Goal: Submit feedback/report problem: Submit feedback/report problem

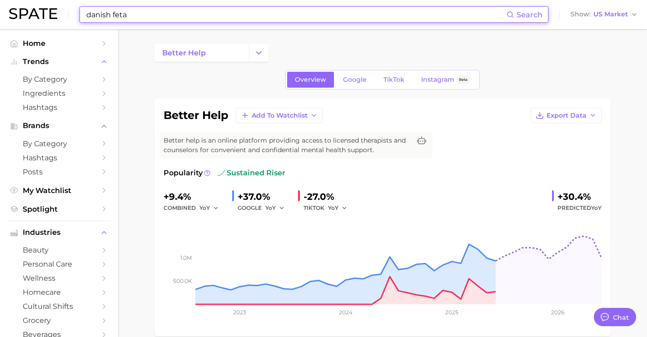
scroll to position [3414, 0]
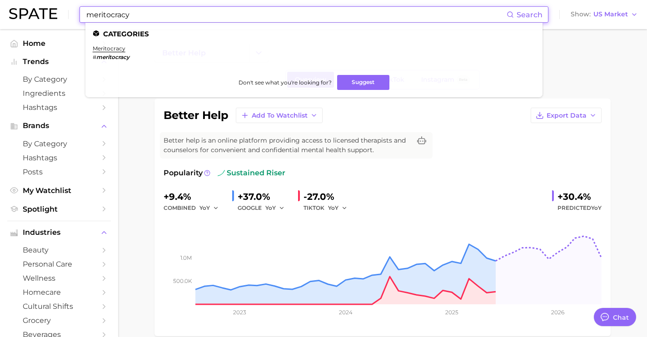
type input "meritocracy"
click at [115, 54] on em "meritocracy" at bounding box center [112, 57] width 33 height 7
click at [114, 48] on link "meritocracy" at bounding box center [109, 48] width 33 height 7
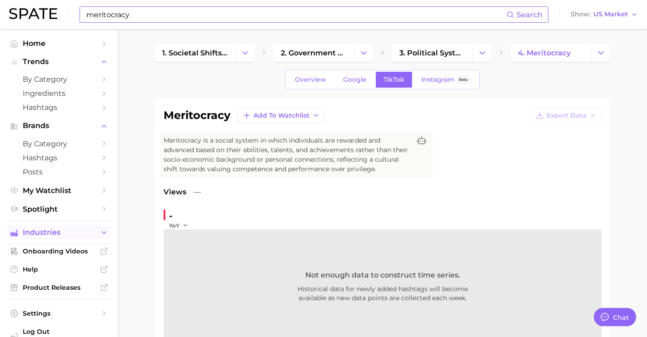
click at [79, 236] on span "Industries" at bounding box center [59, 232] width 73 height 8
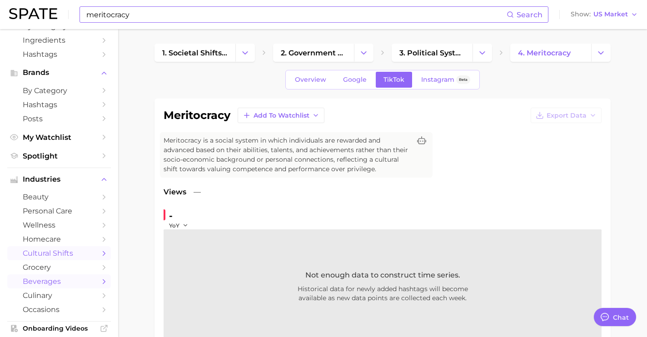
scroll to position [54, 0]
click at [78, 271] on span "grocery" at bounding box center [59, 266] width 73 height 9
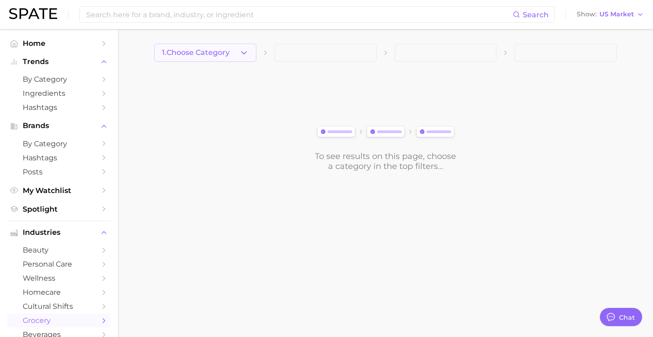
click at [225, 48] on button "1. Choose Category" at bounding box center [205, 53] width 102 height 18
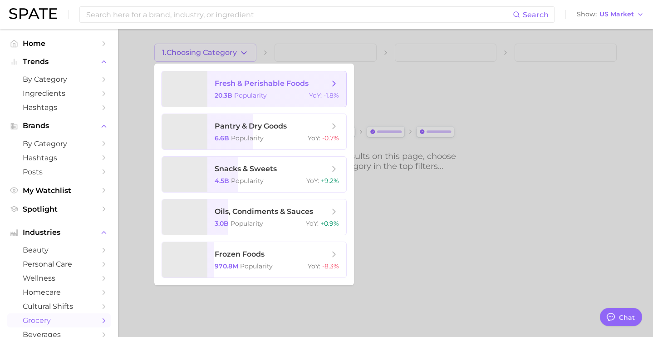
click at [247, 92] on span "Popularity" at bounding box center [250, 95] width 33 height 8
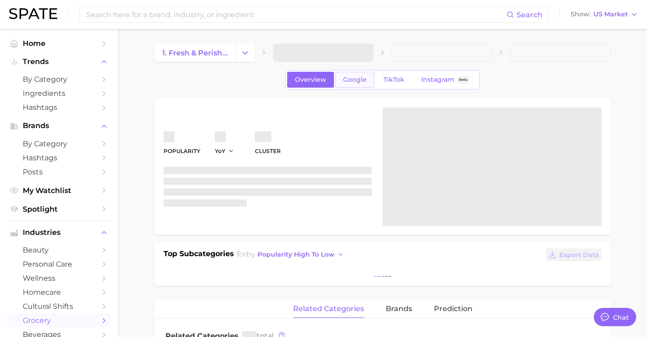
click at [349, 84] on link "Google" at bounding box center [354, 80] width 39 height 16
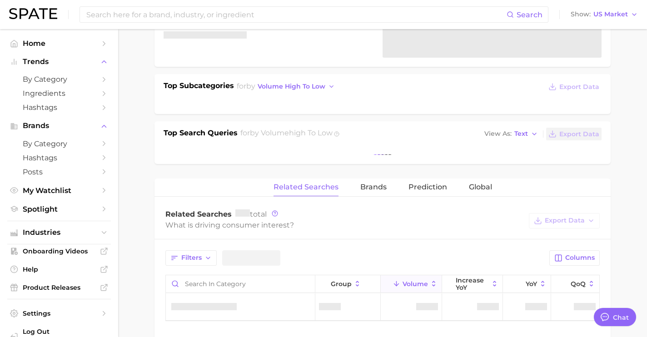
scroll to position [173, 0]
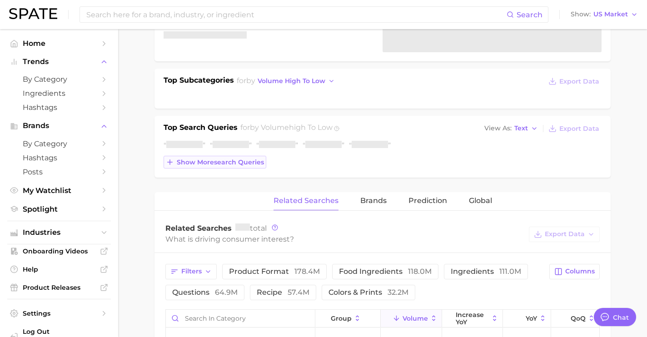
click at [238, 166] on button "Show more search queries" at bounding box center [214, 162] width 103 height 13
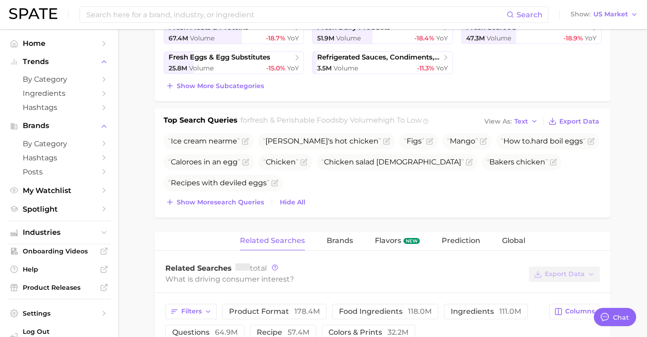
scroll to position [315, 0]
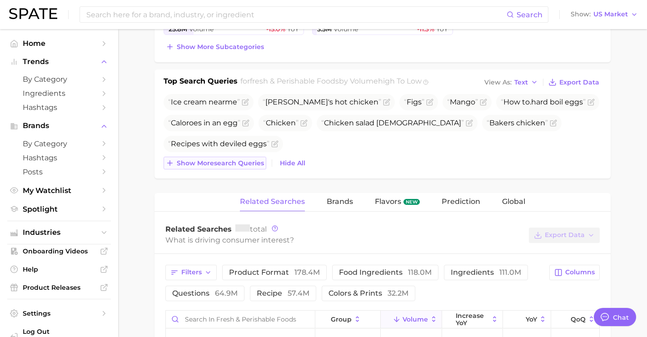
click at [254, 167] on button "Show more search queries" at bounding box center [214, 163] width 103 height 13
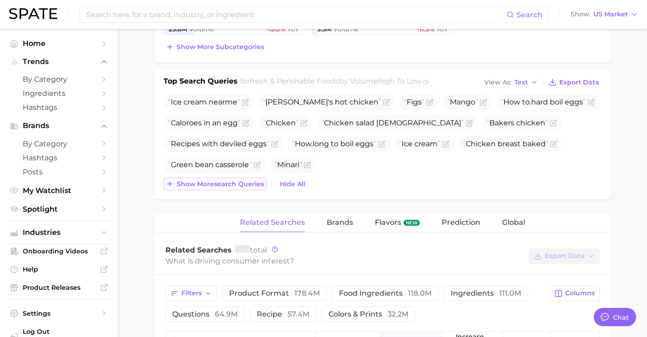
click at [252, 187] on span "Show more search queries" at bounding box center [220, 184] width 87 height 8
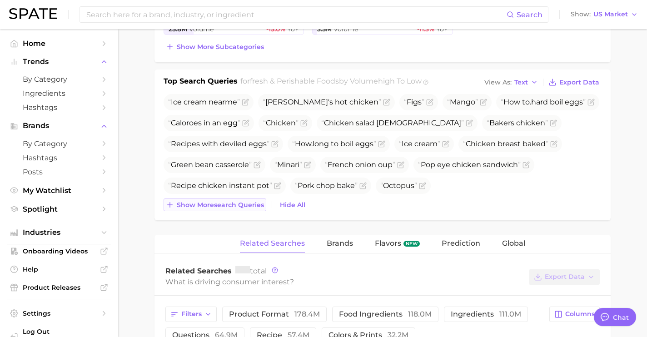
click at [252, 210] on button "Show more search queries" at bounding box center [214, 204] width 103 height 13
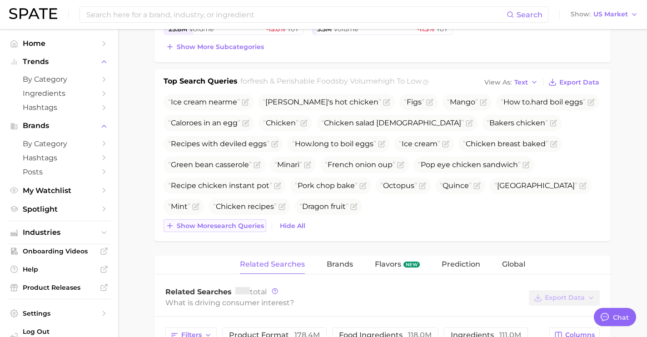
click at [254, 231] on button "Show more search queries" at bounding box center [214, 225] width 103 height 13
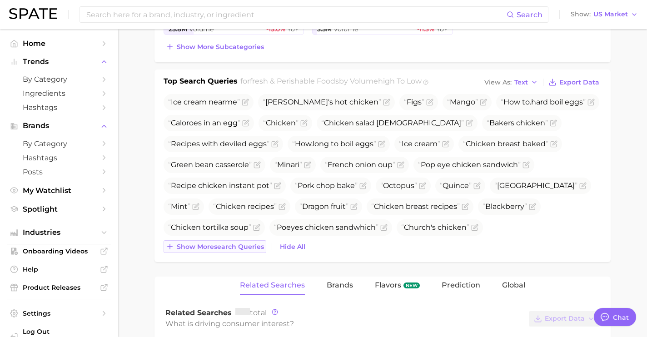
click at [259, 249] on span "Show more search queries" at bounding box center [220, 247] width 87 height 8
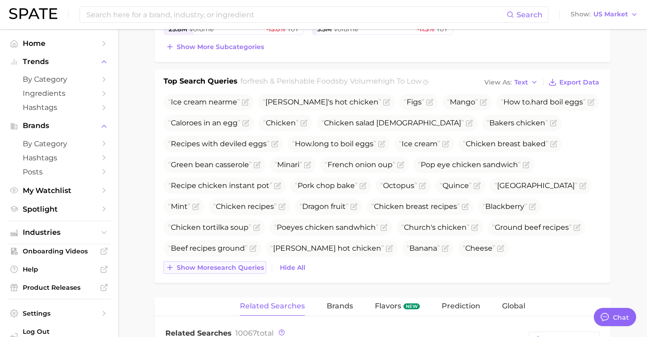
click at [248, 261] on button "Show more search queries" at bounding box center [214, 267] width 103 height 13
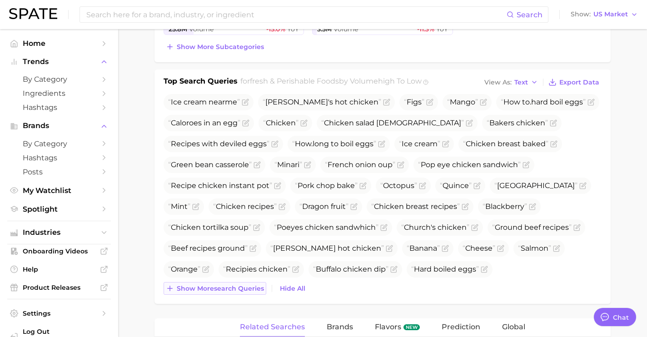
click at [243, 289] on span "Show more search queries" at bounding box center [220, 289] width 87 height 8
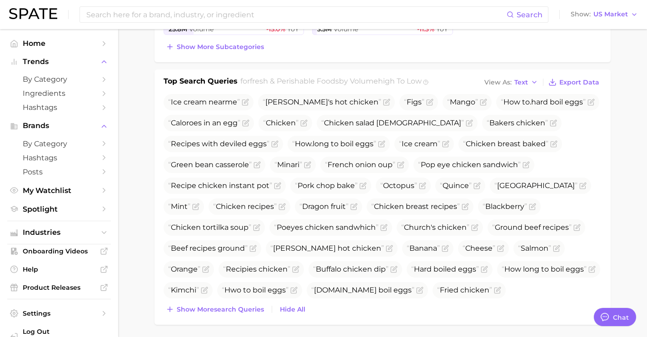
click at [241, 316] on div "Top Search Queries for fresh & perishable foods by Volume high to low View As T…" at bounding box center [382, 196] width 456 height 255
click at [241, 315] on div "Top Search Queries for fresh & perishable foods by Volume high to low View As T…" at bounding box center [382, 196] width 456 height 255
click at [243, 311] on span "Show more search queries" at bounding box center [220, 310] width 87 height 8
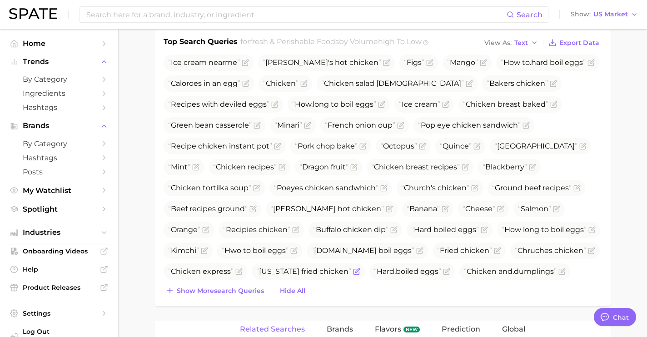
scroll to position [363, 0]
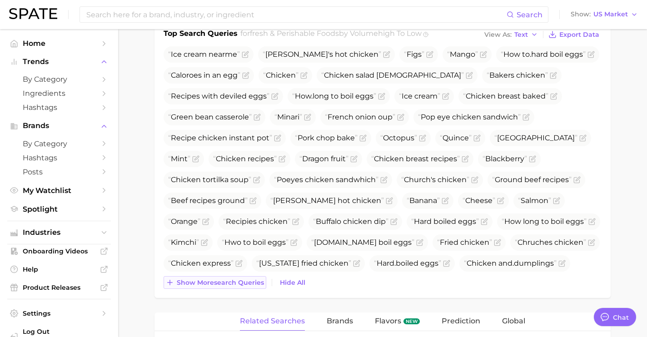
click at [248, 287] on button "Show more search queries" at bounding box center [214, 282] width 103 height 13
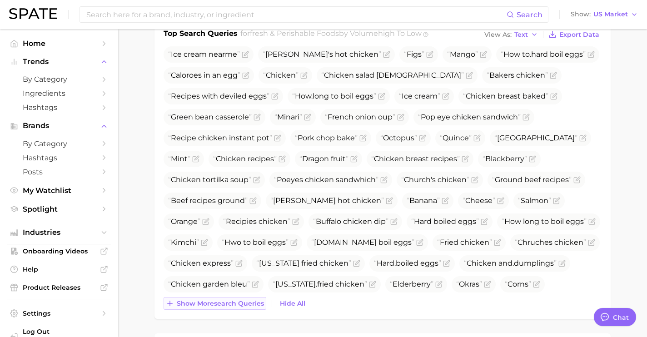
click at [244, 303] on span "Show more search queries" at bounding box center [220, 304] width 87 height 8
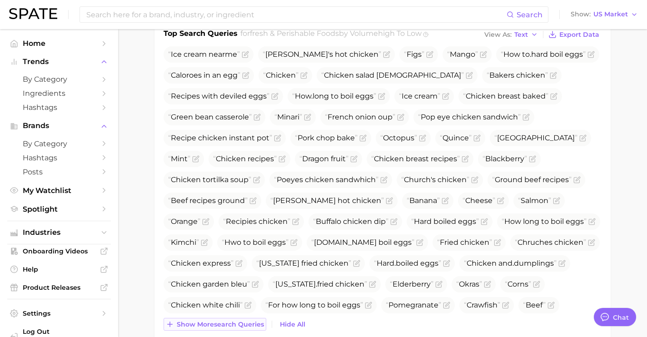
click at [242, 322] on span "Show more search queries" at bounding box center [220, 325] width 87 height 8
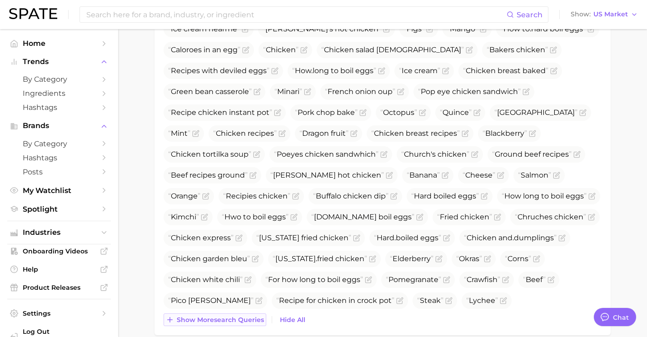
scroll to position [402, 0]
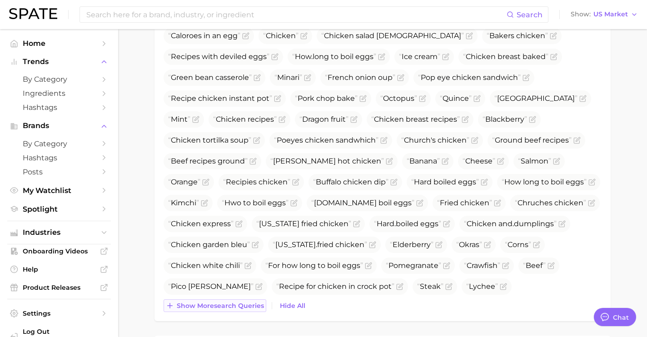
click at [250, 302] on span "Show more search queries" at bounding box center [220, 306] width 87 height 8
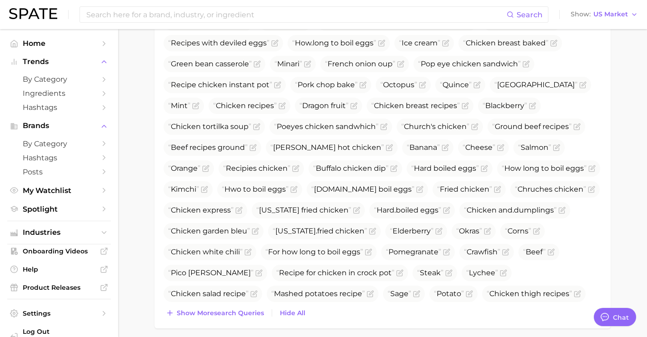
scroll to position [427, 0]
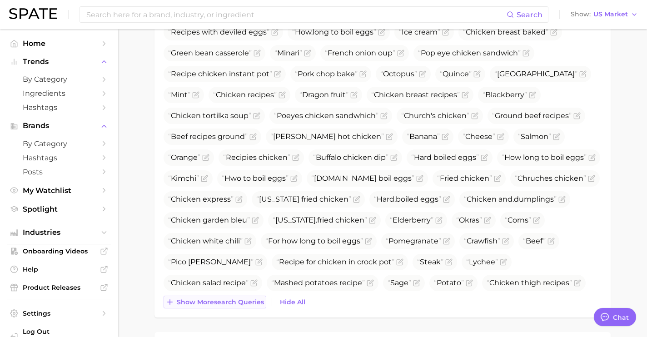
click at [249, 301] on span "Show more search queries" at bounding box center [220, 302] width 87 height 8
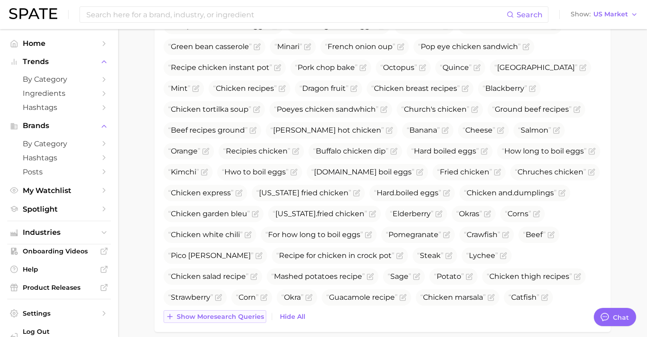
scroll to position [440, 0]
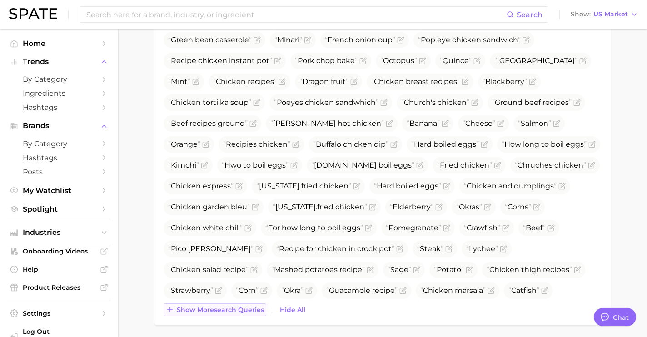
click at [248, 319] on div "Top Search Queries for fresh & perishable foods by Volume high to low View As T…" at bounding box center [382, 135] width 456 height 381
click at [254, 312] on span "Show more search queries" at bounding box center [220, 310] width 87 height 8
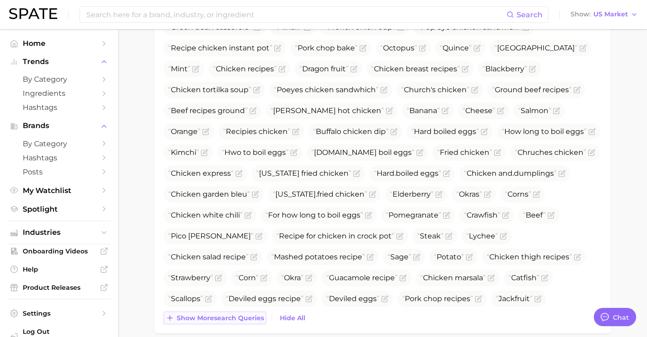
scroll to position [453, 0]
click at [254, 312] on button "Show more search queries" at bounding box center [214, 318] width 103 height 13
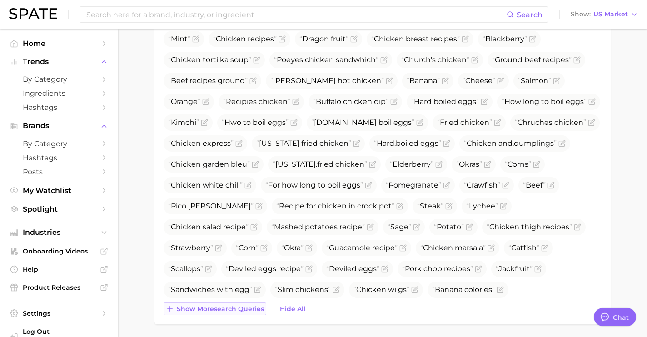
scroll to position [533, 0]
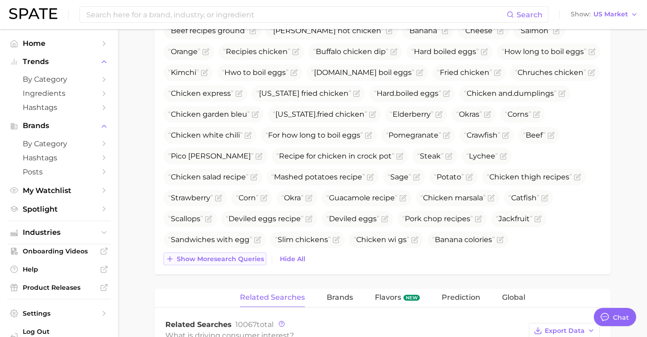
click at [260, 262] on span "Show more search queries" at bounding box center [220, 259] width 87 height 8
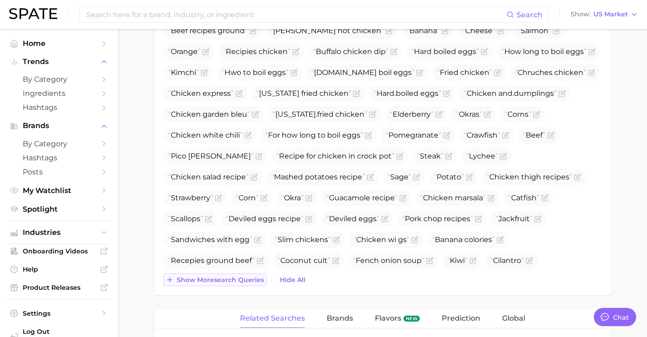
click at [256, 280] on span "Show more search queries" at bounding box center [220, 280] width 87 height 8
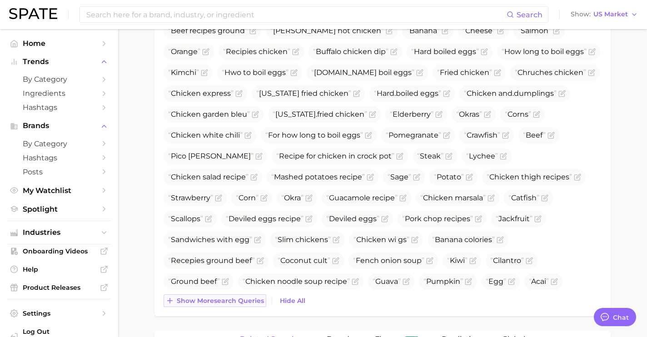
click at [252, 304] on button "Show more search queries" at bounding box center [214, 300] width 103 height 13
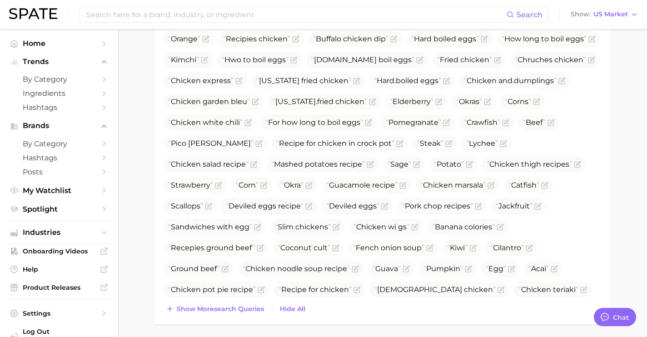
scroll to position [546, 0]
click at [251, 307] on span "Show more search queries" at bounding box center [220, 309] width 87 height 8
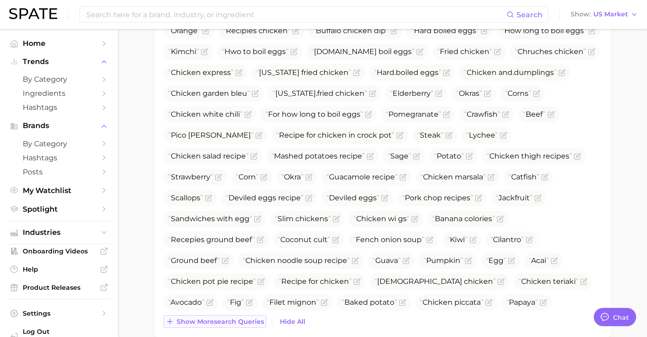
scroll to position [554, 0]
click at [247, 318] on span "Show more search queries" at bounding box center [220, 322] width 87 height 8
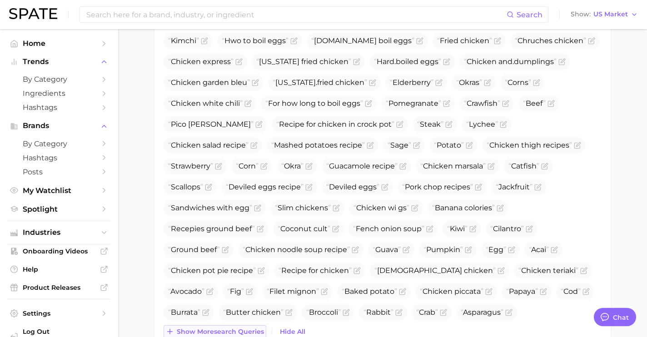
scroll to position [565, 0]
click at [243, 333] on span "Show more search queries" at bounding box center [220, 331] width 87 height 8
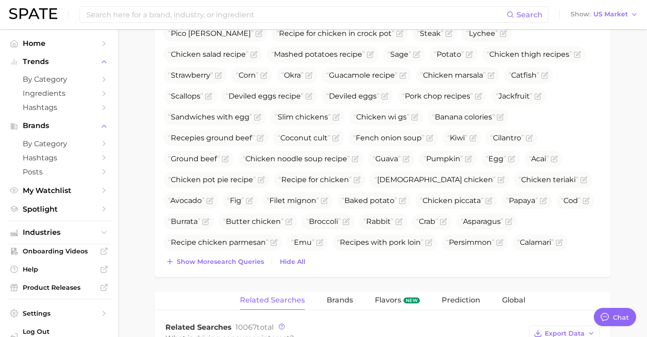
scroll to position [655, 0]
click at [241, 261] on span "Show more search queries" at bounding box center [220, 262] width 87 height 8
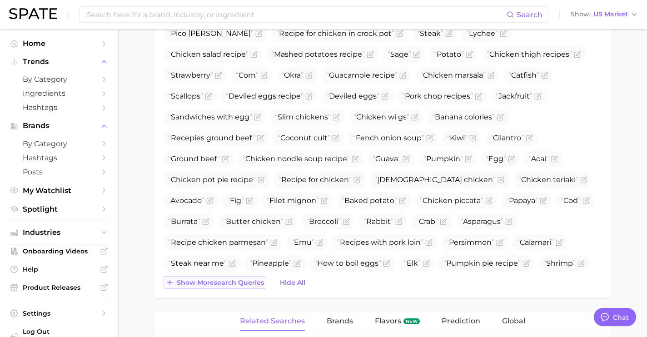
click at [240, 283] on span "Show more search queries" at bounding box center [220, 283] width 87 height 8
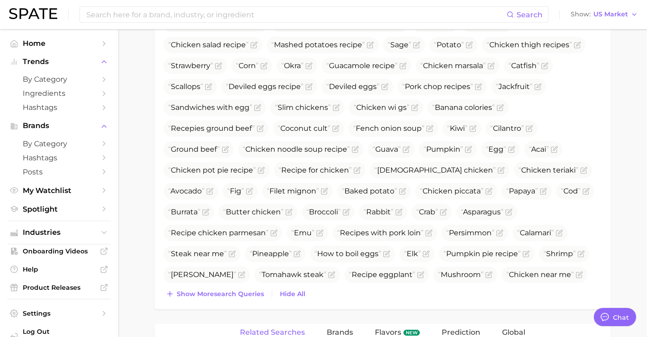
scroll to position [665, 0]
click at [250, 291] on span "Show more search queries" at bounding box center [220, 294] width 87 height 8
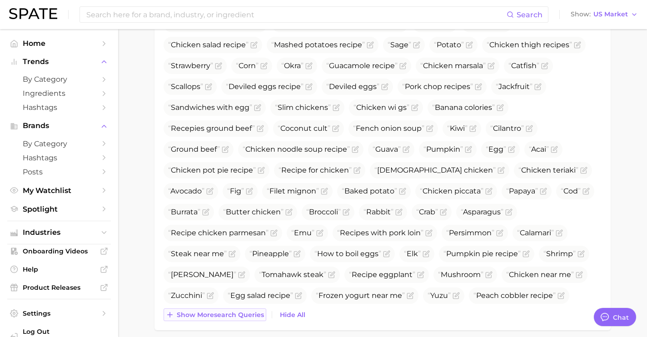
click at [248, 320] on button "Show more search queries" at bounding box center [214, 314] width 103 height 13
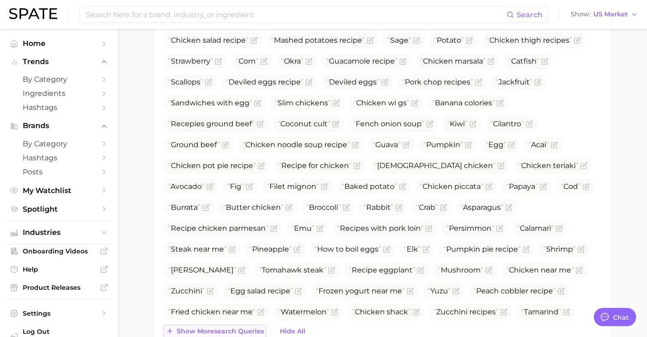
scroll to position [670, 0]
click at [249, 332] on span "Show more search queries" at bounding box center [220, 331] width 87 height 8
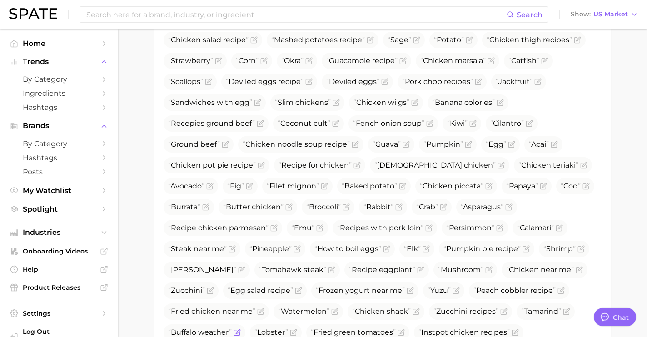
click at [239, 330] on icon "Flag as miscategorized or irrelevant" at bounding box center [236, 332] width 5 height 5
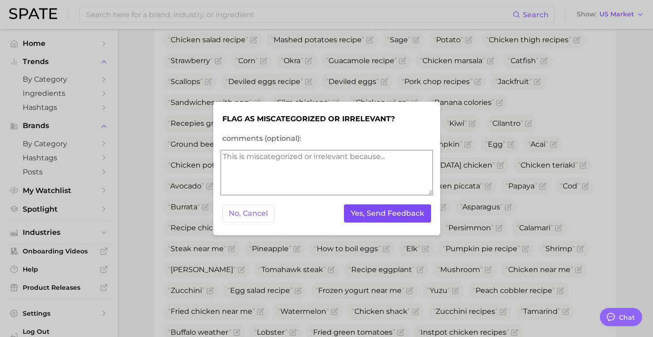
click at [380, 218] on button "Yes, Send Feedback" at bounding box center [387, 213] width 87 height 19
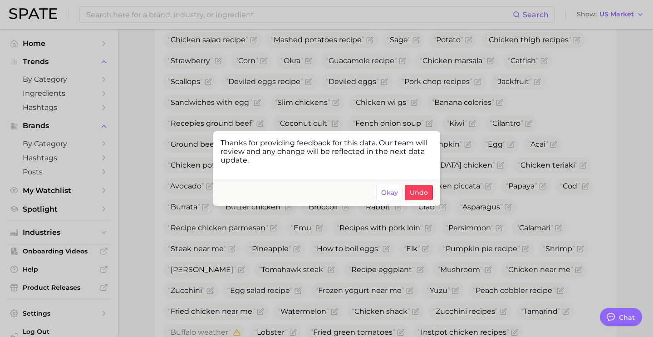
click at [309, 289] on div at bounding box center [326, 168] width 653 height 337
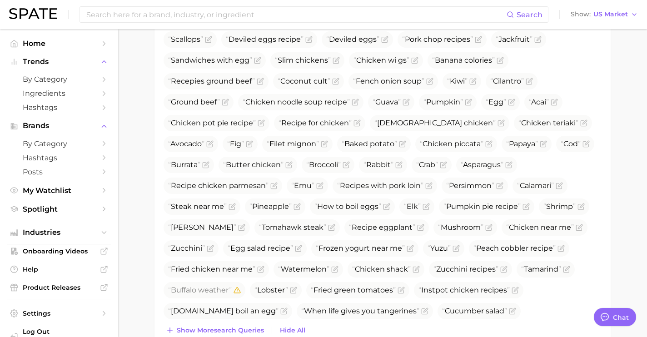
scroll to position [720, 0]
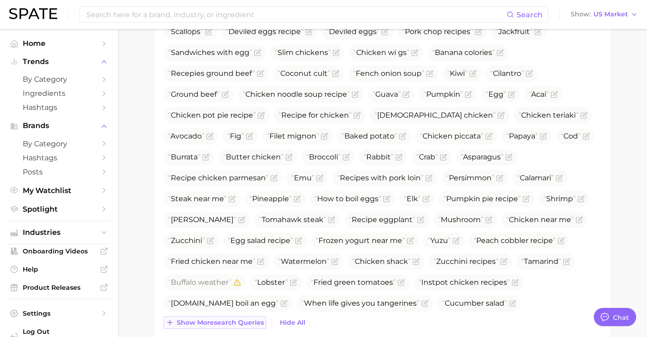
click at [214, 320] on span "Show more search queries" at bounding box center [220, 323] width 87 height 8
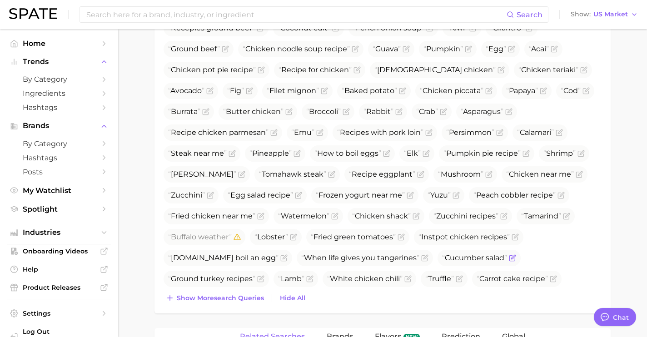
scroll to position [774, 0]
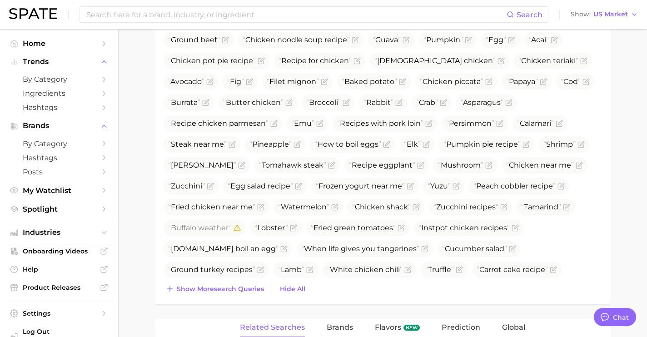
click at [254, 288] on span "Show more search queries" at bounding box center [220, 289] width 87 height 8
click at [257, 290] on span "Show more search queries" at bounding box center [220, 289] width 87 height 8
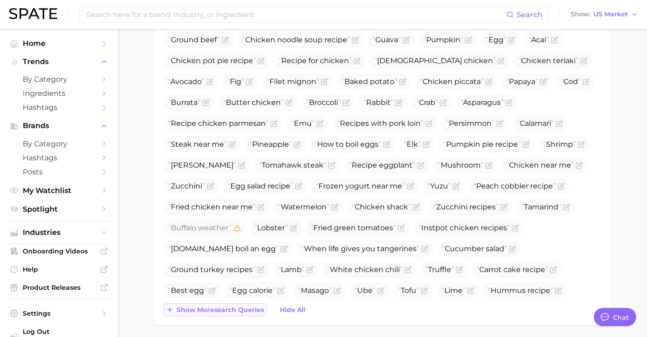
click at [254, 308] on span "Show more search queries" at bounding box center [220, 310] width 87 height 8
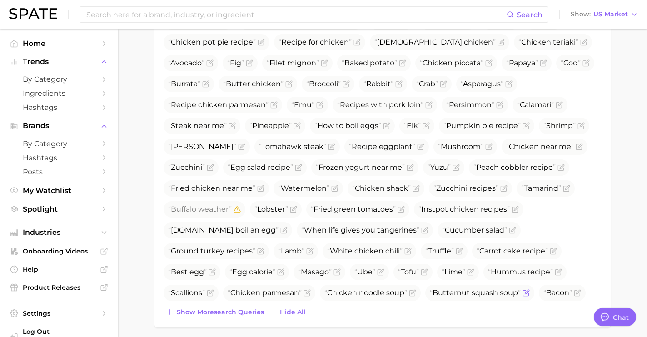
scroll to position [806, 0]
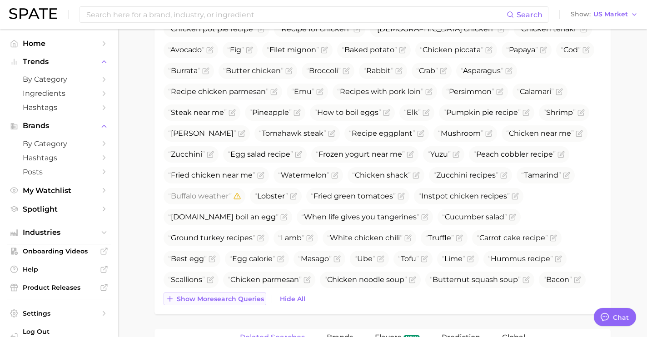
click at [241, 300] on span "Show more search queries" at bounding box center [220, 299] width 87 height 8
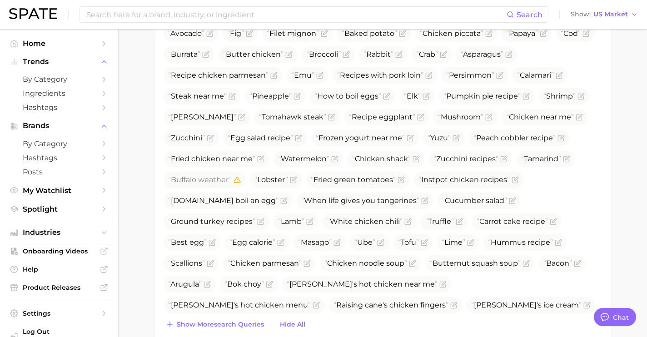
scroll to position [823, 0]
click at [246, 322] on span "Show more search queries" at bounding box center [220, 324] width 87 height 8
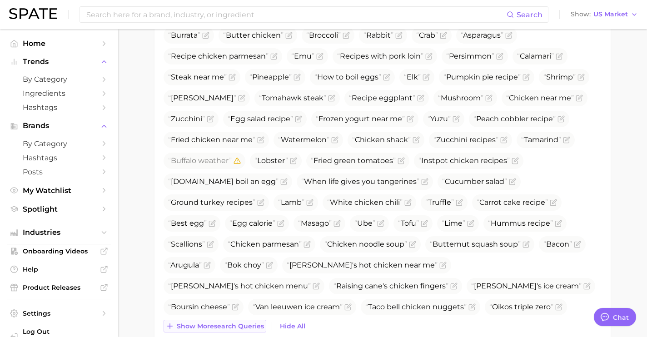
scroll to position [845, 0]
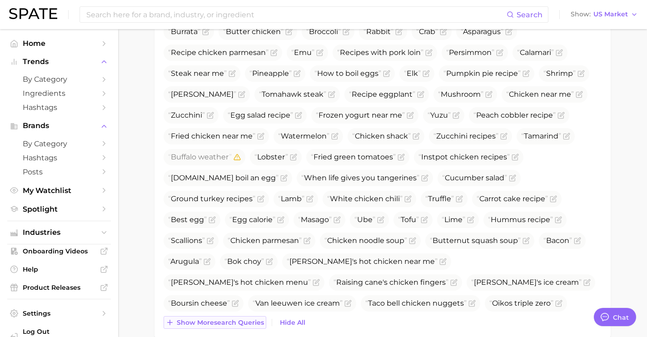
click at [252, 317] on button "Show more search queries" at bounding box center [214, 322] width 103 height 13
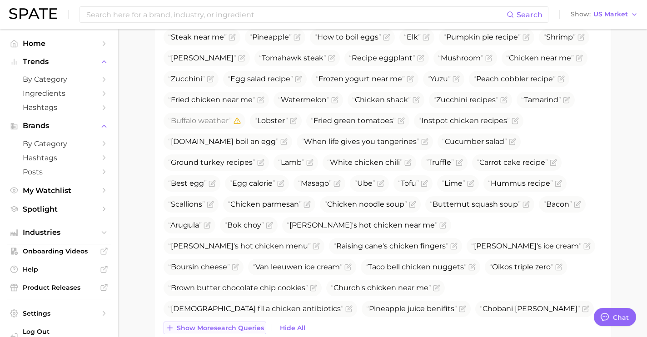
scroll to position [882, 0]
click at [250, 328] on span "Show more search queries" at bounding box center [220, 327] width 87 height 8
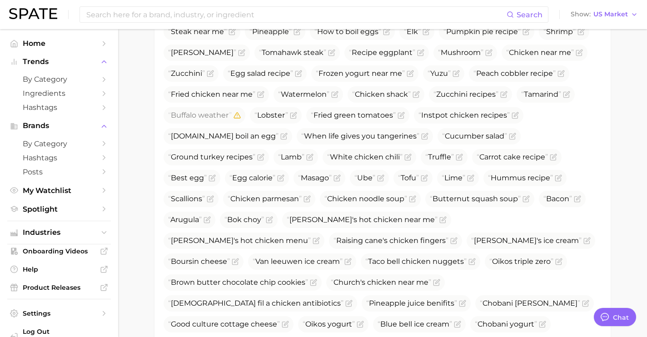
scroll to position [897, 0]
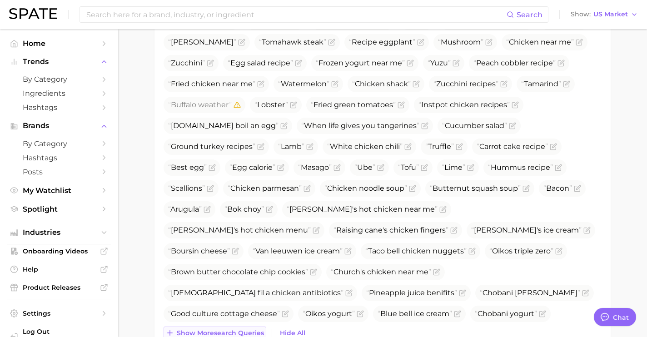
click at [250, 328] on button "Show more search queries" at bounding box center [214, 333] width 103 height 13
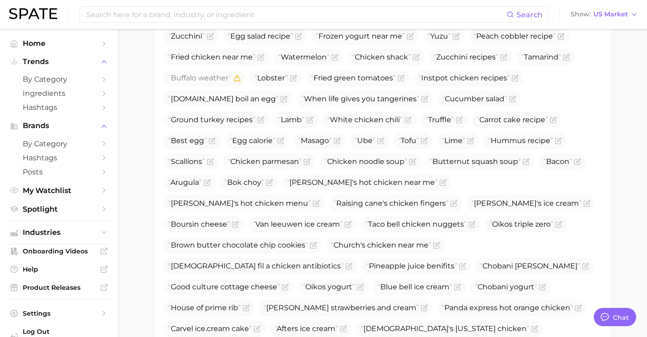
scroll to position [975, 0]
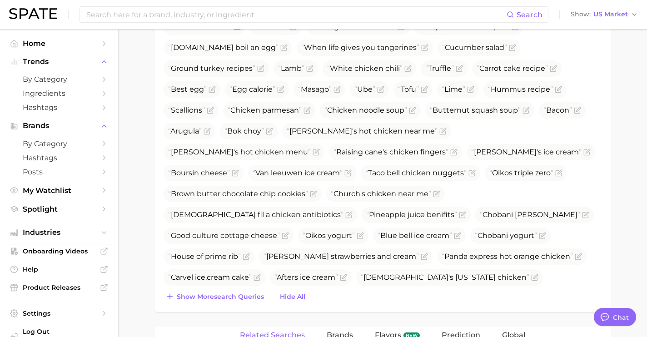
click at [269, 290] on div "Show more search queries Hide All" at bounding box center [382, 296] width 438 height 13
click at [268, 292] on div "Show more search queries Hide All" at bounding box center [382, 296] width 438 height 13
click at [263, 294] on span "Show more search queries" at bounding box center [220, 297] width 87 height 8
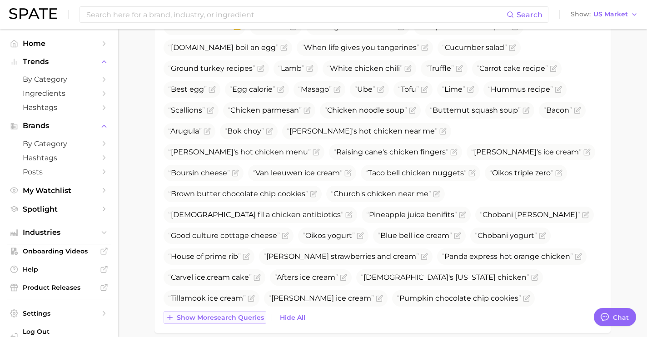
click at [257, 317] on span "Show more search queries" at bounding box center [220, 318] width 87 height 8
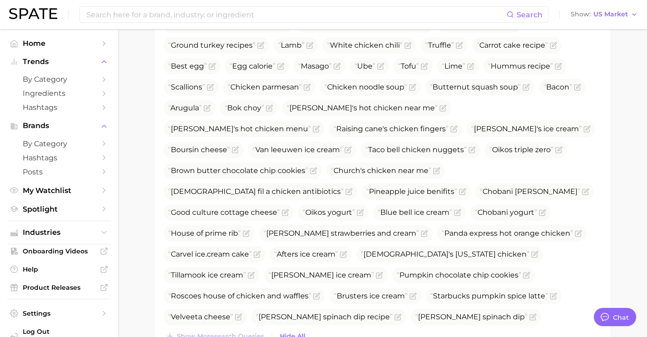
scroll to position [1011, 0]
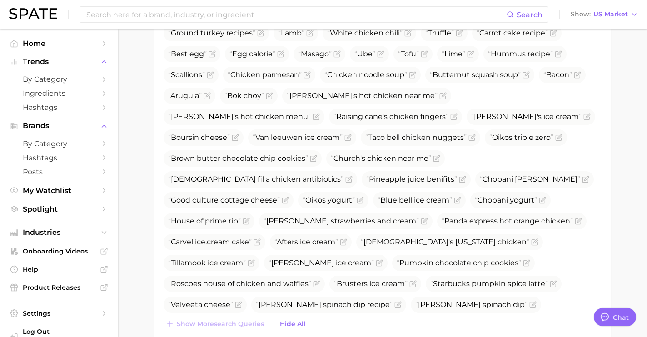
drag, startPoint x: 252, startPoint y: 285, endPoint x: 173, endPoint y: 284, distance: 79.5
click at [173, 321] on span "Quaker steak and lube" at bounding box center [212, 325] width 88 height 9
copy span "Quaker steak and lube"
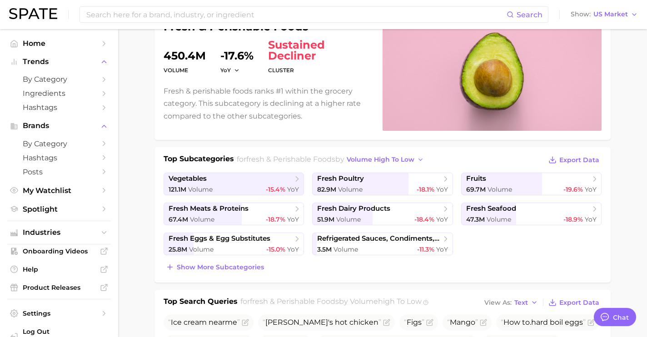
scroll to position [94, 0]
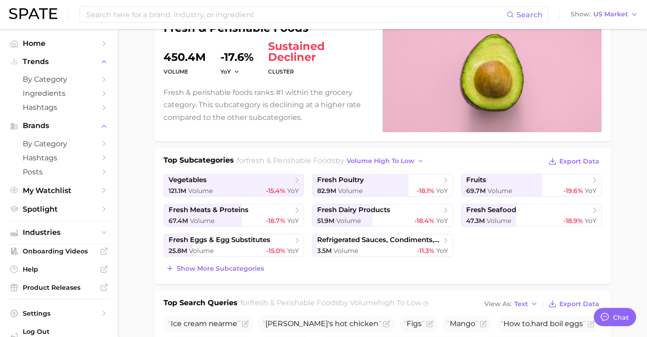
click at [243, 279] on div "Top Subcategories for fresh & perishable foods by volume high to low Export Dat…" at bounding box center [382, 216] width 456 height 135
click at [242, 266] on span "Show more subcategories" at bounding box center [220, 269] width 87 height 8
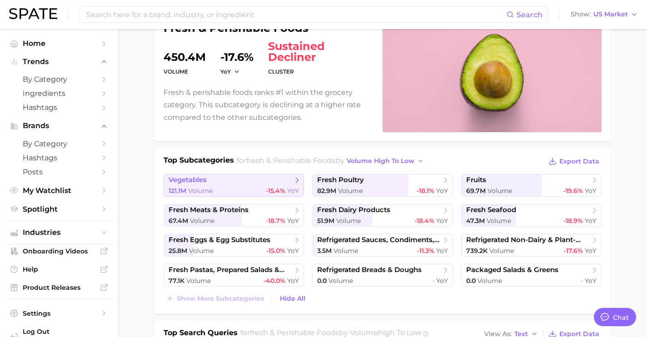
click at [262, 187] on div "121.1m Volume -15.4% YoY" at bounding box center [233, 191] width 130 height 9
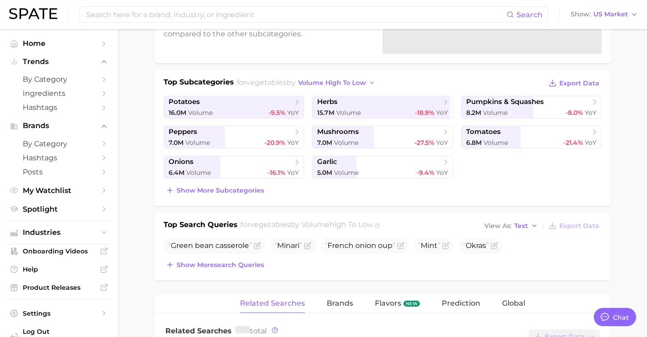
scroll to position [169, 0]
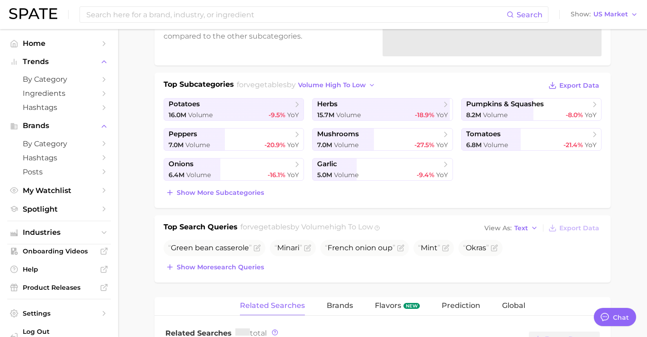
click at [254, 172] on div "6.4m Volume -16.1% YoY" at bounding box center [233, 175] width 130 height 9
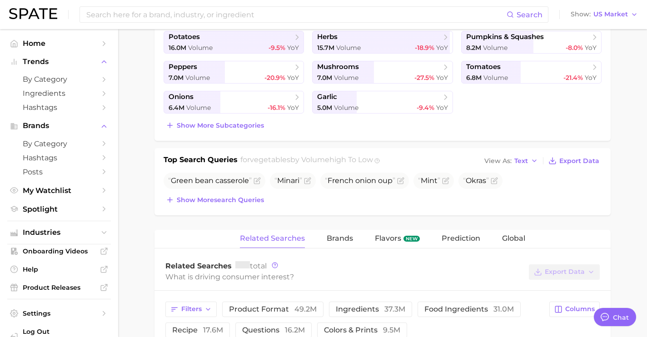
scroll to position [238, 0]
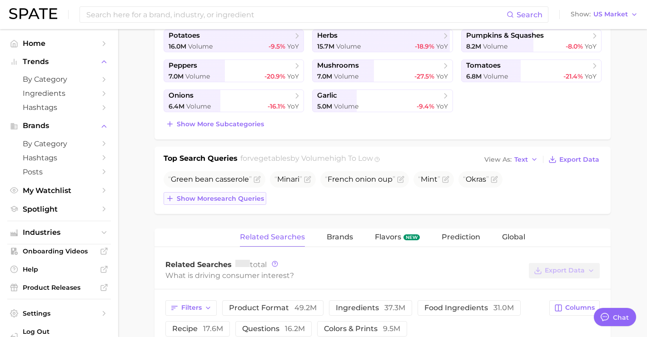
click at [228, 199] on span "Show more search queries" at bounding box center [220, 199] width 87 height 8
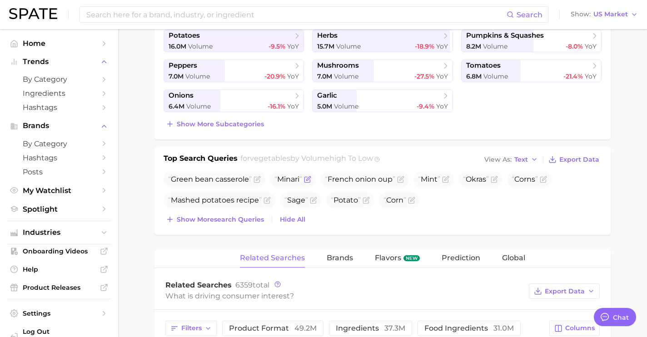
click at [311, 181] on icon "Flag as miscategorized or irrelevant" at bounding box center [307, 179] width 7 height 7
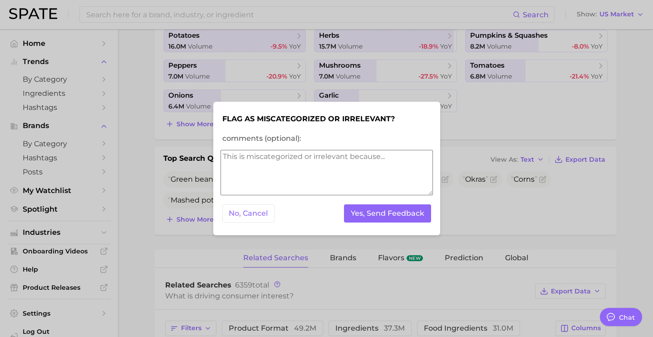
click at [281, 189] on textarea "comments (optional):" at bounding box center [327, 172] width 213 height 45
type textarea "movie?"
click at [357, 222] on button "Yes, Send Feedback" at bounding box center [387, 213] width 87 height 19
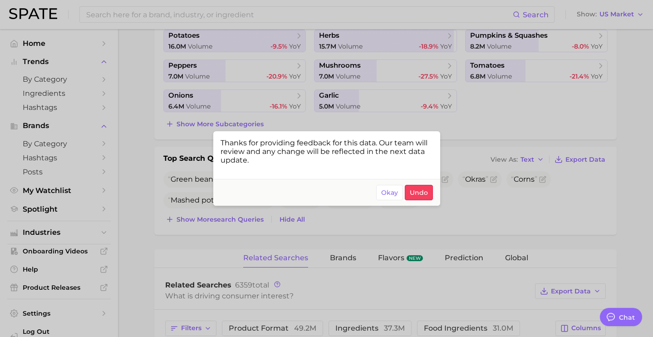
click at [515, 207] on div at bounding box center [326, 168] width 653 height 337
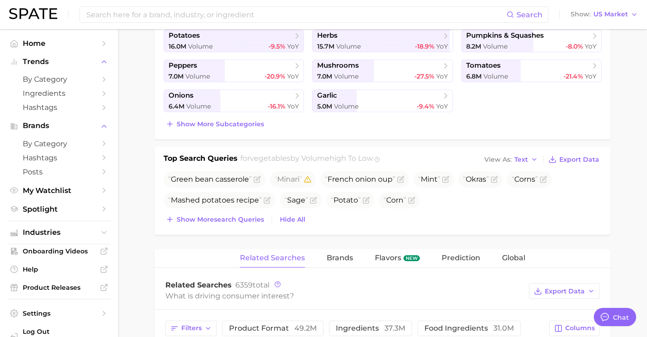
drag, startPoint x: 228, startPoint y: 223, endPoint x: 231, endPoint y: 237, distance: 14.1
click at [228, 223] on button "Show more search queries" at bounding box center [214, 219] width 103 height 13
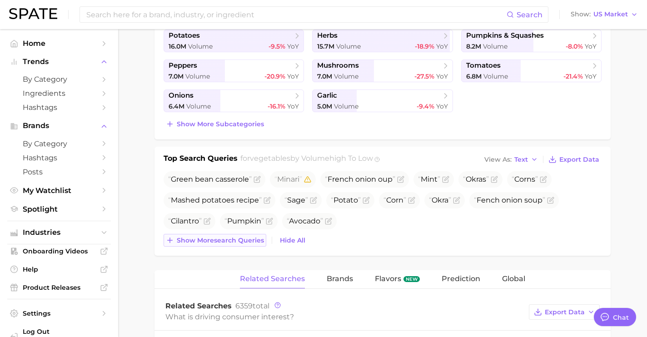
click at [237, 242] on span "Show more search queries" at bounding box center [220, 241] width 87 height 8
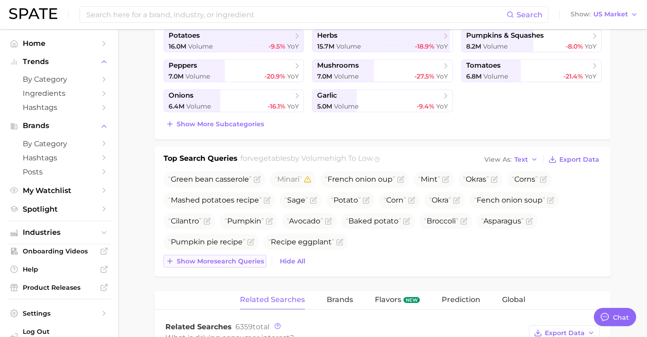
click at [241, 260] on span "Show more search queries" at bounding box center [220, 261] width 87 height 8
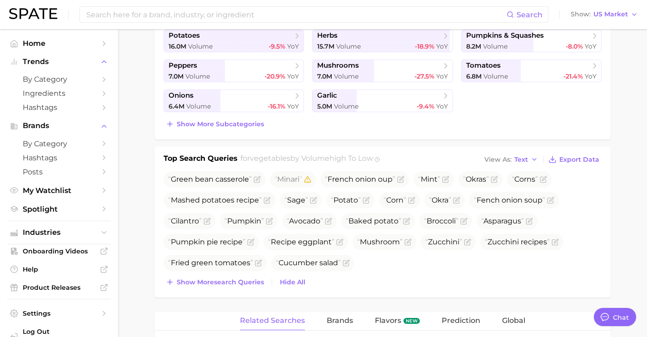
click at [242, 289] on div "Top Search Queries for vegetables by Volume high to low View As Text Export Dat…" at bounding box center [382, 222] width 456 height 151
click at [243, 282] on span "Show more search queries" at bounding box center [220, 282] width 87 height 8
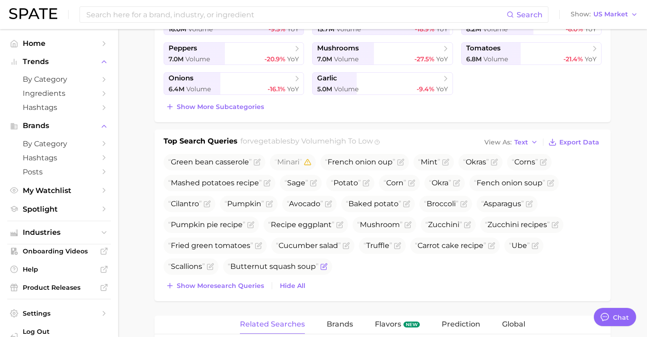
scroll to position [257, 0]
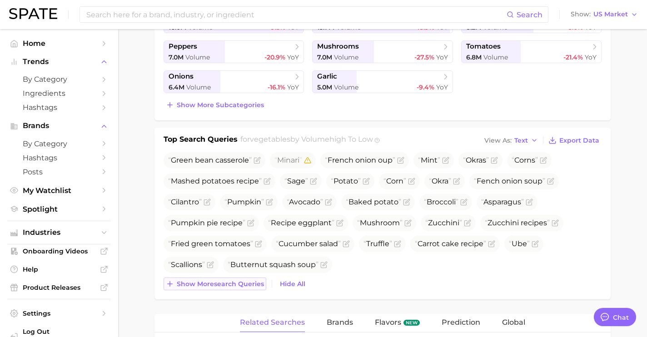
click at [245, 288] on button "Show more search queries" at bounding box center [214, 283] width 103 height 13
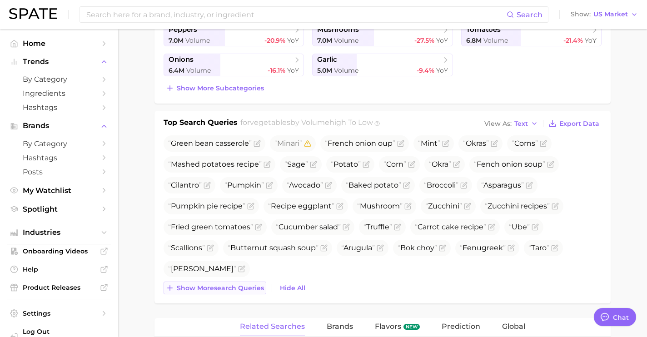
click at [245, 288] on span "Show more search queries" at bounding box center [220, 288] width 87 height 8
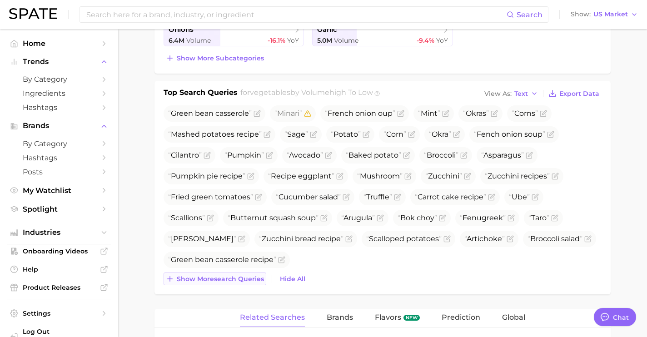
scroll to position [304, 0]
click at [245, 288] on div "Top Search Queries for vegetables by Volume high to low View As Text Export Dat…" at bounding box center [382, 187] width 456 height 213
click at [249, 271] on div "Green bean casserole Minari French onion oup Mint Okras Corns Mashed potatoes r…" at bounding box center [382, 195] width 438 height 180
click at [246, 278] on span "Show more search queries" at bounding box center [220, 279] width 87 height 8
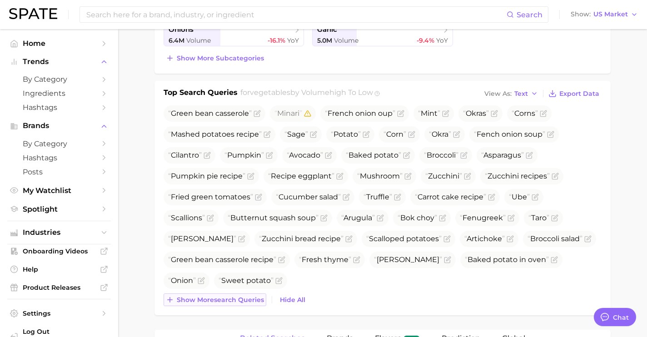
click at [239, 298] on span "Show more search queries" at bounding box center [220, 300] width 87 height 8
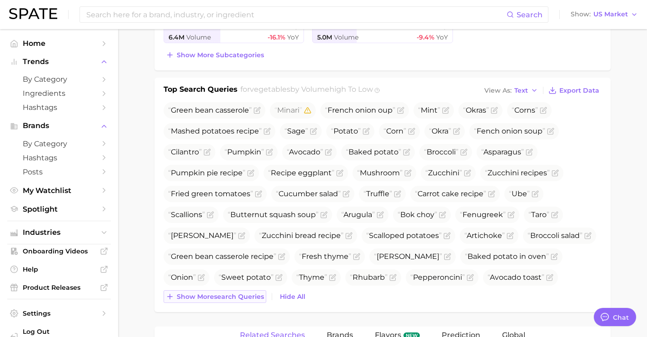
scroll to position [307, 0]
click at [241, 300] on button "Show more search queries" at bounding box center [214, 296] width 103 height 13
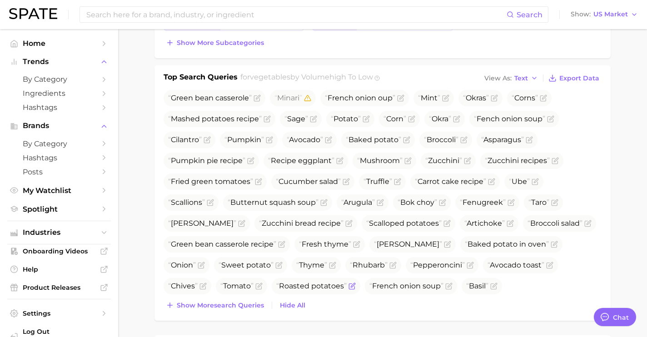
scroll to position [321, 0]
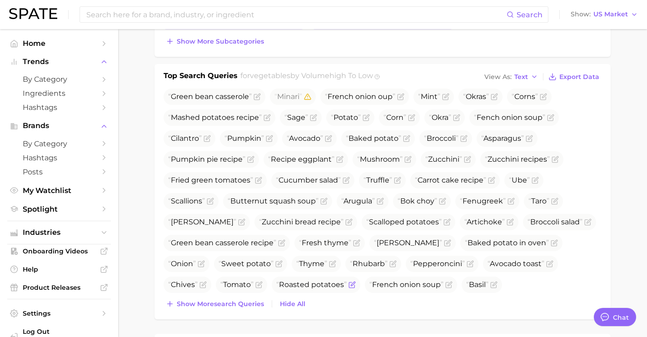
click at [241, 300] on span "Show more search queries" at bounding box center [220, 304] width 87 height 8
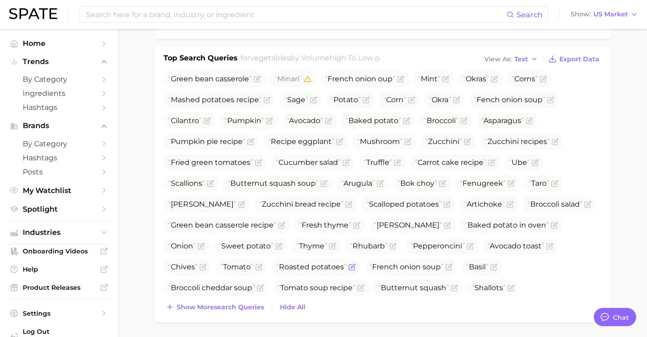
scroll to position [366, 0]
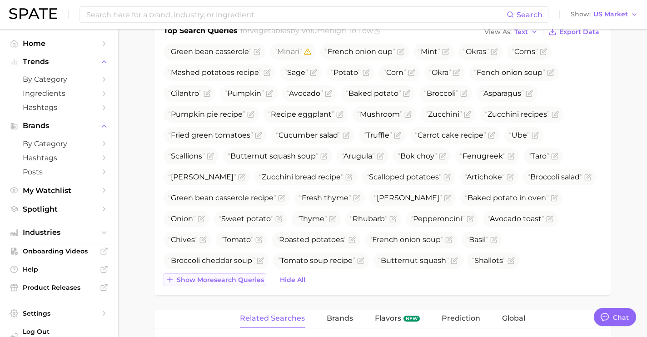
click at [249, 282] on span "Show more search queries" at bounding box center [220, 280] width 87 height 8
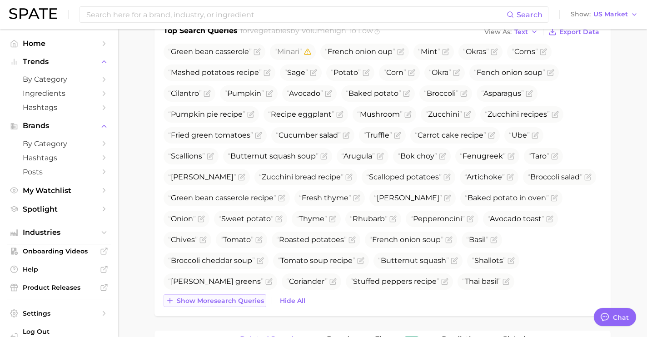
click at [244, 300] on span "Show more search queries" at bounding box center [220, 301] width 87 height 8
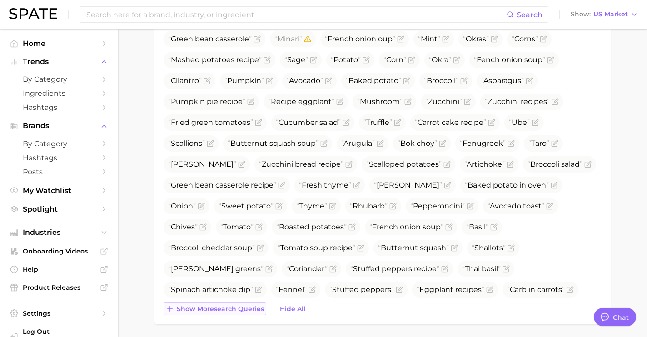
scroll to position [379, 0]
click at [239, 312] on span "Show more search queries" at bounding box center [220, 309] width 87 height 8
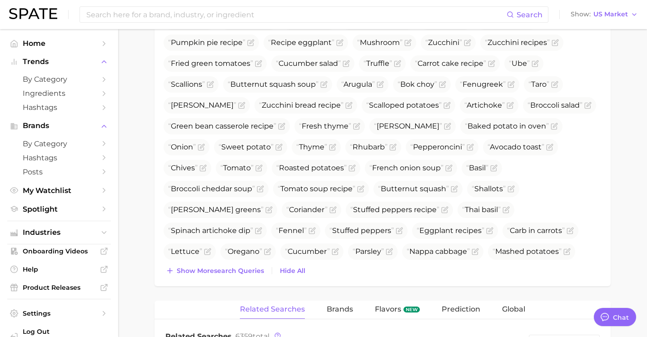
scroll to position [442, 0]
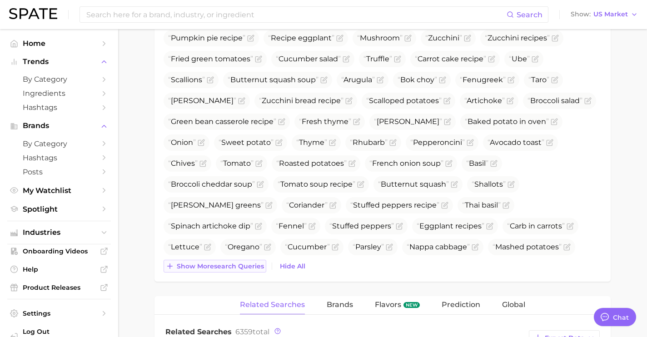
click at [252, 269] on span "Show more search queries" at bounding box center [220, 266] width 87 height 8
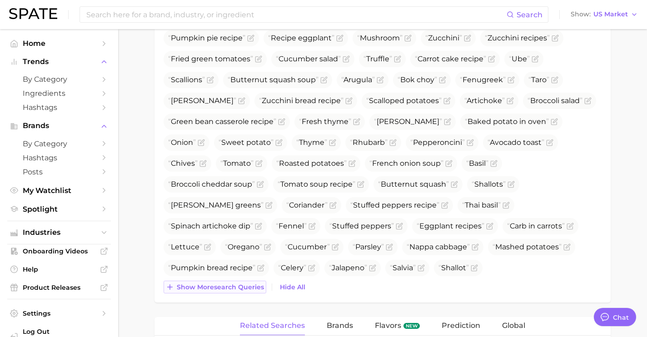
click at [250, 288] on span "Show more search queries" at bounding box center [220, 287] width 87 height 8
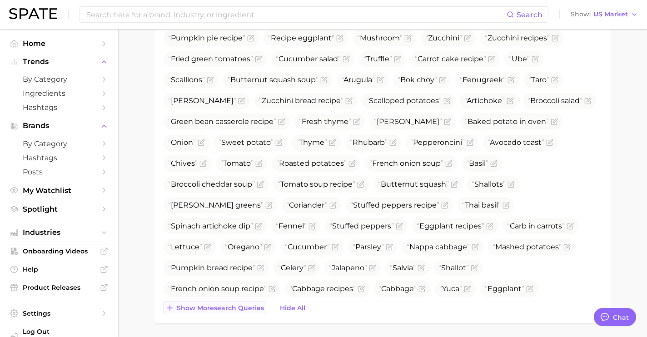
click at [242, 310] on span "Show more search queries" at bounding box center [220, 308] width 87 height 8
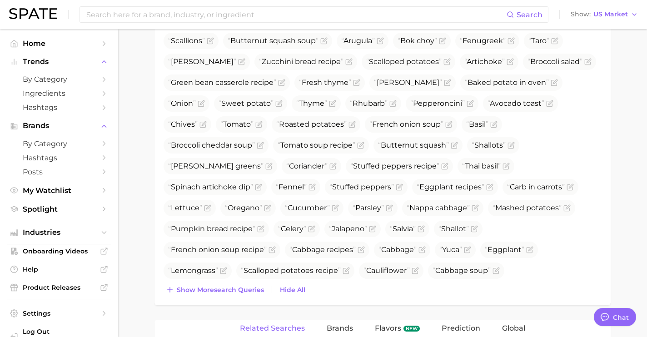
scroll to position [482, 0]
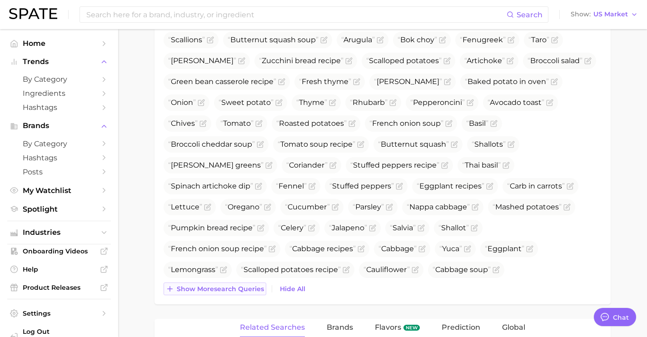
click at [243, 291] on span "Show more search queries" at bounding box center [220, 289] width 87 height 8
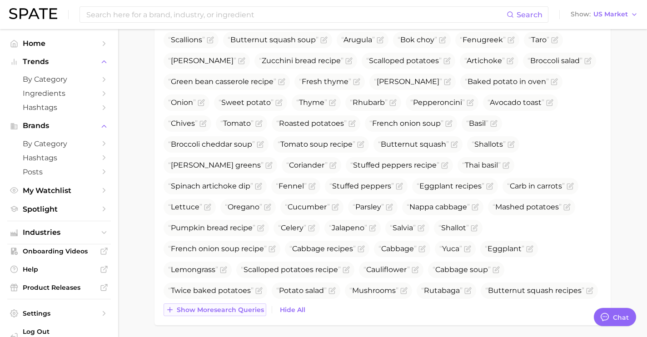
click at [242, 309] on span "Show more search queries" at bounding box center [220, 310] width 87 height 8
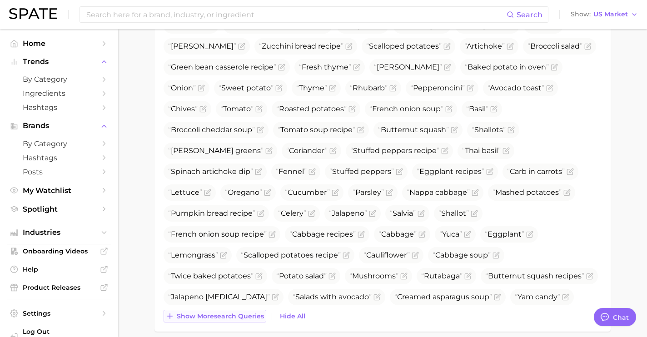
scroll to position [496, 0]
click at [240, 317] on span "Show more search queries" at bounding box center [220, 316] width 87 height 8
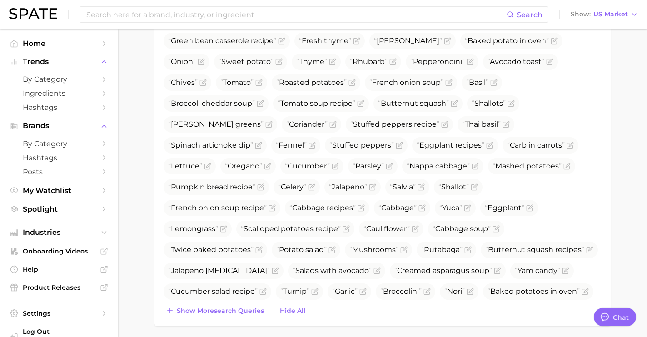
scroll to position [530, 0]
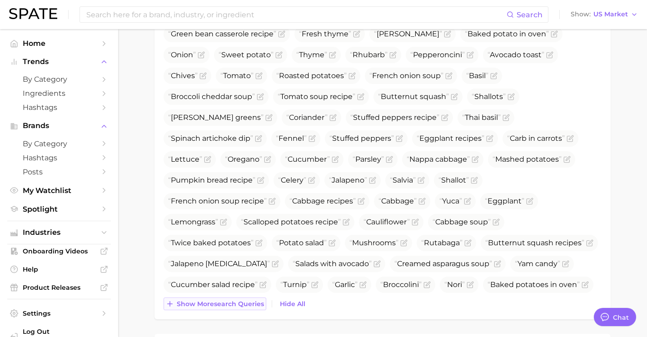
click at [241, 303] on span "Show more search queries" at bounding box center [220, 304] width 87 height 8
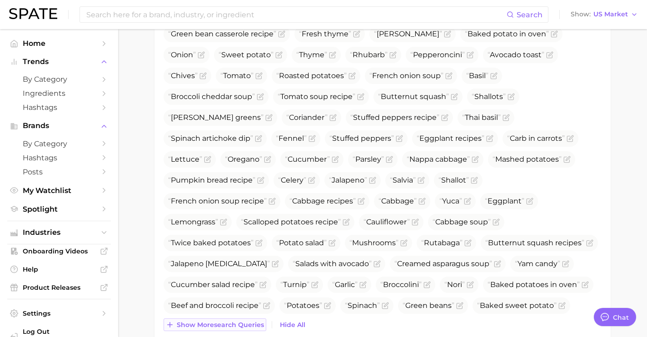
click at [240, 328] on span "Show more search queries" at bounding box center [220, 325] width 87 height 8
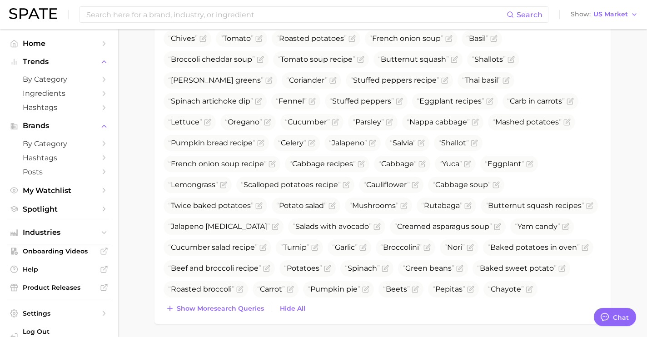
scroll to position [568, 0]
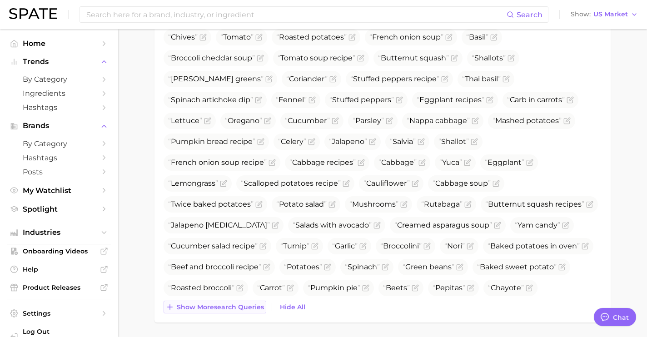
click at [248, 309] on span "Show more search queries" at bounding box center [220, 307] width 87 height 8
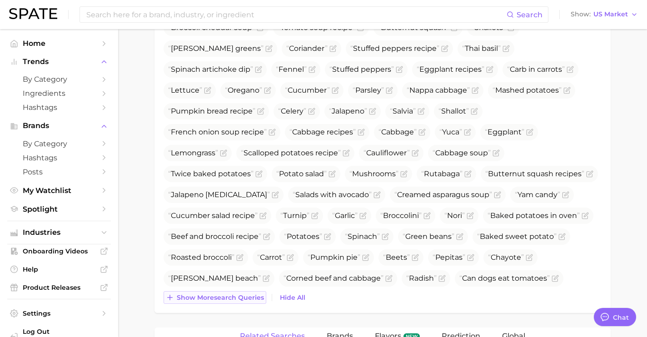
scroll to position [605, 0]
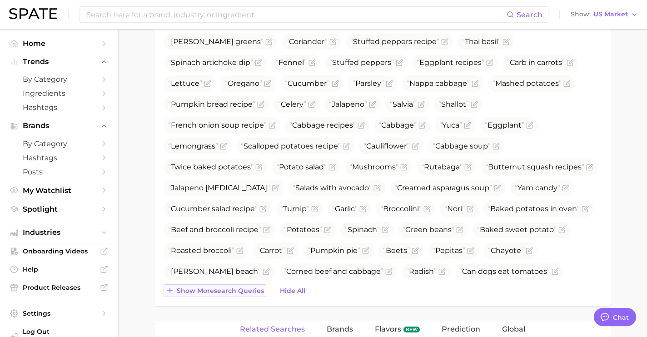
click at [256, 294] on span "Show more search queries" at bounding box center [220, 291] width 87 height 8
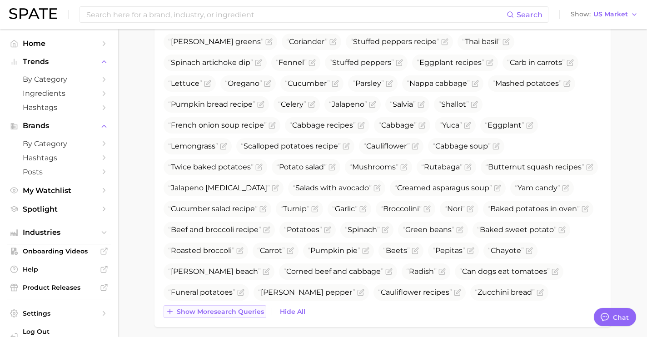
click at [249, 317] on button "Show more search queries" at bounding box center [214, 311] width 103 height 13
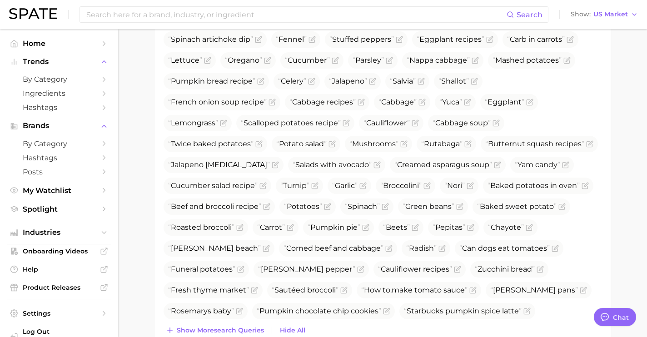
scroll to position [645, 0]
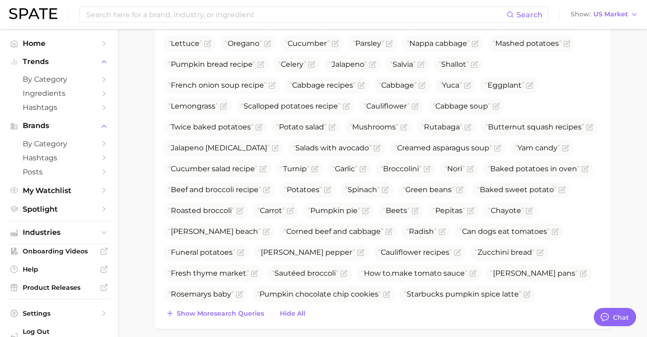
click at [251, 306] on div "Green bean casserole Minari French onion oup Mint Okras Corns Mashed potatoes r…" at bounding box center [382, 42] width 438 height 556
click at [246, 316] on span "Show more search queries" at bounding box center [220, 314] width 87 height 8
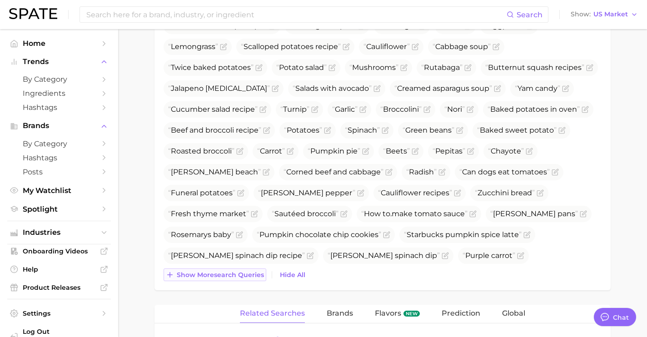
scroll to position [705, 0]
drag, startPoint x: 232, startPoint y: 152, endPoint x: 170, endPoint y: 152, distance: 61.8
click at [170, 167] on span "[PERSON_NAME] beach" at bounding box center [214, 171] width 93 height 9
copy span "[PERSON_NAME] beach"
click at [263, 169] on icon "Flag as miscategorized or irrelevant" at bounding box center [265, 171] width 5 height 5
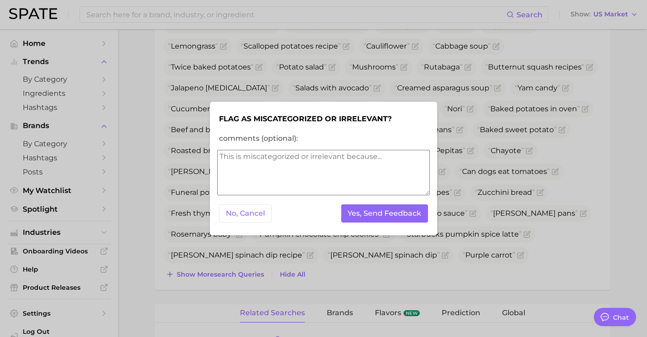
scroll to position [684, 0]
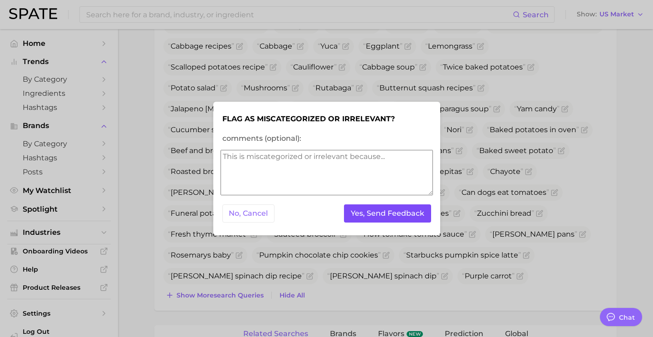
click at [373, 210] on button "Yes, Send Feedback" at bounding box center [387, 213] width 87 height 19
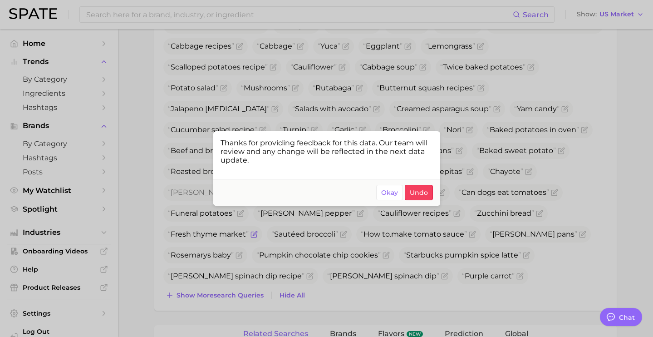
click at [195, 214] on div at bounding box center [326, 168] width 653 height 337
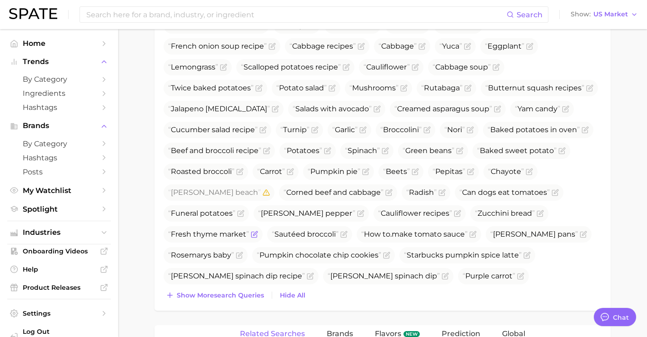
click at [253, 231] on icon "Flag as miscategorized or irrelevant" at bounding box center [254, 234] width 7 height 7
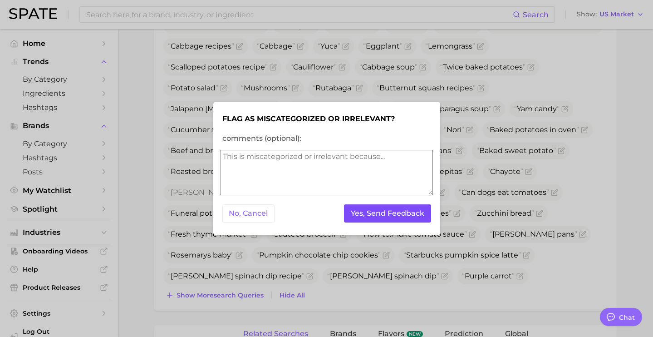
click at [367, 217] on button "Yes, Send Feedback" at bounding box center [387, 213] width 87 height 19
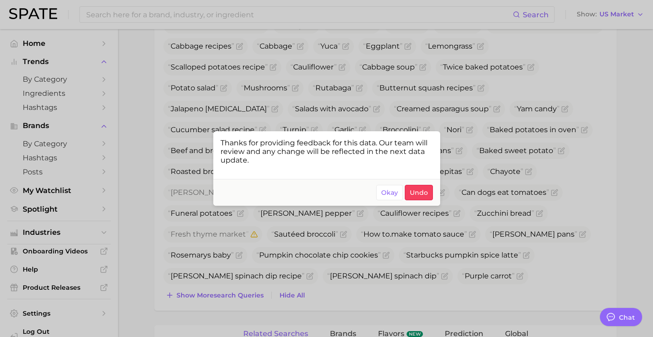
click at [309, 269] on div at bounding box center [326, 168] width 653 height 337
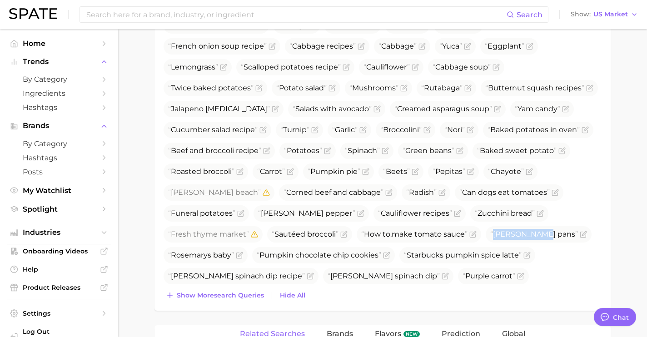
drag, startPoint x: 540, startPoint y: 213, endPoint x: 480, endPoint y: 213, distance: 60.4
click at [480, 213] on ul "Green bean casserole Minari French onion oup Mint Okras Corns Mashed potatoes r…" at bounding box center [382, 25] width 438 height 601
copy ul "[PERSON_NAME] pans"
click at [579, 231] on icon "Flag as miscategorized or irrelevant" at bounding box center [582, 234] width 7 height 7
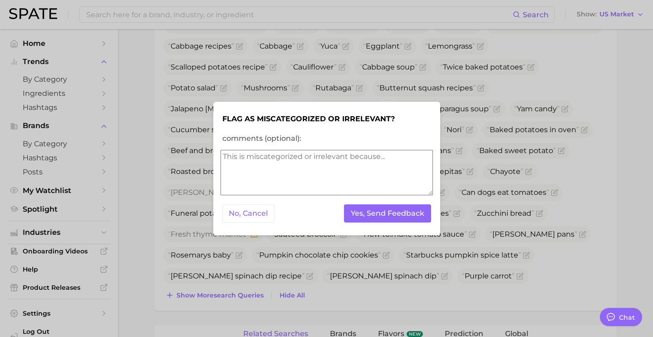
click at [547, 214] on div at bounding box center [326, 168] width 653 height 337
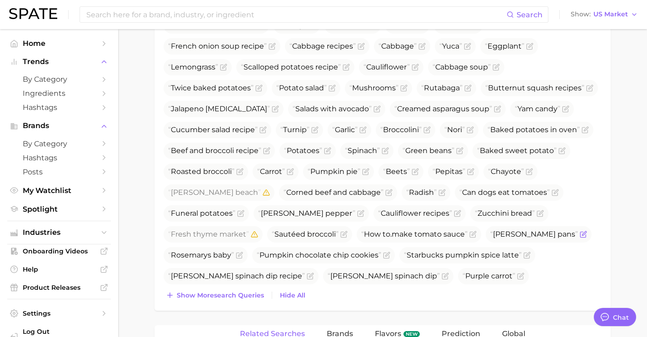
click at [579, 231] on icon "Flag as miscategorized or irrelevant" at bounding box center [582, 234] width 7 height 7
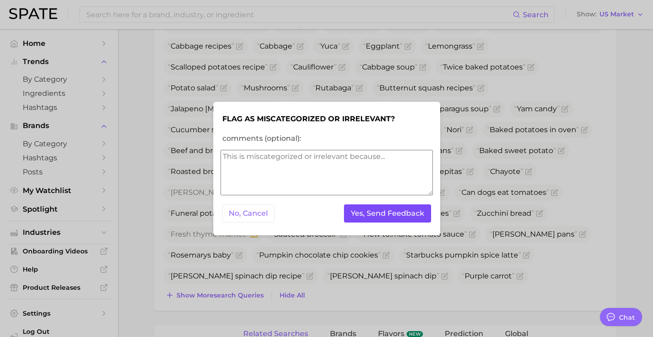
click at [390, 216] on button "Yes, Send Feedback" at bounding box center [387, 213] width 87 height 19
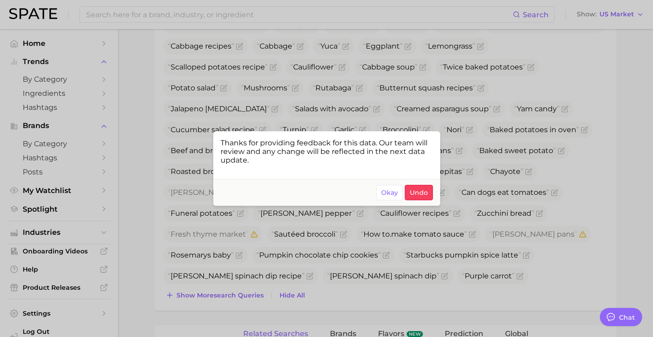
click at [268, 279] on div at bounding box center [326, 168] width 653 height 337
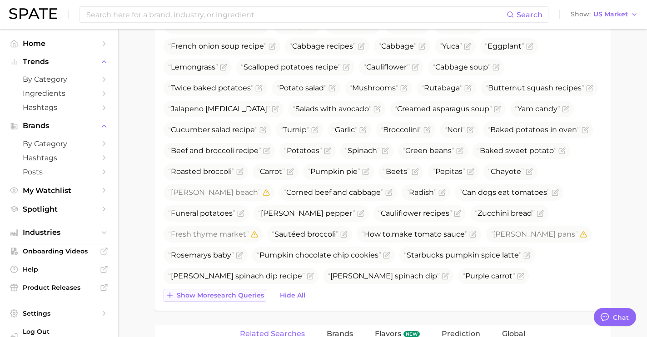
click at [262, 295] on span "Show more search queries" at bounding box center [220, 296] width 87 height 8
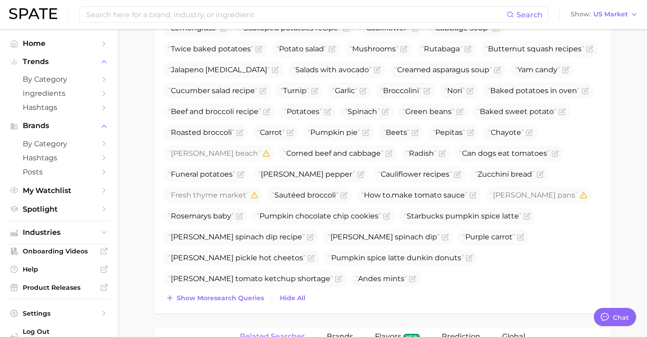
scroll to position [732, 0]
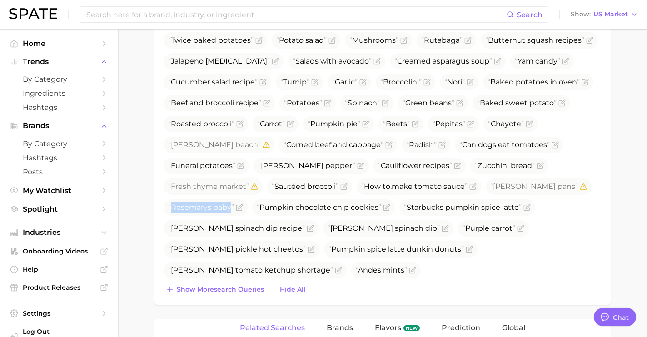
drag, startPoint x: 230, startPoint y: 190, endPoint x: 146, endPoint y: 189, distance: 84.5
click at [146, 189] on main "1. fresh & perishable foods 2. vegetables 3. Subcategory Overview Google TikTok…" at bounding box center [382, 63] width 529 height 1532
copy span "Rosemarys baby"
click at [241, 204] on icon "Flag as miscategorized or irrelevant" at bounding box center [239, 207] width 7 height 7
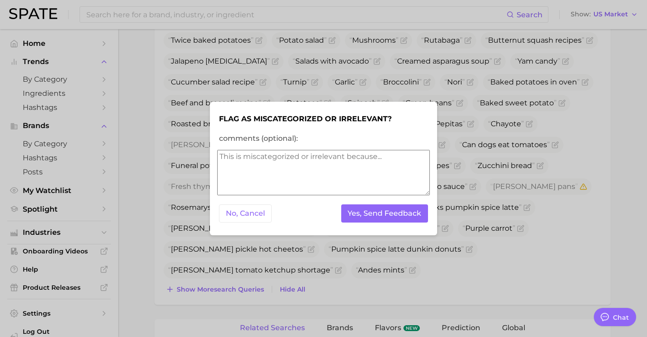
scroll to position [711, 0]
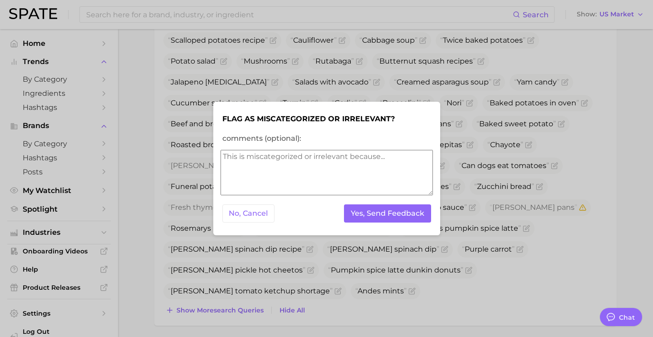
click at [239, 185] on textarea "comments (optional):" at bounding box center [327, 172] width 213 height 45
click at [365, 224] on div "No, Cancel Yes, Send Feedback" at bounding box center [327, 214] width 213 height 22
click at [401, 216] on button "Yes, Send Feedback" at bounding box center [387, 213] width 87 height 19
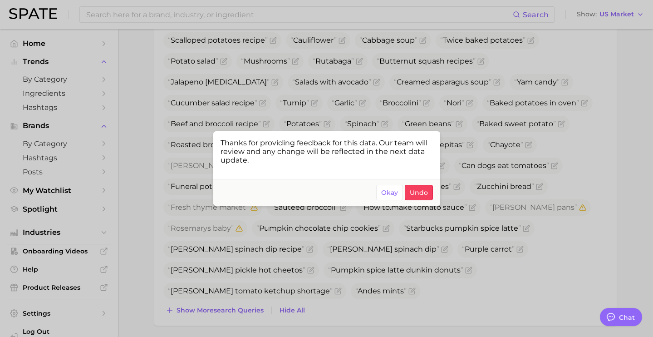
click at [327, 274] on div at bounding box center [326, 168] width 653 height 337
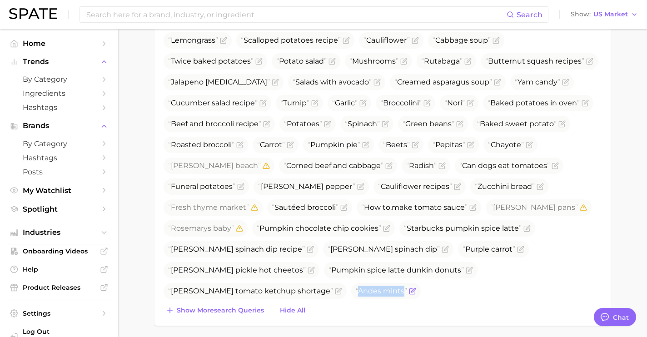
drag, startPoint x: 518, startPoint y: 251, endPoint x: 474, endPoint y: 249, distance: 44.5
click at [407, 287] on span "Andes mints" at bounding box center [381, 291] width 51 height 9
click at [229, 307] on span "Show more search queries" at bounding box center [220, 311] width 87 height 8
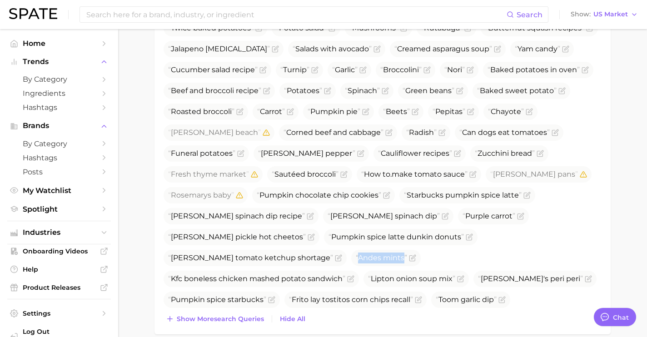
scroll to position [755, 0]
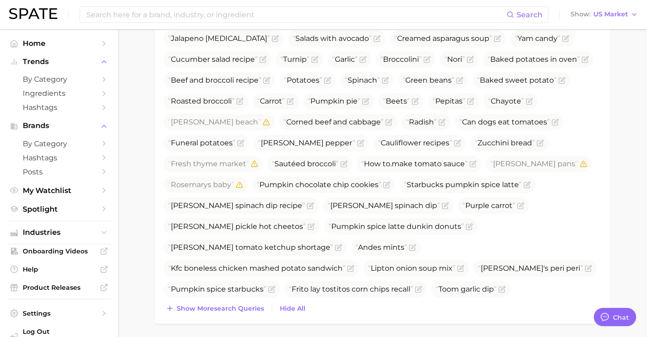
click at [245, 309] on span "Show more search queries" at bounding box center [220, 309] width 87 height 8
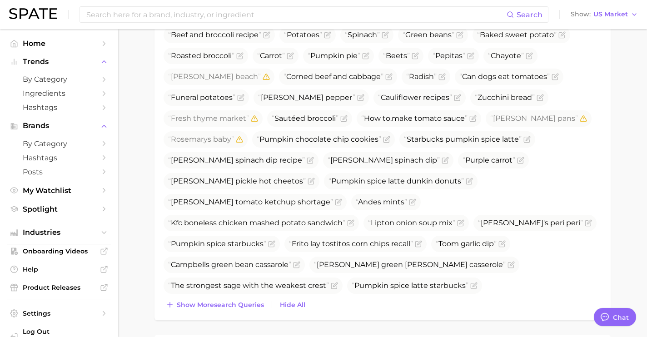
scroll to position [805, 0]
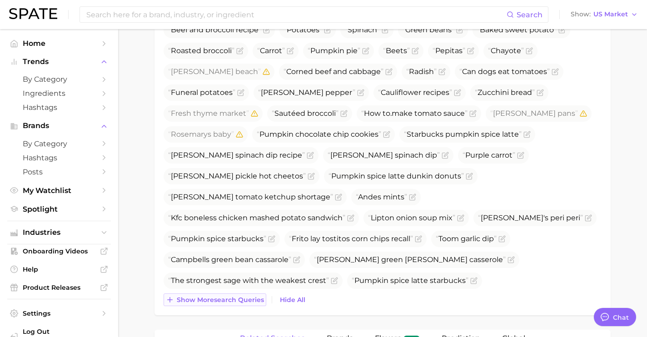
click at [242, 301] on span "Show more search queries" at bounding box center [220, 300] width 87 height 8
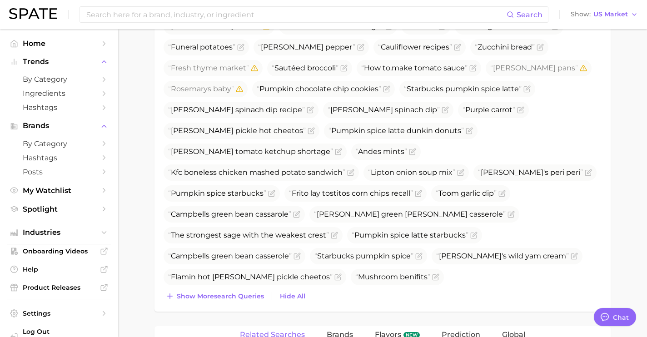
scroll to position [856, 0]
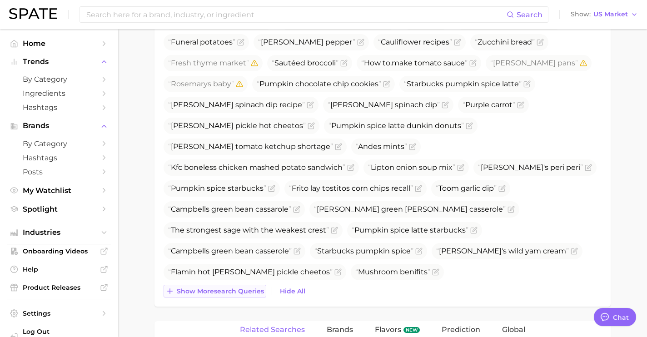
click at [242, 293] on span "Show more search queries" at bounding box center [220, 291] width 87 height 8
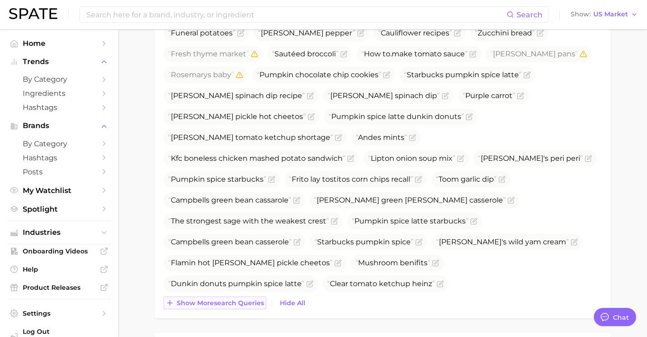
scroll to position [865, 0]
click at [237, 307] on button "Show more search queries" at bounding box center [214, 302] width 103 height 13
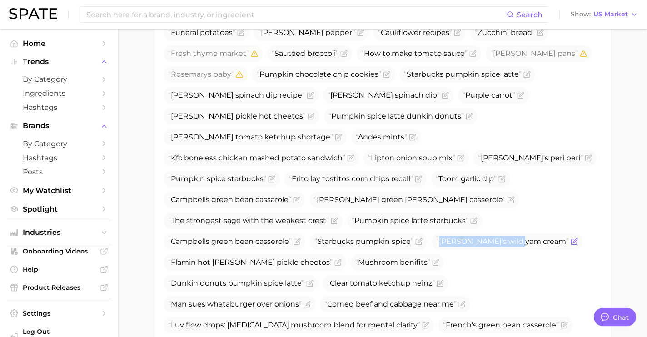
drag, startPoint x: 524, startPoint y: 199, endPoint x: 435, endPoint y: 201, distance: 88.6
click at [436, 237] on span "[PERSON_NAME]'s wild yam cream" at bounding box center [502, 241] width 133 height 9
copy span "[PERSON_NAME]'s wild yam cream"
click at [570, 238] on icon "Flag as miscategorized or irrelevant" at bounding box center [573, 241] width 7 height 7
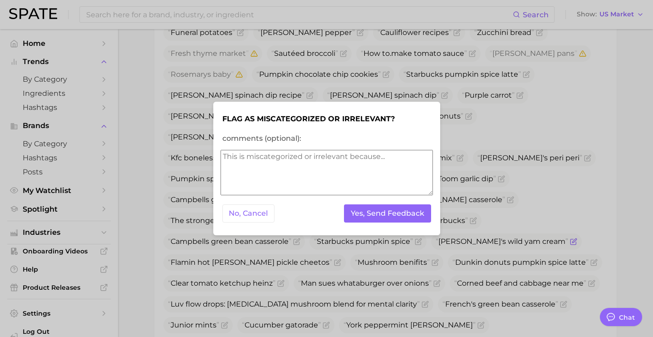
click at [533, 200] on div at bounding box center [326, 168] width 653 height 337
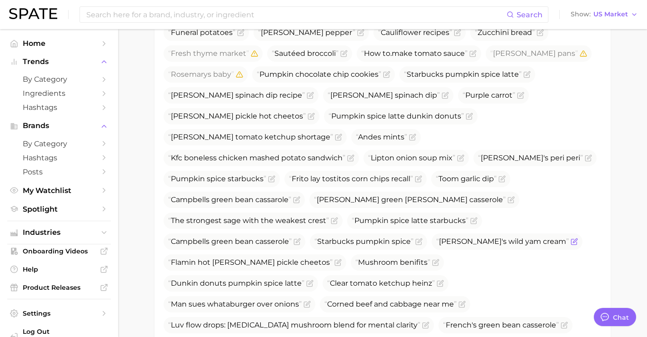
click at [570, 238] on icon "Flag as miscategorized or irrelevant" at bounding box center [573, 241] width 7 height 7
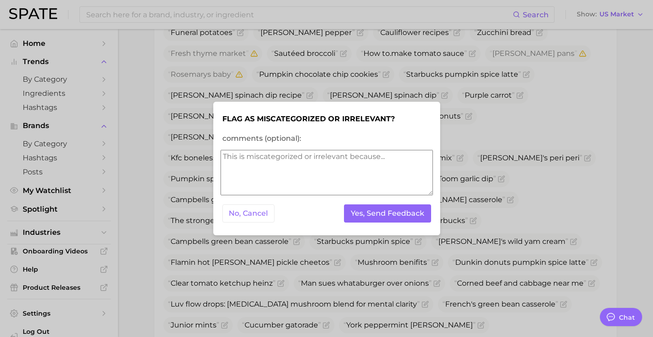
click at [332, 166] on textarea "comments (optional):" at bounding box center [327, 172] width 213 height 45
type textarea "beauty"
click at [387, 217] on button "Yes, Send Feedback" at bounding box center [387, 213] width 87 height 19
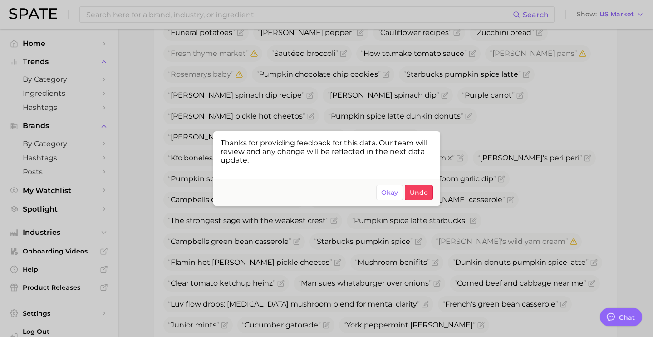
click at [572, 253] on div at bounding box center [326, 168] width 653 height 337
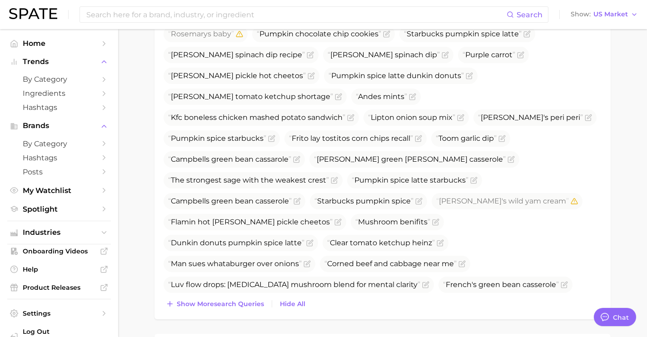
scroll to position [920, 0]
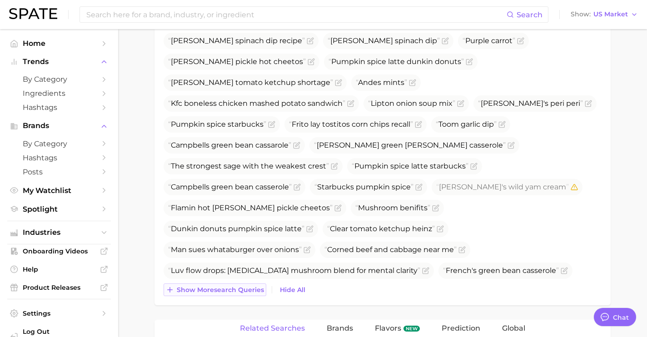
click at [243, 293] on span "Show more search queries" at bounding box center [220, 290] width 87 height 8
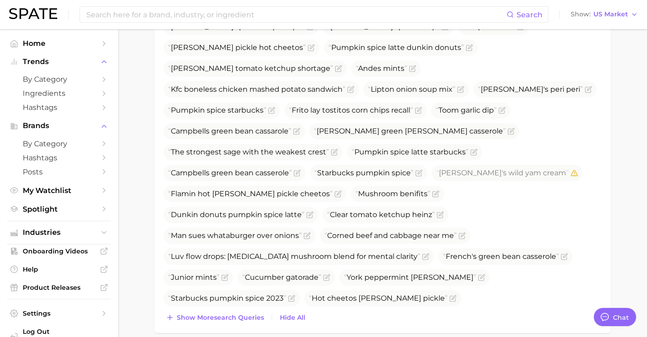
scroll to position [935, 0]
click at [234, 315] on span "Show more search queries" at bounding box center [220, 317] width 87 height 8
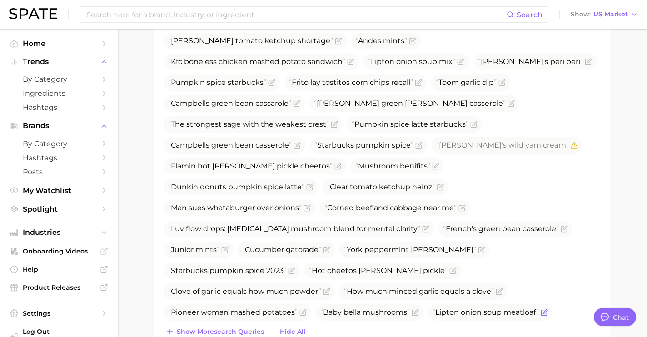
scroll to position [1015, 0]
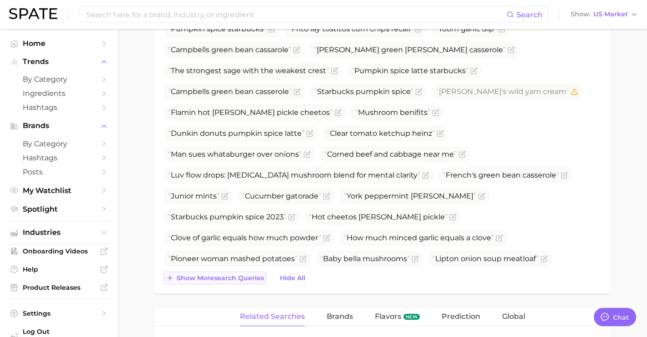
click at [261, 281] on span "Show more search queries" at bounding box center [220, 278] width 87 height 8
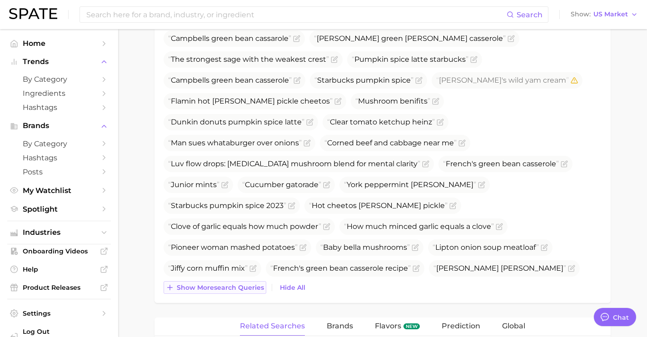
scroll to position [1028, 0]
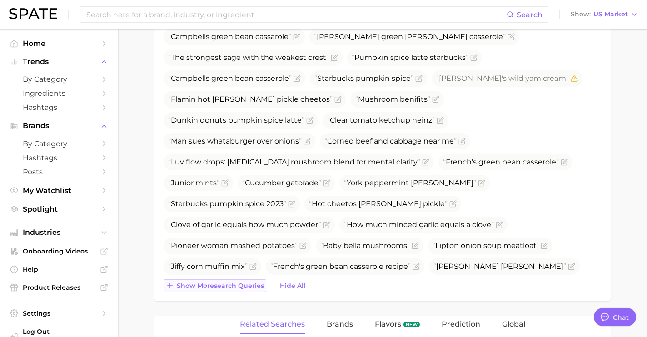
click at [241, 291] on button "Show more search queries" at bounding box center [214, 285] width 103 height 13
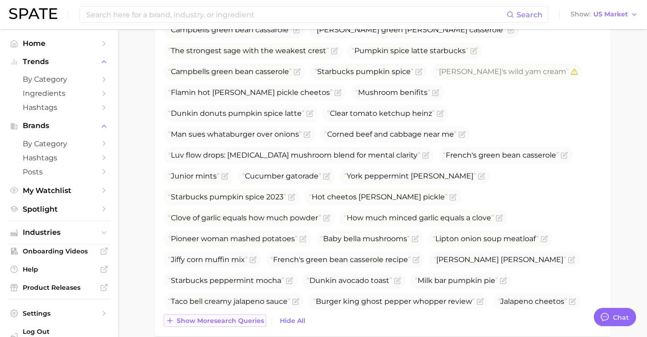
scroll to position [1045, 0]
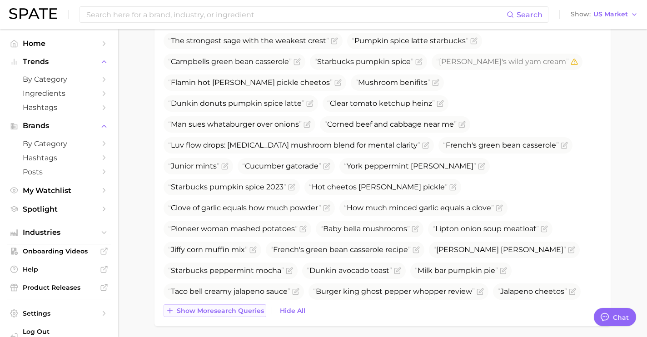
click at [232, 312] on span "Show more search queries" at bounding box center [220, 311] width 87 height 8
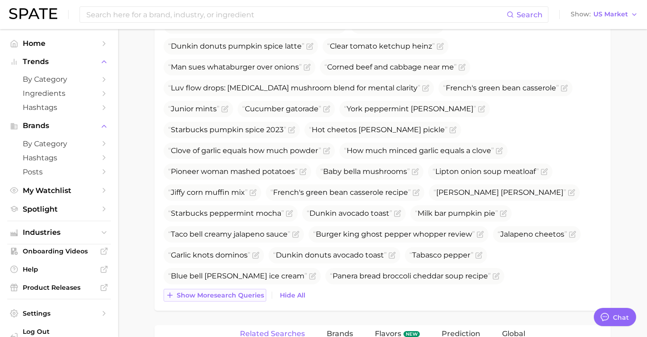
scroll to position [1141, 0]
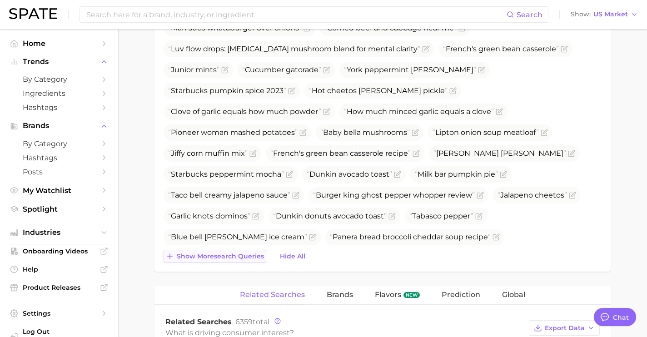
click at [250, 262] on button "Show more search queries" at bounding box center [214, 256] width 103 height 13
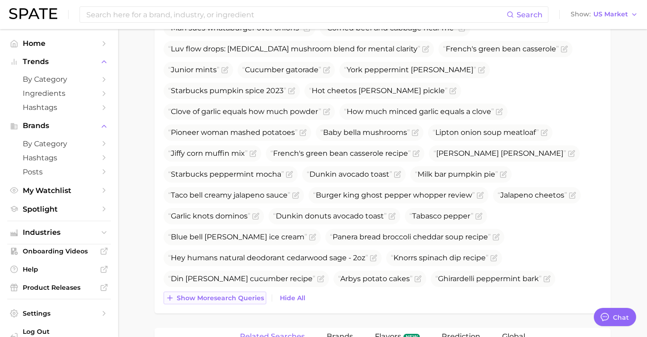
click at [246, 294] on span "Show more search queries" at bounding box center [220, 298] width 87 height 8
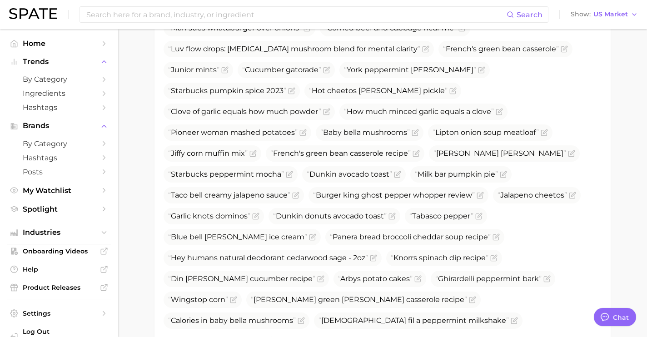
scroll to position [1216, 0]
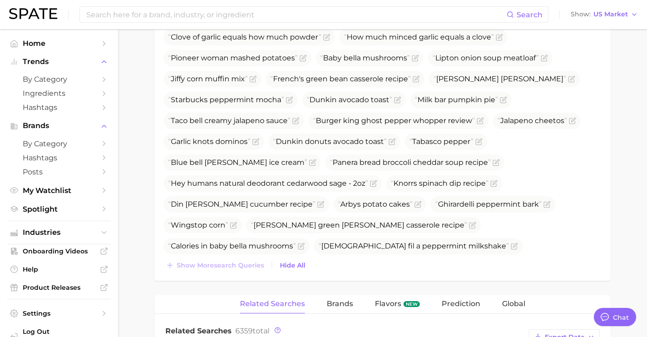
click at [453, 305] on icon "Flag as miscategorized or irrelevant" at bounding box center [449, 308] width 7 height 7
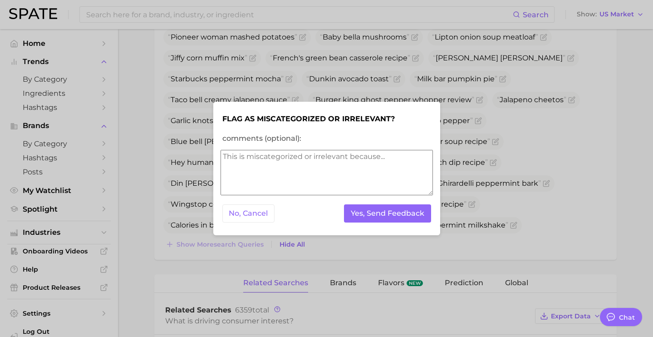
click at [341, 189] on textarea "comments (optional):" at bounding box center [327, 172] width 213 height 45
click at [379, 166] on textarea "comments (optional):" at bounding box center [327, 172] width 213 height 45
type textarea "beauty"
click at [406, 211] on button "Yes, Send Feedback" at bounding box center [387, 213] width 87 height 19
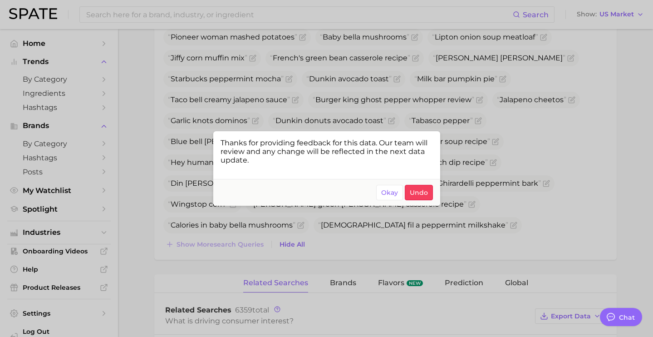
click at [500, 157] on div at bounding box center [326, 168] width 653 height 337
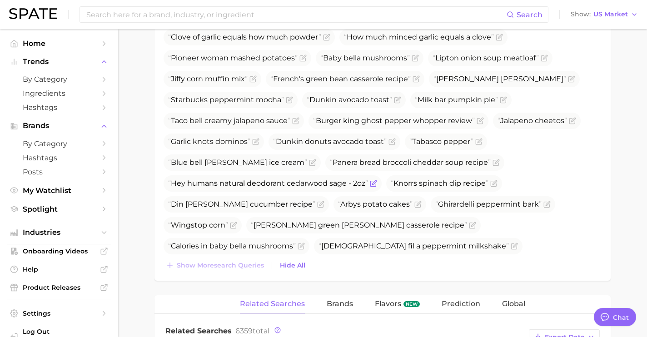
click at [375, 180] on icon "Flag as miscategorized or irrelevant" at bounding box center [373, 183] width 7 height 7
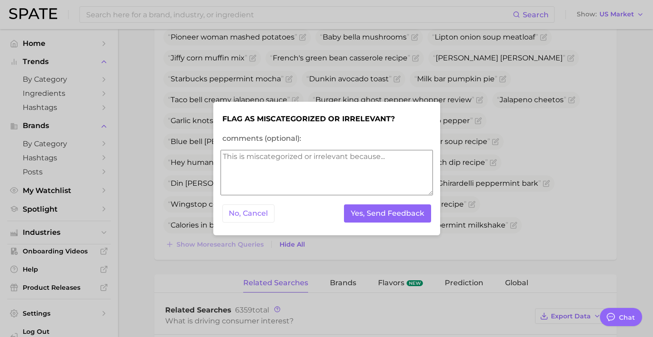
click at [341, 163] on textarea "comments (optional):" at bounding box center [327, 172] width 213 height 45
type textarea "beauty"
click at [365, 214] on button "Yes, Send Feedback" at bounding box center [387, 213] width 87 height 19
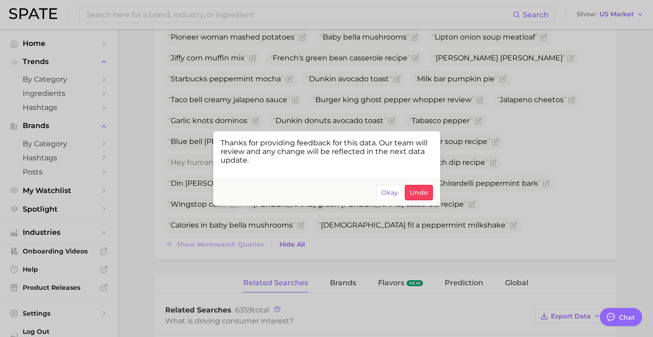
click at [516, 231] on div at bounding box center [326, 168] width 653 height 337
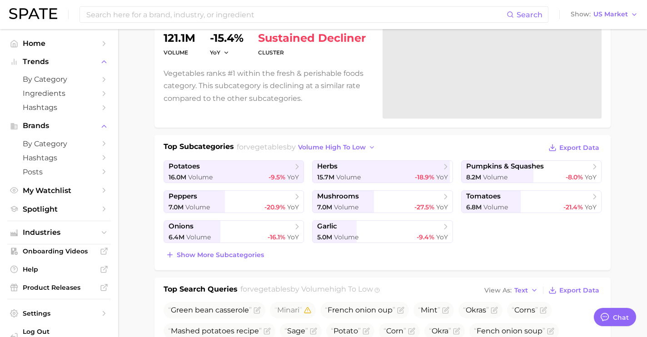
scroll to position [132, 0]
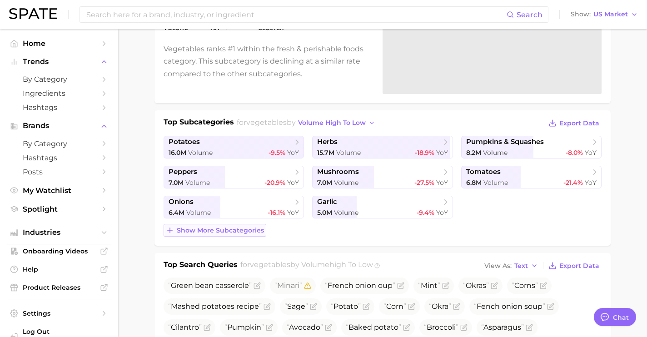
click at [218, 230] on span "Show more subcategories" at bounding box center [220, 231] width 87 height 8
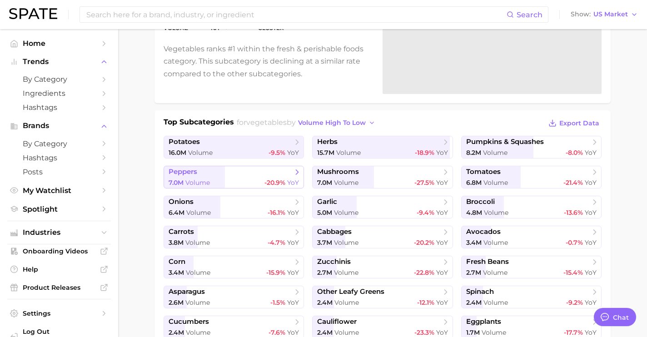
click at [239, 175] on span "peppers" at bounding box center [230, 172] width 124 height 9
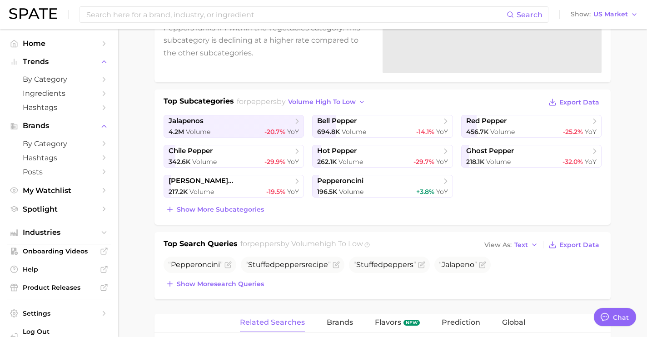
scroll to position [231, 0]
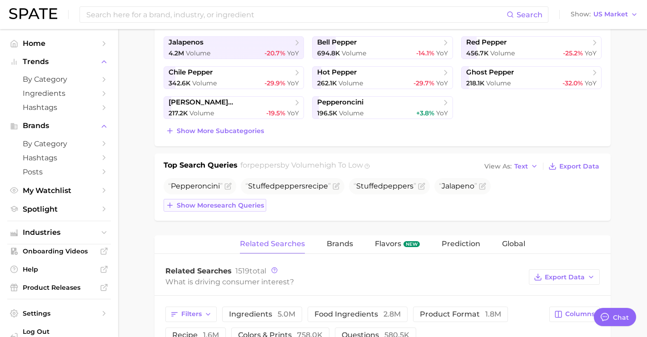
click at [239, 206] on span "Show more search queries" at bounding box center [220, 206] width 87 height 8
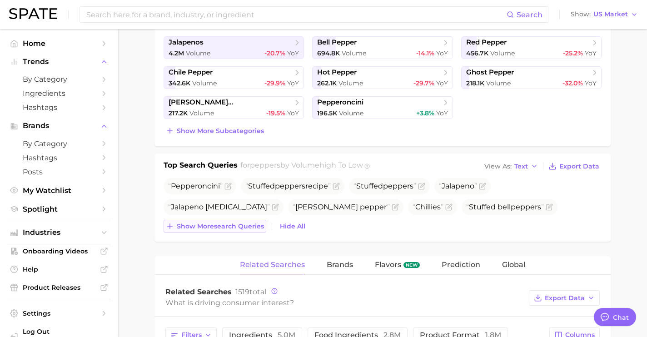
click at [237, 229] on span "Show more search queries" at bounding box center [220, 227] width 87 height 8
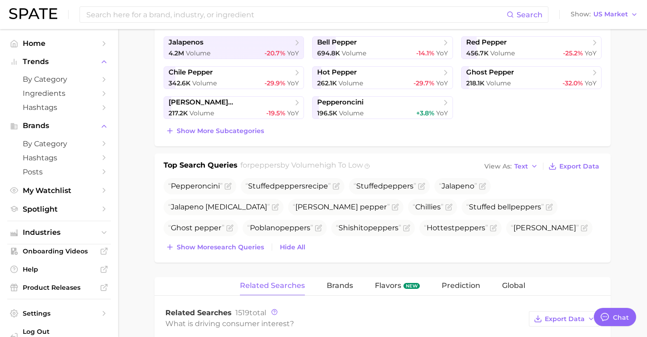
click at [238, 258] on div "Top Search Queries for peppers by Volume high to low View As Text Export Data P…" at bounding box center [382, 207] width 456 height 109
click at [247, 246] on span "Show more search queries" at bounding box center [220, 247] width 87 height 8
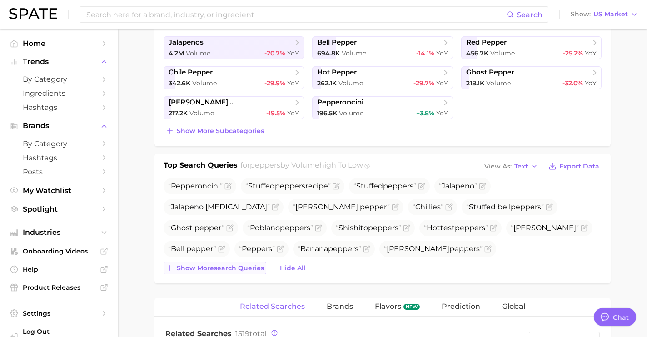
click at [245, 268] on span "Show more search queries" at bounding box center [220, 268] width 87 height 8
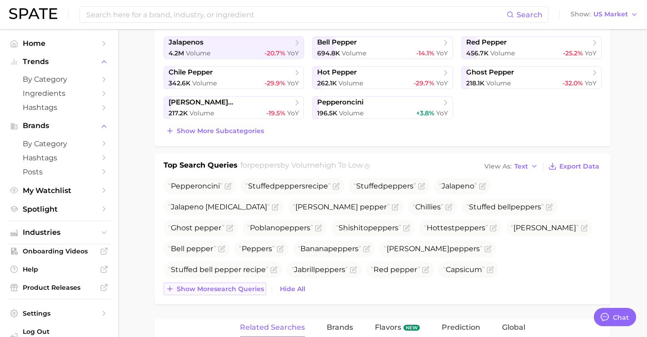
click at [243, 291] on span "Show more search queries" at bounding box center [220, 289] width 87 height 8
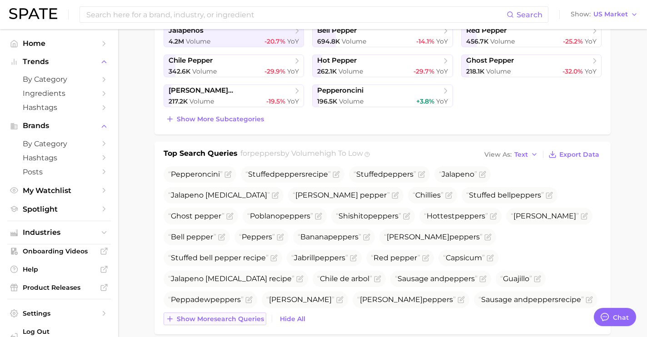
scroll to position [260, 0]
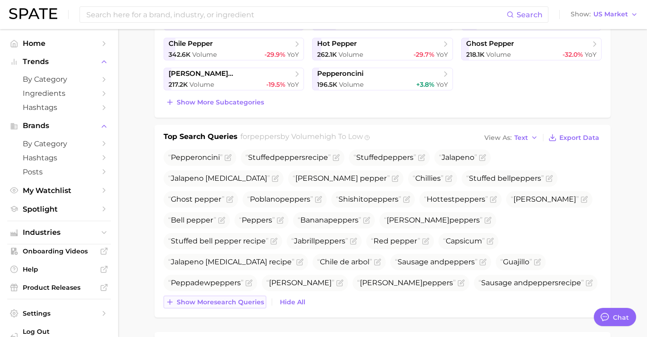
click at [238, 302] on span "Show more search queries" at bounding box center [220, 302] width 87 height 8
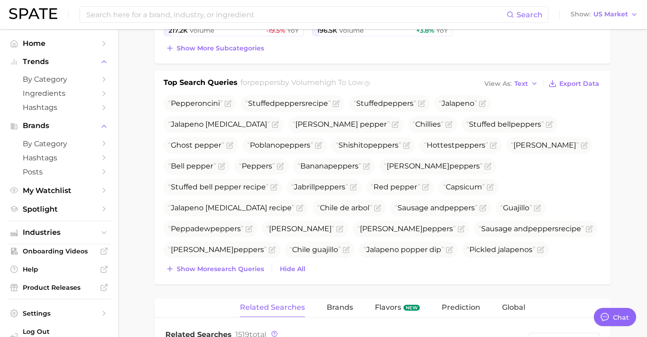
scroll to position [317, 0]
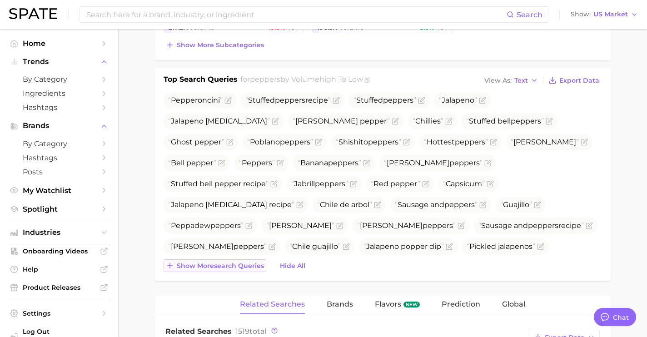
click at [245, 266] on span "Show more search queries" at bounding box center [220, 266] width 87 height 8
drag, startPoint x: 243, startPoint y: 207, endPoint x: 172, endPoint y: 208, distance: 70.9
click at [172, 221] on span "Peppadew peppers" at bounding box center [205, 225] width 75 height 9
click at [212, 267] on span "Show more search queries" at bounding box center [220, 266] width 87 height 8
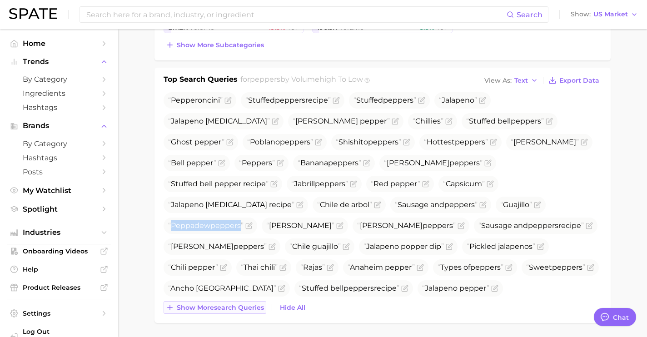
click at [228, 301] on button "Show more search queries" at bounding box center [214, 307] width 103 height 13
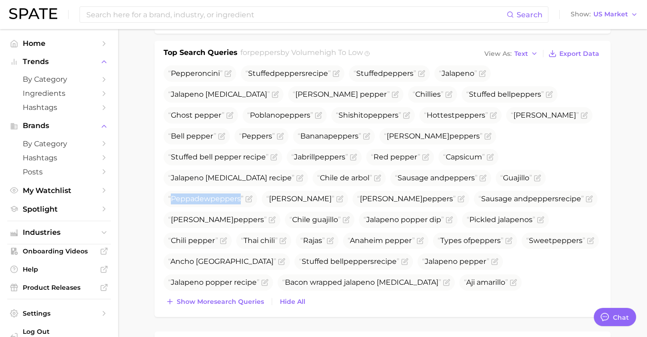
scroll to position [361, 0]
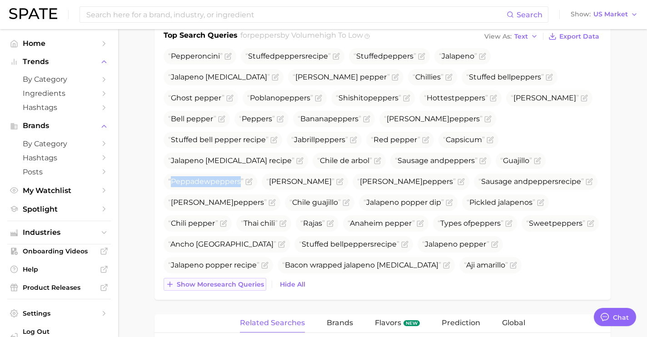
click at [233, 282] on span "Show more search queries" at bounding box center [220, 285] width 87 height 8
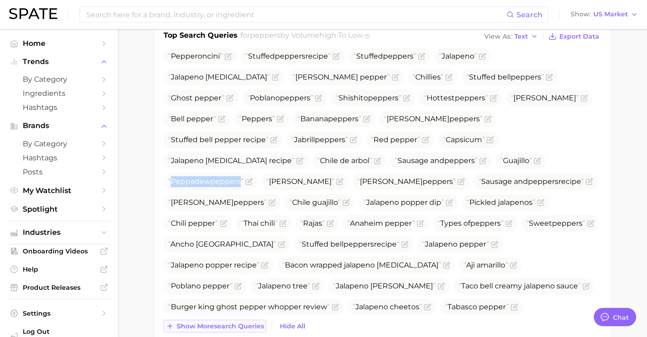
click at [227, 323] on span "Show more search queries" at bounding box center [220, 326] width 87 height 8
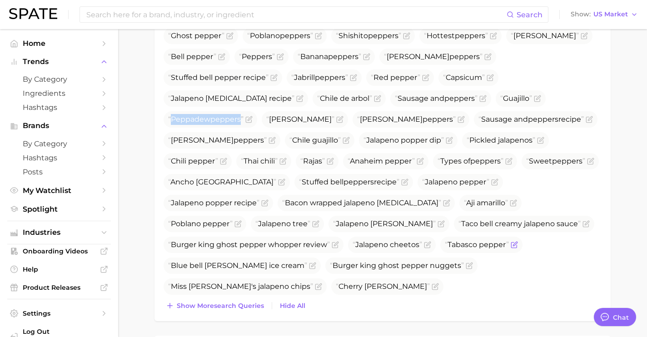
scroll to position [440, 0]
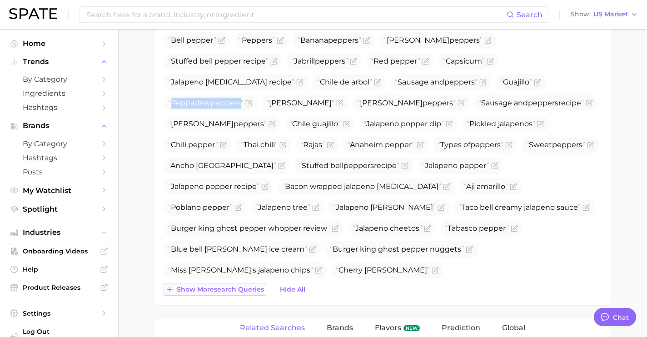
click at [246, 290] on span "Show more search queries" at bounding box center [220, 290] width 87 height 8
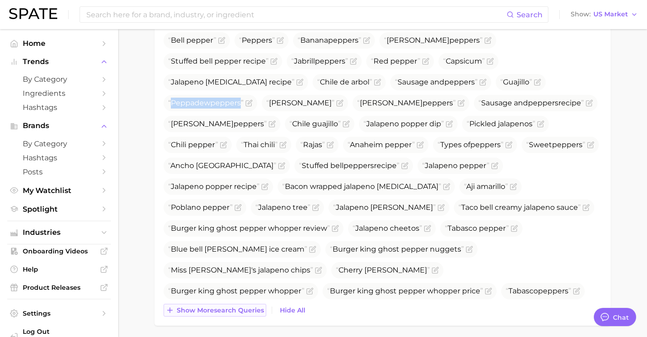
click at [255, 314] on button "Show more search queries" at bounding box center [214, 310] width 103 height 13
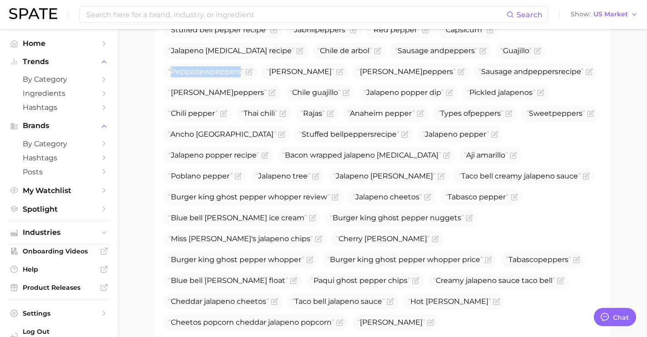
scroll to position [481, 0]
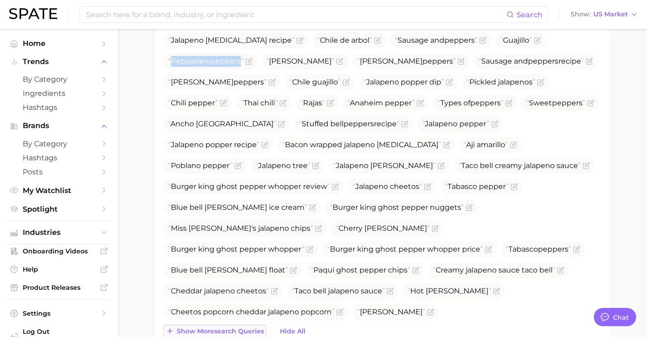
click at [233, 329] on span "Show more search queries" at bounding box center [220, 331] width 87 height 8
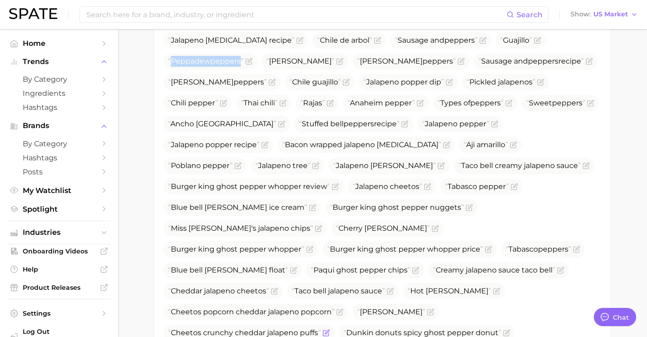
scroll to position [554, 0]
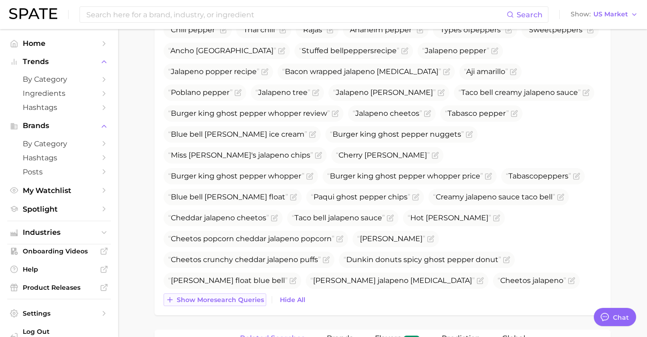
click at [240, 300] on span "Show more search queries" at bounding box center [220, 300] width 87 height 8
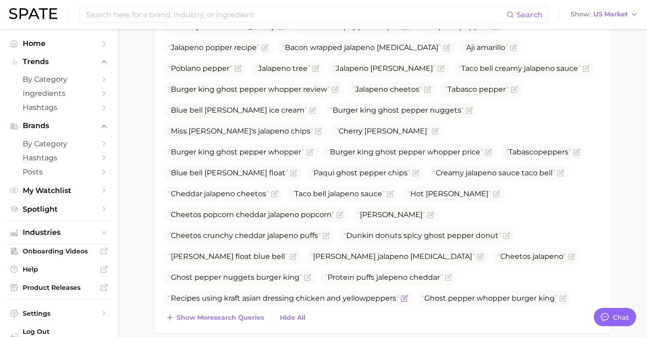
scroll to position [592, 0]
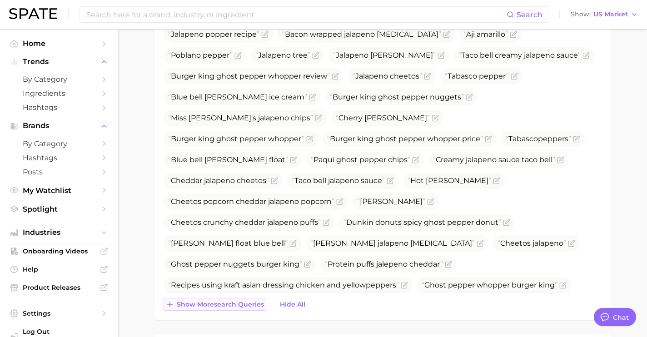
click at [248, 302] on span "Show more search queries" at bounding box center [220, 305] width 87 height 8
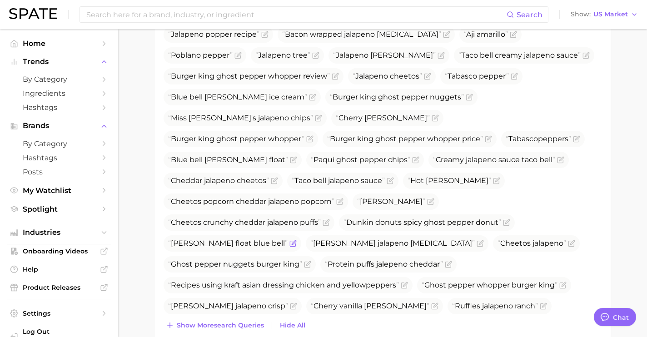
click at [289, 240] on icon "Flag as miscategorized or irrelevant" at bounding box center [292, 243] width 7 height 7
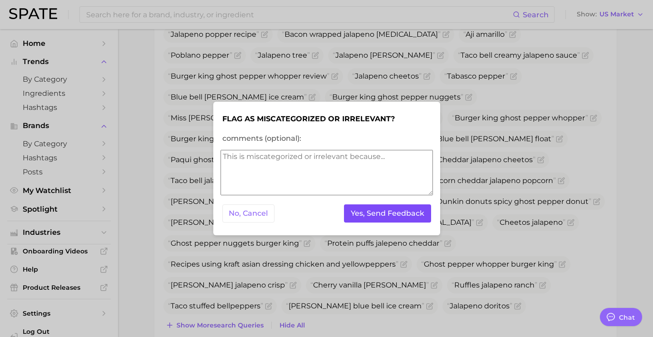
click at [361, 221] on button "Yes, Send Feedback" at bounding box center [387, 213] width 87 height 19
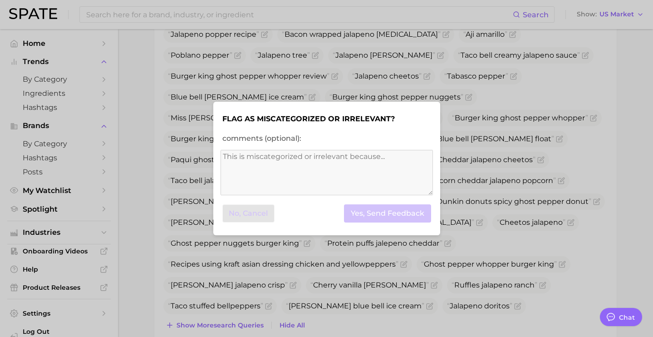
click at [315, 247] on div at bounding box center [326, 168] width 653 height 337
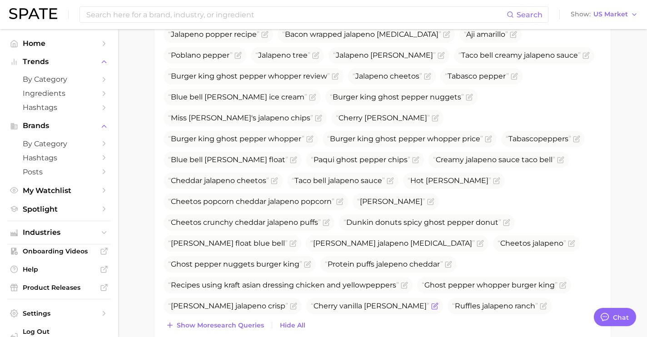
click at [431, 302] on icon "Flag as miscategorized or irrelevant" at bounding box center [434, 305] width 7 height 7
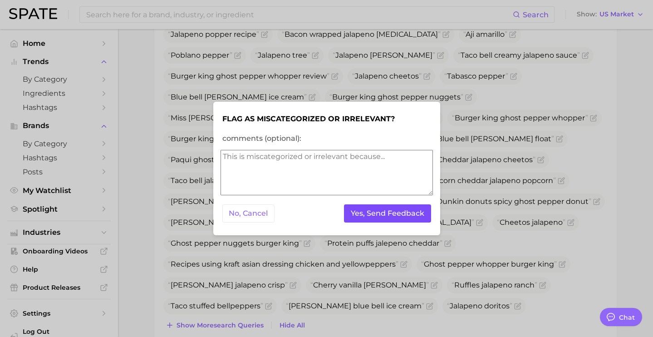
click at [386, 213] on button "Yes, Send Feedback" at bounding box center [387, 213] width 87 height 19
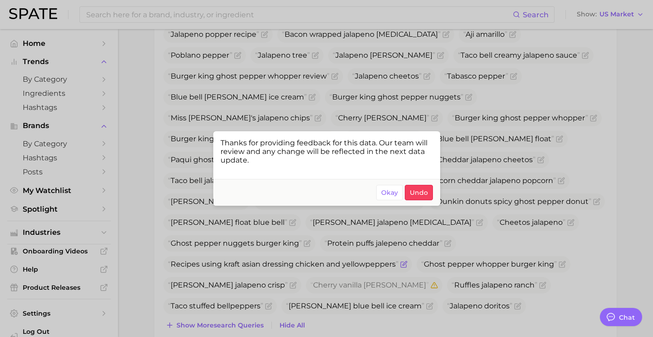
click at [385, 238] on div at bounding box center [326, 168] width 653 height 337
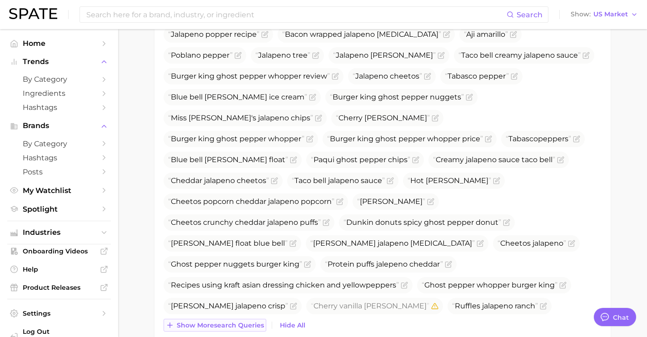
click at [246, 322] on span "Show more search queries" at bounding box center [220, 326] width 87 height 8
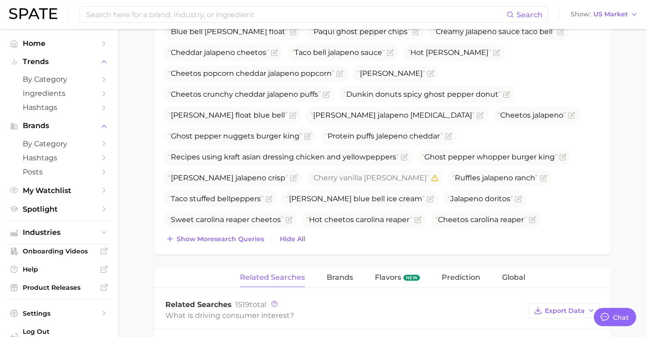
scroll to position [771, 0]
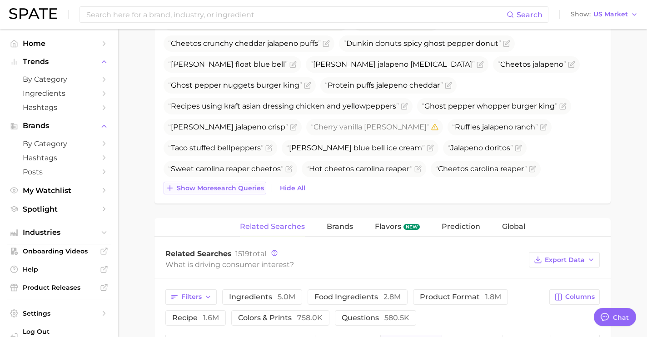
click at [225, 192] on button "Show more search queries" at bounding box center [214, 188] width 103 height 13
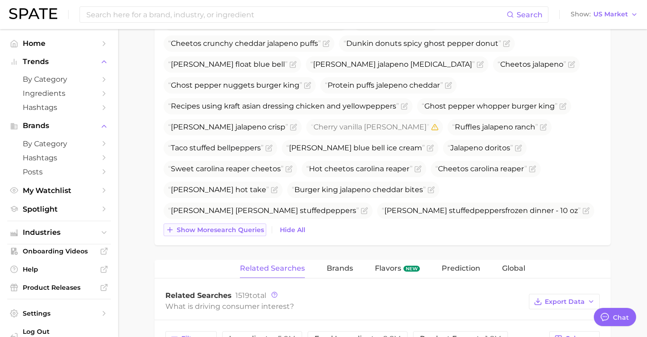
click at [233, 233] on span "Show more search queries" at bounding box center [220, 230] width 87 height 8
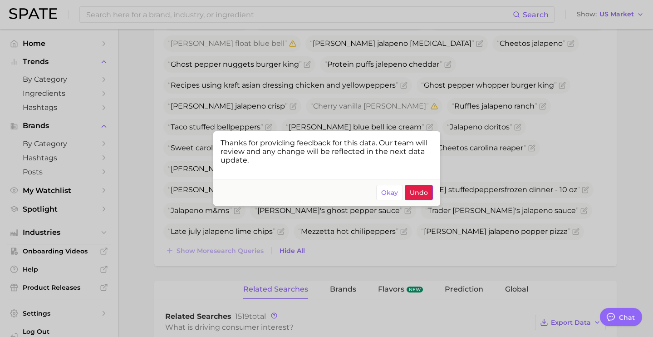
click at [413, 195] on span "Undo" at bounding box center [419, 193] width 18 height 8
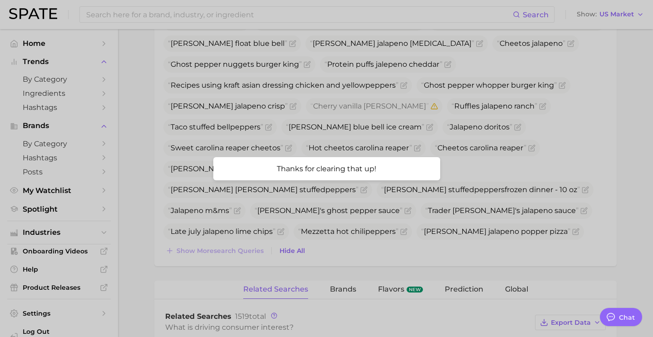
click at [392, 223] on div at bounding box center [326, 168] width 653 height 337
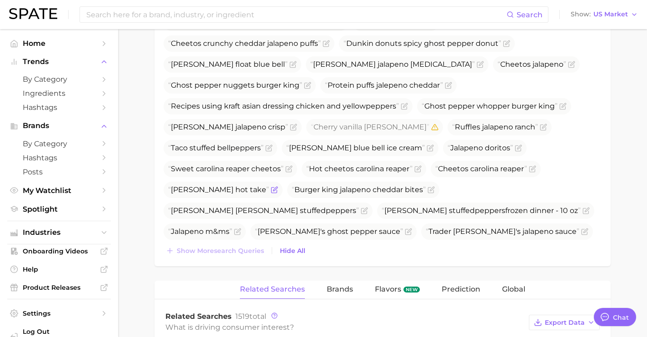
click at [271, 186] on icon "Flag as miscategorized or irrelevant" at bounding box center [274, 189] width 7 height 7
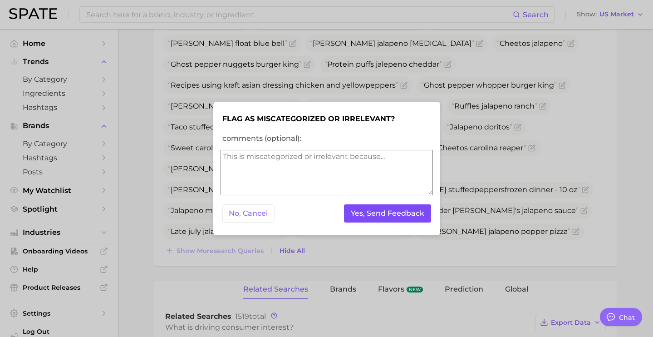
click at [356, 211] on button "Yes, Send Feedback" at bounding box center [387, 213] width 87 height 19
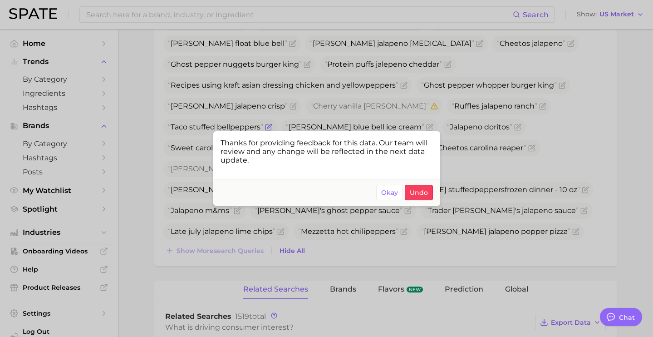
click at [203, 107] on div at bounding box center [326, 168] width 653 height 337
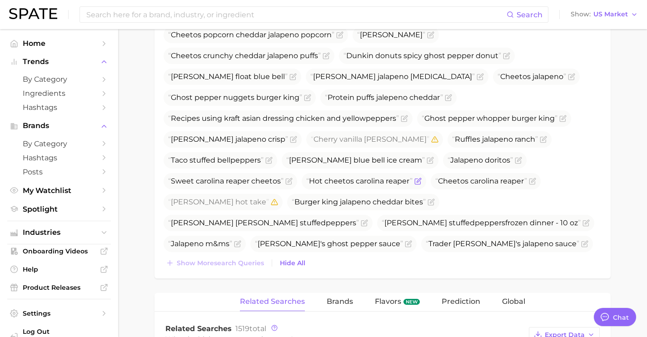
scroll to position [758, 0]
click at [426, 157] on icon "Flag as miscategorized or irrelevant" at bounding box center [429, 160] width 7 height 7
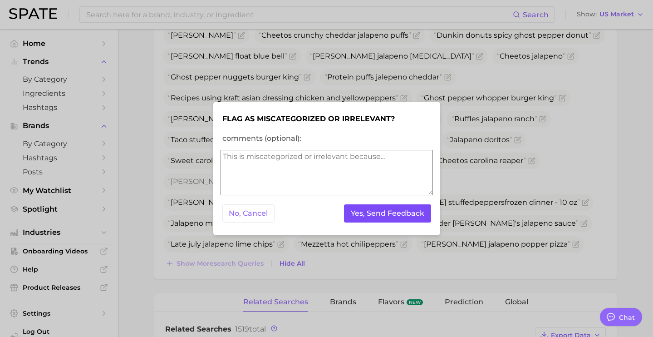
click at [390, 208] on button "Yes, Send Feedback" at bounding box center [387, 213] width 87 height 19
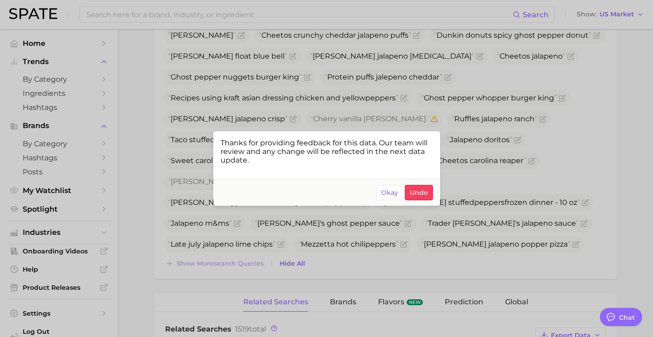
click at [453, 128] on div at bounding box center [326, 168] width 653 height 337
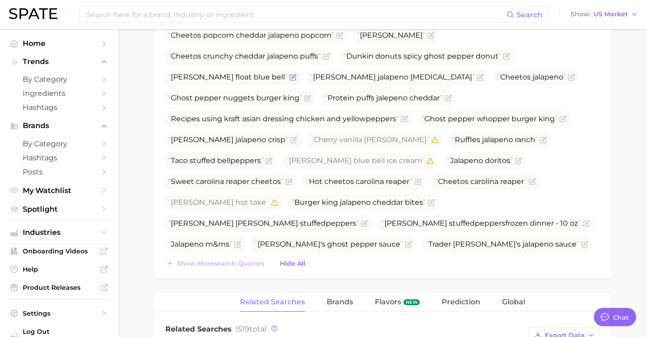
click at [289, 74] on icon "Flag as miscategorized or irrelevant" at bounding box center [292, 77] width 7 height 7
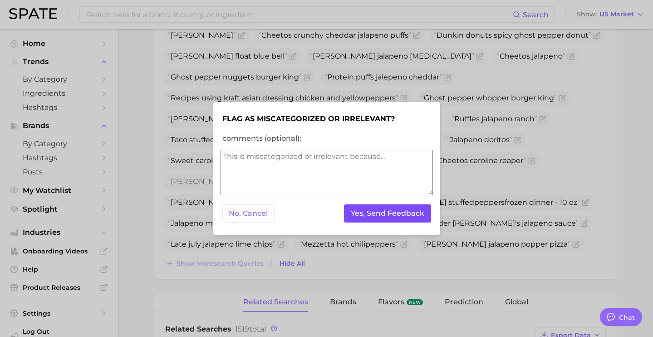
click at [376, 207] on button "Yes, Send Feedback" at bounding box center [387, 213] width 87 height 19
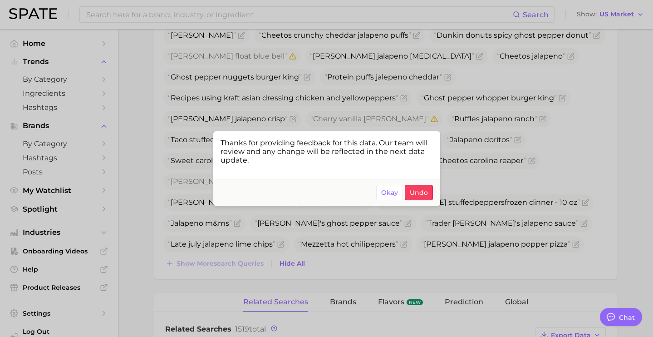
click at [513, 144] on div at bounding box center [326, 168] width 653 height 337
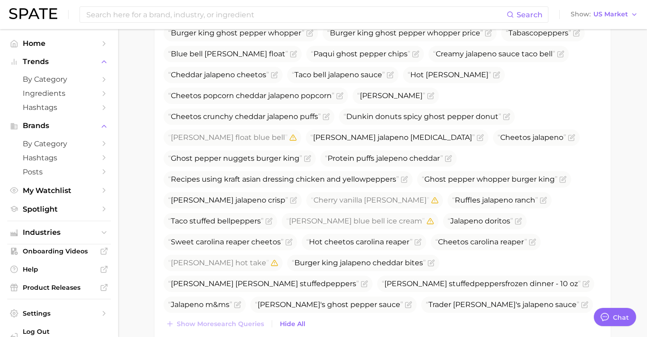
scroll to position [690, 0]
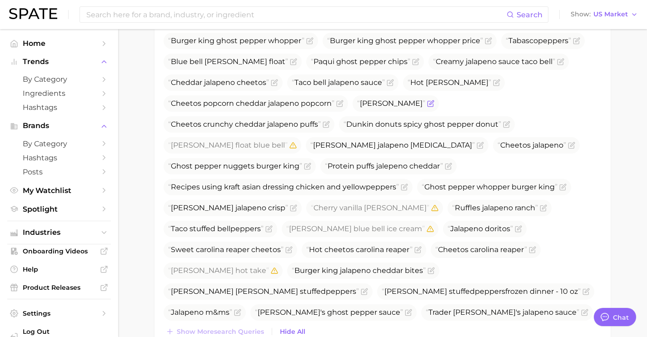
click at [431, 100] on icon "Flag as miscategorized or irrelevant" at bounding box center [430, 103] width 7 height 7
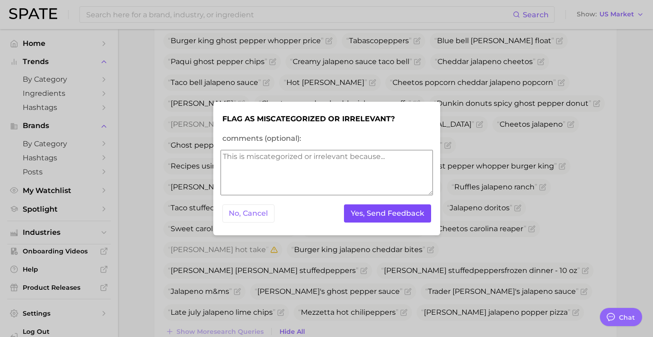
click at [401, 209] on button "Yes, Send Feedback" at bounding box center [387, 213] width 87 height 19
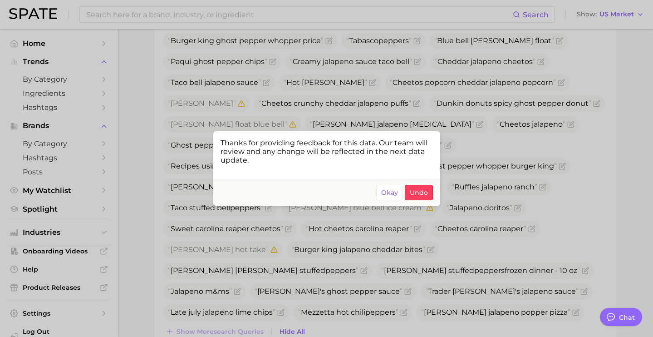
click at [454, 57] on div at bounding box center [326, 168] width 653 height 337
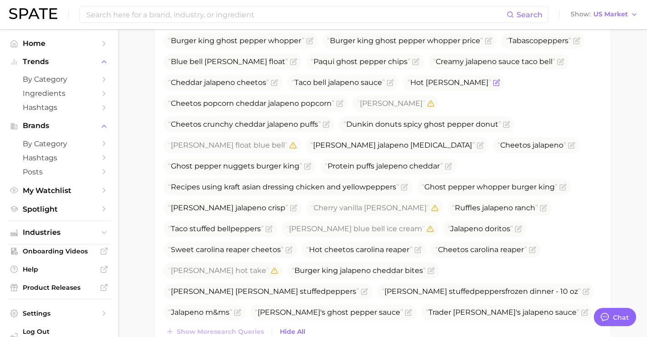
click at [493, 79] on icon "Flag as miscategorized or irrelevant" at bounding box center [496, 82] width 7 height 7
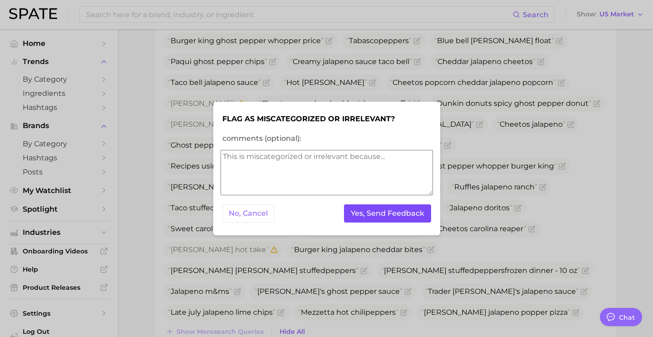
click at [429, 210] on button "Yes, Send Feedback" at bounding box center [387, 213] width 87 height 19
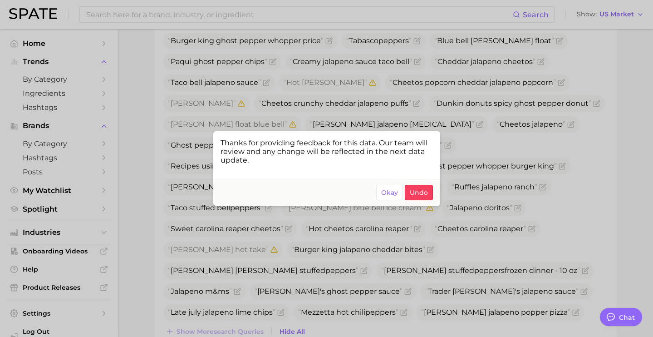
click at [483, 78] on div at bounding box center [326, 168] width 653 height 337
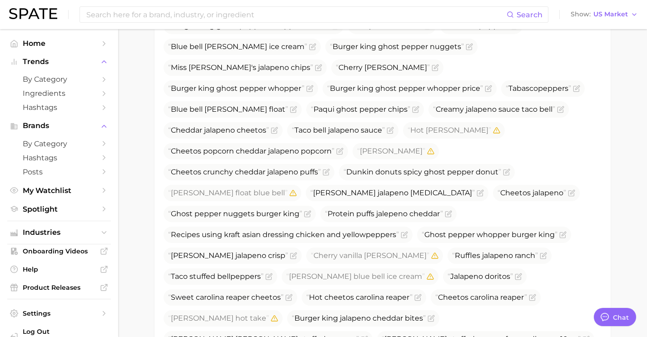
scroll to position [642, 0]
click at [290, 106] on icon "Flag as miscategorized or irrelevant" at bounding box center [293, 109] width 7 height 7
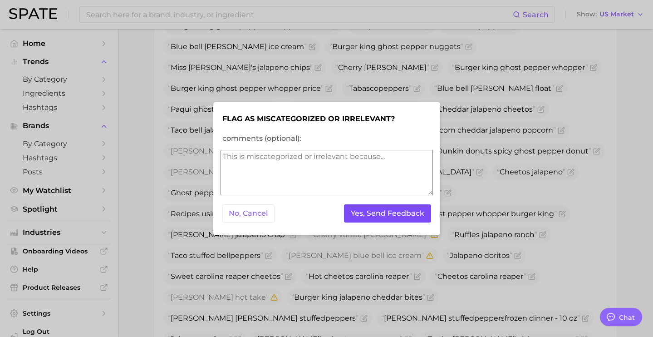
click at [394, 218] on button "Yes, Send Feedback" at bounding box center [387, 213] width 87 height 19
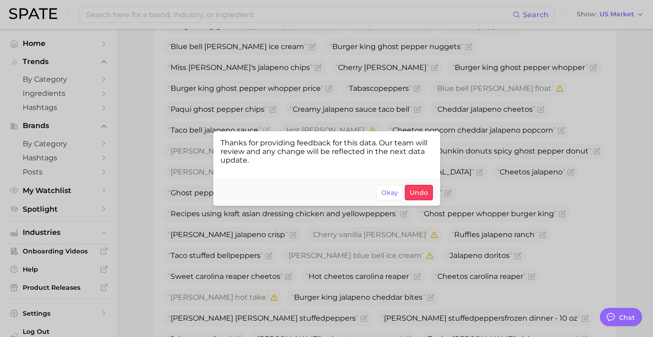
click at [549, 119] on div at bounding box center [326, 168] width 653 height 337
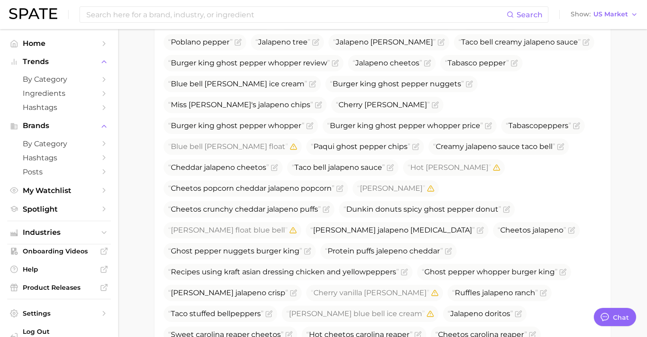
scroll to position [604, 0]
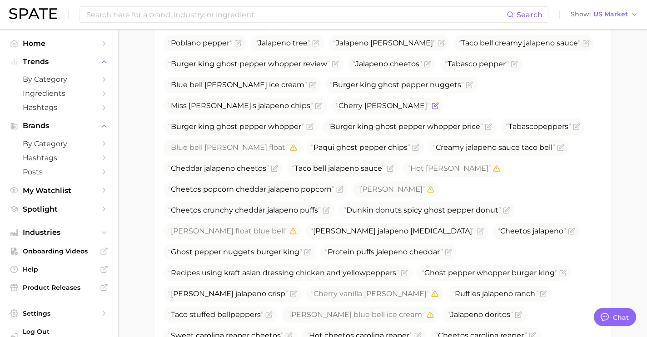
click at [443, 98] on span "Cherry [PERSON_NAME]" at bounding box center [387, 106] width 112 height 16
click at [316, 81] on icon "Flag as miscategorized or irrelevant" at bounding box center [312, 84] width 7 height 7
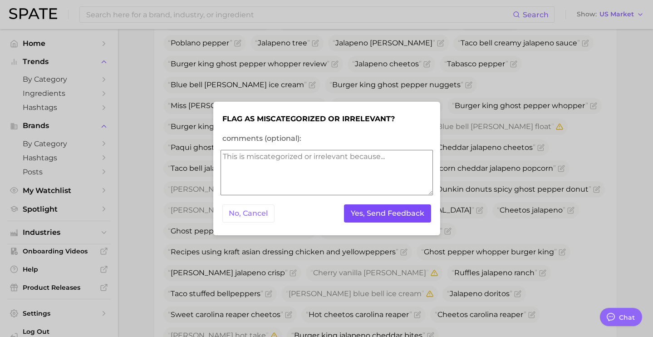
click at [385, 211] on button "Yes, Send Feedback" at bounding box center [387, 213] width 87 height 19
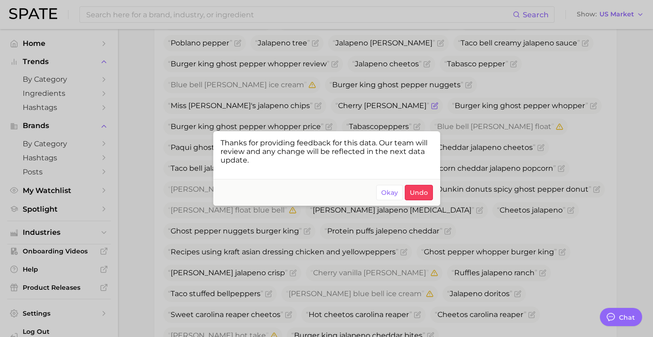
click at [525, 68] on div at bounding box center [326, 168] width 653 height 337
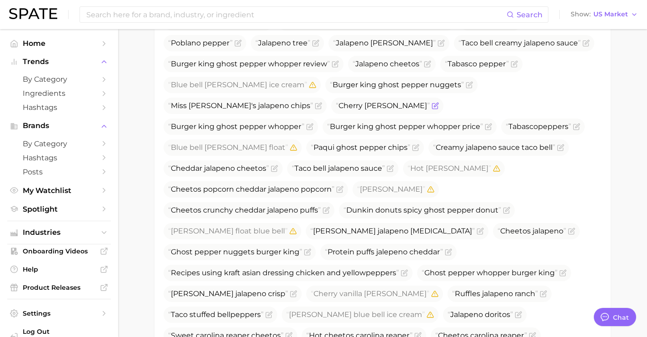
click at [439, 102] on icon "Flag as miscategorized or irrelevant" at bounding box center [434, 105] width 7 height 7
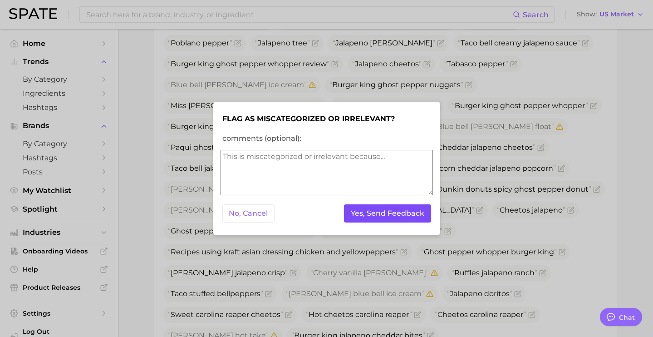
drag, startPoint x: 393, startPoint y: 209, endPoint x: 401, endPoint y: 206, distance: 8.3
click at [393, 209] on button "Yes, Send Feedback" at bounding box center [387, 213] width 87 height 19
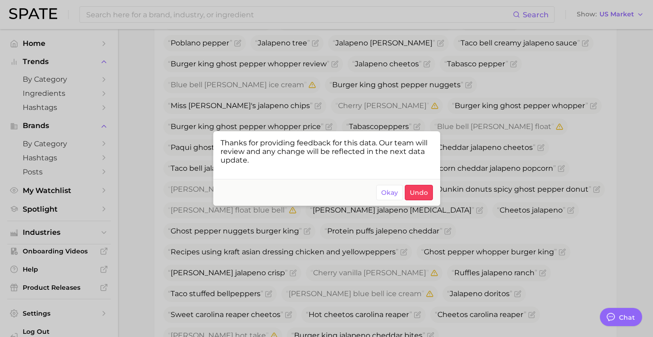
click at [554, 119] on div at bounding box center [326, 168] width 653 height 337
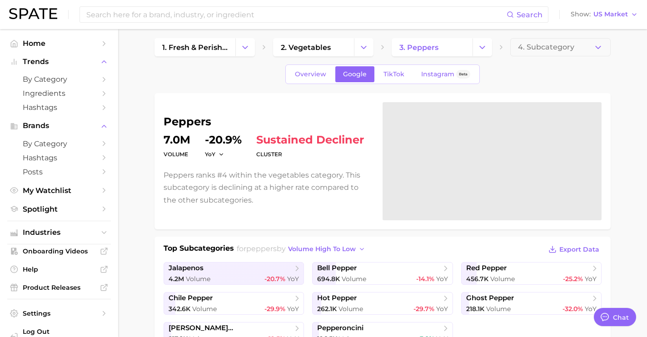
scroll to position [0, 0]
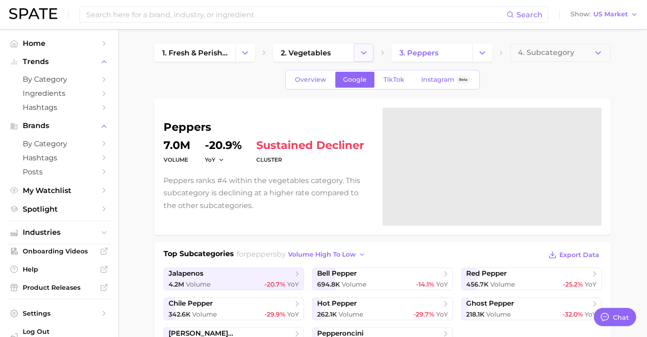
click at [369, 56] on button "Change Category" at bounding box center [364, 53] width 20 height 18
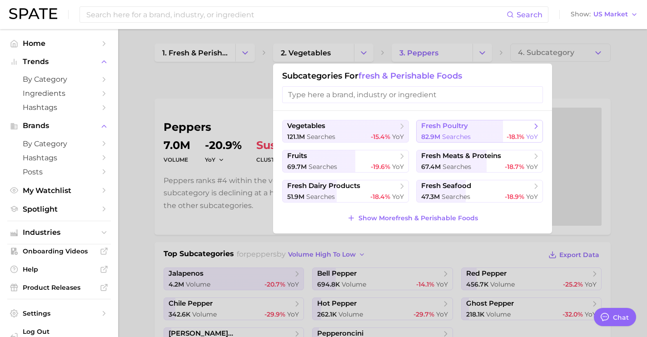
click at [454, 130] on span "fresh poultry" at bounding box center [444, 126] width 47 height 9
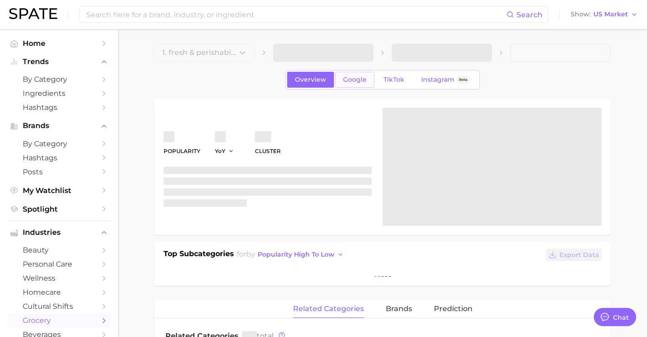
click at [361, 84] on link "Google" at bounding box center [354, 80] width 39 height 16
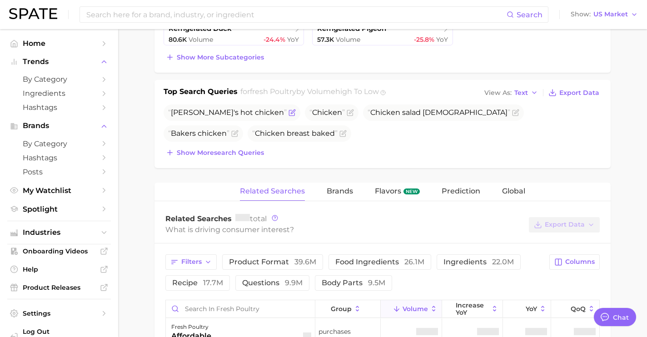
scroll to position [323, 0]
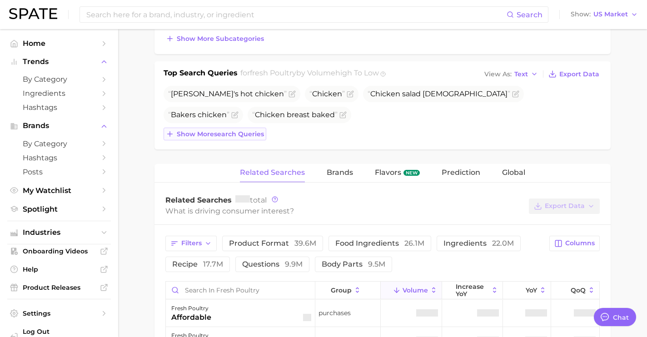
click at [228, 134] on span "Show more search queries" at bounding box center [220, 134] width 87 height 8
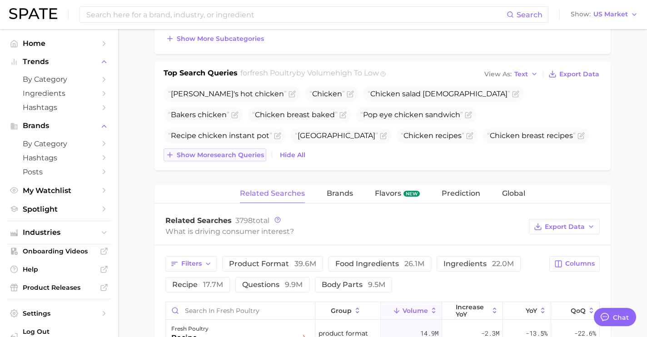
click at [228, 157] on span "Show more search queries" at bounding box center [220, 155] width 87 height 8
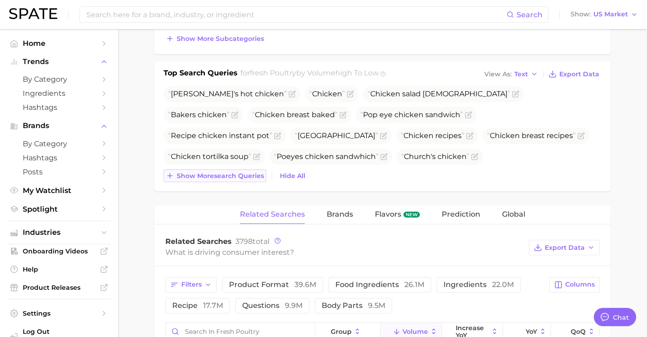
click at [232, 178] on span "Show more search queries" at bounding box center [220, 176] width 87 height 8
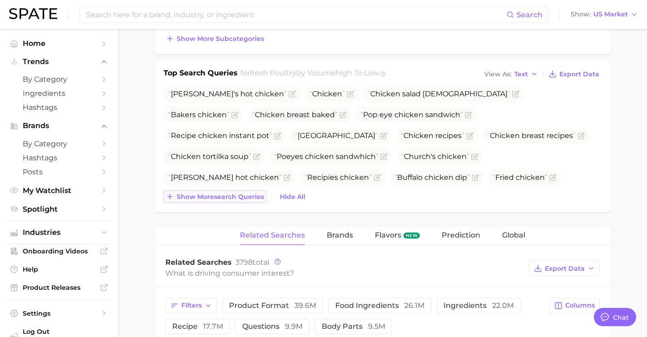
click at [238, 194] on span "Show more search queries" at bounding box center [220, 197] width 87 height 8
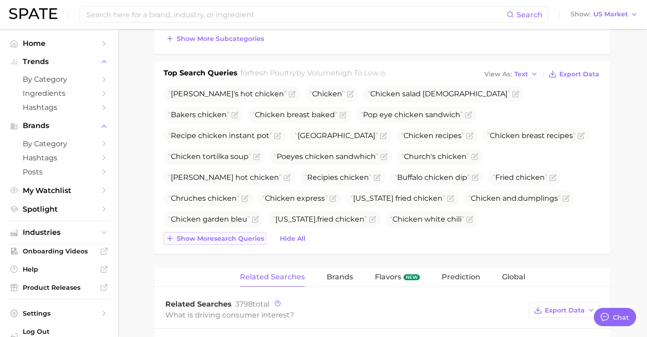
click at [238, 240] on span "Show more search queries" at bounding box center [220, 239] width 87 height 8
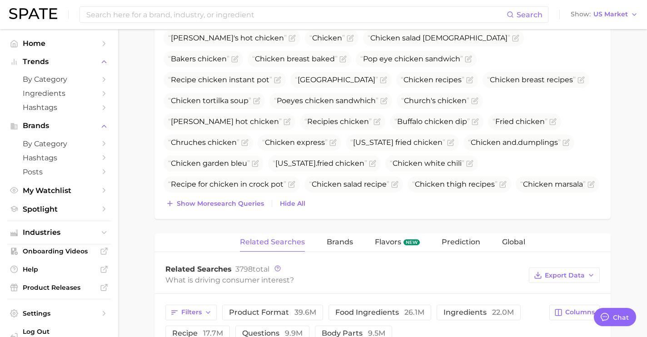
scroll to position [403, 0]
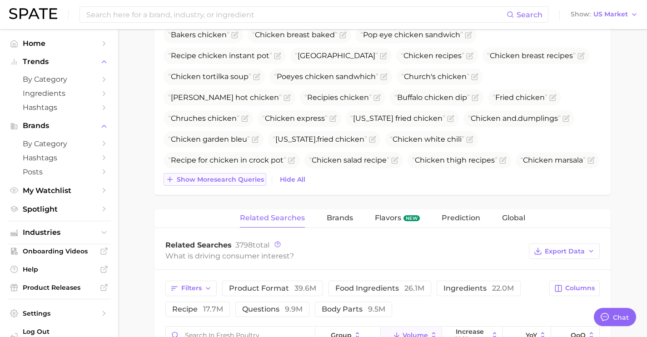
click at [248, 183] on span "Show more search queries" at bounding box center [220, 180] width 87 height 8
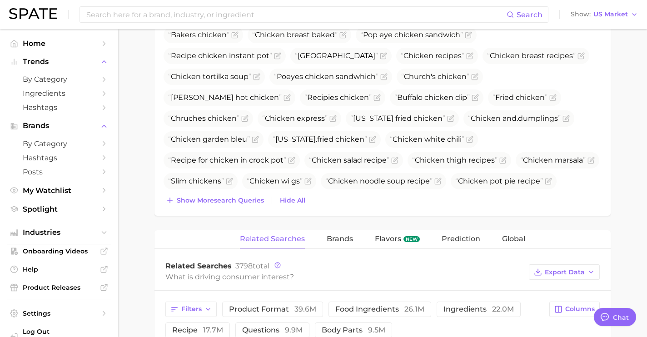
click at [246, 211] on div "Top Search Queries for fresh poultry by Volume high to low View As Text Export …" at bounding box center [382, 98] width 456 height 234
click at [247, 205] on button "Show more search queries" at bounding box center [214, 200] width 103 height 13
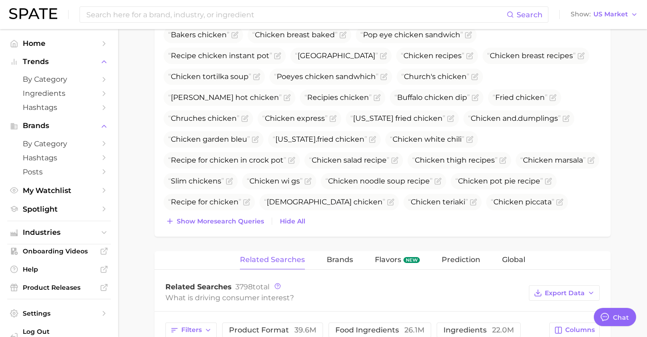
click at [247, 235] on div "Top Search Queries for fresh poultry by Volume high to low View As Text Export …" at bounding box center [382, 108] width 456 height 255
click at [248, 225] on button "Show more search queries" at bounding box center [214, 221] width 103 height 13
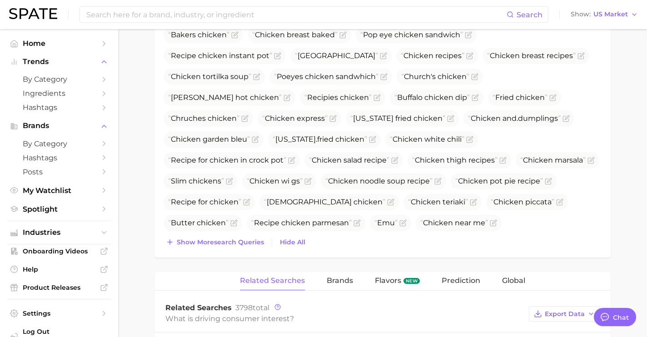
click at [247, 248] on div "Top Search Queries for fresh poultry by Volume high to low View As Text Export …" at bounding box center [382, 119] width 456 height 276
click at [245, 236] on button "Show more search queries" at bounding box center [214, 242] width 103 height 13
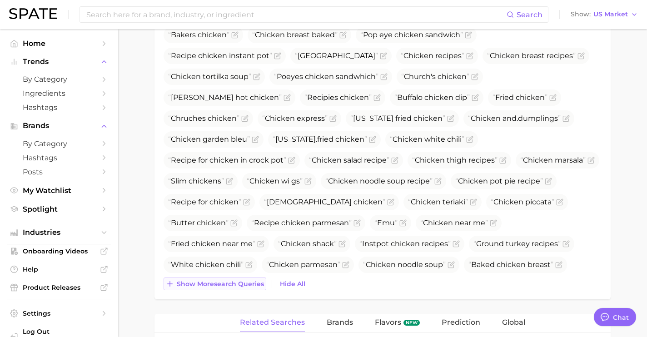
click at [227, 289] on button "Show more search queries" at bounding box center [214, 283] width 103 height 13
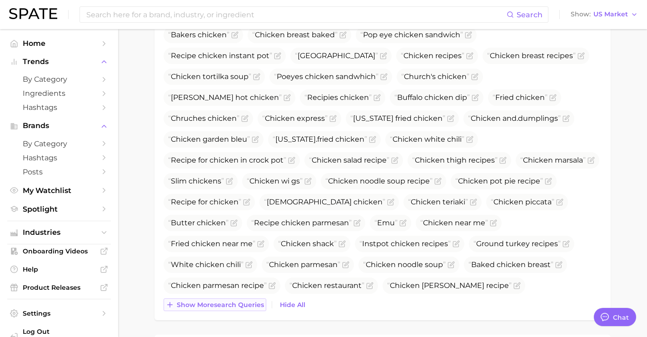
click at [228, 304] on span "Show more search queries" at bounding box center [220, 305] width 87 height 8
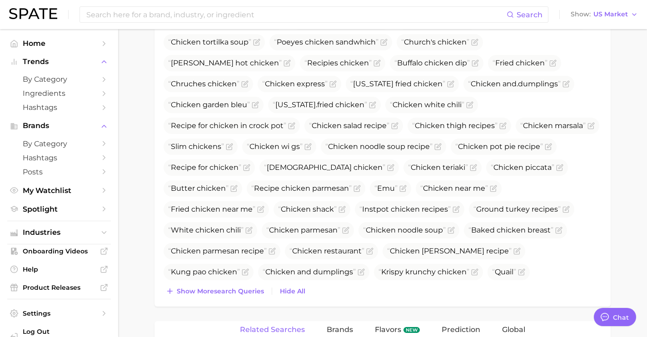
scroll to position [458, 0]
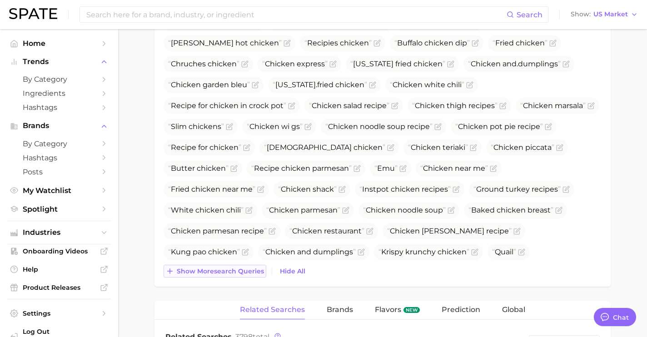
click at [225, 266] on button "Show more search queries" at bounding box center [214, 271] width 103 height 13
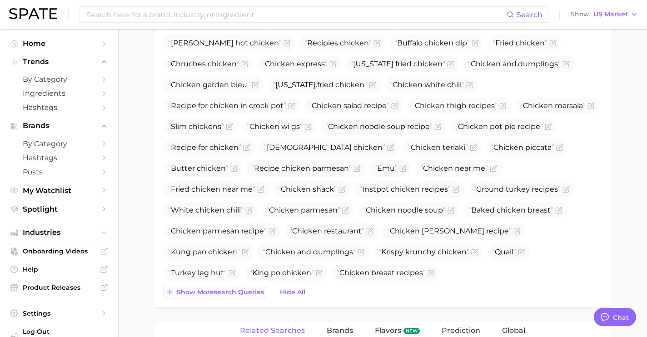
click at [224, 295] on span "Show more search queries" at bounding box center [220, 292] width 87 height 8
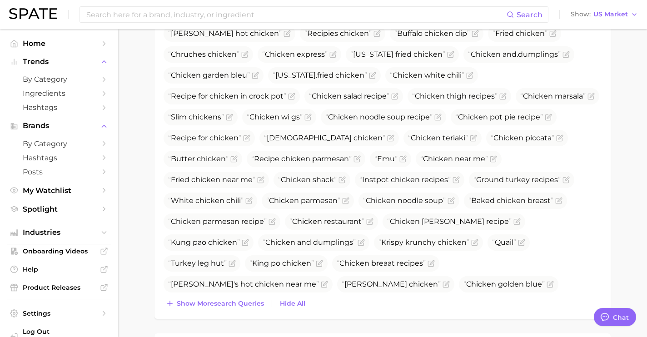
scroll to position [468, 0]
click at [237, 308] on button "Show more search queries" at bounding box center [214, 302] width 103 height 13
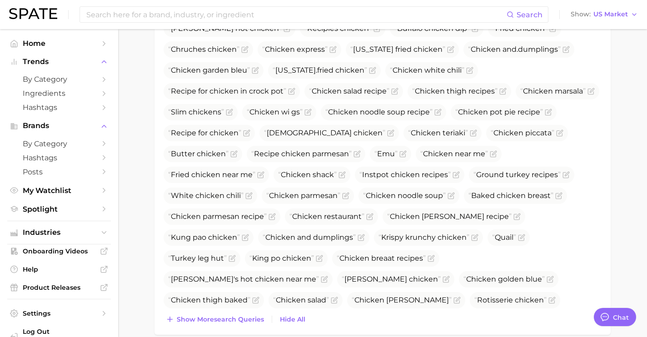
scroll to position [502, 0]
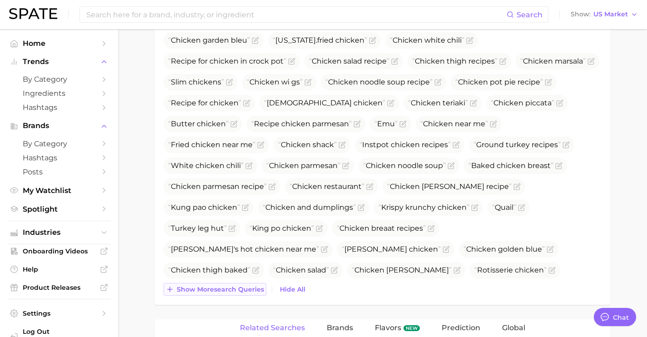
click at [235, 293] on button "Show more search queries" at bounding box center [214, 289] width 103 height 13
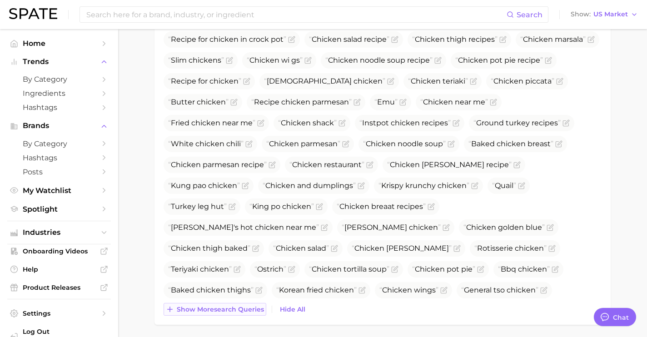
scroll to position [540, 0]
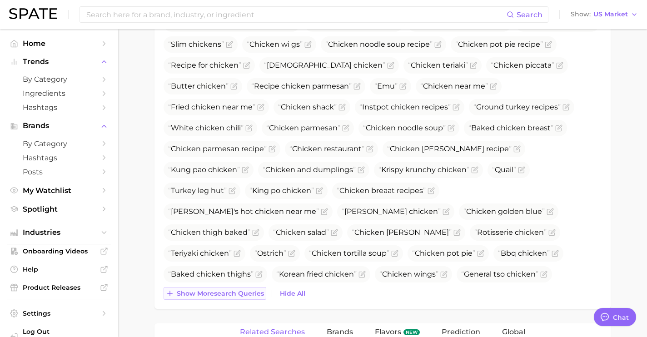
click at [235, 293] on span "Show more search queries" at bounding box center [220, 294] width 87 height 8
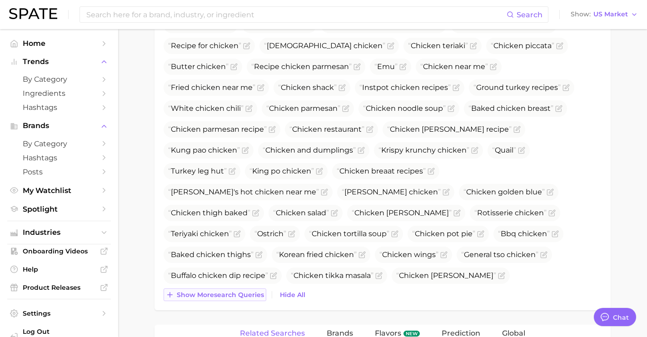
scroll to position [559, 0]
click at [235, 293] on span "Show more search queries" at bounding box center [220, 295] width 87 height 8
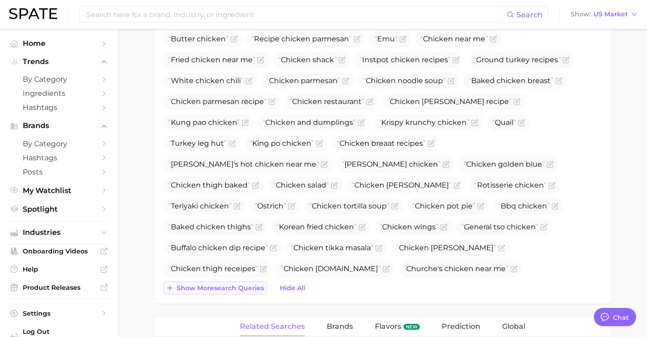
scroll to position [588, 0]
click at [235, 293] on button "Show more search queries" at bounding box center [214, 287] width 103 height 13
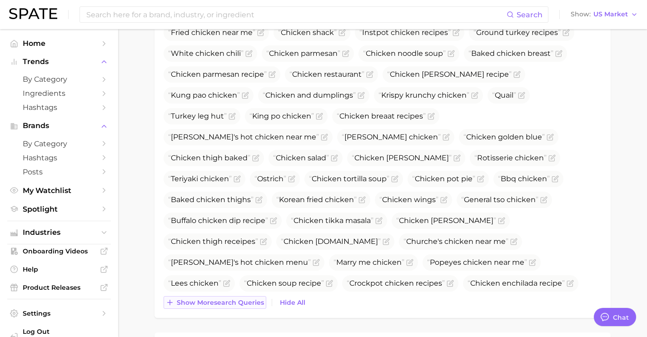
scroll to position [614, 0]
click at [234, 299] on span "Show more search queries" at bounding box center [220, 303] width 87 height 8
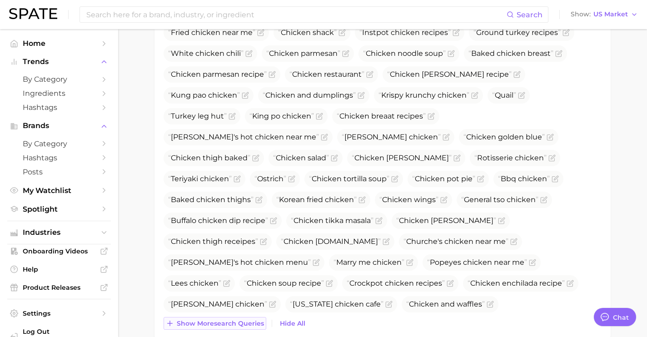
scroll to position [628, 0]
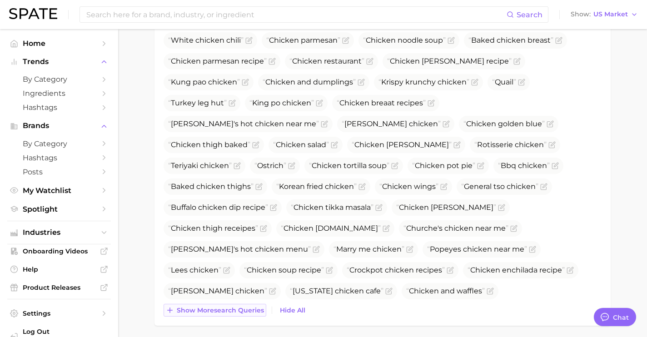
click at [233, 311] on span "Show more search queries" at bounding box center [220, 311] width 87 height 8
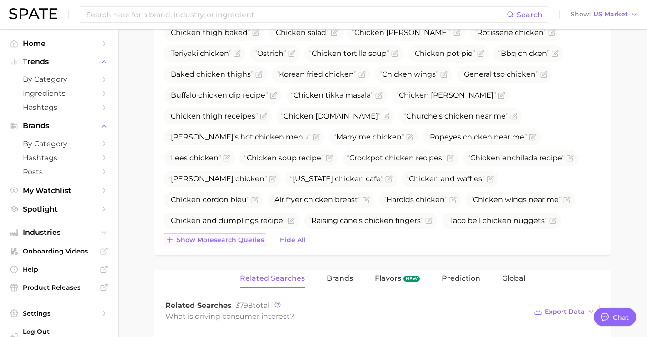
scroll to position [747, 0]
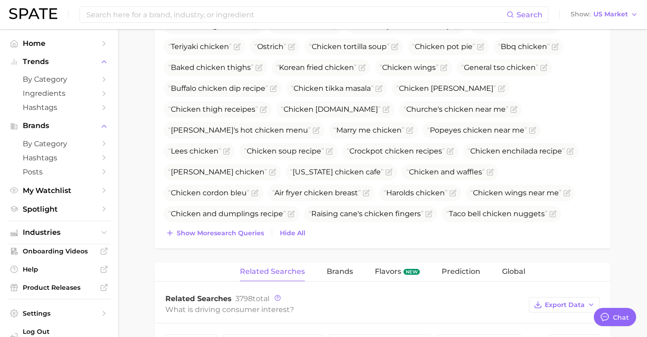
click at [252, 229] on span "Show more search queries" at bounding box center [220, 233] width 87 height 8
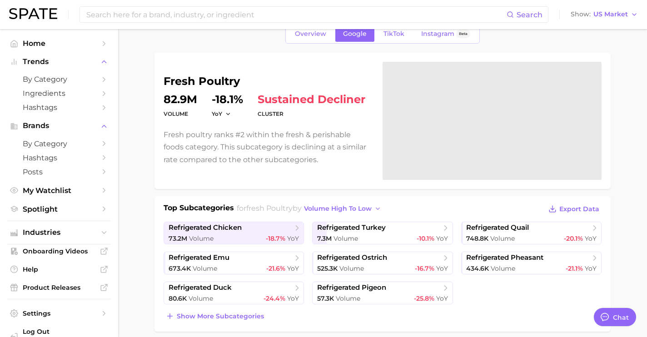
scroll to position [47, 0]
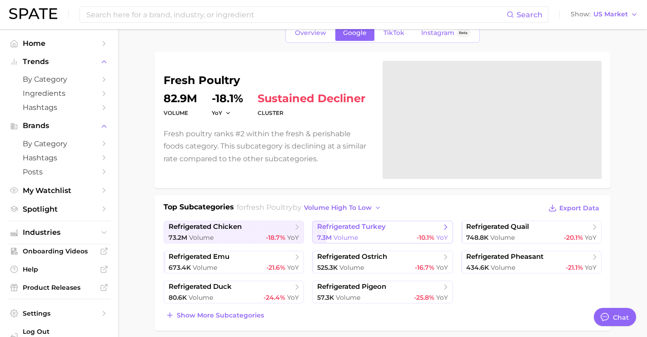
click at [352, 230] on span "refrigerated turkey" at bounding box center [351, 227] width 69 height 9
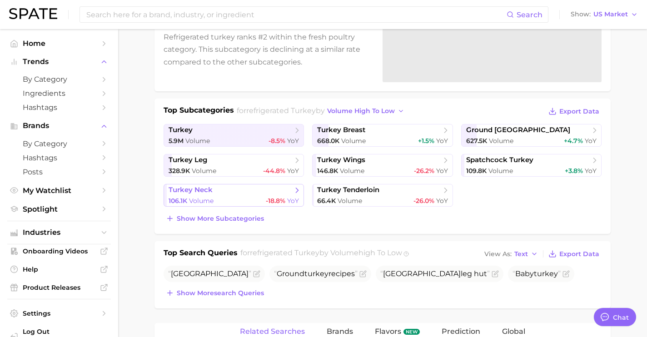
scroll to position [152, 0]
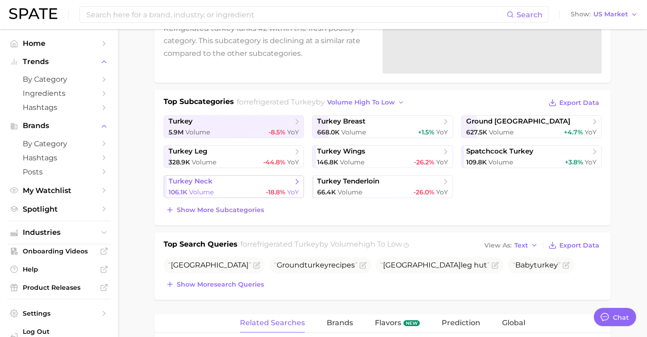
click at [249, 196] on link "turkey neck 106.1k Volume -18.8% YoY" at bounding box center [233, 186] width 140 height 23
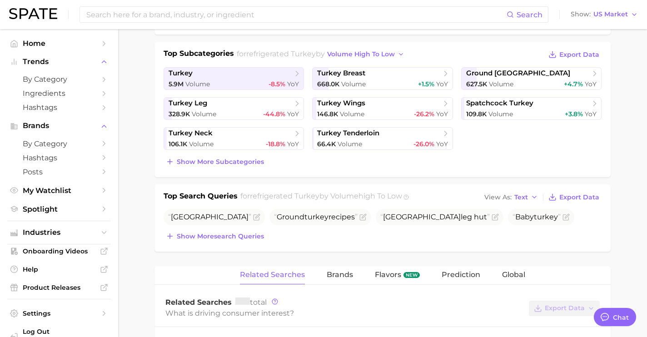
scroll to position [234, 0]
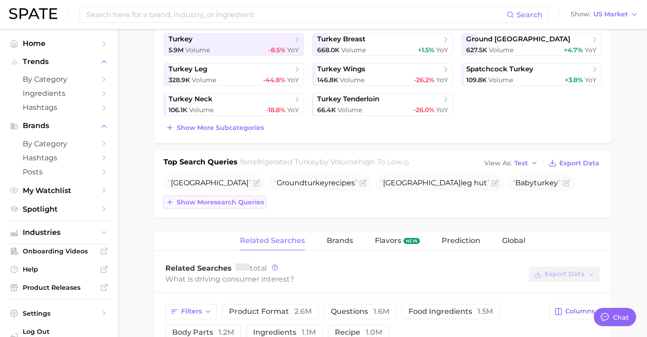
click at [208, 203] on span "Show more search queries" at bounding box center [220, 202] width 87 height 8
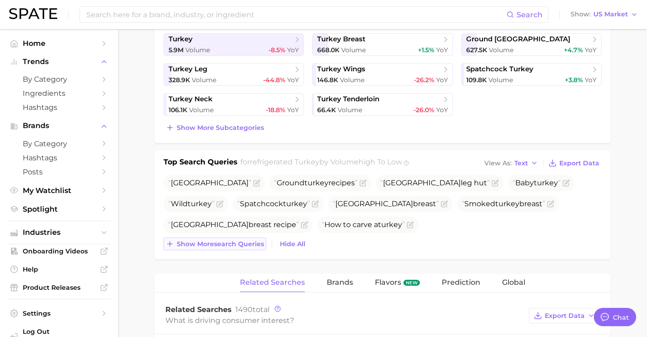
click at [233, 243] on span "Show more search queries" at bounding box center [220, 244] width 87 height 8
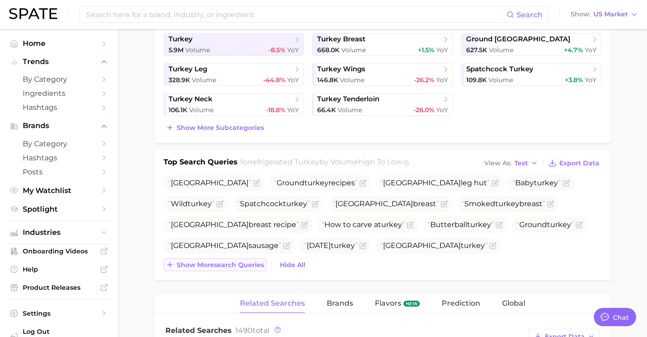
click at [242, 269] on button "Show more search queries" at bounding box center [214, 264] width 103 height 13
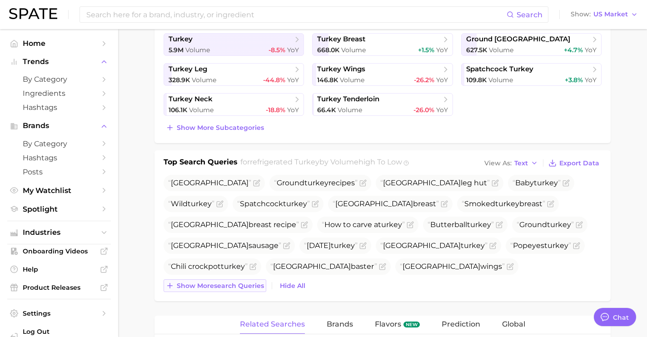
click at [249, 287] on span "Show more search queries" at bounding box center [220, 286] width 87 height 8
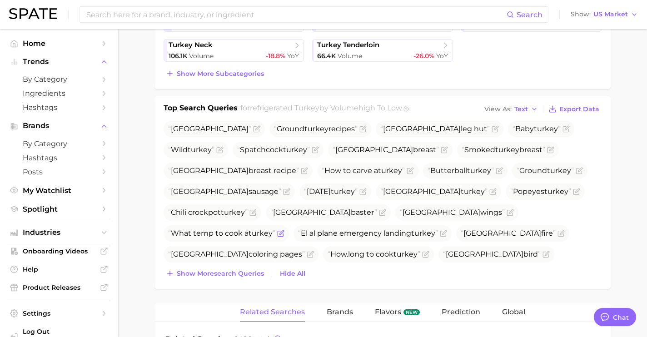
scroll to position [291, 0]
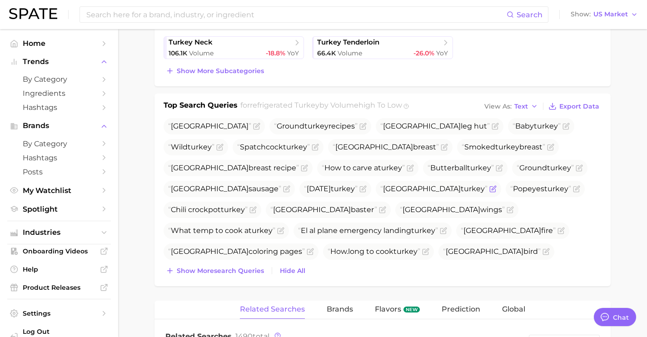
click at [489, 188] on icon "Flag as miscategorized or irrelevant" at bounding box center [492, 188] width 7 height 7
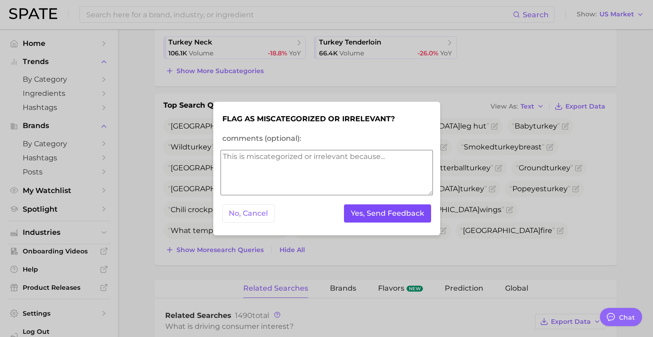
click at [369, 208] on button "Yes, Send Feedback" at bounding box center [387, 213] width 87 height 19
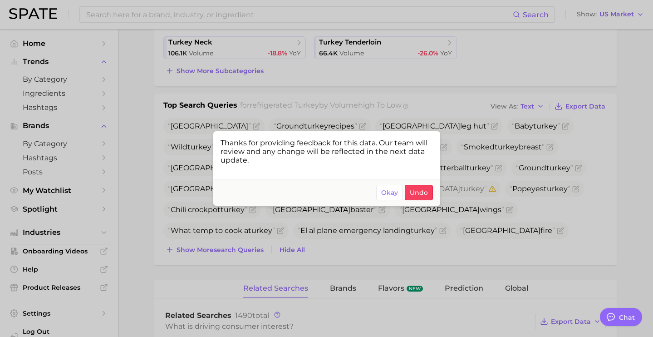
click at [579, 223] on div at bounding box center [326, 168] width 653 height 337
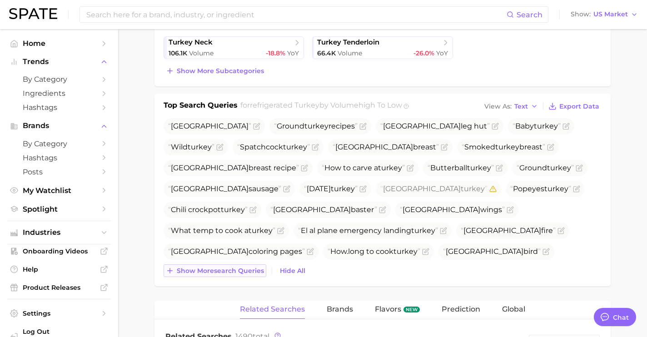
click at [228, 269] on span "Show more search queries" at bounding box center [220, 271] width 87 height 8
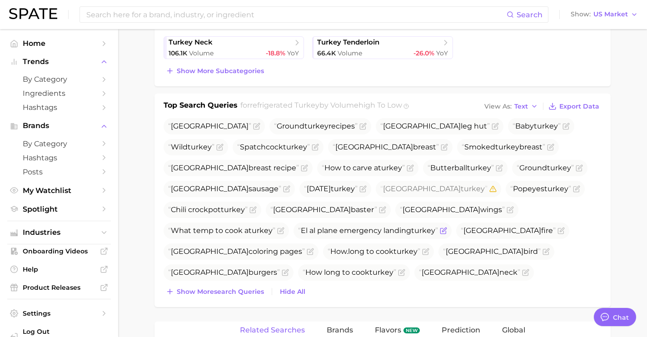
click at [440, 231] on icon "Flag as miscategorized or irrelevant" at bounding box center [443, 230] width 7 height 7
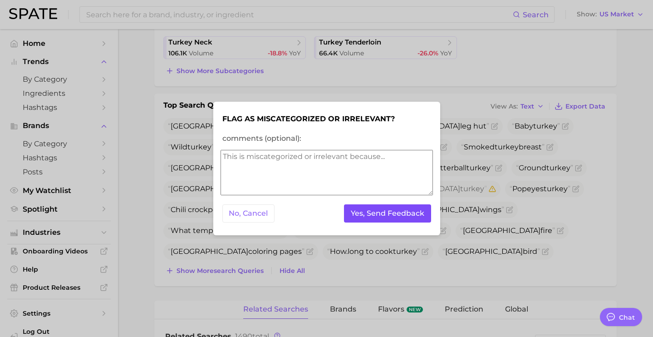
click at [371, 221] on button "Yes, Send Feedback" at bounding box center [387, 213] width 87 height 19
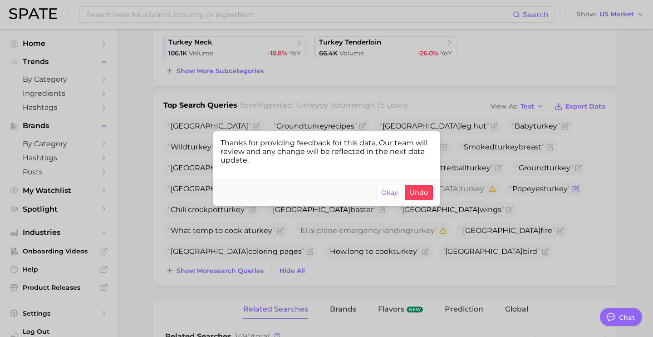
click at [389, 193] on span "Okay" at bounding box center [389, 193] width 17 height 8
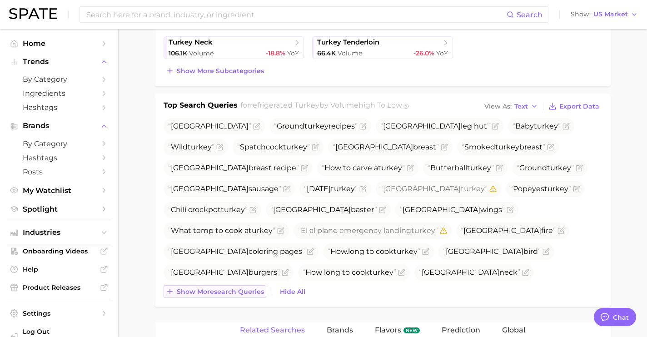
click at [210, 293] on span "Show more search queries" at bounding box center [220, 292] width 87 height 8
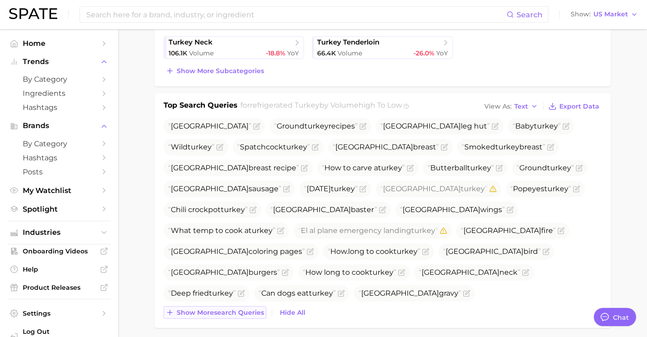
click at [231, 313] on span "Show more search queries" at bounding box center [220, 313] width 87 height 8
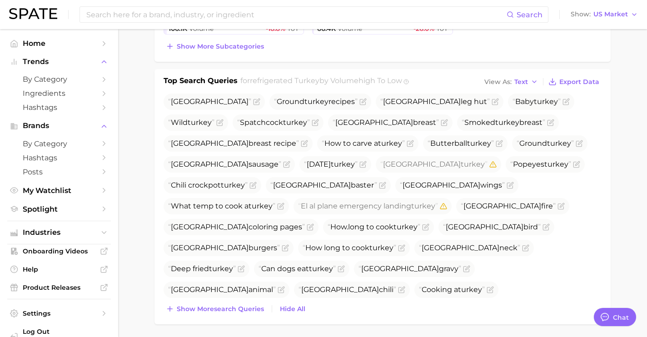
scroll to position [333, 0]
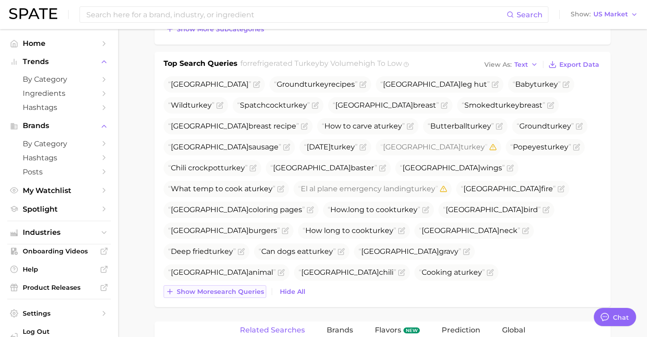
click at [235, 295] on button "Show more search queries" at bounding box center [214, 291] width 103 height 13
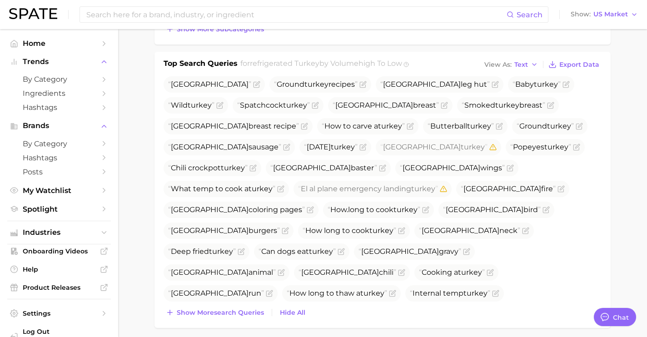
click at [252, 317] on button "Show more search queries" at bounding box center [214, 312] width 103 height 13
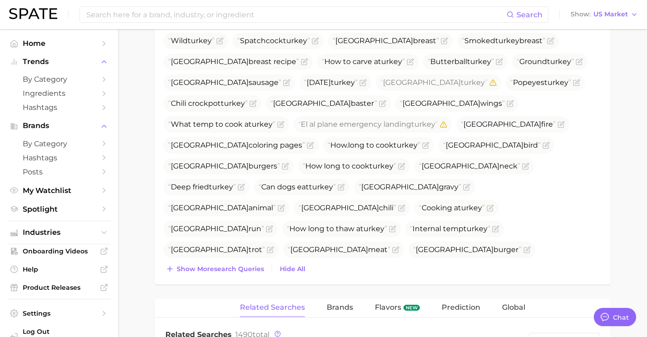
scroll to position [399, 0]
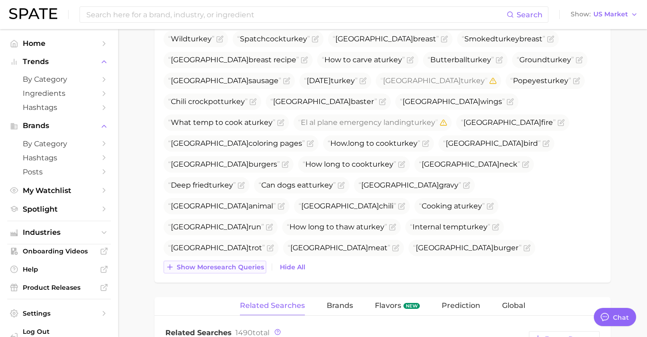
click at [233, 267] on span "Show more search queries" at bounding box center [220, 267] width 87 height 8
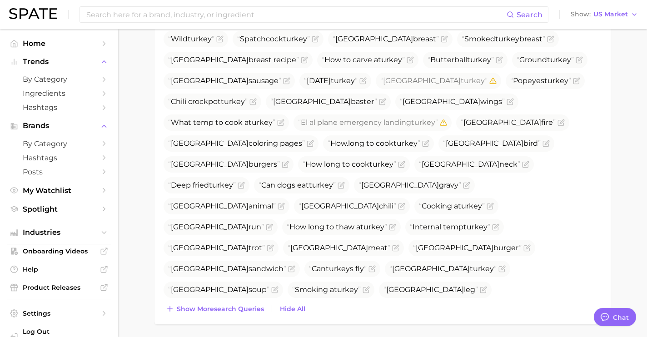
click at [244, 315] on div "Top Search Queries for refrigerated turkey by Volume high to low View As Text E…" at bounding box center [382, 154] width 456 height 339
click at [254, 307] on span "Show more search queries" at bounding box center [220, 309] width 87 height 8
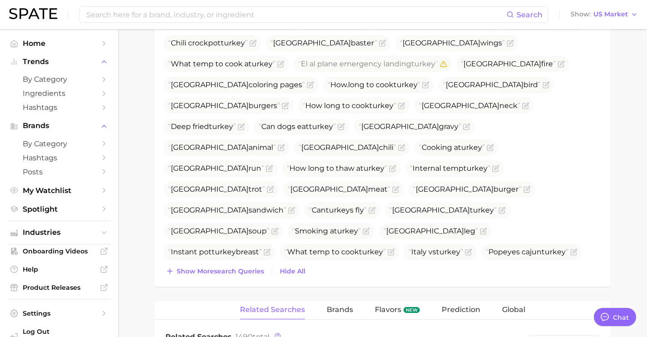
scroll to position [463, 0]
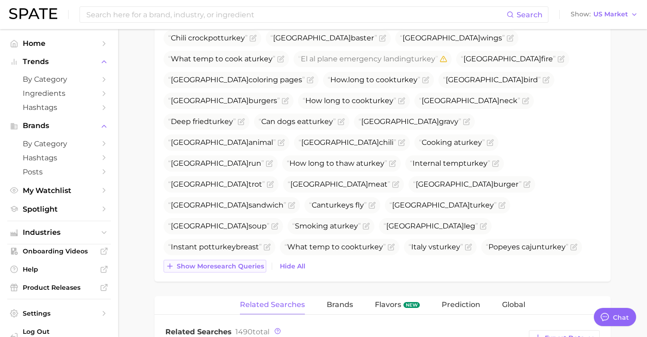
click at [239, 263] on span "Show more search queries" at bounding box center [220, 266] width 87 height 8
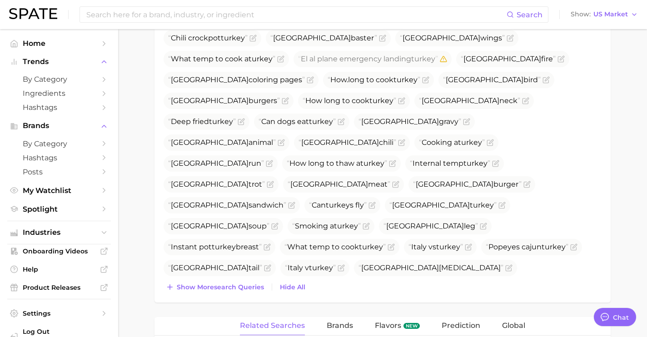
click at [251, 285] on span "Show more search queries" at bounding box center [220, 287] width 87 height 8
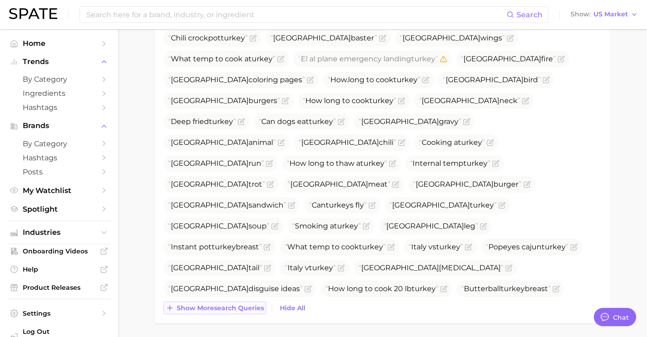
click at [261, 310] on span "Show more search queries" at bounding box center [220, 308] width 87 height 8
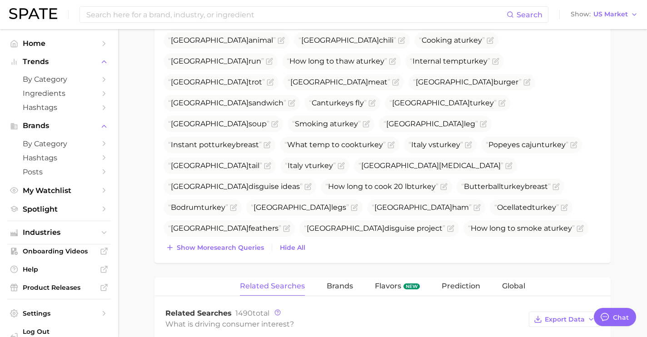
scroll to position [589, 0]
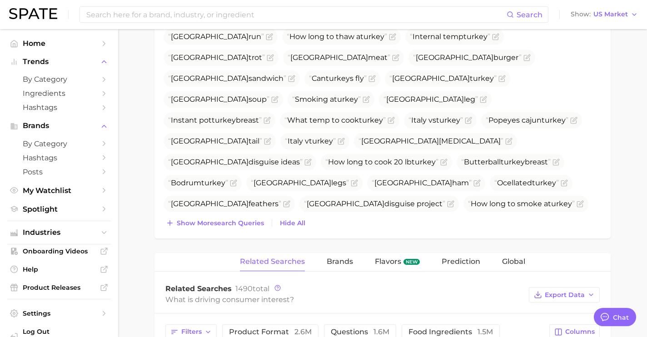
click at [241, 231] on div "Top Search Queries for refrigerated turkey by Volume high to low View As Text E…" at bounding box center [382, 16] width 456 height 443
click at [242, 226] on span "Show more search queries" at bounding box center [220, 223] width 87 height 8
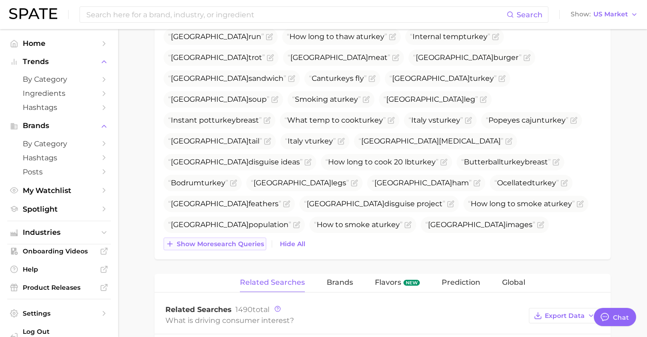
click at [247, 243] on span "Show more search queries" at bounding box center [220, 244] width 87 height 8
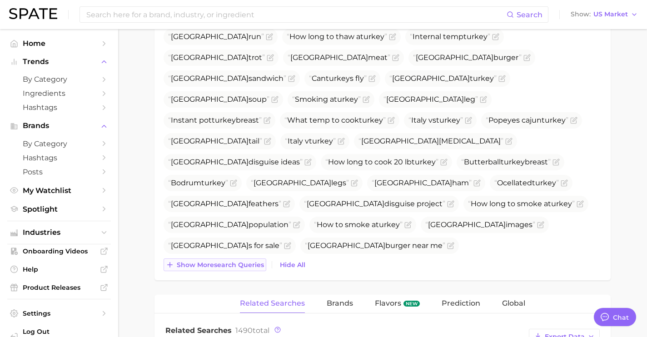
click at [250, 264] on span "Show more search queries" at bounding box center [220, 265] width 87 height 8
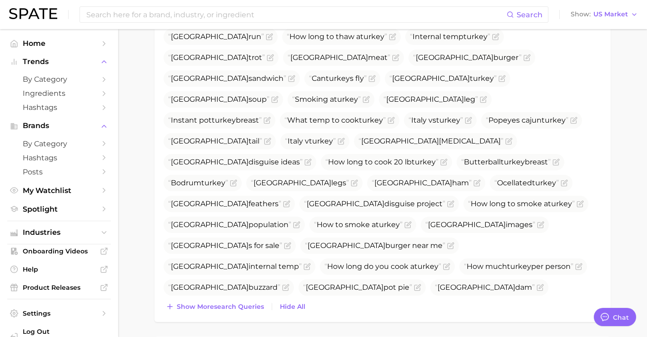
click at [250, 303] on span "Show more search queries" at bounding box center [220, 307] width 87 height 8
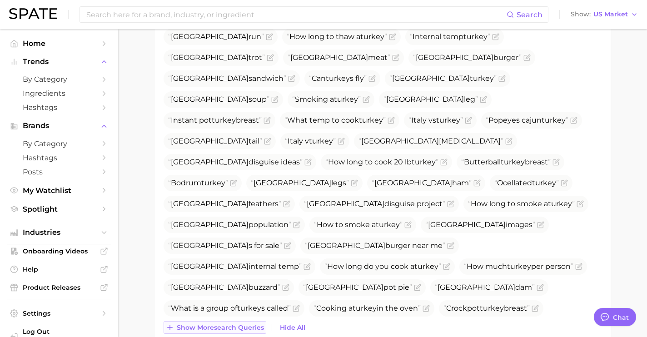
click at [251, 327] on span "Show more search queries" at bounding box center [220, 328] width 87 height 8
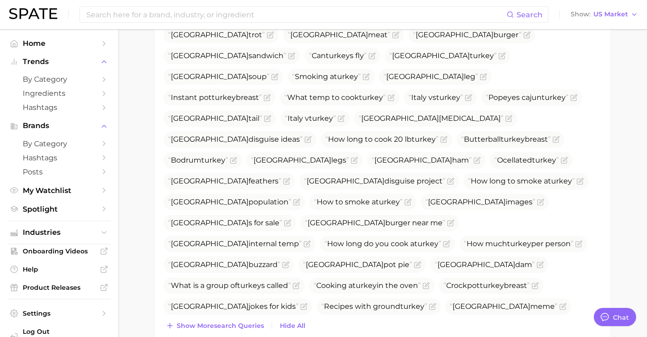
scroll to position [664, 0]
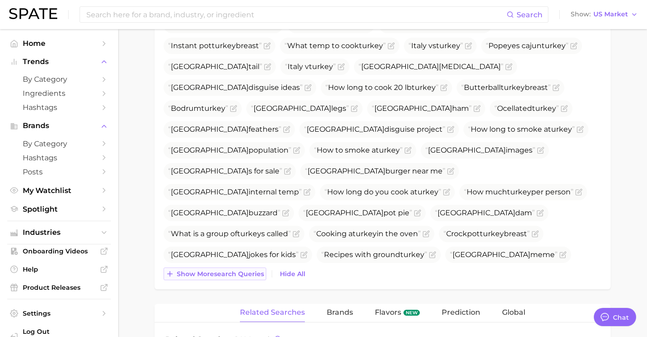
click at [250, 276] on span "Show more search queries" at bounding box center [220, 274] width 87 height 8
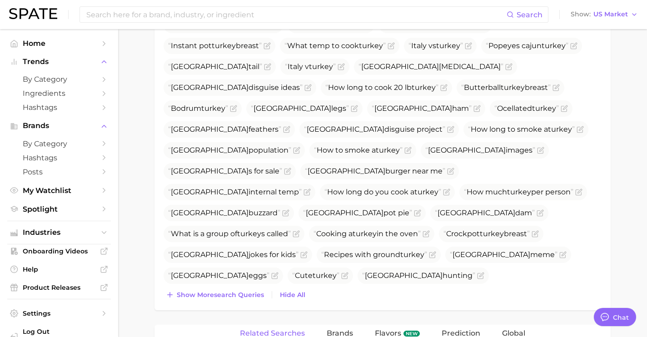
click at [251, 299] on button "Show more search queries" at bounding box center [214, 294] width 103 height 13
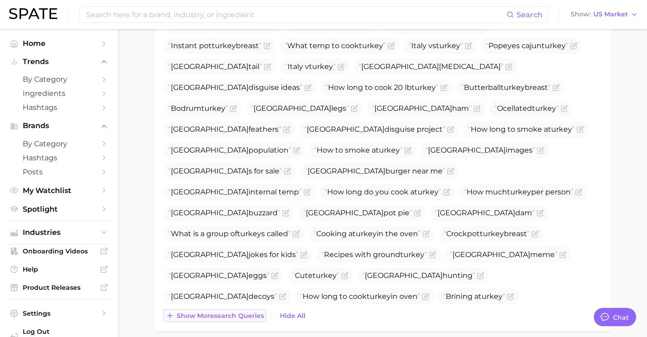
click at [257, 314] on span "Show more search queries" at bounding box center [220, 316] width 87 height 8
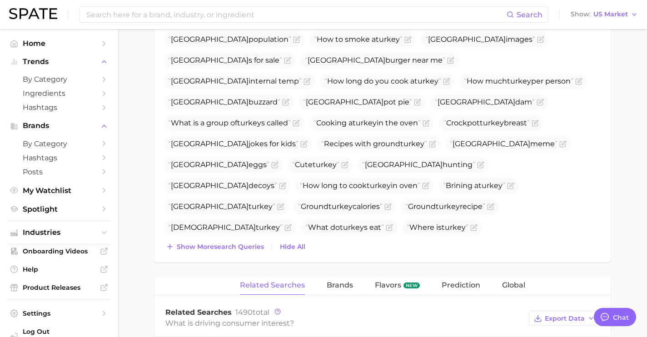
scroll to position [819, 0]
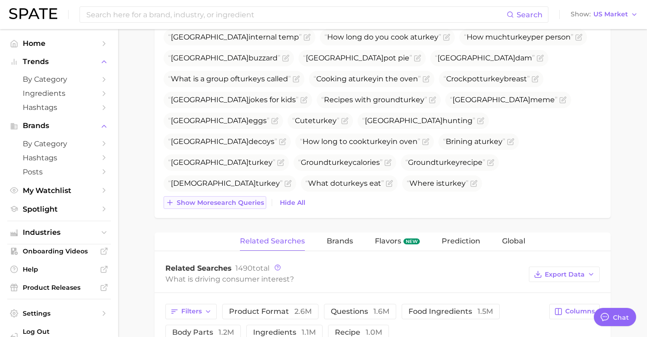
click at [239, 202] on span "Show more search queries" at bounding box center [220, 203] width 87 height 8
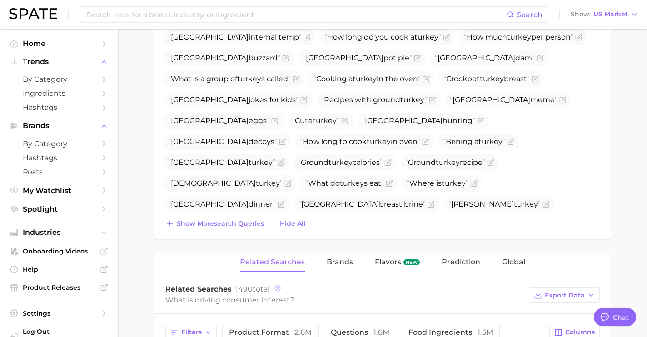
click at [241, 225] on span "Show more search queries" at bounding box center [220, 224] width 87 height 8
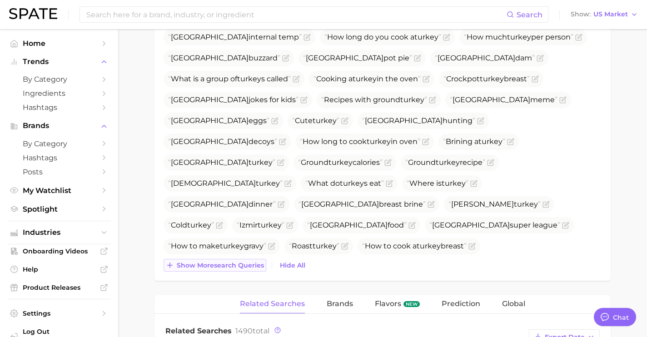
click at [238, 270] on button "Show more search queries" at bounding box center [214, 265] width 103 height 13
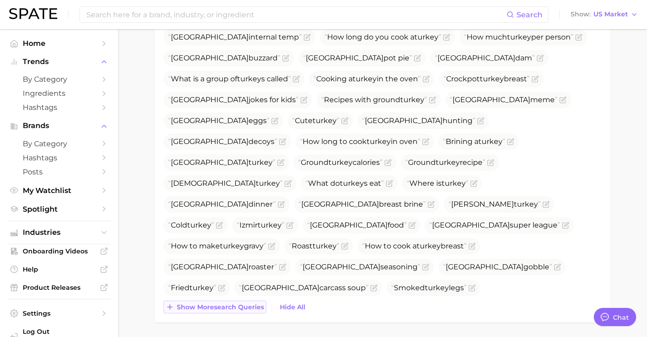
click at [242, 306] on span "Show more search queries" at bounding box center [220, 307] width 87 height 8
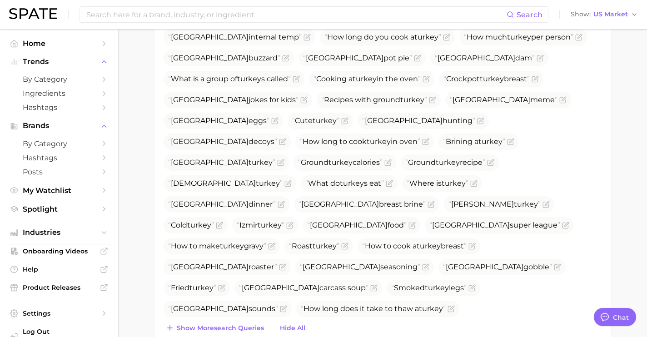
scroll to position [888, 0]
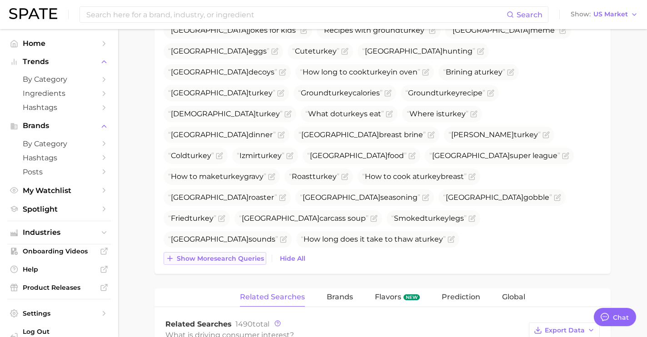
click at [252, 262] on button "Show more search queries" at bounding box center [214, 258] width 103 height 13
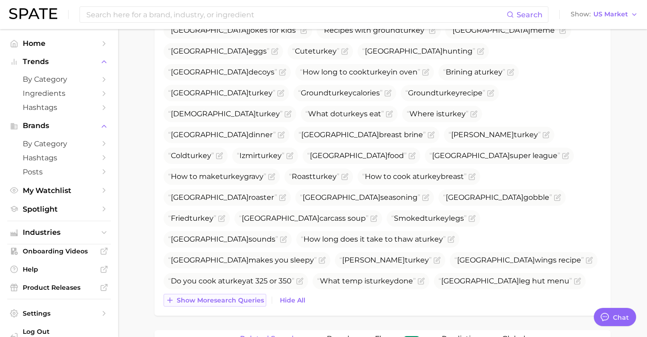
click at [246, 304] on button "Show more search queries" at bounding box center [214, 300] width 103 height 13
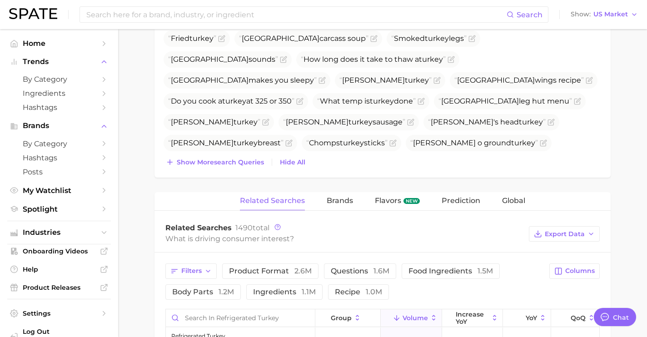
scroll to position [1069, 0]
drag, startPoint x: 236, startPoint y: 165, endPoint x: 235, endPoint y: 175, distance: 10.0
click at [236, 166] on button "Show more search queries" at bounding box center [214, 161] width 103 height 13
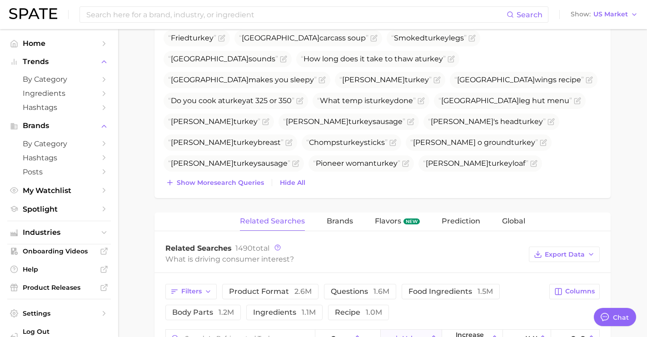
drag, startPoint x: 237, startPoint y: 184, endPoint x: 246, endPoint y: 210, distance: 27.6
click at [237, 184] on span "Show more search queries" at bounding box center [220, 183] width 87 height 8
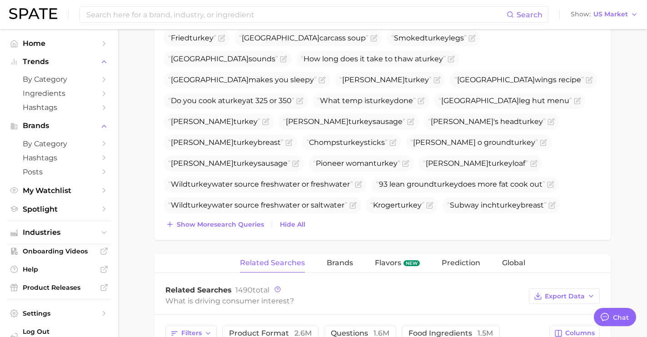
drag, startPoint x: 246, startPoint y: 222, endPoint x: 246, endPoint y: 235, distance: 13.2
click at [246, 223] on span "Show more search queries" at bounding box center [220, 225] width 87 height 8
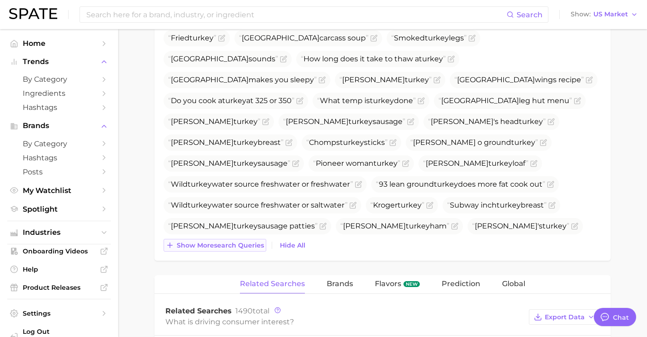
click at [245, 249] on button "Show more search queries" at bounding box center [214, 245] width 103 height 13
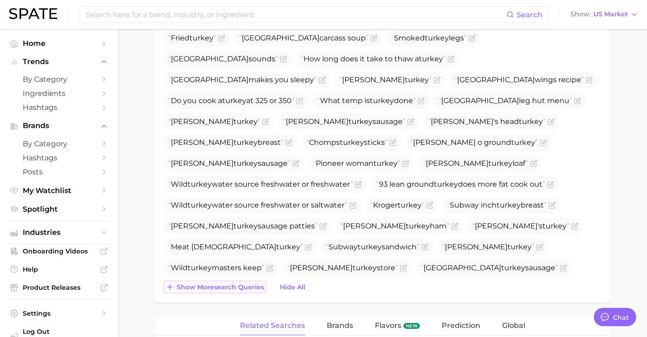
click at [247, 284] on span "Show more search queries" at bounding box center [220, 287] width 87 height 8
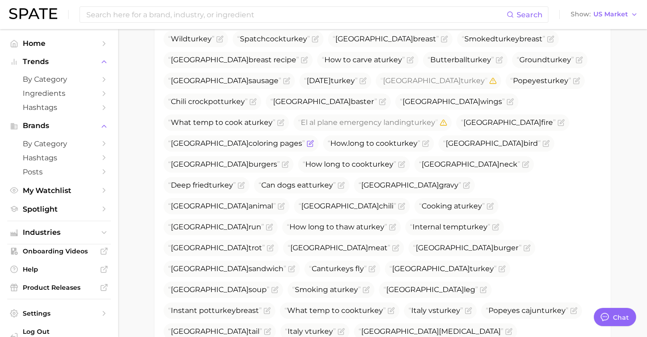
scroll to position [400, 0]
click at [379, 101] on icon "Flag as miscategorized or irrelevant" at bounding box center [382, 100] width 7 height 7
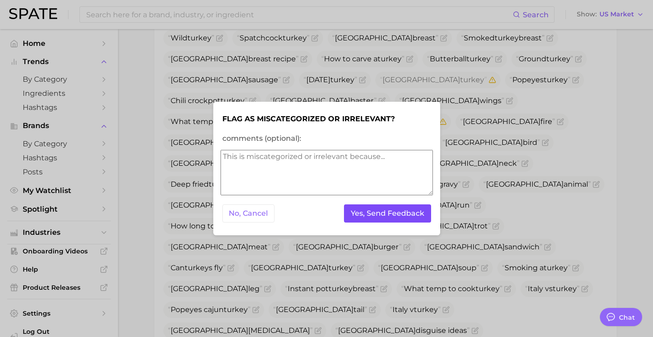
click at [359, 212] on button "Yes, Send Feedback" at bounding box center [387, 213] width 87 height 19
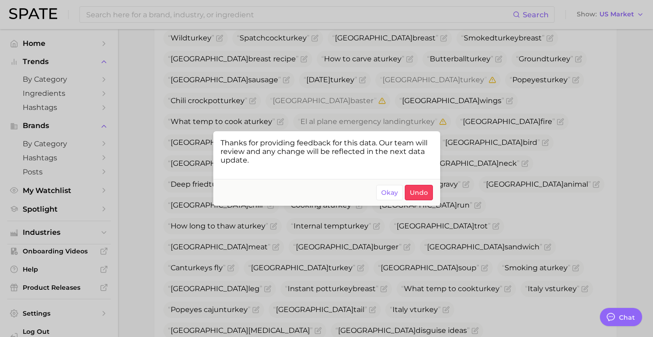
click at [484, 248] on div at bounding box center [326, 168] width 653 height 337
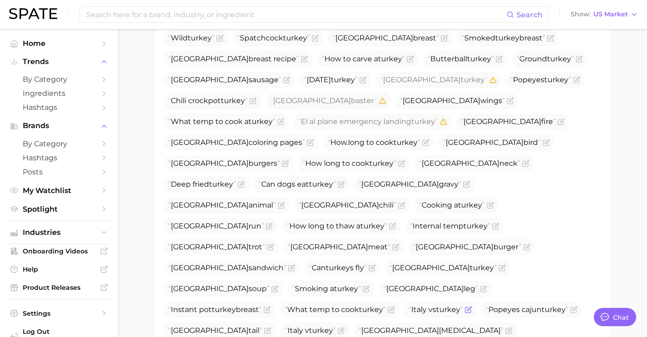
click at [470, 306] on icon "Flag as miscategorized or irrelevant" at bounding box center [468, 309] width 7 height 7
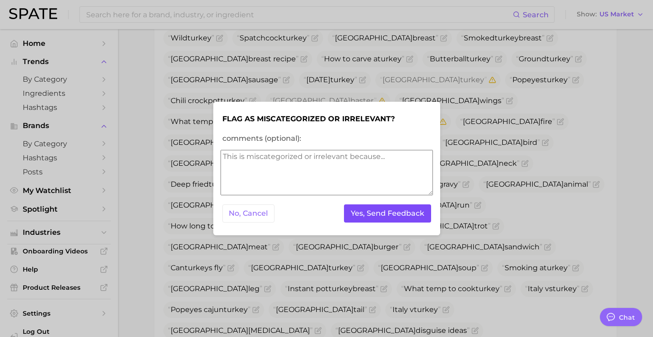
click at [409, 213] on button "Yes, Send Feedback" at bounding box center [387, 213] width 87 height 19
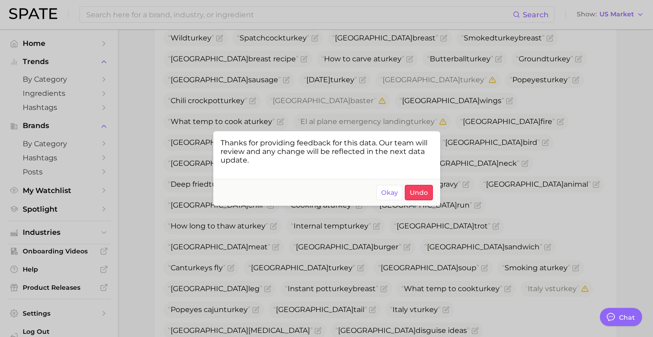
click at [529, 252] on div at bounding box center [326, 168] width 653 height 337
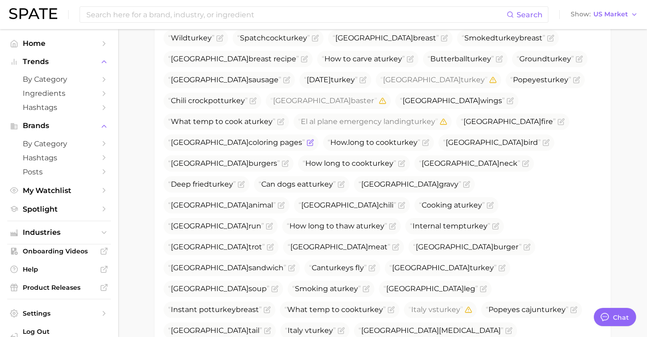
drag, startPoint x: 483, startPoint y: 121, endPoint x: 399, endPoint y: 126, distance: 84.6
click at [305, 137] on span "Turkey coloring pages" at bounding box center [236, 142] width 137 height 11
click at [558, 122] on icon "Flag as miscategorized or irrelevant" at bounding box center [560, 121] width 5 height 5
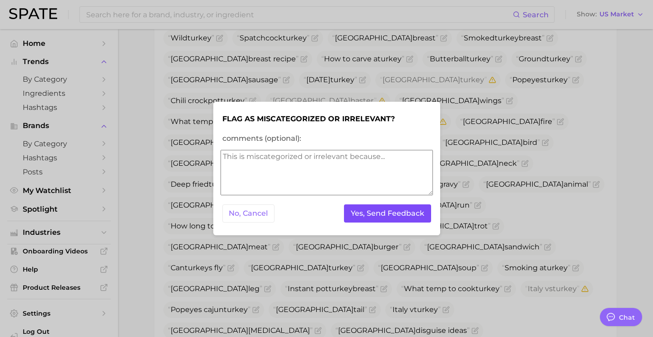
click at [406, 213] on button "Yes, Send Feedback" at bounding box center [387, 213] width 87 height 19
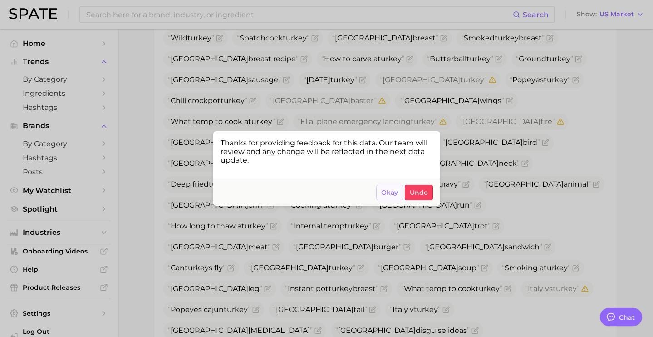
click at [390, 194] on span "Okay" at bounding box center [389, 193] width 17 height 8
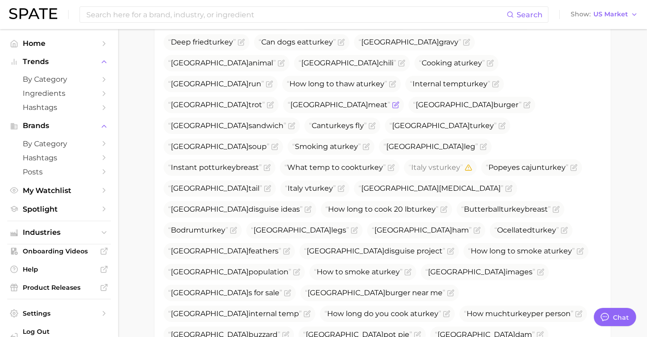
scroll to position [542, 0]
click at [498, 122] on icon "Flag as miscategorized or irrelevant" at bounding box center [501, 125] width 7 height 7
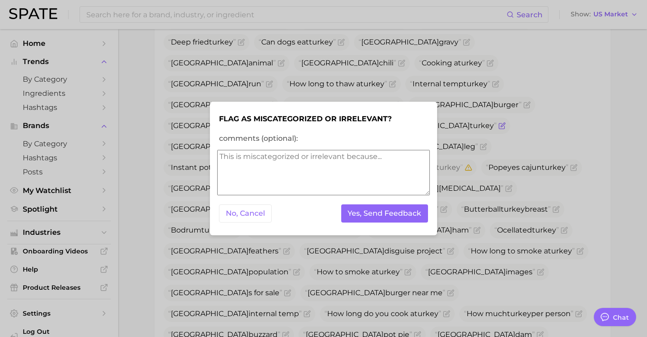
scroll to position [521, 0]
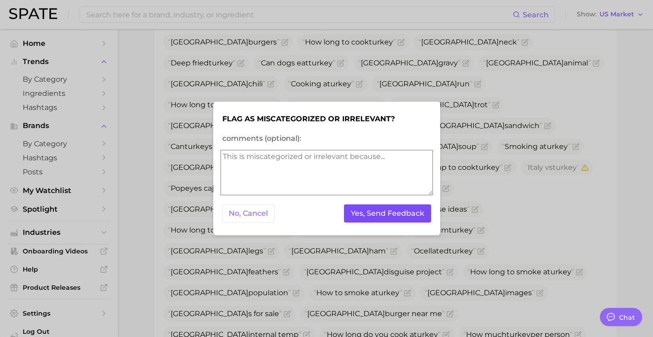
click at [374, 215] on button "Yes, Send Feedback" at bounding box center [387, 213] width 87 height 19
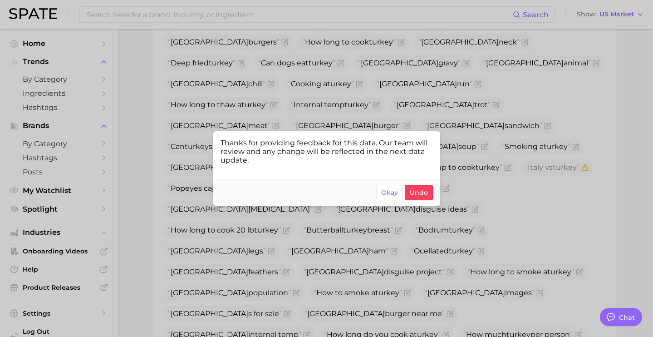
click at [475, 169] on div at bounding box center [326, 168] width 653 height 337
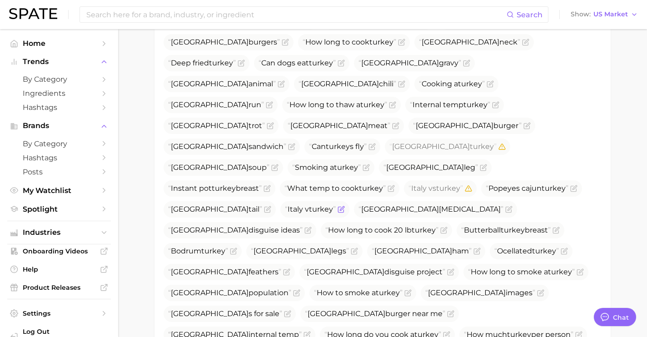
click at [337, 206] on icon "Flag as miscategorized or irrelevant" at bounding box center [340, 209] width 7 height 7
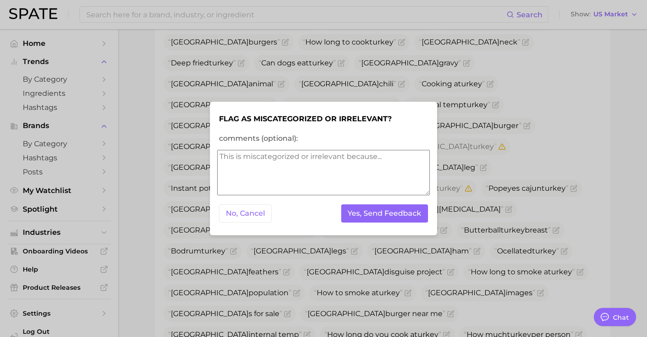
scroll to position [500, 0]
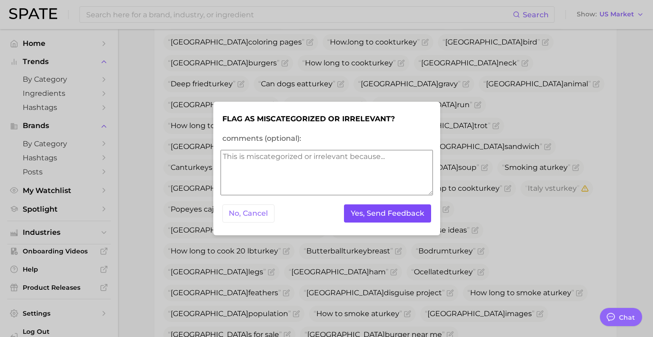
click at [385, 213] on button "Yes, Send Feedback" at bounding box center [387, 213] width 87 height 19
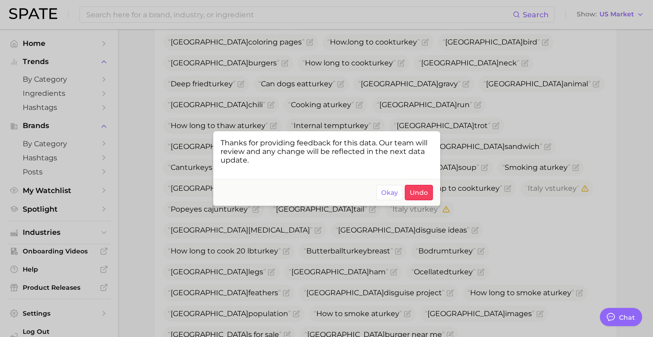
click at [485, 202] on div at bounding box center [326, 168] width 653 height 337
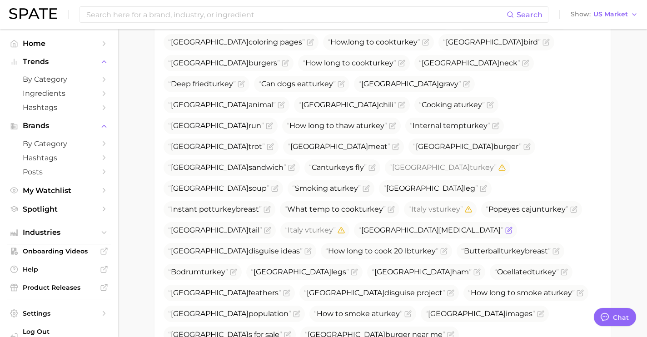
click at [505, 227] on icon "Flag as miscategorized or irrelevant" at bounding box center [508, 230] width 7 height 7
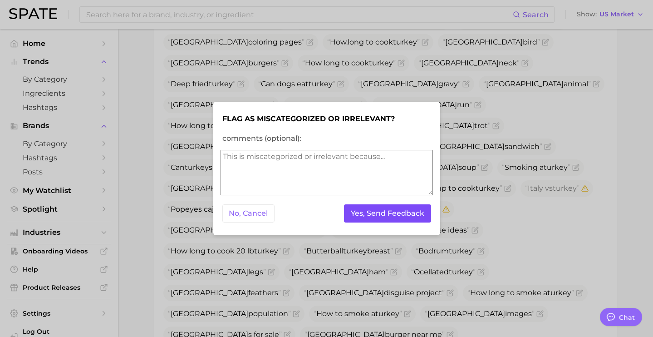
click at [407, 213] on button "Yes, Send Feedback" at bounding box center [387, 213] width 87 height 19
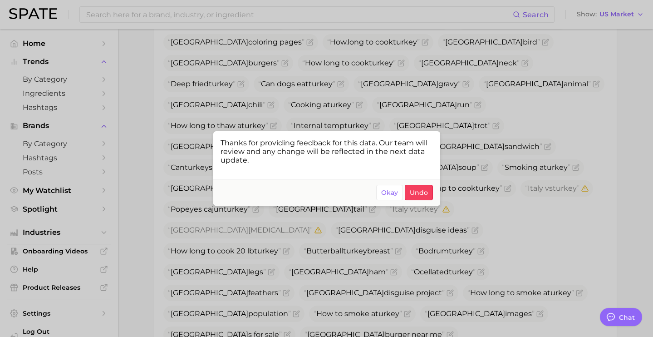
click at [485, 222] on div at bounding box center [326, 168] width 653 height 337
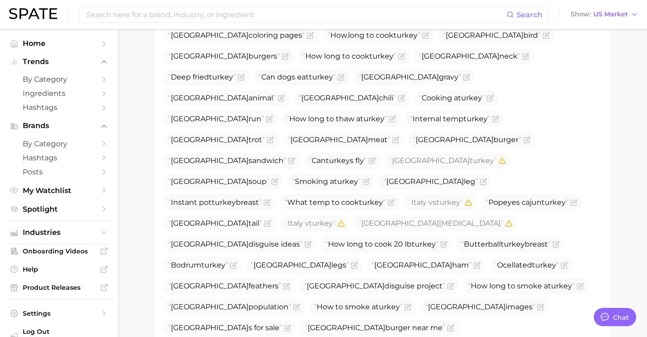
scroll to position [515, 0]
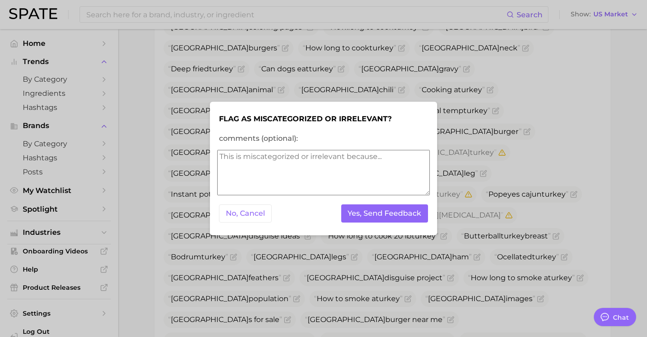
scroll to position [495, 0]
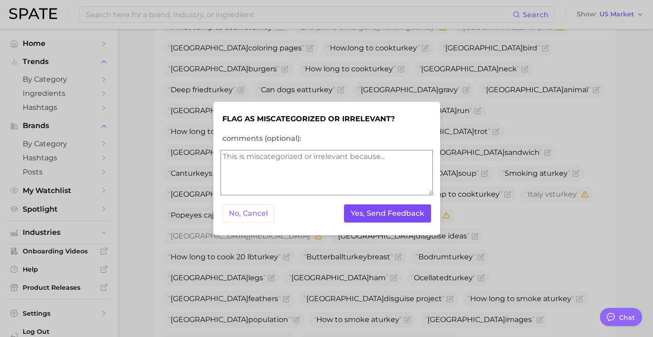
click at [411, 222] on button "Yes, Send Feedback" at bounding box center [387, 213] width 87 height 19
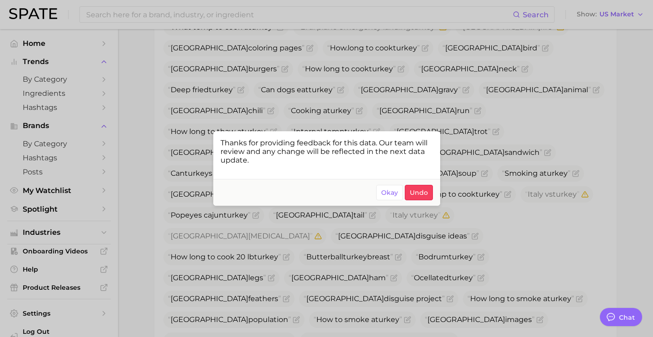
click at [570, 169] on div at bounding box center [326, 168] width 653 height 337
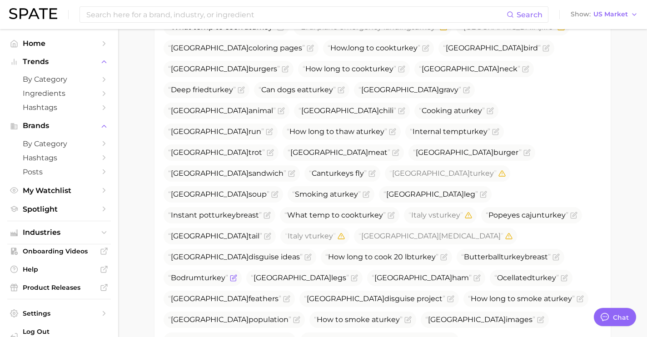
click at [237, 274] on icon "Flag as miscategorized or irrelevant" at bounding box center [233, 277] width 7 height 7
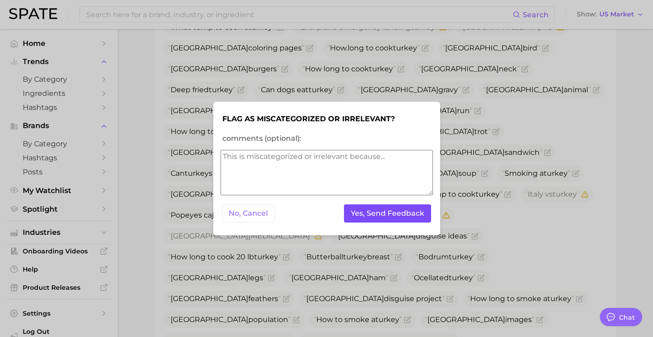
click at [403, 207] on button "Yes, Send Feedback" at bounding box center [387, 213] width 87 height 19
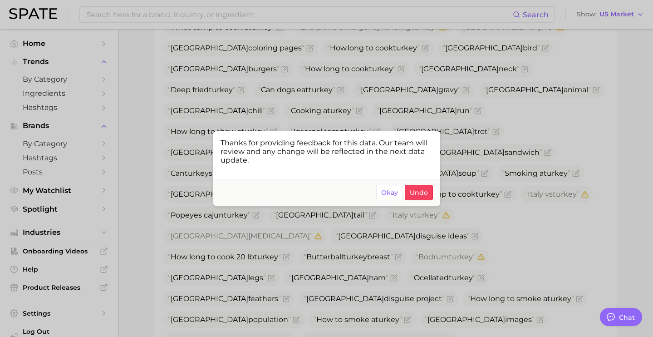
click at [391, 64] on div at bounding box center [326, 168] width 653 height 337
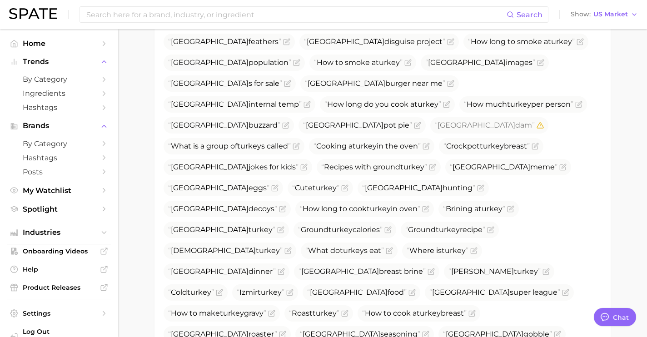
scroll to position [751, 0]
click at [562, 289] on icon "Flag as miscategorized or irrelevant" at bounding box center [565, 292] width 7 height 7
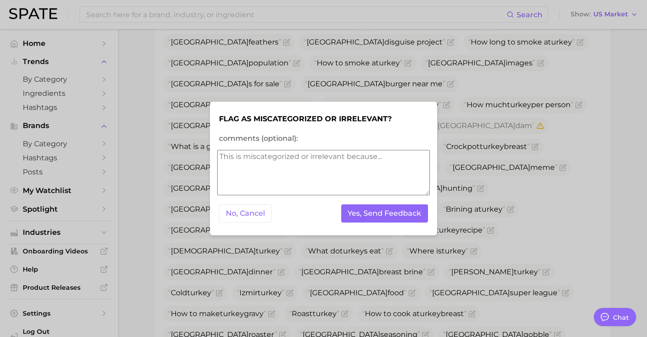
scroll to position [730, 0]
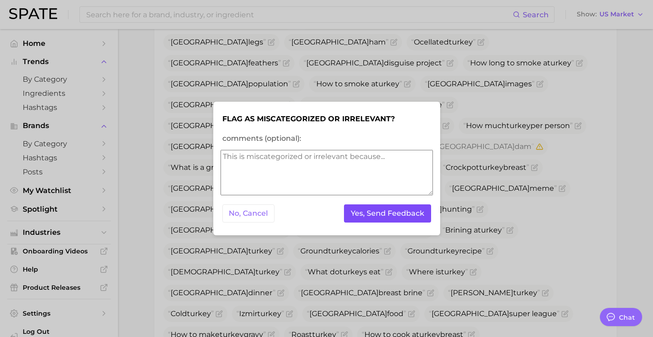
click at [372, 215] on button "Yes, Send Feedback" at bounding box center [387, 213] width 87 height 19
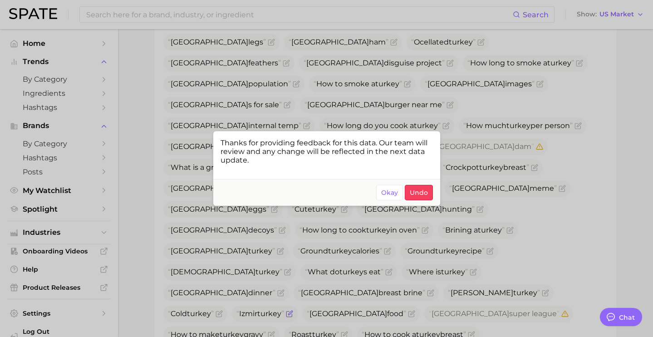
click at [470, 99] on div at bounding box center [326, 168] width 653 height 337
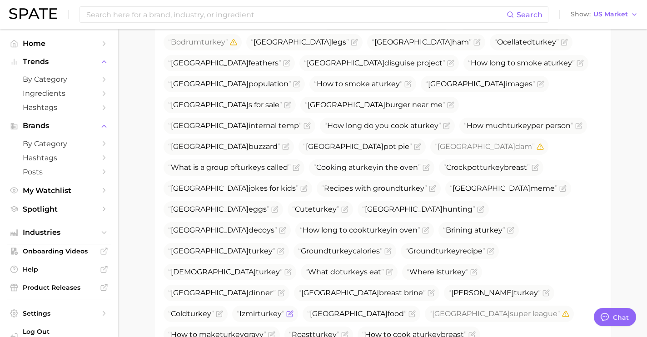
click at [298, 306] on span "Izmir turkey" at bounding box center [265, 314] width 66 height 16
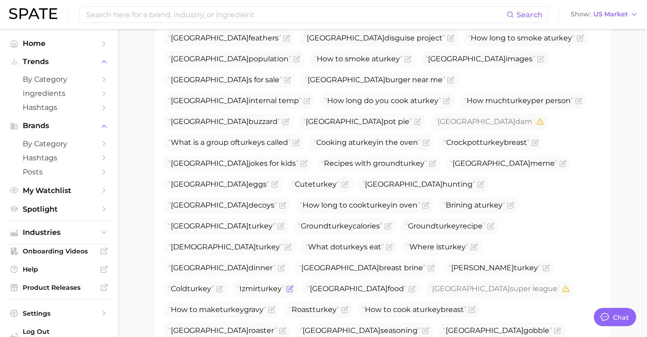
scroll to position [772, 0]
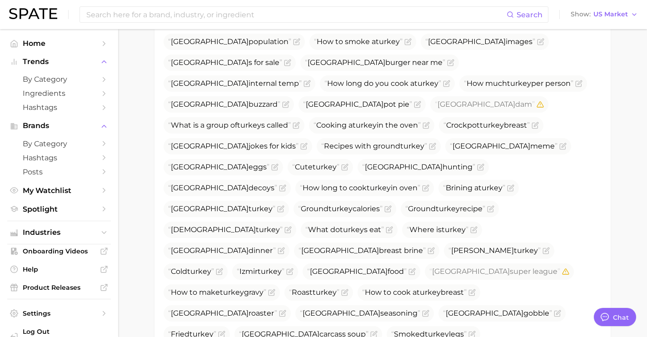
drag, startPoint x: 353, startPoint y: 208, endPoint x: 292, endPoint y: 208, distance: 61.3
copy span "[PERSON_NAME] turkey"
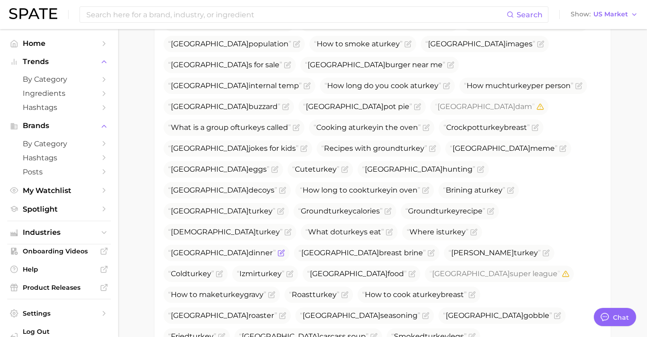
scroll to position [769, 0]
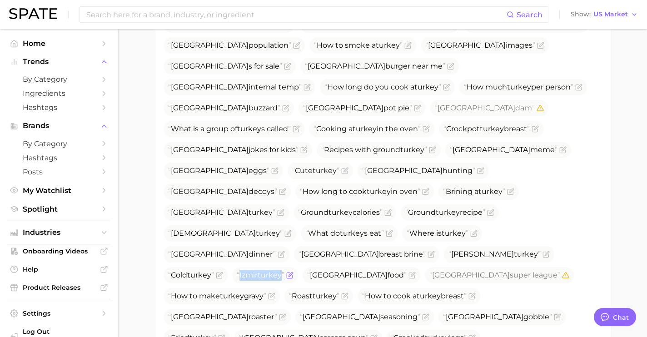
drag, startPoint x: 480, startPoint y: 128, endPoint x: 430, endPoint y: 128, distance: 50.4
click at [298, 267] on span "Izmir turkey" at bounding box center [265, 275] width 66 height 16
copy span "Izmir turkey"
click at [292, 272] on icon "Flag as miscategorized or irrelevant" at bounding box center [290, 274] width 4 height 4
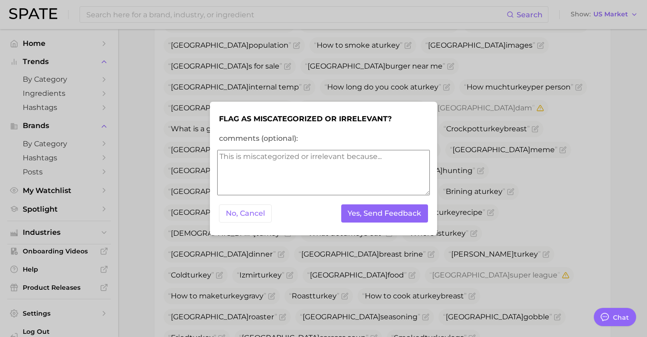
scroll to position [748, 0]
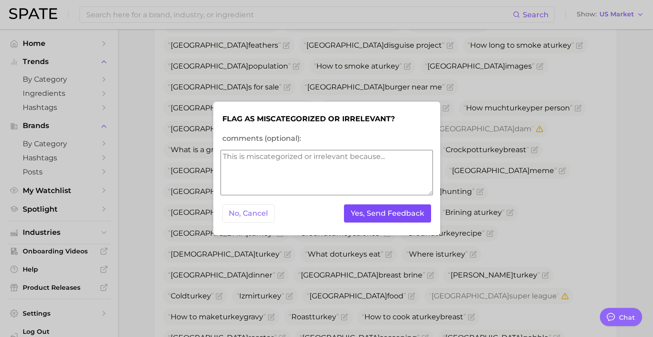
click at [398, 218] on button "Yes, Send Feedback" at bounding box center [387, 213] width 87 height 19
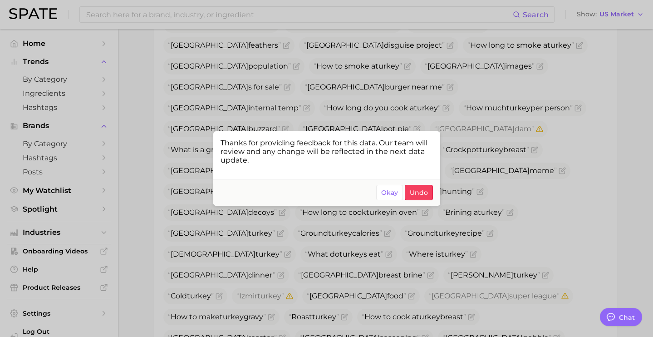
click at [554, 87] on div at bounding box center [326, 168] width 653 height 337
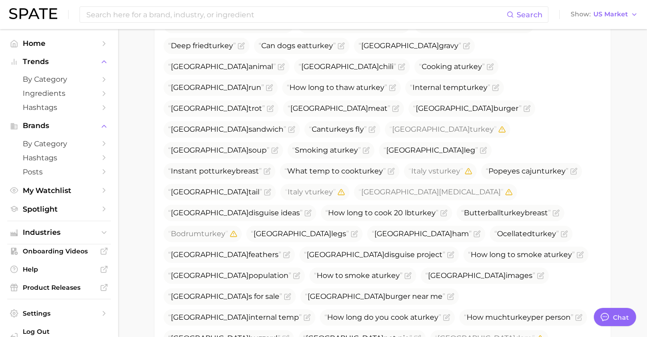
scroll to position [534, 0]
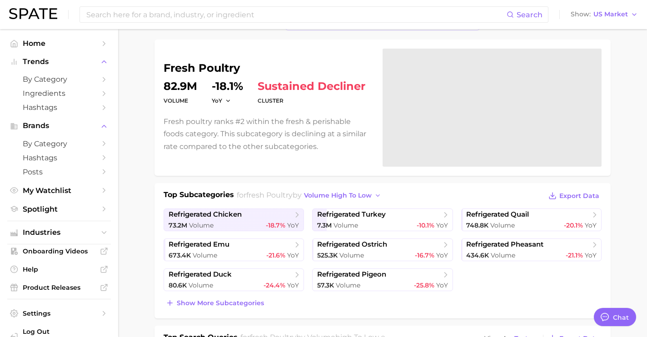
scroll to position [12, 0]
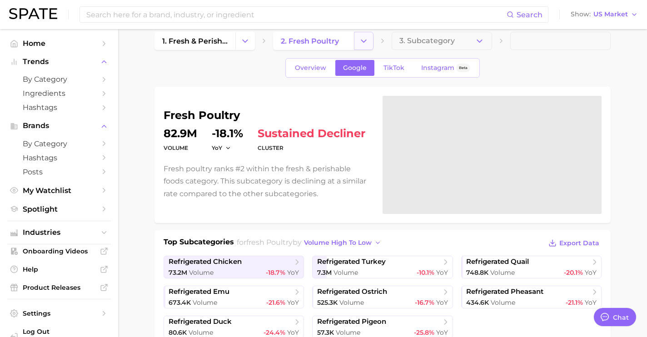
click at [361, 37] on icon "Change Category" at bounding box center [364, 41] width 10 height 10
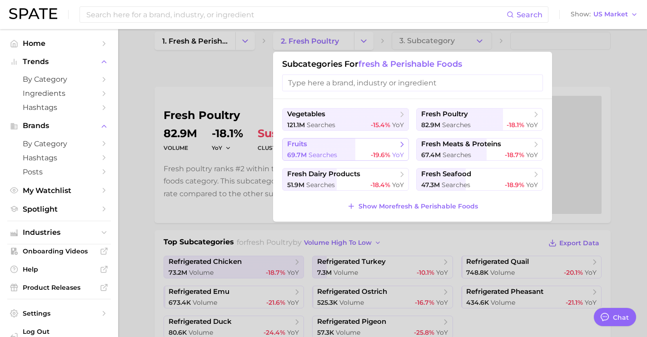
click at [346, 151] on div "69.7m searches -19.6% YoY" at bounding box center [345, 155] width 117 height 9
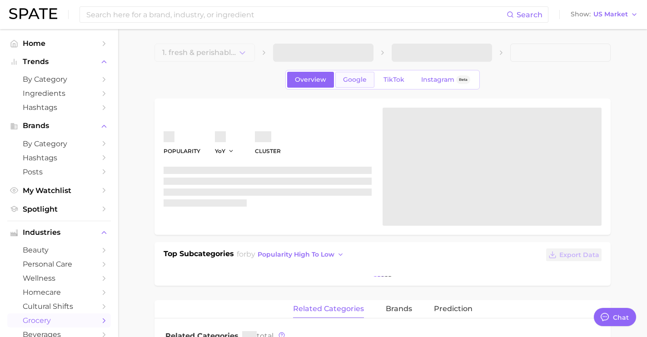
click at [347, 83] on span "Google" at bounding box center [355, 80] width 24 height 8
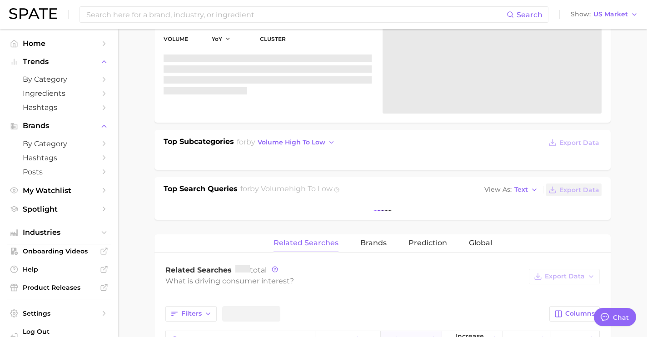
scroll to position [130, 0]
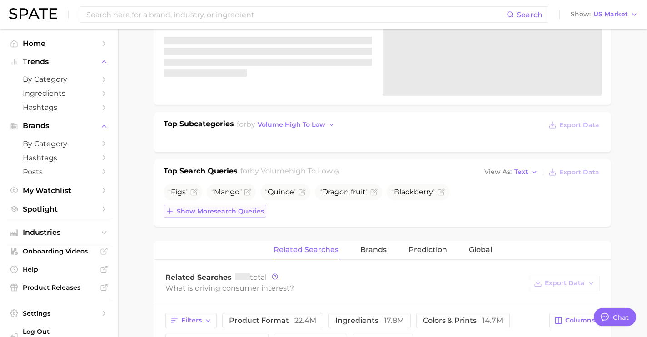
click at [244, 213] on span "Show more search queries" at bounding box center [220, 212] width 87 height 8
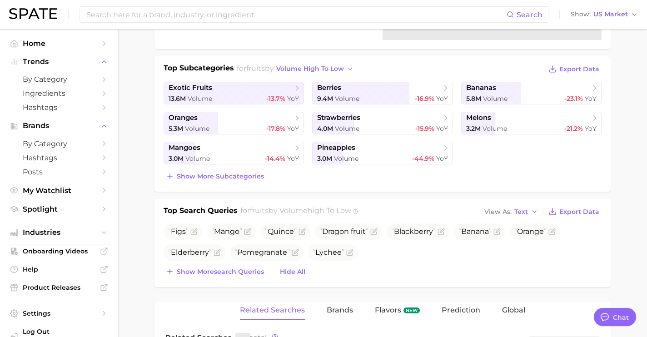
scroll to position [293, 0]
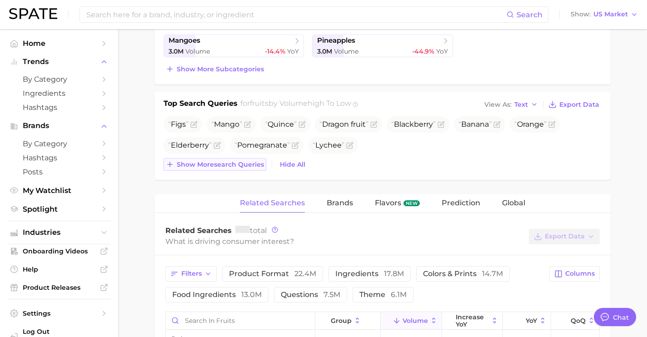
click at [218, 164] on span "Show more search queries" at bounding box center [220, 165] width 87 height 8
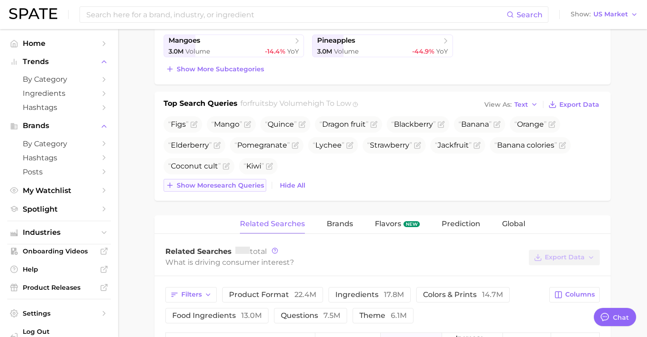
click at [221, 183] on span "Show more search queries" at bounding box center [220, 186] width 87 height 8
click at [234, 189] on button "Show more search queries" at bounding box center [214, 185] width 103 height 13
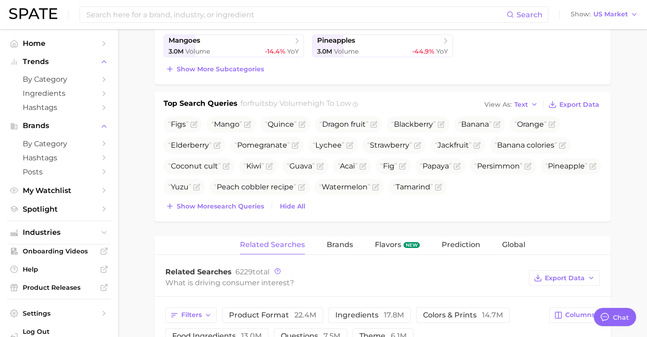
click at [234, 210] on button "Show more search queries" at bounding box center [214, 206] width 103 height 13
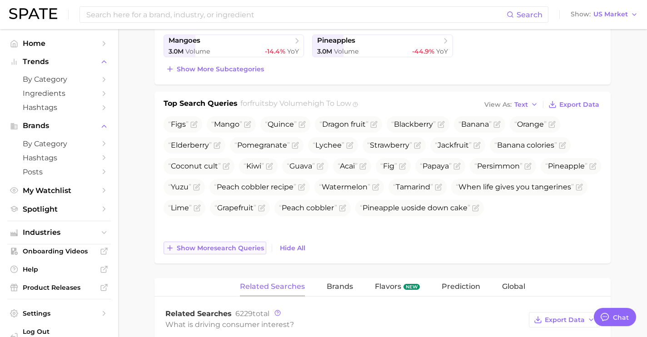
click at [237, 246] on span "Show more search queries" at bounding box center [220, 248] width 87 height 8
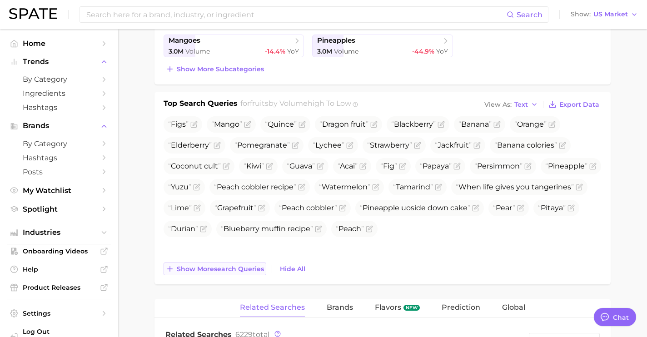
click at [250, 272] on span "Show more search queries" at bounding box center [220, 269] width 87 height 8
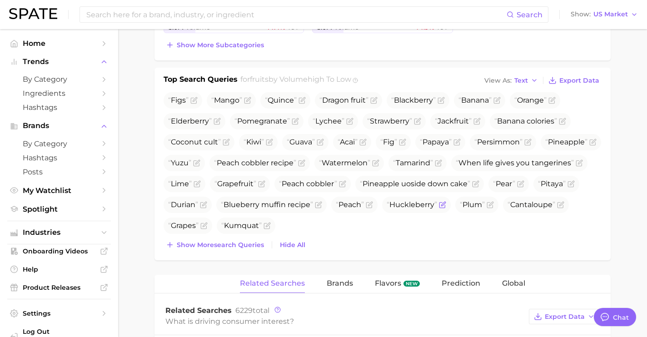
scroll to position [330, 0]
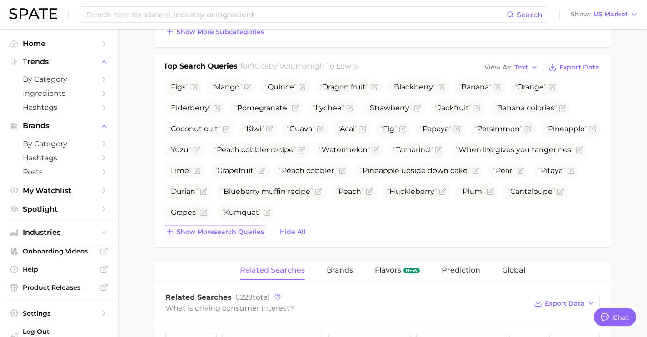
click at [237, 228] on span "Show more search queries" at bounding box center [220, 232] width 87 height 8
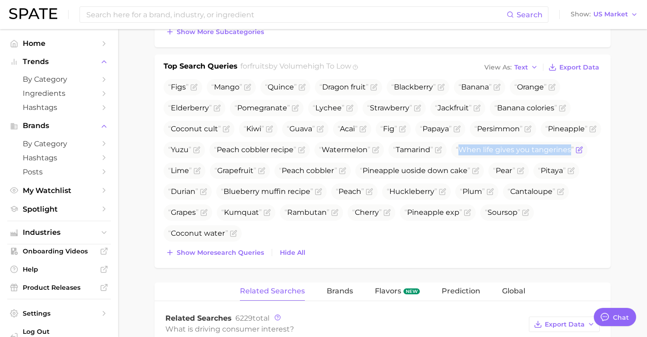
drag, startPoint x: 283, startPoint y: 171, endPoint x: 165, endPoint y: 165, distance: 118.2
click at [451, 158] on span "When life gives you tangerines" at bounding box center [519, 150] width 136 height 16
copy span "When life gives you tangerines"
click at [576, 153] on icon "Flag as miscategorized or irrelevant" at bounding box center [578, 150] width 5 height 5
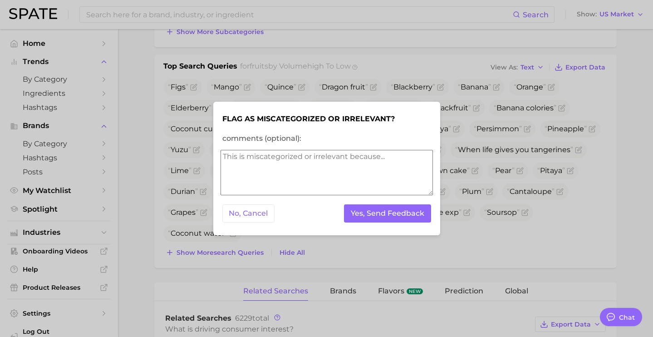
click at [281, 185] on textarea "comments (optional):" at bounding box center [327, 172] width 213 height 45
type textarea "tv series"
click at [416, 212] on button "Yes, Send Feedback" at bounding box center [387, 213] width 87 height 19
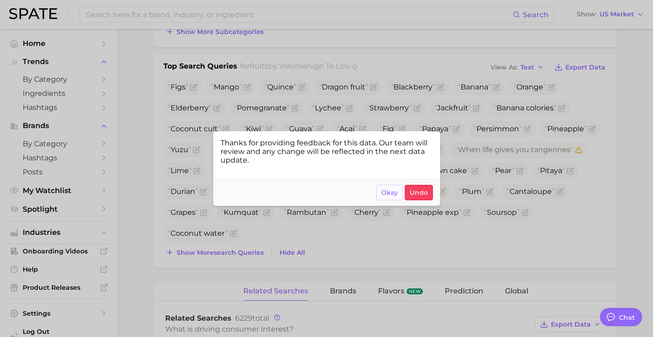
click at [383, 194] on span "Okay" at bounding box center [389, 193] width 17 height 8
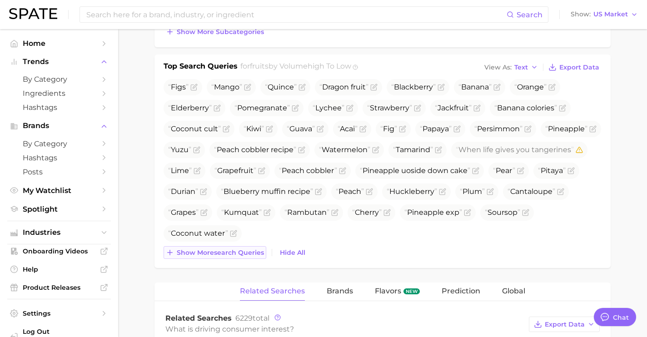
click at [228, 249] on span "Show more search queries" at bounding box center [220, 253] width 87 height 8
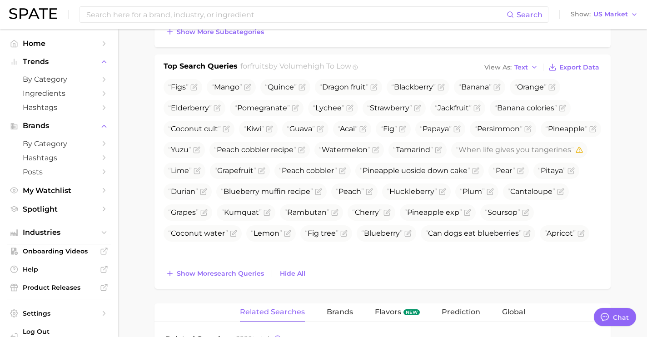
click at [231, 263] on div "Figs Mango Quince Dragon fruit Blackberry Banana Orange Elderberry Pomegranate …" at bounding box center [382, 179] width 438 height 201
click at [230, 272] on span "Show more search queries" at bounding box center [220, 274] width 87 height 8
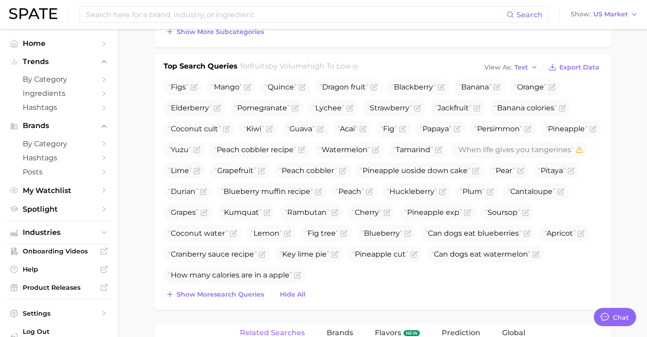
drag, startPoint x: 233, startPoint y: 291, endPoint x: 244, endPoint y: 293, distance: 11.5
click at [233, 292] on span "Show more search queries" at bounding box center [220, 295] width 87 height 8
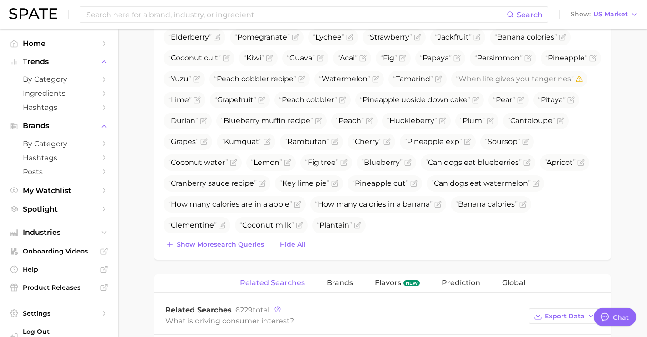
scroll to position [405, 0]
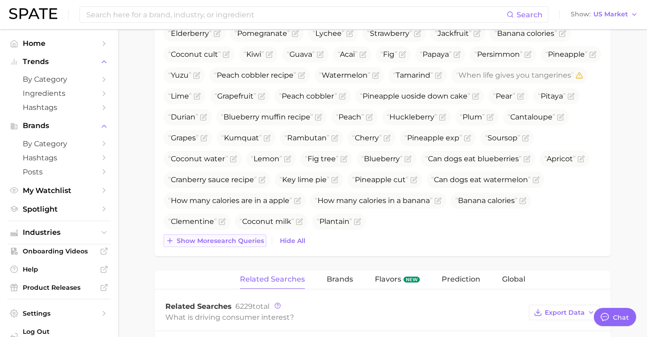
click at [234, 243] on span "Show more search queries" at bounding box center [220, 241] width 87 height 8
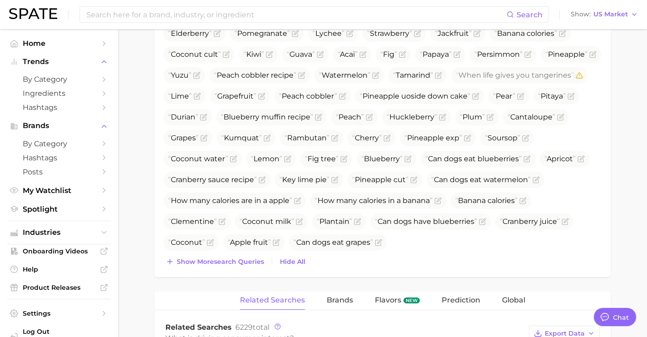
click at [240, 273] on div "Top Search Queries for fruits by Volume high to low View As Text Export Data Fi…" at bounding box center [382, 128] width 456 height 297
click at [250, 270] on div "Top Search Queries for fruits by Volume high to low View As Text Export Data Fi…" at bounding box center [382, 128] width 456 height 297
click at [248, 256] on button "Show more search queries" at bounding box center [214, 261] width 103 height 13
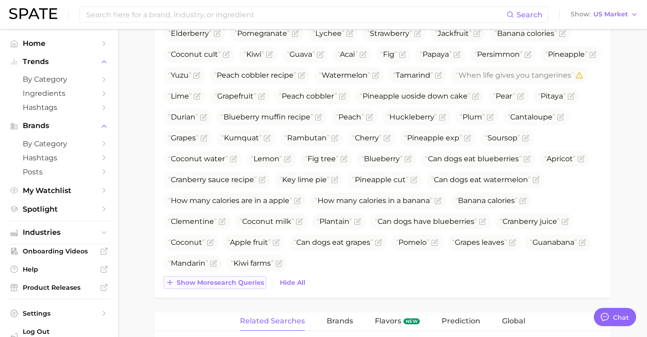
click at [246, 280] on span "Show more search queries" at bounding box center [220, 283] width 87 height 8
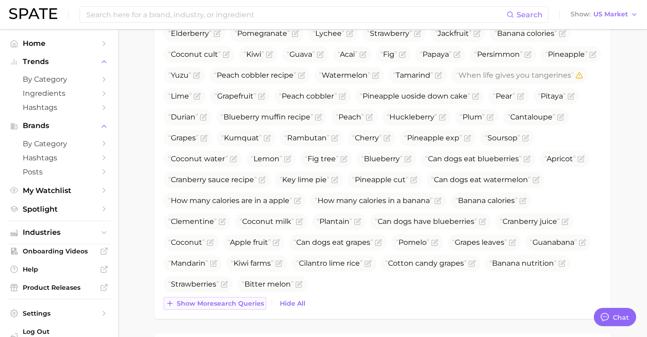
click at [234, 302] on span "Show more search queries" at bounding box center [220, 304] width 87 height 8
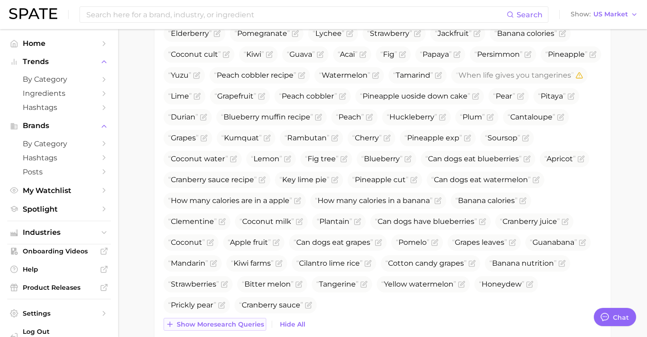
click at [237, 325] on span "Show more search queries" at bounding box center [220, 325] width 87 height 8
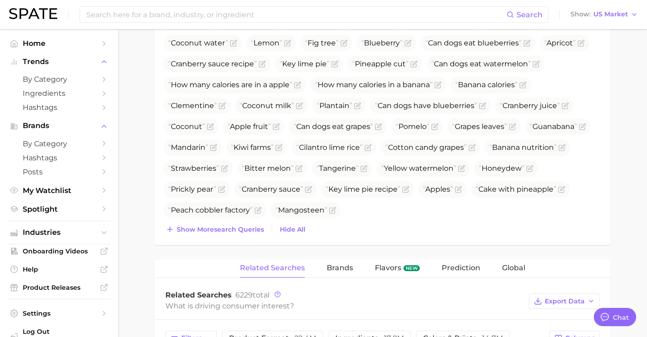
scroll to position [555, 0]
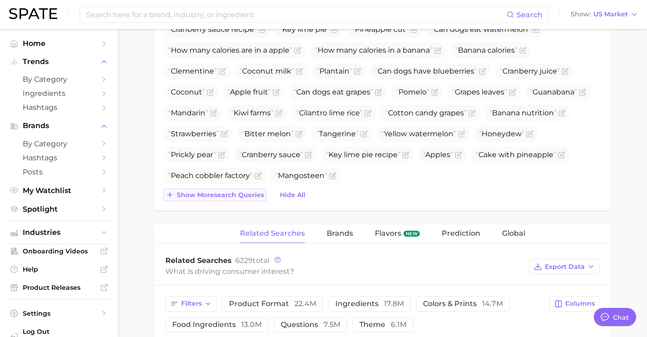
click at [229, 191] on span "Show more search queries" at bounding box center [220, 195] width 87 height 8
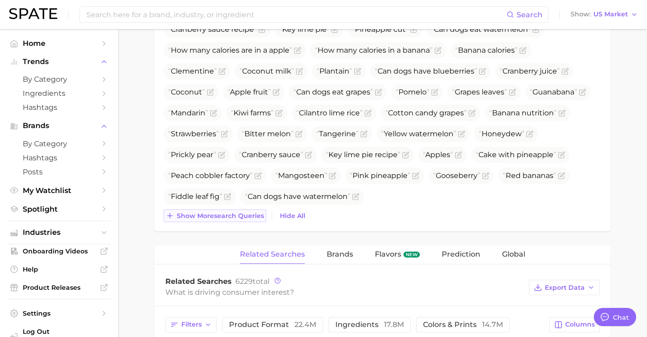
click at [232, 215] on span "Show more search queries" at bounding box center [220, 216] width 87 height 8
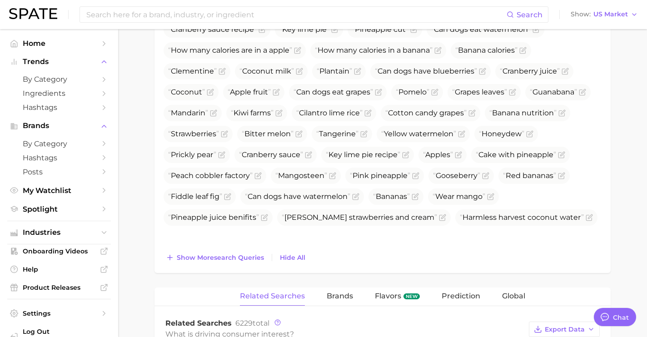
click at [231, 255] on span "Show more search queries" at bounding box center [220, 258] width 87 height 8
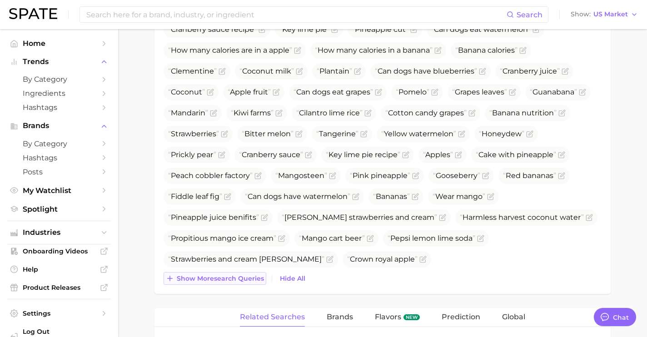
click at [240, 280] on span "Show more search queries" at bounding box center [220, 279] width 87 height 8
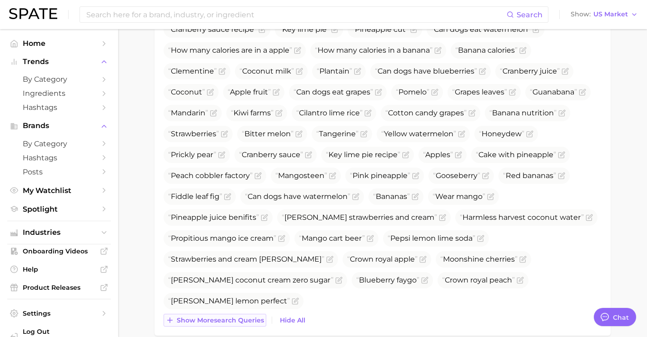
click at [233, 320] on span "Show more search queries" at bounding box center [220, 321] width 87 height 8
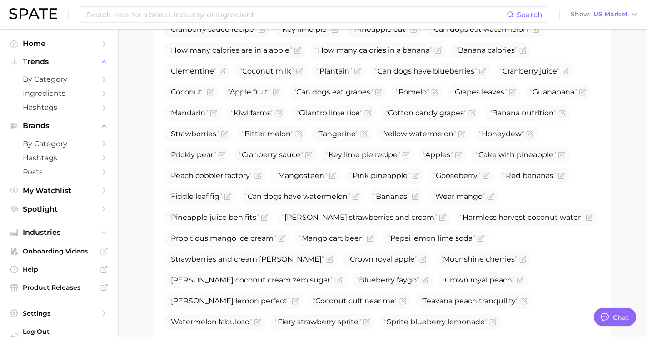
scroll to position [619, 0]
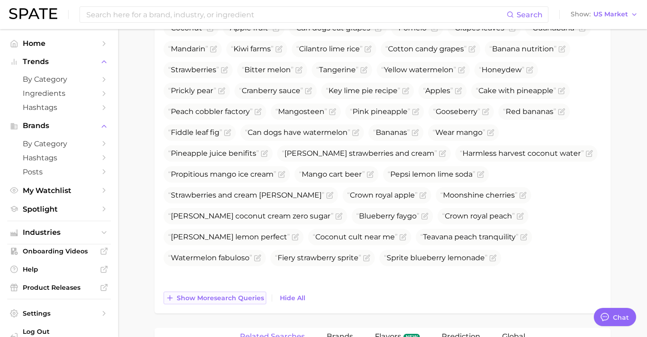
click at [225, 292] on button "Show more search queries" at bounding box center [214, 298] width 103 height 13
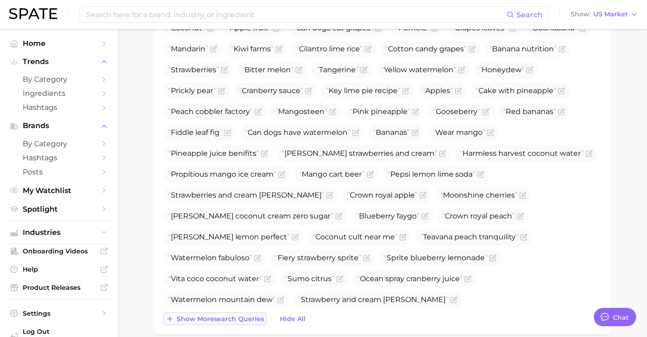
click at [225, 317] on span "Show more search queries" at bounding box center [220, 319] width 87 height 8
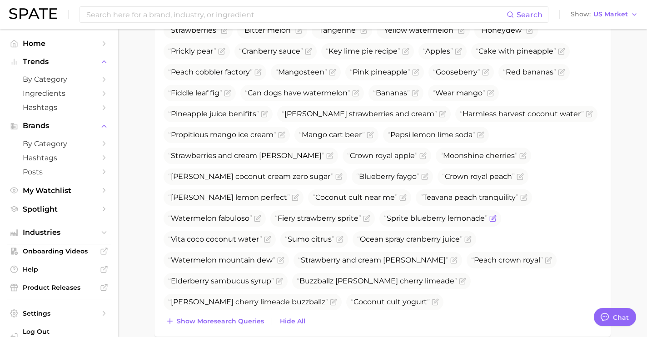
scroll to position [777, 0]
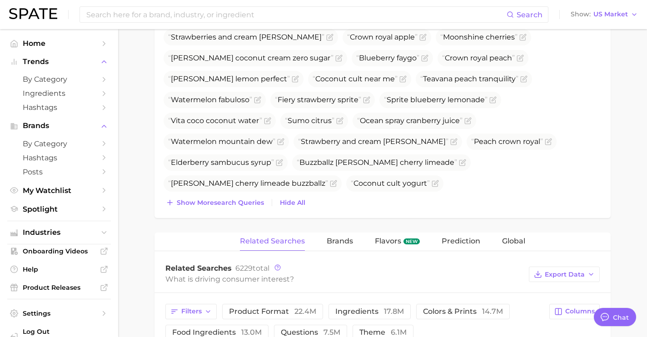
drag, startPoint x: 211, startPoint y: 204, endPoint x: 213, endPoint y: 213, distance: 9.4
click at [211, 204] on span "Show more search queries" at bounding box center [220, 203] width 87 height 8
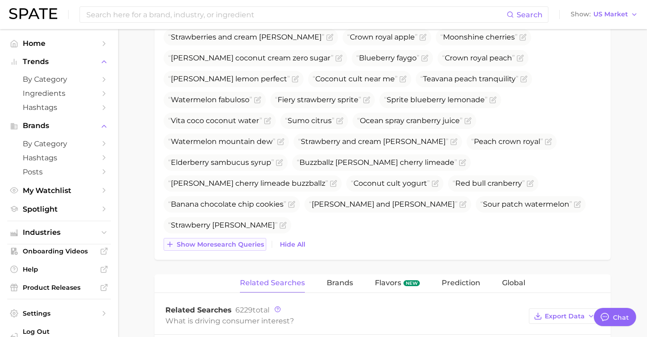
click at [229, 244] on span "Show more search queries" at bounding box center [220, 245] width 87 height 8
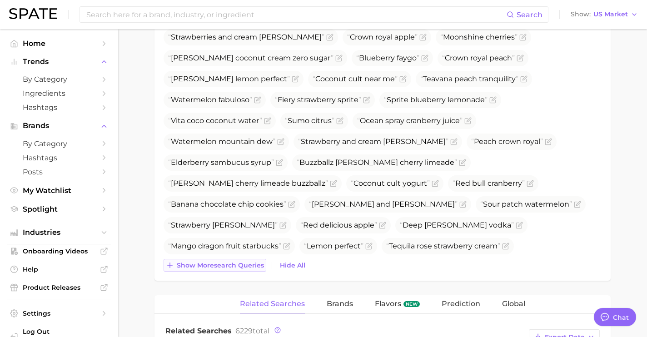
click at [231, 267] on span "Show more search queries" at bounding box center [220, 266] width 87 height 8
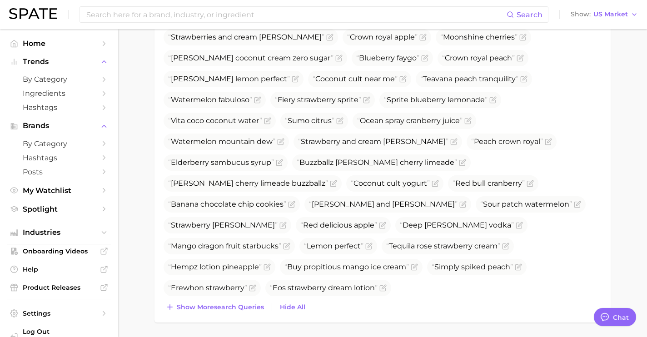
drag, startPoint x: 232, startPoint y: 305, endPoint x: 237, endPoint y: 318, distance: 14.5
click at [232, 305] on span "Show more search queries" at bounding box center [220, 307] width 87 height 8
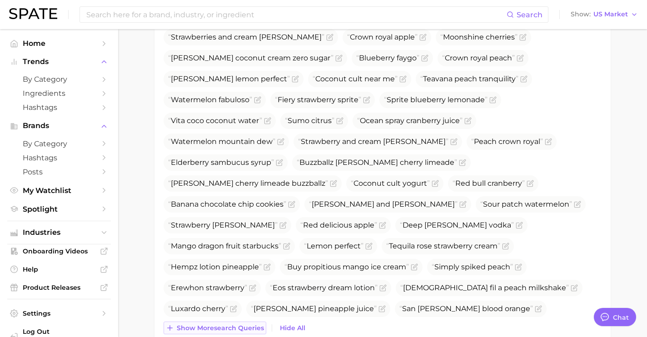
click at [240, 325] on span "Show more search queries" at bounding box center [220, 328] width 87 height 8
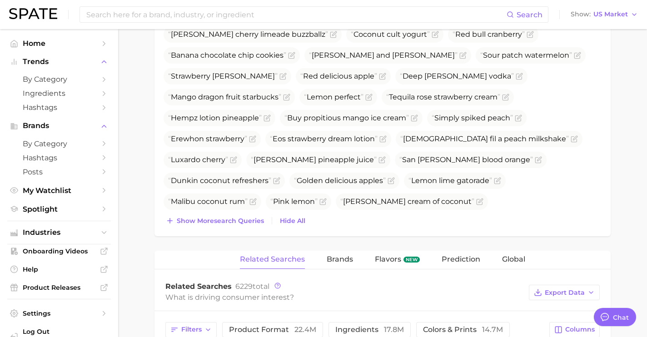
scroll to position [930, 0]
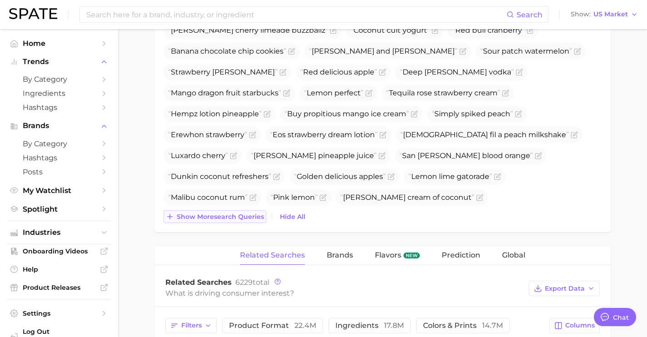
click at [249, 211] on button "Show more search queries" at bounding box center [214, 216] width 103 height 13
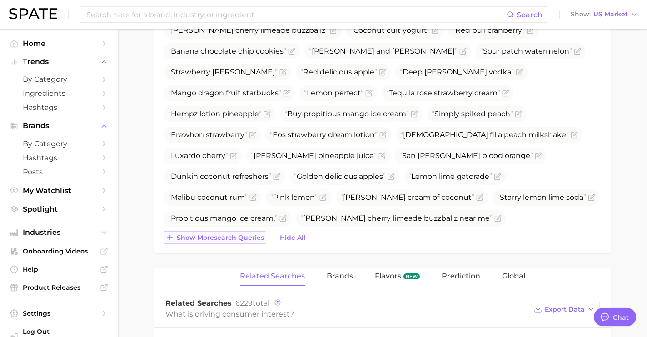
click at [242, 240] on span "Show more search queries" at bounding box center [220, 238] width 87 height 8
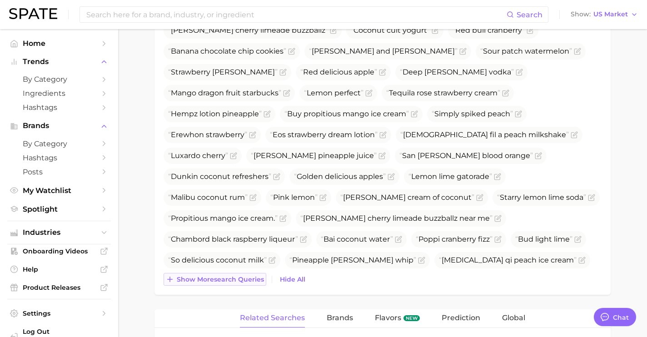
click at [239, 280] on span "Show more search queries" at bounding box center [220, 280] width 87 height 8
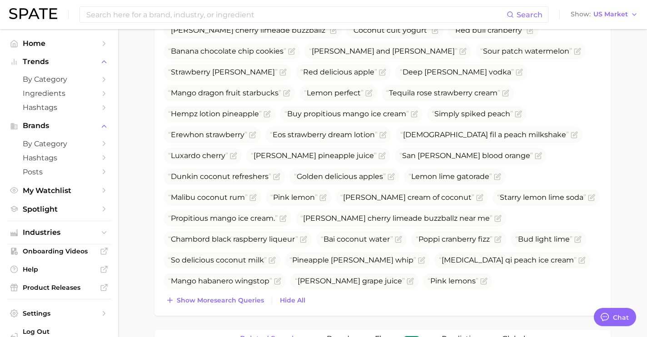
drag, startPoint x: 237, startPoint y: 306, endPoint x: 237, endPoint y: 316, distance: 10.0
click at [237, 306] on button "Show more search queries" at bounding box center [214, 300] width 103 height 13
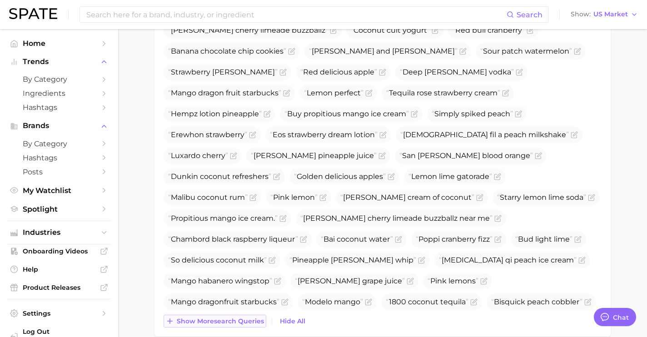
click at [235, 323] on span "Show more search queries" at bounding box center [220, 321] width 87 height 8
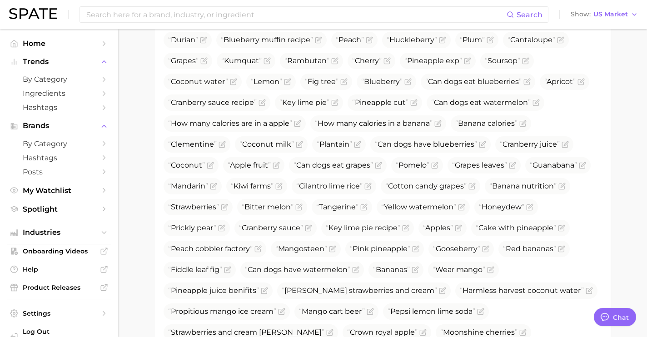
scroll to position [481, 0]
drag, startPoint x: 509, startPoint y: 312, endPoint x: 433, endPoint y: 311, distance: 75.4
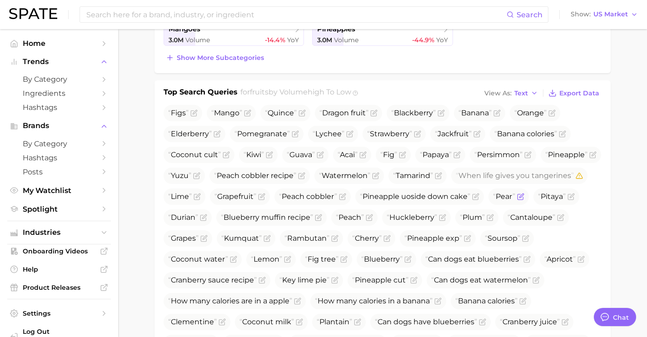
scroll to position [305, 0]
click at [464, 242] on icon "Flag as miscategorized or irrelevant" at bounding box center [467, 237] width 7 height 7
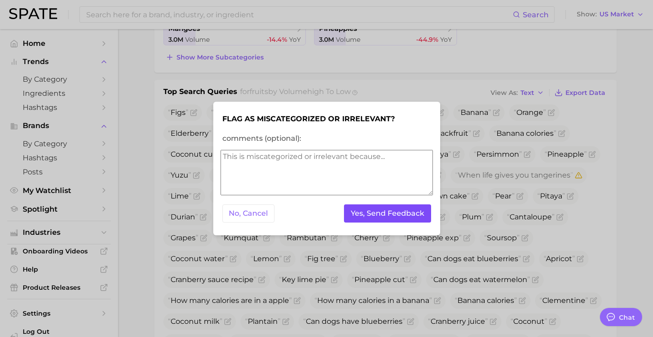
click at [393, 219] on button "Yes, Send Feedback" at bounding box center [387, 213] width 87 height 19
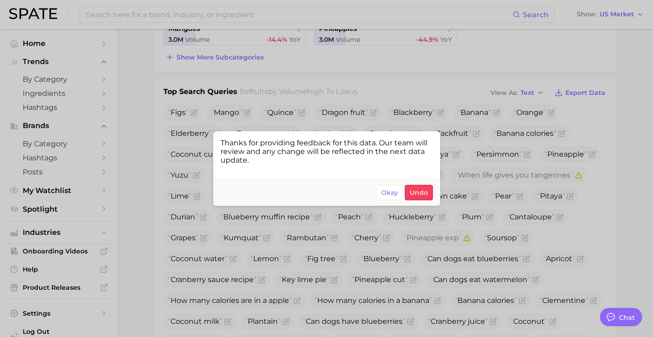
click at [341, 79] on div at bounding box center [326, 168] width 653 height 337
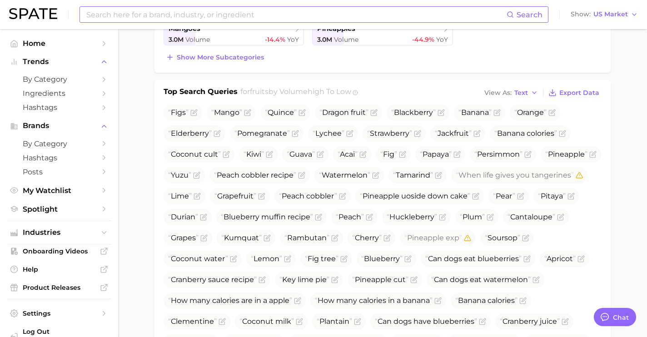
click at [250, 17] on input at bounding box center [295, 14] width 421 height 15
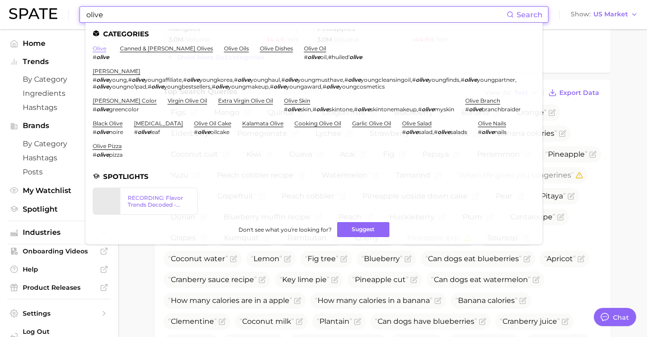
type input "olive"
click at [105, 47] on link "olive" at bounding box center [100, 48] width 14 height 7
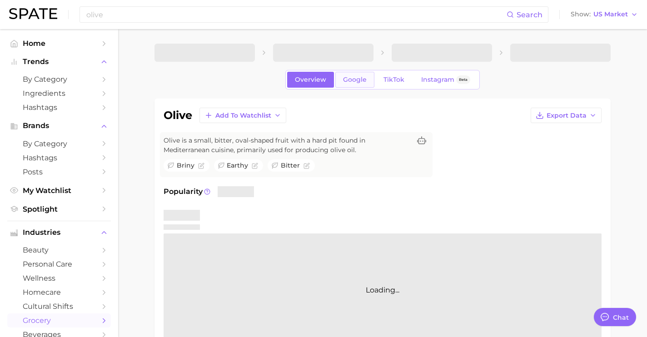
click at [361, 84] on link "Google" at bounding box center [354, 80] width 39 height 16
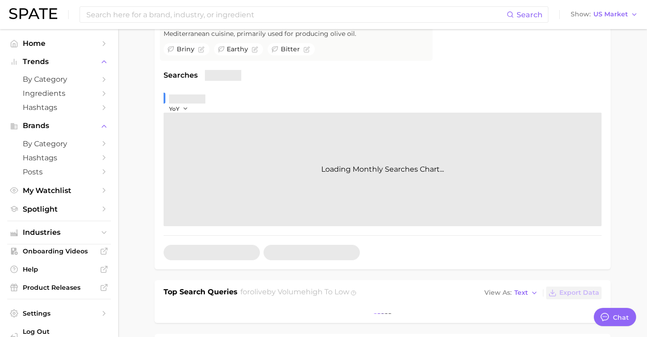
scroll to position [183, 0]
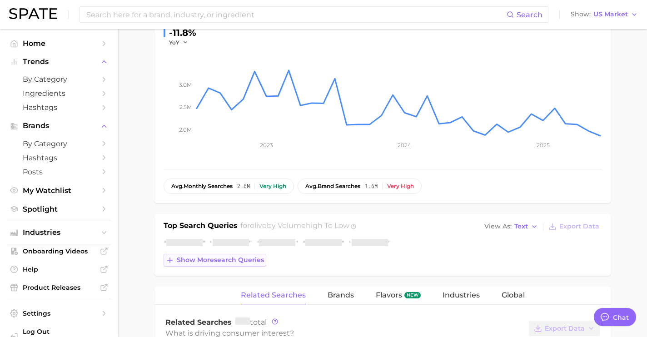
click at [247, 262] on span "Show more search queries" at bounding box center [220, 260] width 87 height 8
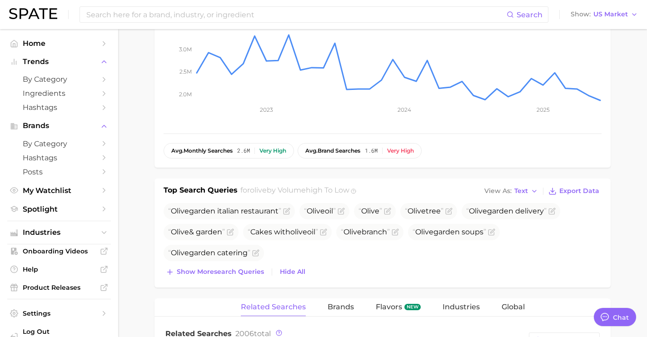
scroll to position [220, 0]
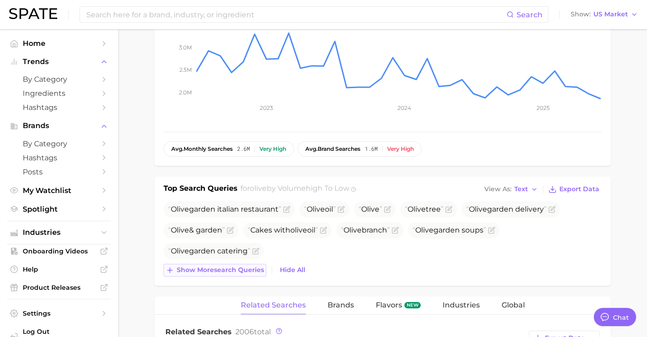
click at [238, 264] on button "Show more search queries" at bounding box center [214, 270] width 103 height 13
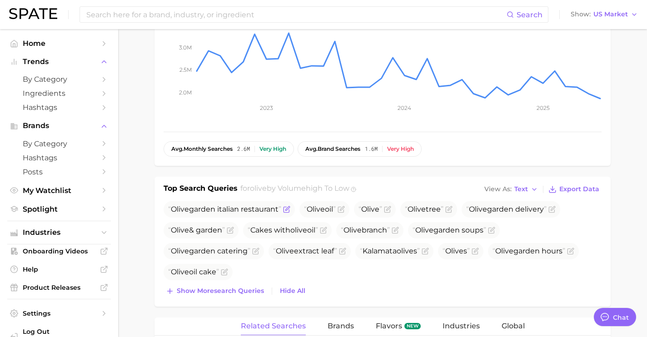
click at [287, 211] on icon "Flag as miscategorized or irrelevant" at bounding box center [286, 209] width 7 height 7
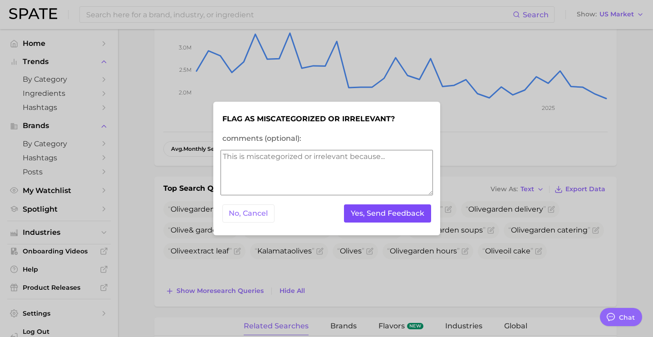
click at [380, 223] on button "Yes, Send Feedback" at bounding box center [387, 213] width 87 height 19
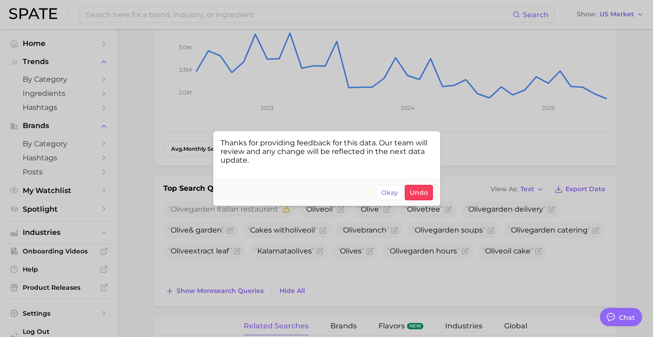
click at [556, 220] on div at bounding box center [326, 168] width 653 height 337
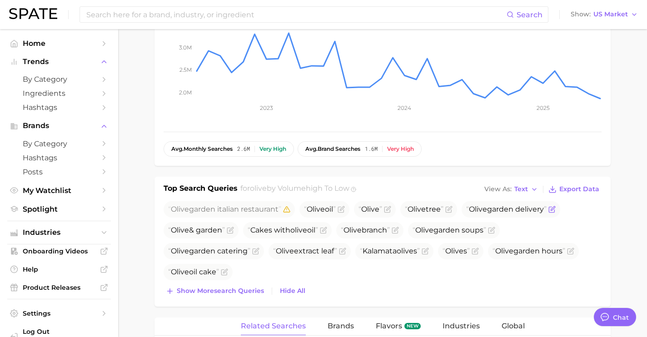
click at [554, 210] on icon "Flag as miscategorized or irrelevant" at bounding box center [551, 209] width 5 height 5
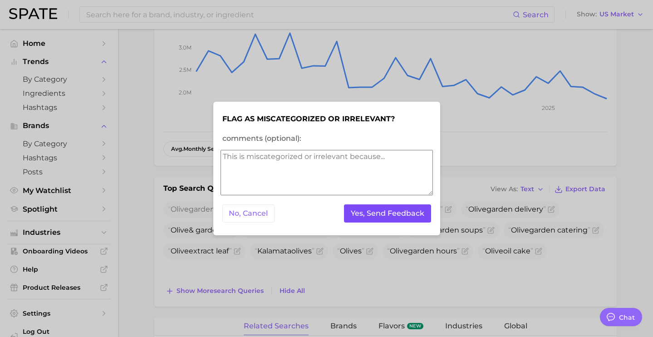
click at [402, 216] on button "Yes, Send Feedback" at bounding box center [387, 213] width 87 height 19
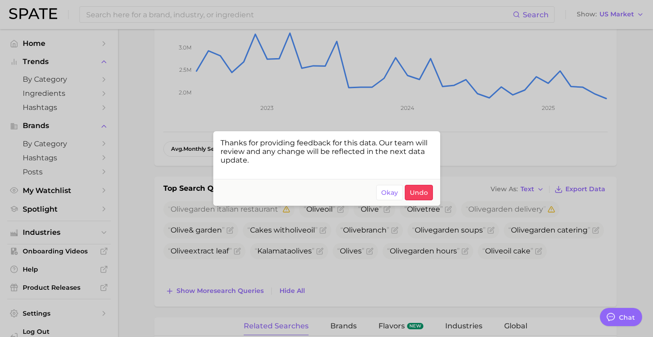
click at [259, 265] on div at bounding box center [326, 168] width 653 height 337
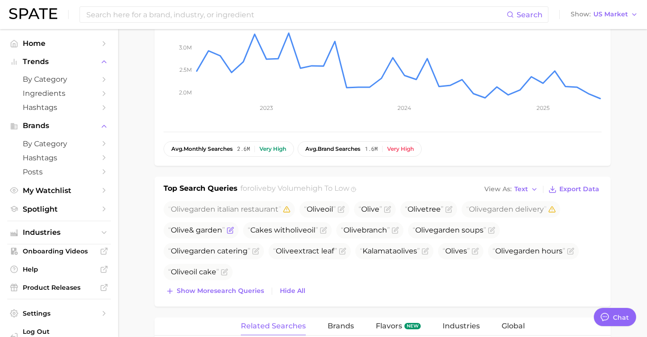
click at [233, 232] on icon "Flag as miscategorized or irrelevant" at bounding box center [230, 230] width 7 height 7
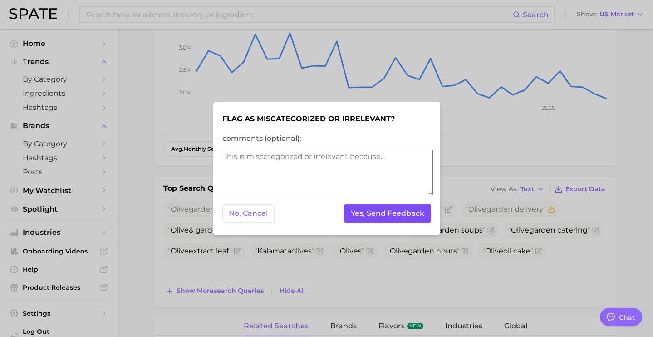
click at [380, 222] on button "Yes, Send Feedback" at bounding box center [387, 213] width 87 height 19
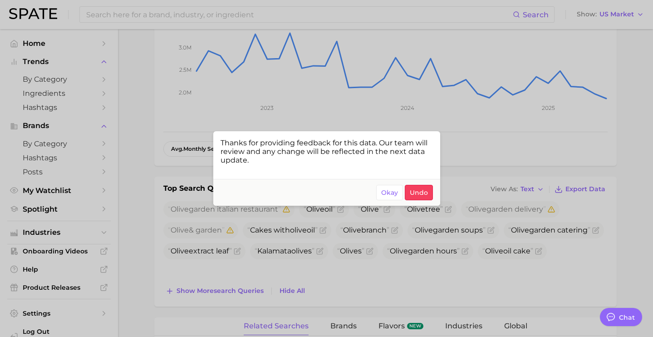
click at [493, 239] on div at bounding box center [326, 168] width 653 height 337
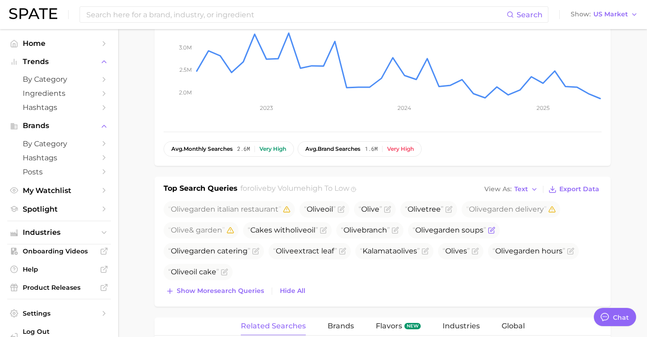
click at [495, 232] on icon "Flag as miscategorized or irrelevant" at bounding box center [491, 230] width 7 height 7
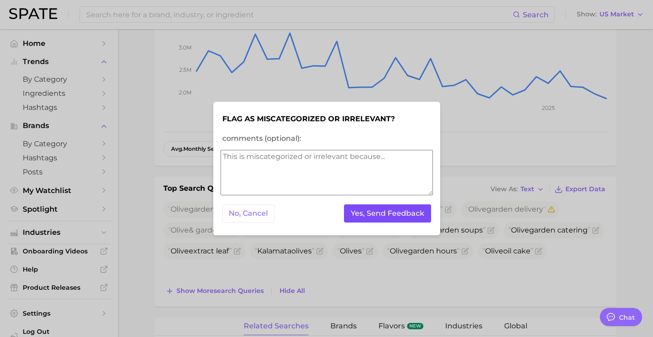
click at [390, 215] on button "Yes, Send Feedback" at bounding box center [387, 213] width 87 height 19
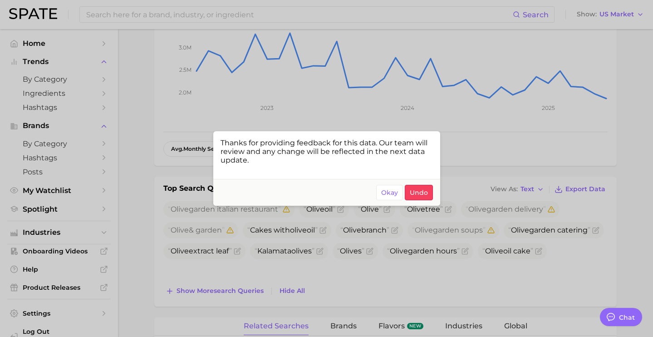
click at [226, 258] on div at bounding box center [326, 168] width 653 height 337
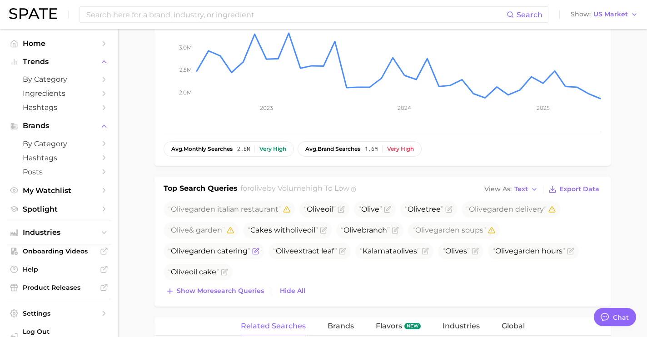
click at [258, 252] on icon "Flag as miscategorized or irrelevant" at bounding box center [254, 251] width 5 height 5
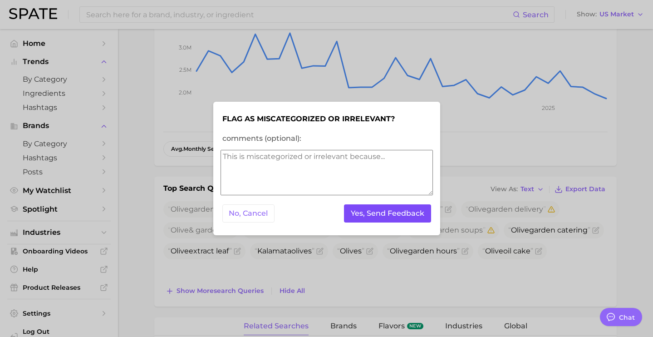
click at [367, 217] on button "Yes, Send Feedback" at bounding box center [387, 213] width 87 height 19
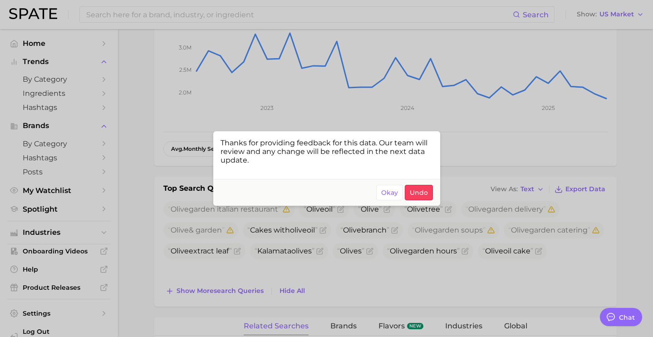
click at [524, 264] on div at bounding box center [326, 168] width 653 height 337
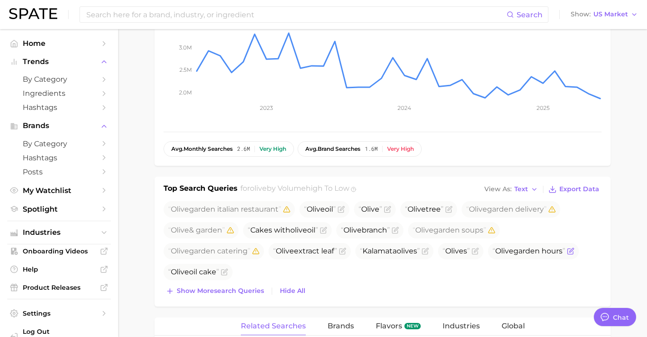
click at [574, 249] on icon "Flag as miscategorized or irrelevant" at bounding box center [570, 251] width 7 height 7
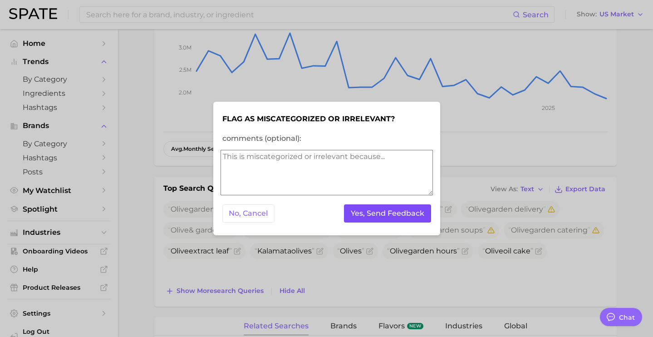
click at [410, 220] on button "Yes, Send Feedback" at bounding box center [387, 213] width 87 height 19
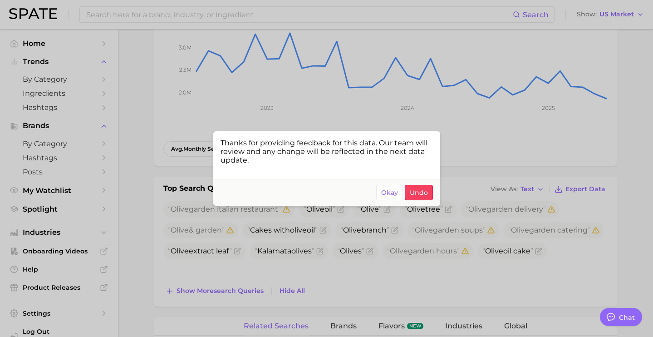
click at [283, 271] on div at bounding box center [326, 168] width 653 height 337
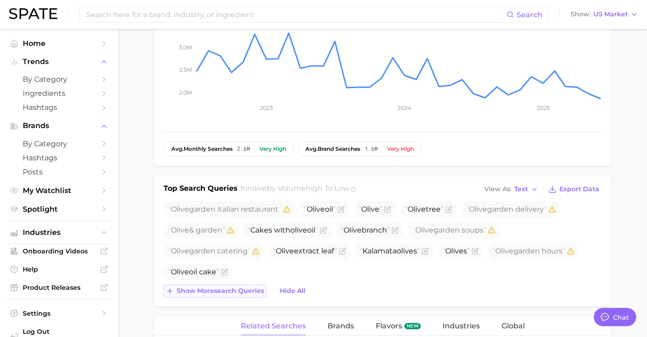
click at [233, 296] on button "Show more search queries" at bounding box center [214, 291] width 103 height 13
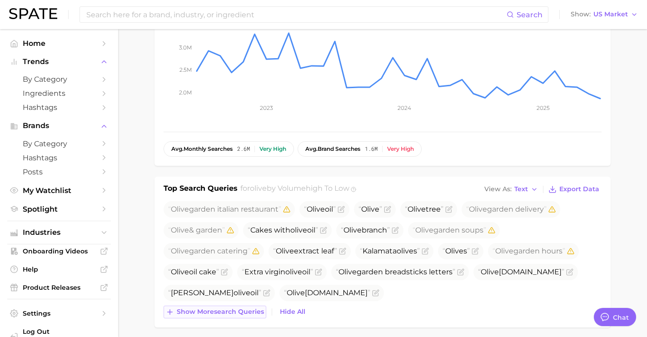
click at [242, 309] on span "Show more search queries" at bounding box center [220, 312] width 87 height 8
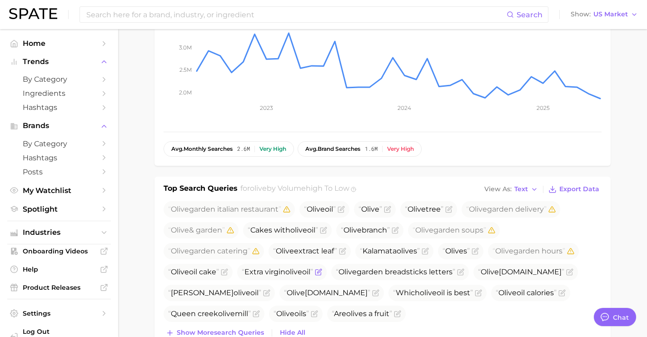
scroll to position [300, 0]
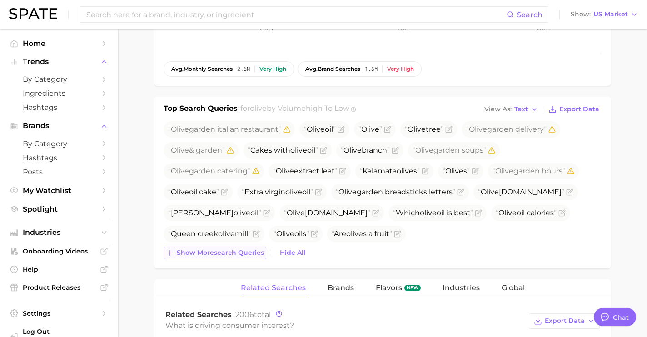
click at [241, 256] on span "Show more search queries" at bounding box center [220, 253] width 87 height 8
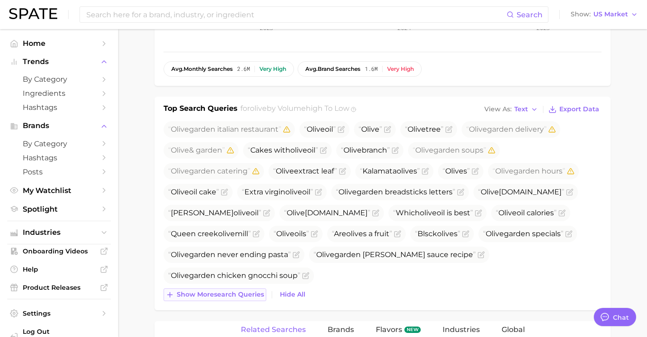
click at [243, 297] on span "Show more search queries" at bounding box center [220, 295] width 87 height 8
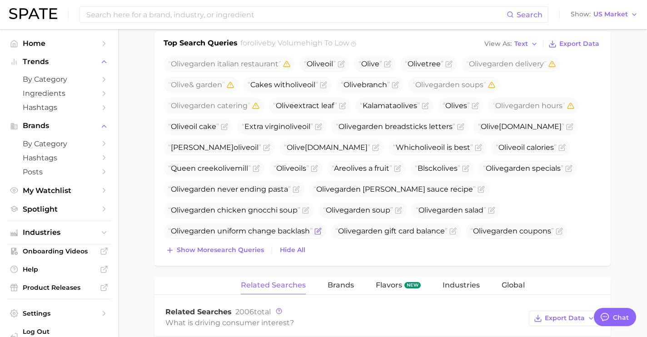
scroll to position [367, 0]
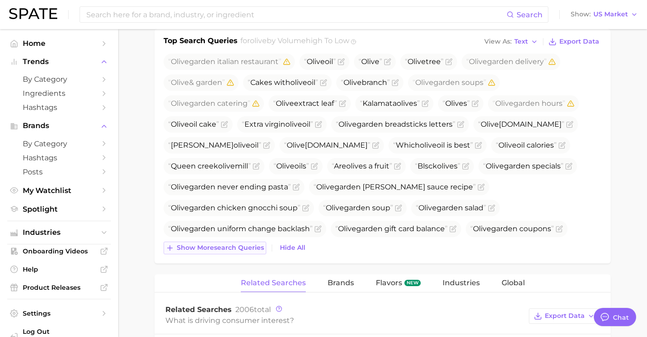
click at [232, 247] on span "Show more search queries" at bounding box center [220, 248] width 87 height 8
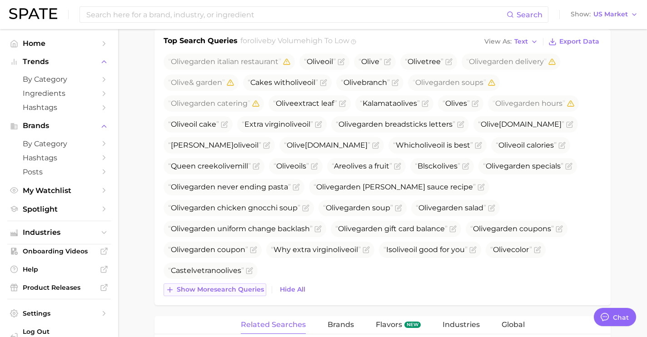
click at [233, 288] on span "Show more search queries" at bounding box center [220, 290] width 87 height 8
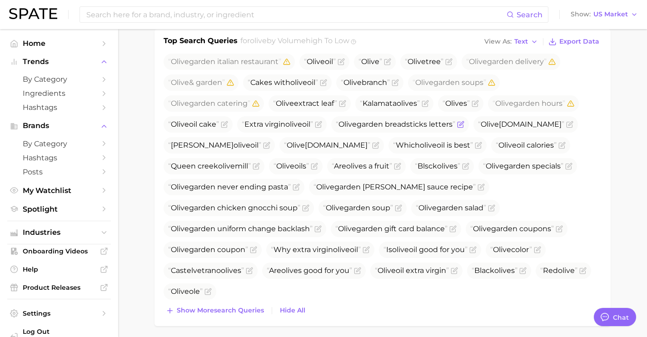
click at [463, 125] on icon "Flag as miscategorized or irrelevant" at bounding box center [459, 124] width 5 height 5
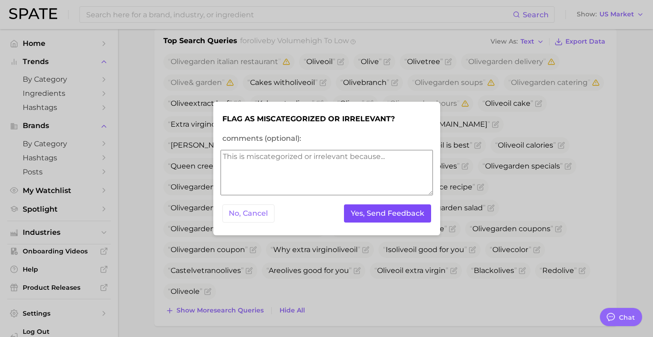
click at [373, 215] on button "Yes, Send Feedback" at bounding box center [387, 213] width 87 height 19
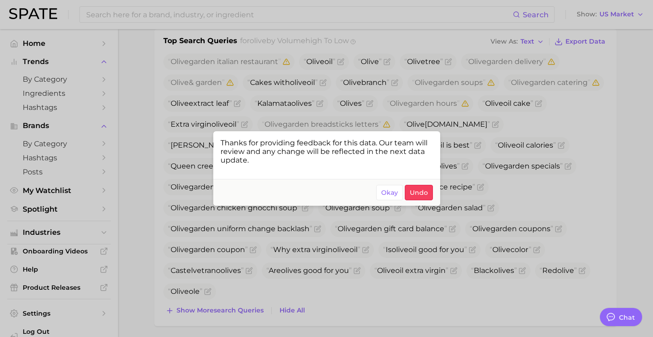
click at [574, 246] on div at bounding box center [326, 168] width 653 height 337
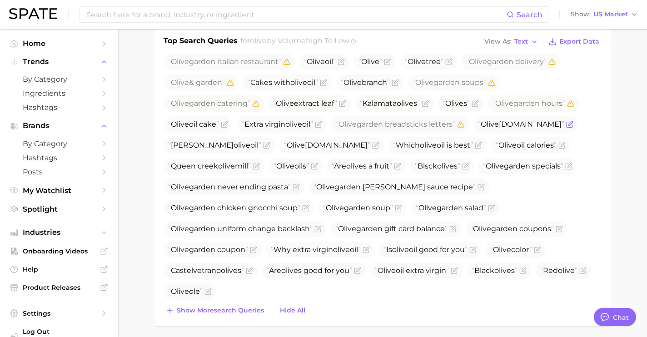
click at [573, 124] on icon "Flag as miscategorized or irrelevant" at bounding box center [569, 124] width 7 height 7
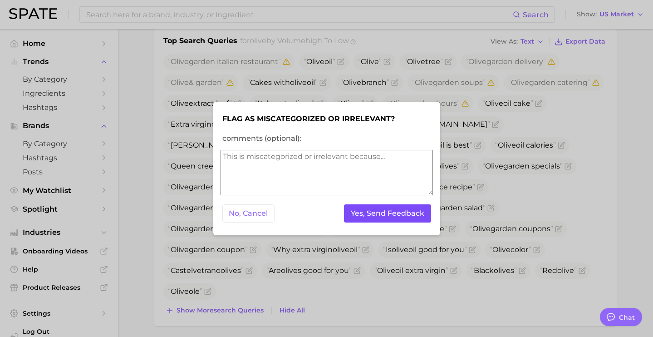
click at [406, 210] on button "Yes, Send Feedback" at bounding box center [387, 213] width 87 height 19
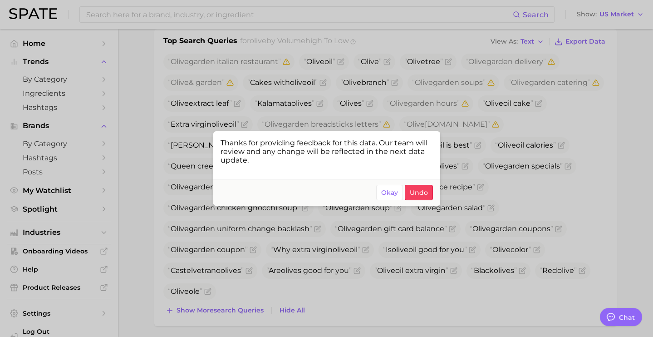
click at [531, 223] on div at bounding box center [326, 168] width 653 height 337
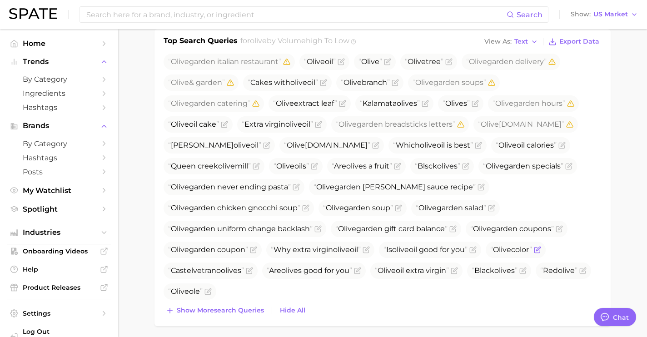
click at [540, 252] on icon "Flag as miscategorized or irrelevant" at bounding box center [536, 250] width 5 height 5
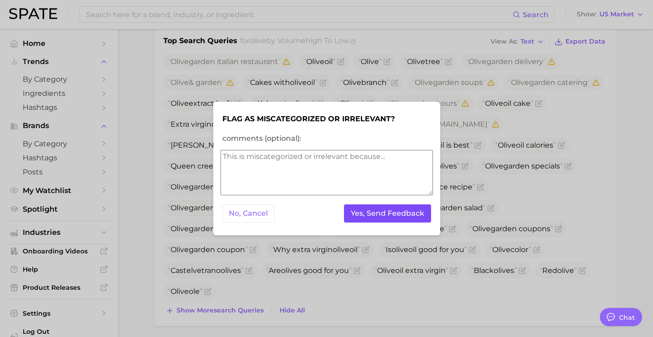
click at [421, 212] on button "Yes, Send Feedback" at bounding box center [387, 213] width 87 height 19
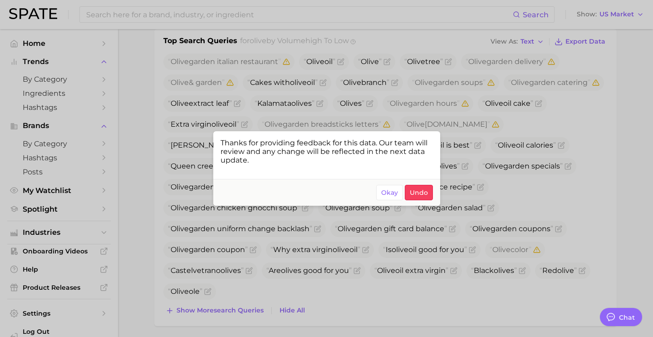
click at [280, 286] on div at bounding box center [326, 168] width 653 height 337
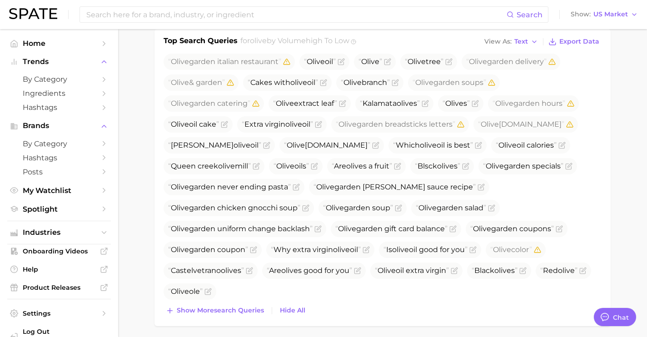
click at [241, 318] on div "Top Search Queries for olive by Volume high to low View As Text Export Data Oli…" at bounding box center [382, 177] width 456 height 297
click at [232, 312] on span "Show more search queries" at bounding box center [220, 311] width 87 height 8
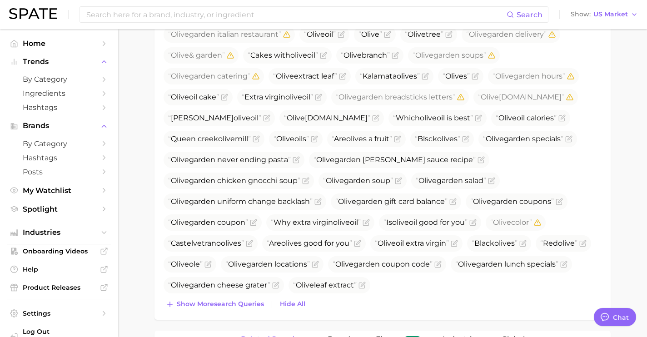
scroll to position [436, 0]
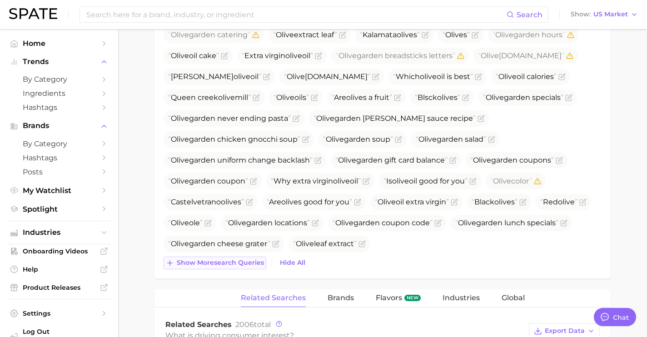
click at [220, 267] on button "Show more search queries" at bounding box center [214, 263] width 103 height 13
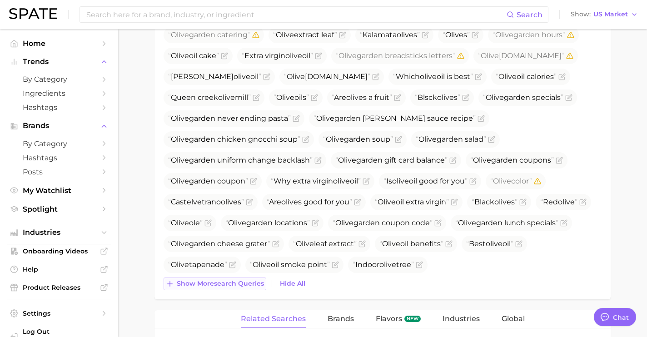
click at [229, 287] on span "Show more search queries" at bounding box center [220, 284] width 87 height 8
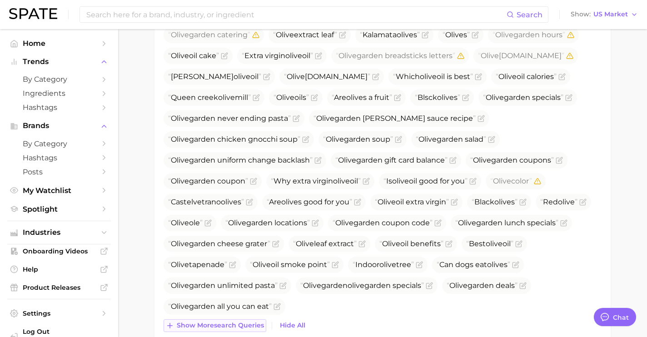
click at [244, 321] on button "Show more search queries" at bounding box center [214, 325] width 103 height 13
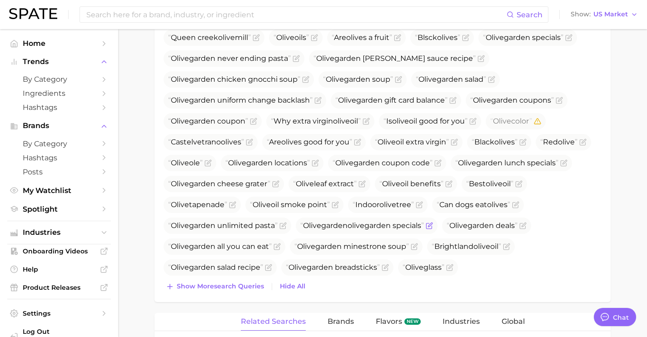
scroll to position [549, 0]
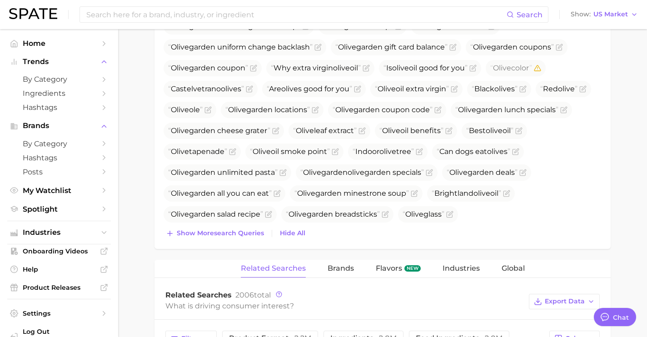
click at [236, 241] on div "Top Search Queries for olive by Volume high to low View As Text Export Data Oli…" at bounding box center [382, 47] width 456 height 401
click at [238, 232] on span "Show more search queries" at bounding box center [220, 233] width 87 height 8
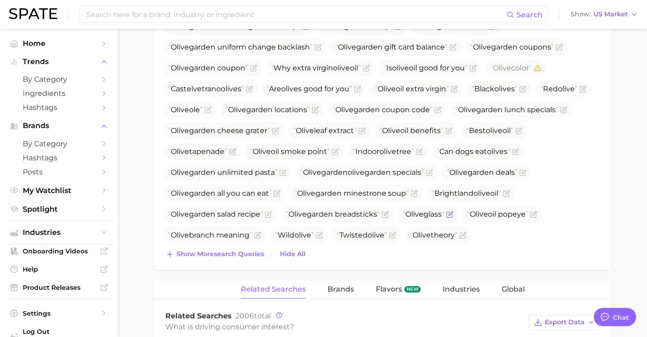
click at [452, 213] on icon "Flag as miscategorized or irrelevant" at bounding box center [450, 213] width 4 height 4
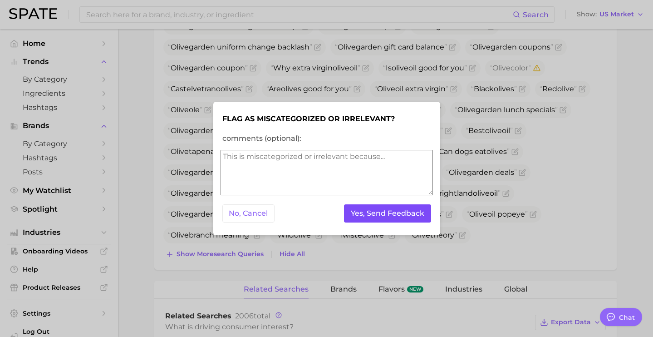
click at [391, 208] on button "Yes, Send Feedback" at bounding box center [387, 213] width 87 height 19
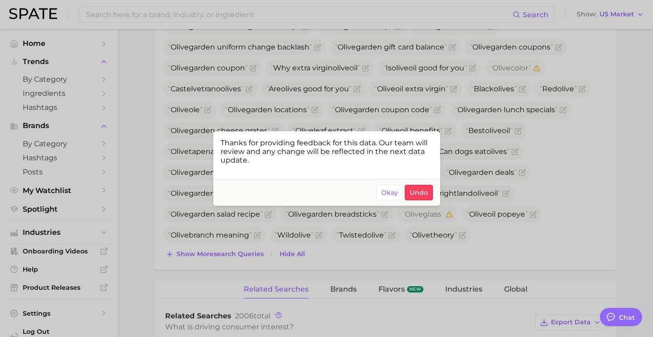
click at [544, 208] on div at bounding box center [326, 168] width 653 height 337
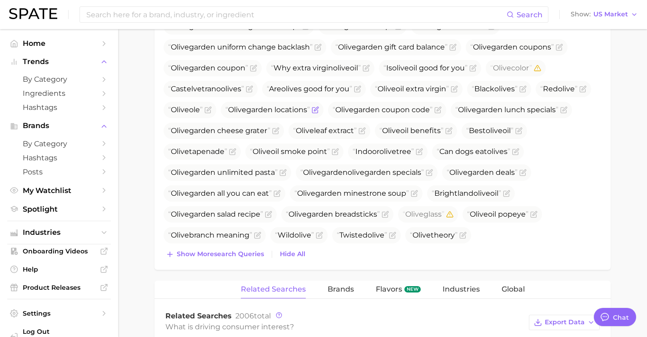
click at [317, 110] on icon "Flag as miscategorized or irrelevant" at bounding box center [315, 109] width 7 height 7
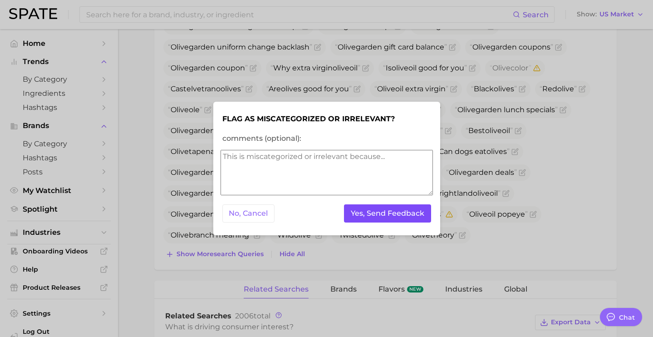
click at [370, 208] on button "Yes, Send Feedback" at bounding box center [387, 213] width 87 height 19
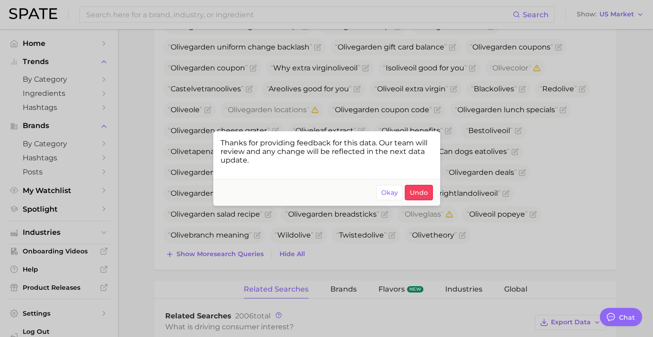
click at [581, 158] on div at bounding box center [326, 168] width 653 height 337
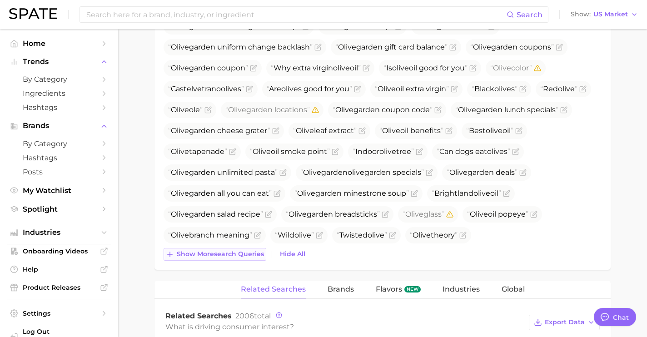
click at [235, 253] on span "Show more search queries" at bounding box center [220, 254] width 87 height 8
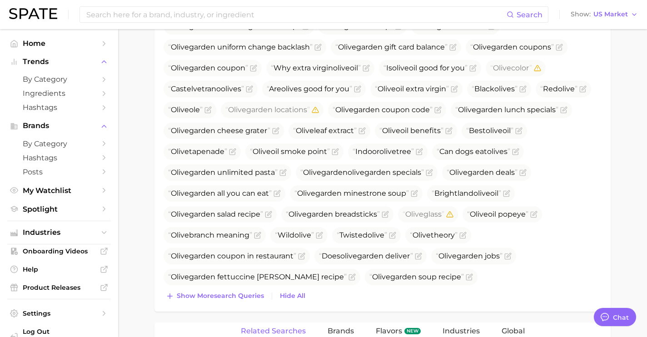
click at [249, 288] on div "Olive garden italian restaurant Olive oil Olive Olive tree Olive garden deliver…" at bounding box center [382, 87] width 438 height 431
click at [242, 298] on span "Show more search queries" at bounding box center [220, 296] width 87 height 8
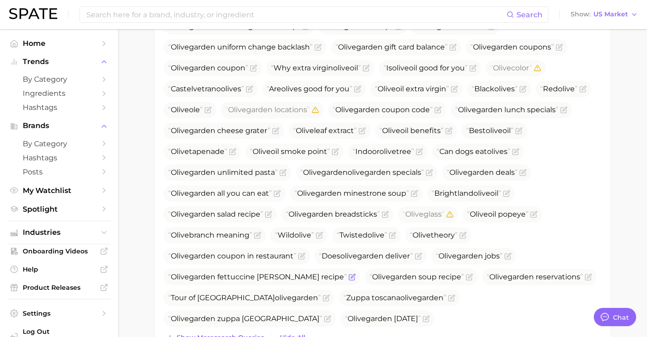
scroll to position [618, 0]
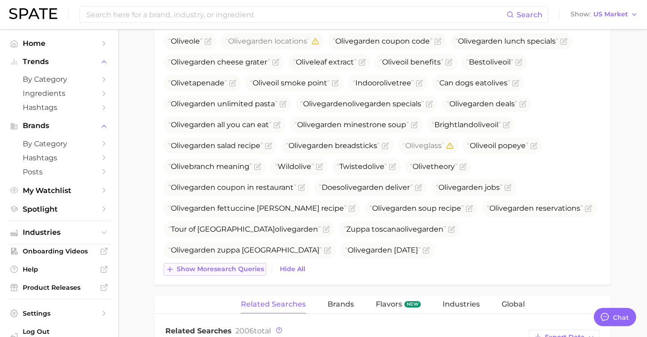
click at [234, 271] on span "Show more search queries" at bounding box center [220, 269] width 87 height 8
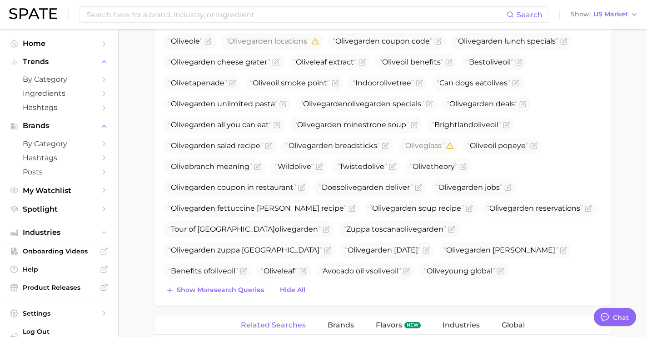
click at [242, 297] on div "Top Search Queries for olive by Volume high to low View As Text Export Data Oli…" at bounding box center [382, 42] width 456 height 527
click at [244, 292] on span "Show more search queries" at bounding box center [220, 290] width 87 height 8
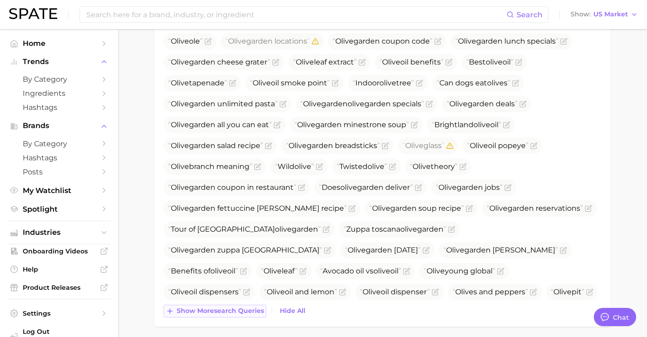
click at [243, 310] on span "Show more search queries" at bounding box center [220, 311] width 87 height 8
click at [497, 273] on icon "Flag as miscategorized or irrelevant" at bounding box center [500, 270] width 7 height 7
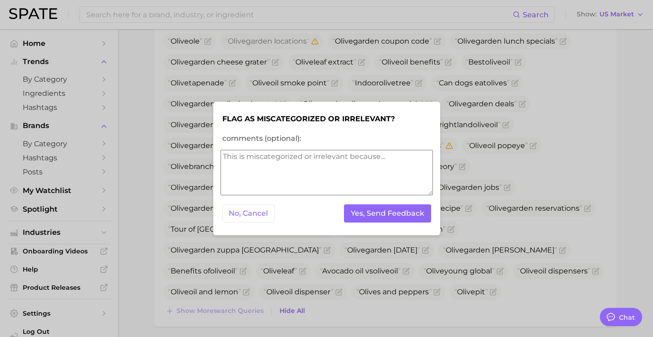
click at [386, 223] on div "No, Cancel Yes, Send Feedback" at bounding box center [327, 214] width 213 height 22
click at [424, 270] on div at bounding box center [326, 168] width 653 height 337
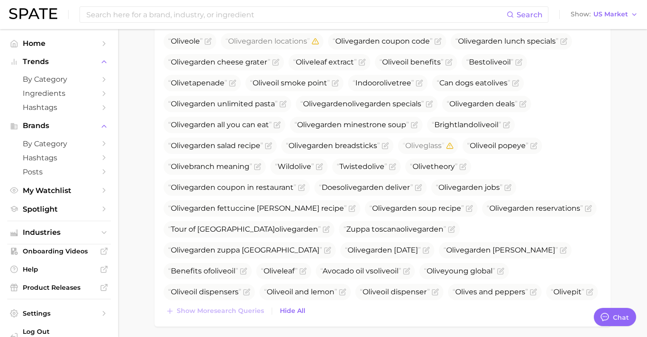
click at [283, 305] on span "[GEOGRAPHIC_DATA]" at bounding box center [222, 313] width 119 height 16
click at [278, 309] on icon "Flag as miscategorized or irrelevant" at bounding box center [274, 312] width 7 height 7
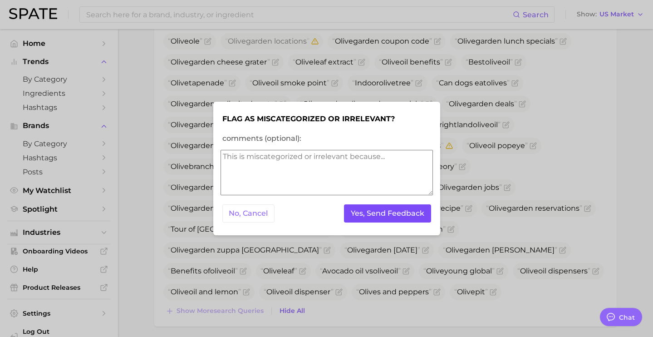
click at [402, 220] on button "Yes, Send Feedback" at bounding box center [387, 213] width 87 height 19
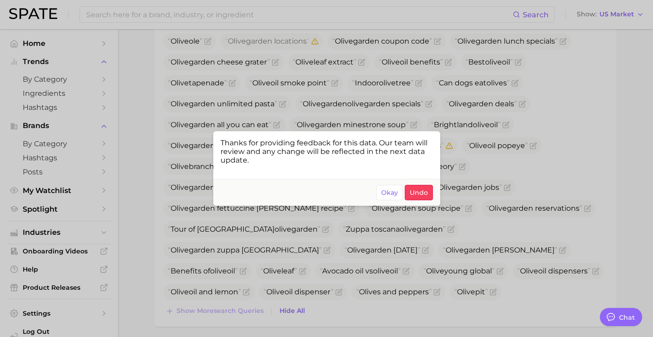
click at [486, 206] on div at bounding box center [326, 168] width 653 height 337
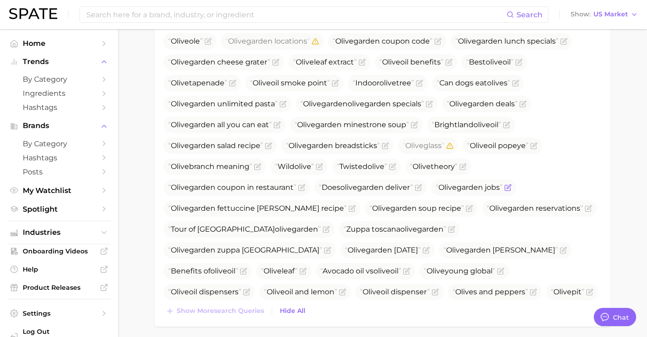
click at [511, 188] on icon "Flag as miscategorized or irrelevant" at bounding box center [507, 187] width 7 height 7
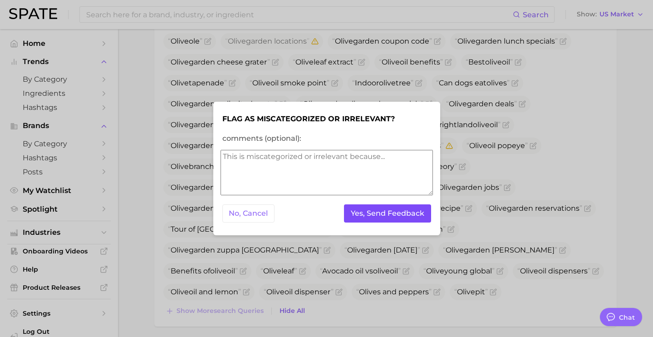
click at [402, 220] on button "Yes, Send Feedback" at bounding box center [387, 213] width 87 height 19
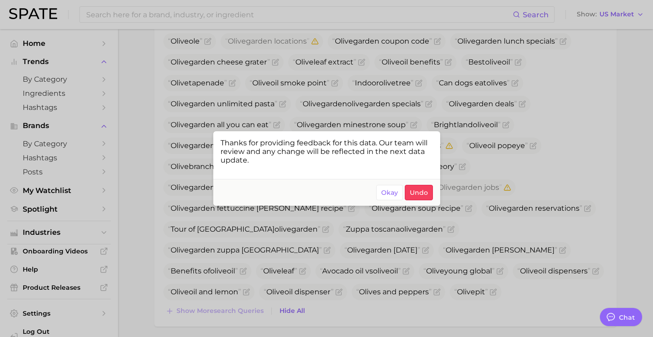
click at [449, 273] on div at bounding box center [326, 168] width 653 height 337
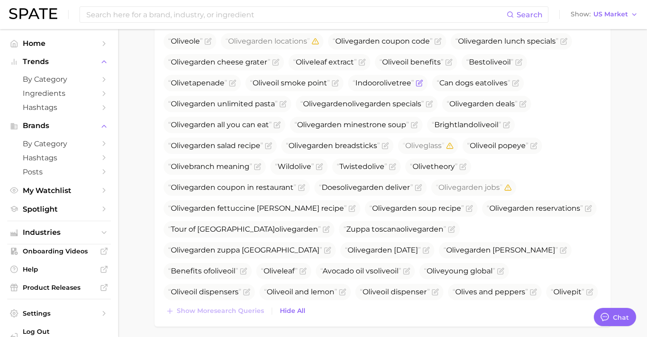
click at [423, 81] on icon "Flag as miscategorized or irrelevant" at bounding box center [419, 82] width 7 height 7
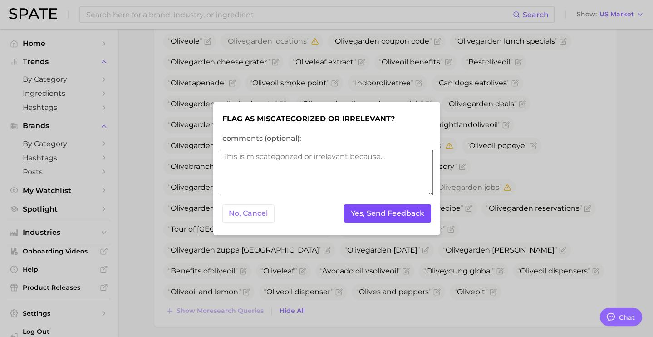
click at [397, 214] on button "Yes, Send Feedback" at bounding box center [387, 213] width 87 height 19
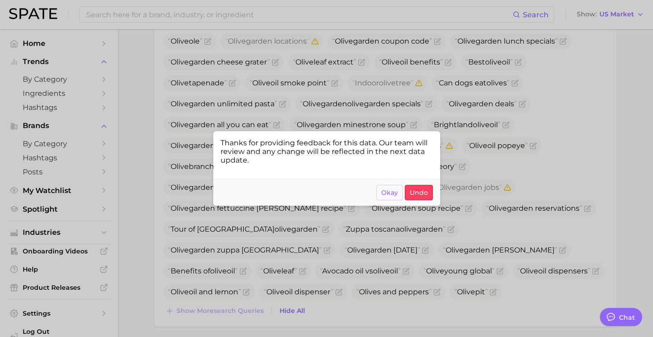
click at [392, 193] on span "Okay" at bounding box center [389, 193] width 17 height 8
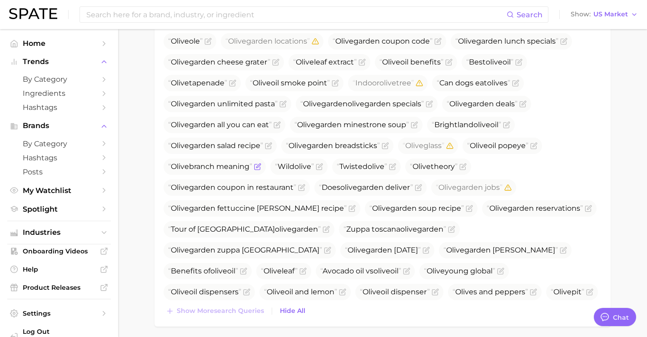
click at [257, 166] on icon "Flag as miscategorized or irrelevant" at bounding box center [257, 166] width 7 height 7
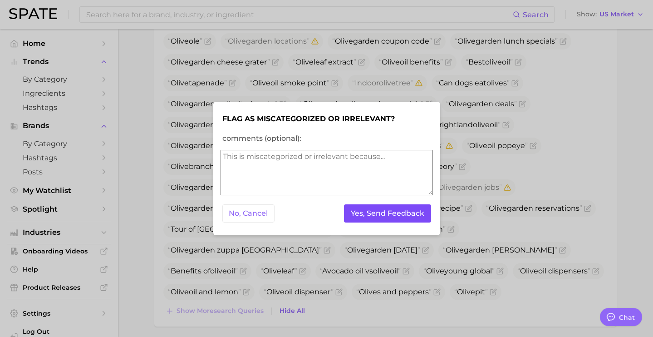
click at [363, 215] on button "Yes, Send Feedback" at bounding box center [387, 213] width 87 height 19
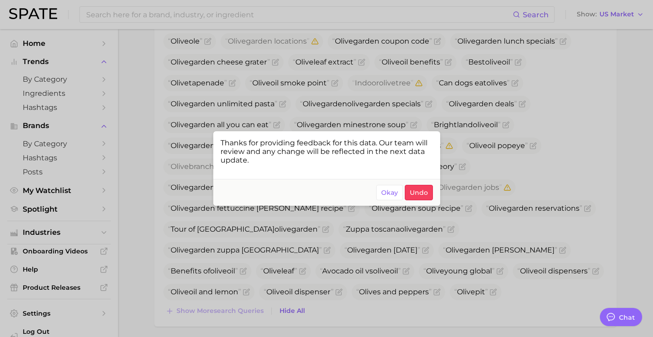
click at [265, 272] on div at bounding box center [326, 168] width 653 height 337
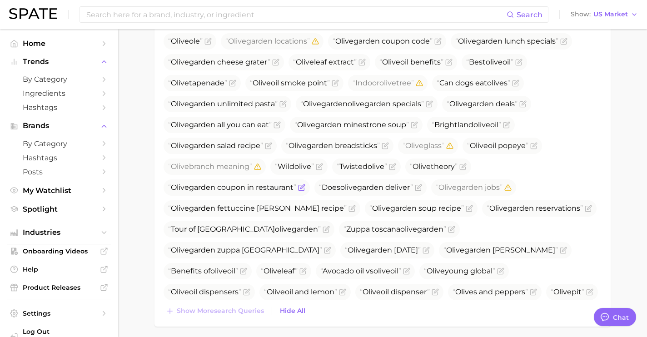
click at [305, 189] on icon "Flag as miscategorized or irrelevant" at bounding box center [301, 187] width 7 height 7
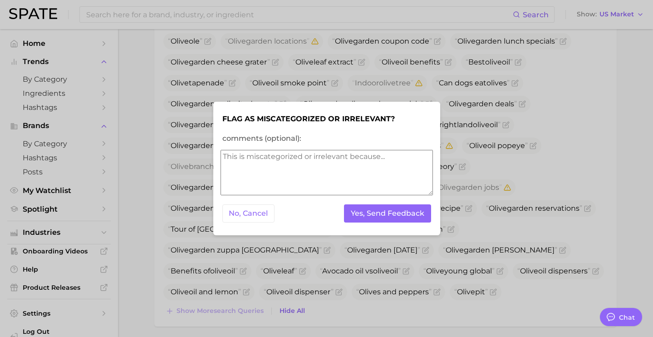
click at [262, 178] on textarea "comments (optional):" at bounding box center [327, 172] width 213 height 45
type textarea "tons of olive garden queries"
drag, startPoint x: 338, startPoint y: 158, endPoint x: 196, endPoint y: 156, distance: 142.2
click at [196, 156] on div "Flag as miscategorized or irrelevant? comments (optional): tons of olive garden…" at bounding box center [326, 168] width 653 height 337
click at [351, 212] on button "Yes, Send Feedback" at bounding box center [387, 213] width 87 height 19
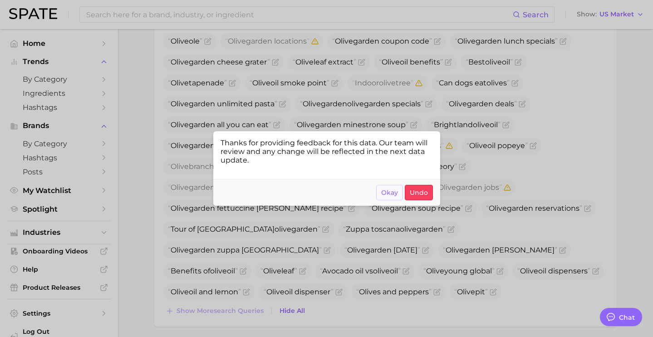
click at [390, 189] on span "Okay" at bounding box center [389, 193] width 17 height 8
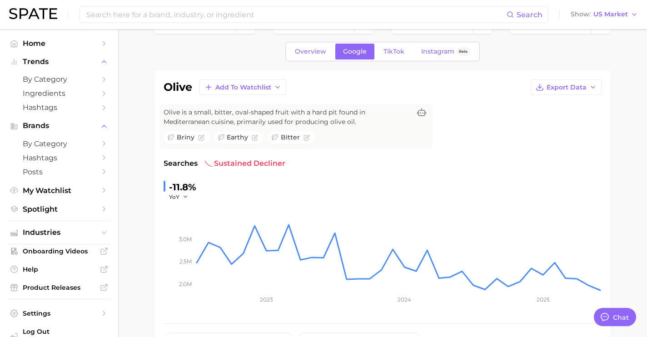
scroll to position [0, 0]
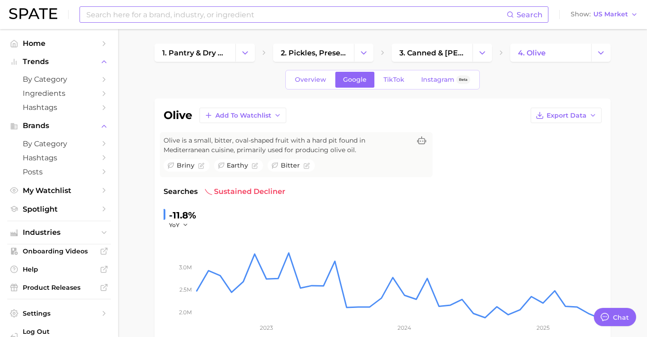
click at [328, 22] on input at bounding box center [295, 14] width 421 height 15
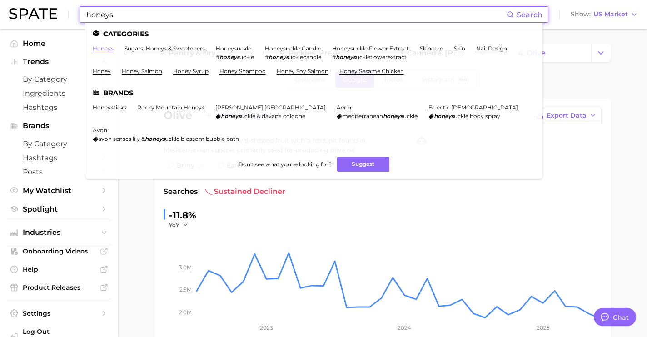
type input "honeys"
click at [100, 45] on link "honeys" at bounding box center [103, 48] width 21 height 7
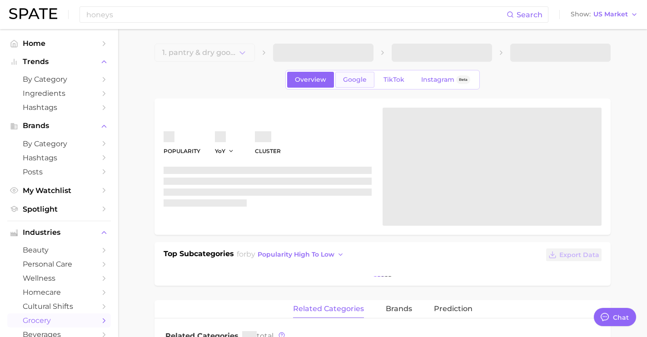
click at [359, 77] on span "Google" at bounding box center [355, 80] width 24 height 8
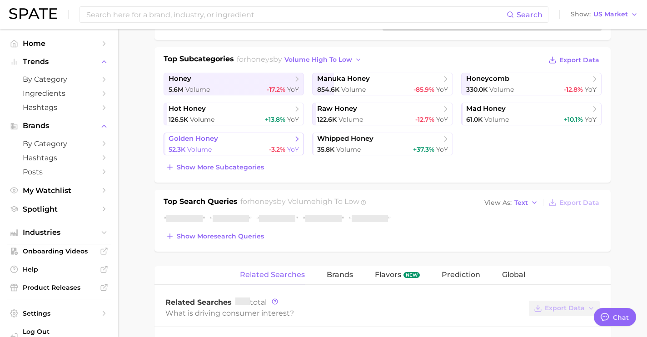
scroll to position [198, 0]
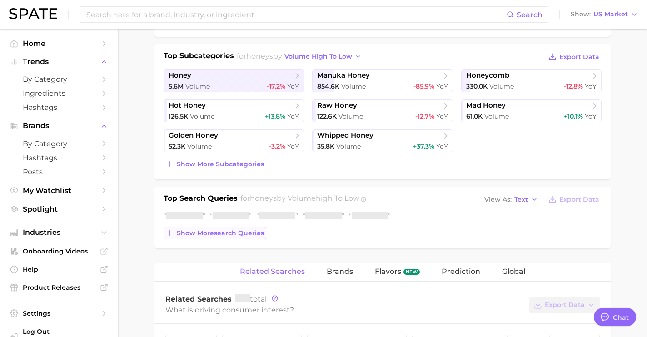
click at [229, 228] on button "Show more search queries" at bounding box center [214, 233] width 103 height 13
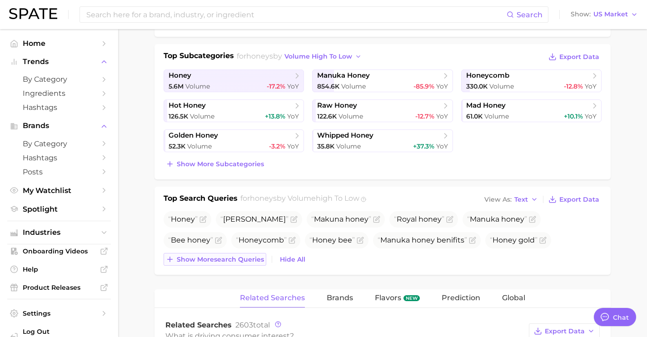
click at [228, 260] on span "Show more search queries" at bounding box center [220, 260] width 87 height 8
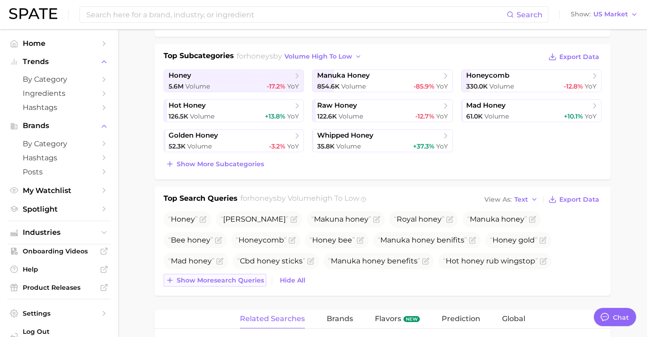
click at [235, 278] on span "Show more search queries" at bounding box center [220, 281] width 87 height 8
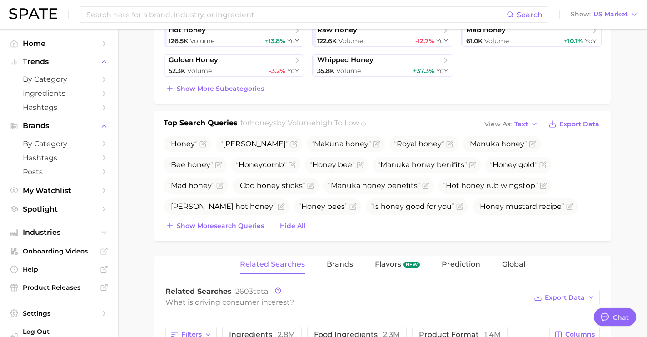
scroll to position [313, 0]
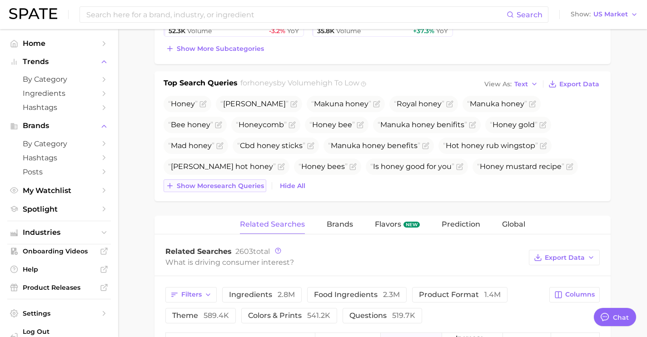
click at [227, 182] on span "Show more search queries" at bounding box center [220, 186] width 87 height 8
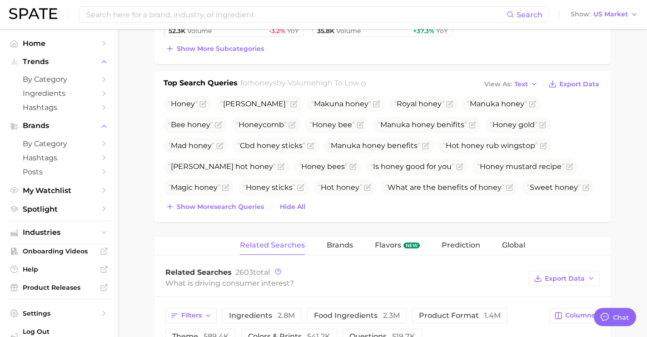
drag, startPoint x: 232, startPoint y: 208, endPoint x: 233, endPoint y: 228, distance: 20.9
click at [232, 208] on span "Show more search queries" at bounding box center [220, 207] width 87 height 8
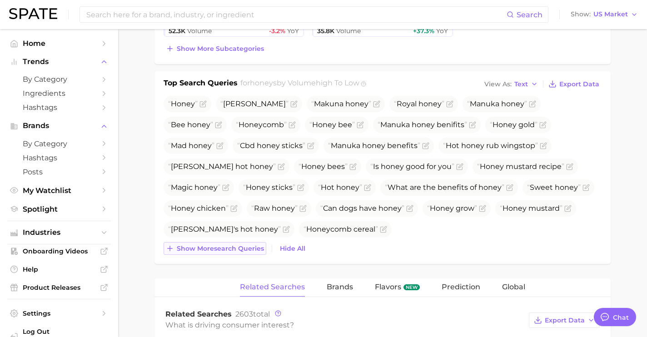
click at [235, 246] on span "Show more search queries" at bounding box center [220, 249] width 87 height 8
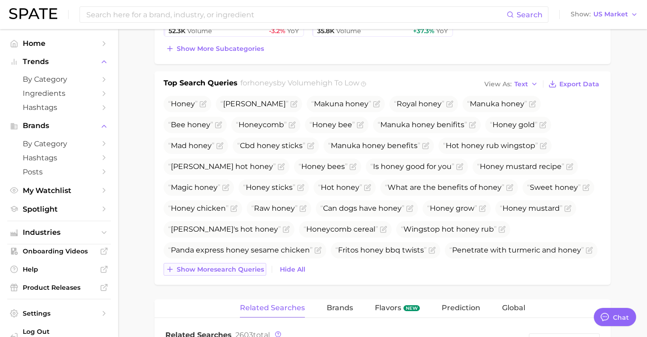
click at [232, 274] on button "Show more search queries" at bounding box center [214, 269] width 103 height 13
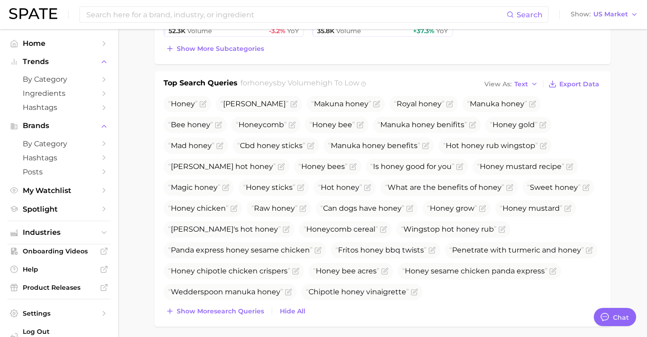
click at [243, 302] on div "Honey Manuka honeu Makuna honey Royal honey Manuka honey Bee honey Honeycomb Ho…" at bounding box center [382, 207] width 438 height 222
click at [238, 313] on span "Show more search queries" at bounding box center [220, 311] width 87 height 8
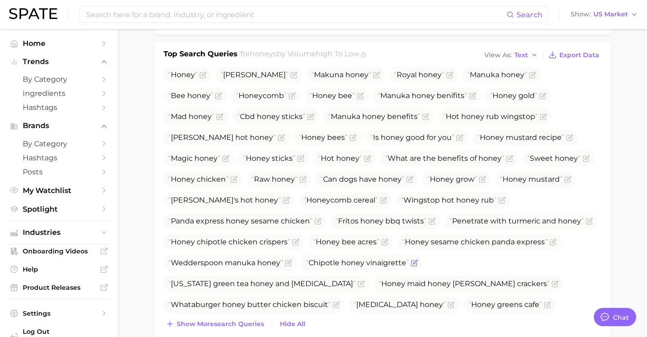
scroll to position [361, 0]
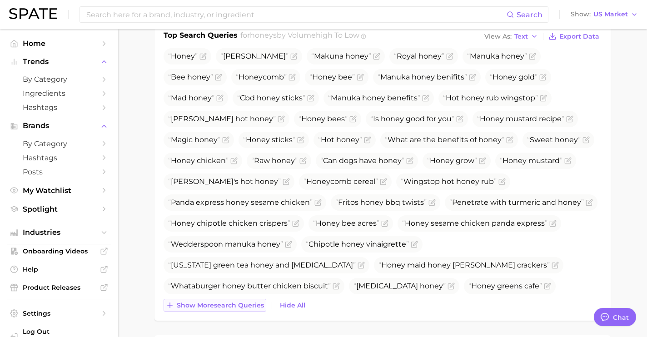
click at [233, 299] on button "Show more search queries" at bounding box center [214, 305] width 103 height 13
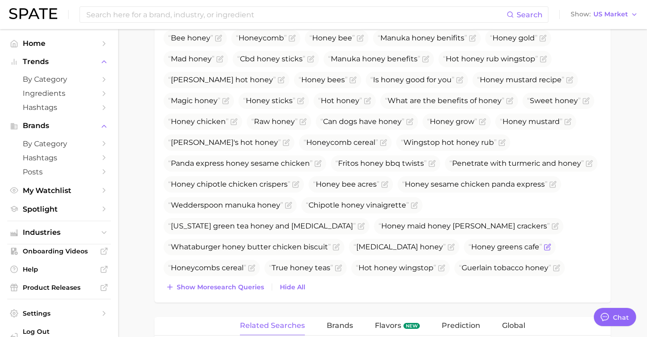
scroll to position [401, 0]
click at [237, 289] on span "Show more search queries" at bounding box center [220, 287] width 87 height 8
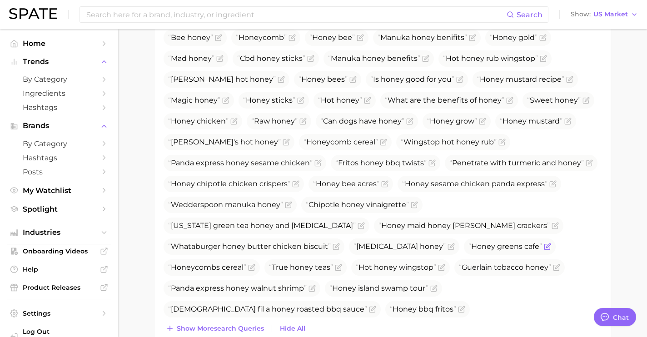
scroll to position [417, 0]
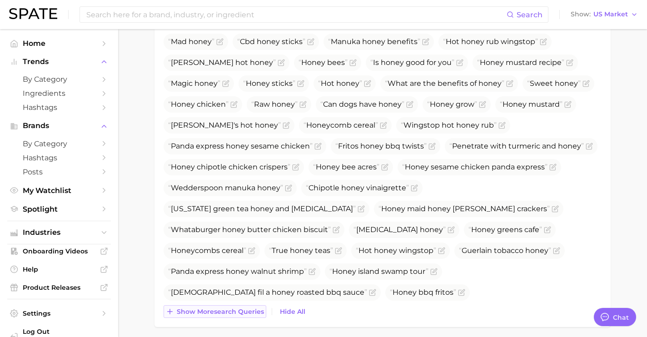
click at [229, 308] on span "Show more search queries" at bounding box center [220, 312] width 87 height 8
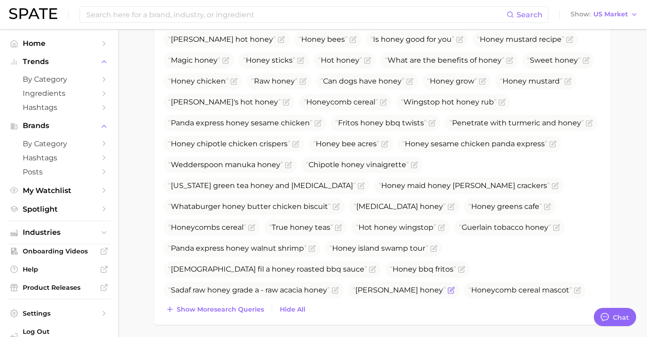
scroll to position [459, 0]
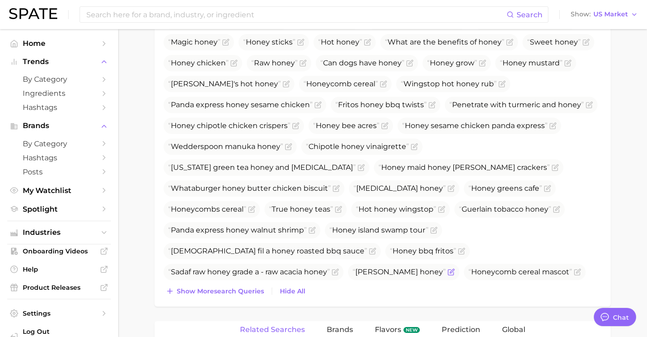
click at [229, 295] on button "Show more search queries" at bounding box center [214, 291] width 103 height 13
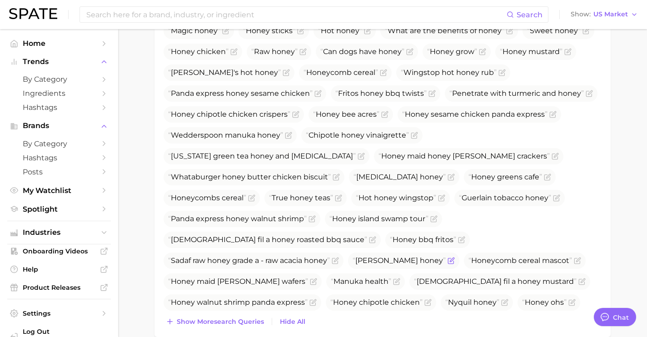
scroll to position [485, 0]
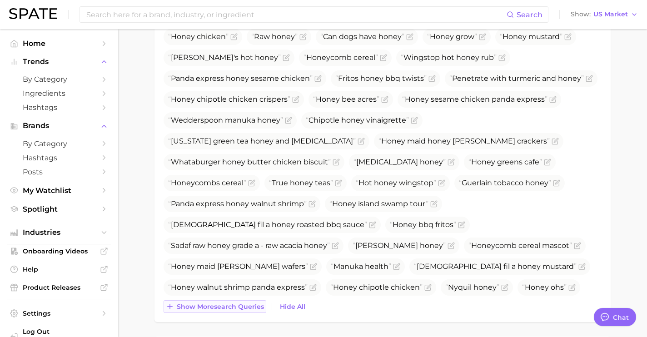
click at [228, 303] on span "Show more search queries" at bounding box center [220, 307] width 87 height 8
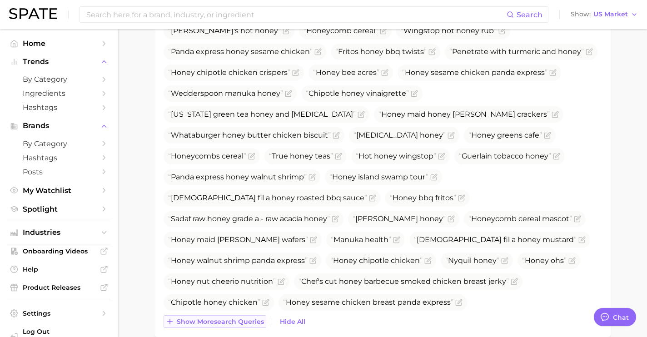
scroll to position [527, 0]
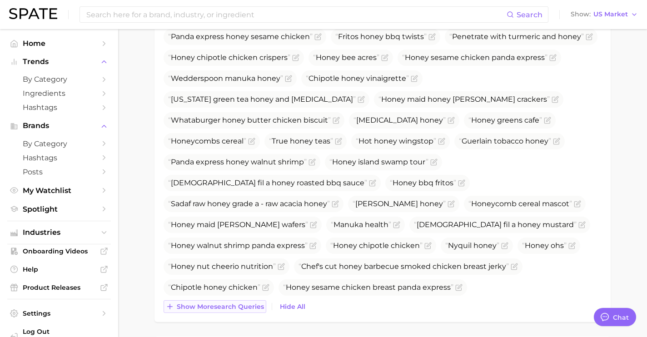
click at [228, 303] on span "Show more search queries" at bounding box center [220, 307] width 87 height 8
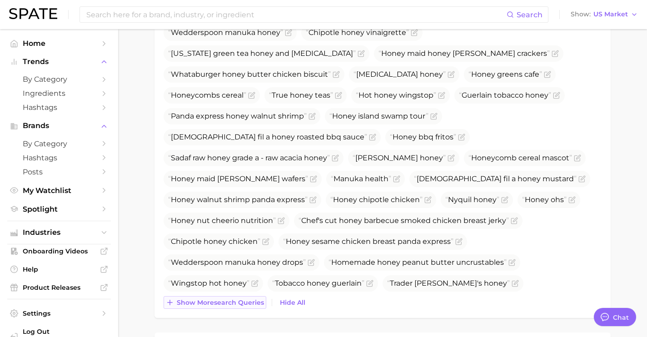
scroll to position [577, 0]
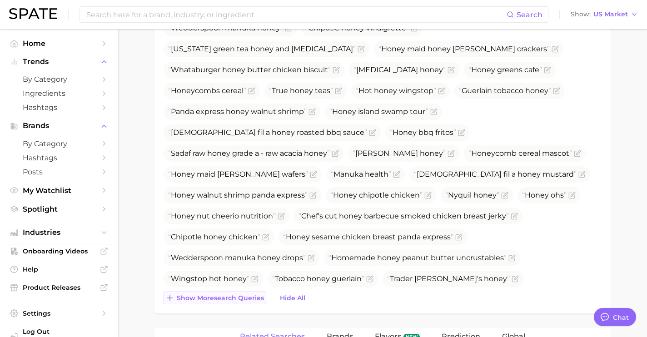
click at [228, 303] on button "Show more search queries" at bounding box center [214, 298] width 103 height 13
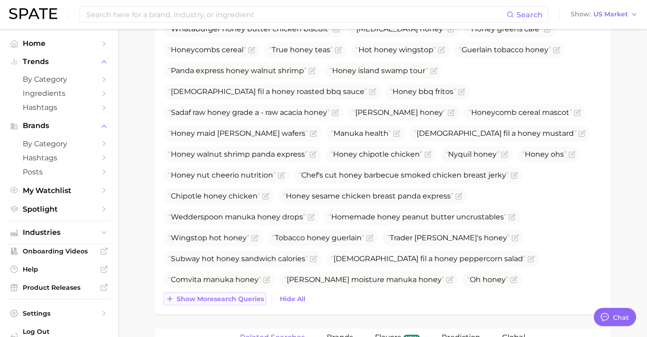
scroll to position [619, 0]
click at [228, 303] on button "Show more search queries" at bounding box center [214, 298] width 103 height 13
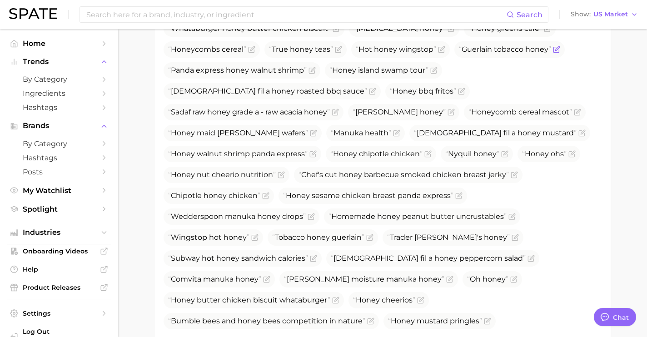
click at [553, 52] on icon "Flag as miscategorized or irrelevant" at bounding box center [555, 49] width 5 height 5
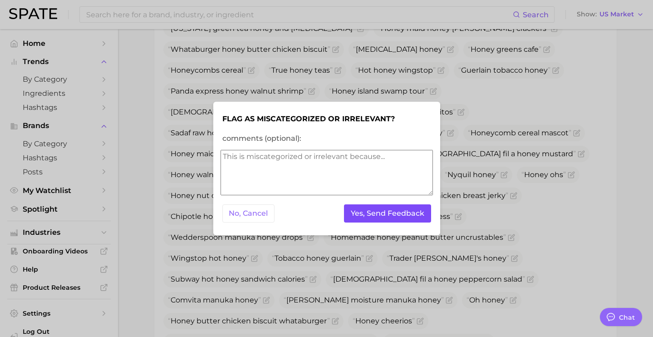
click at [371, 215] on button "Yes, Send Feedback" at bounding box center [387, 213] width 87 height 19
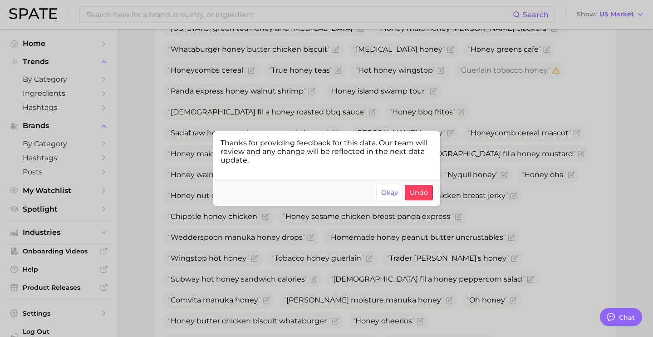
click at [406, 250] on div at bounding box center [326, 168] width 653 height 337
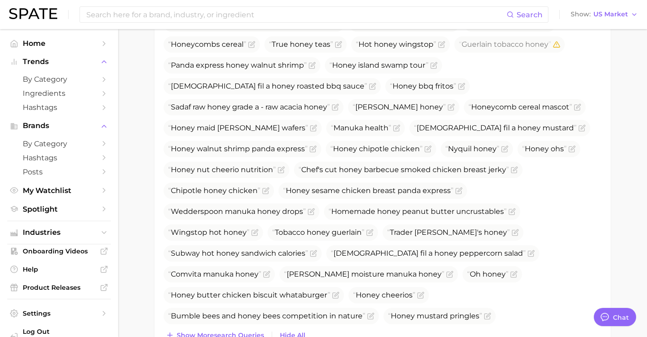
scroll to position [721, 0]
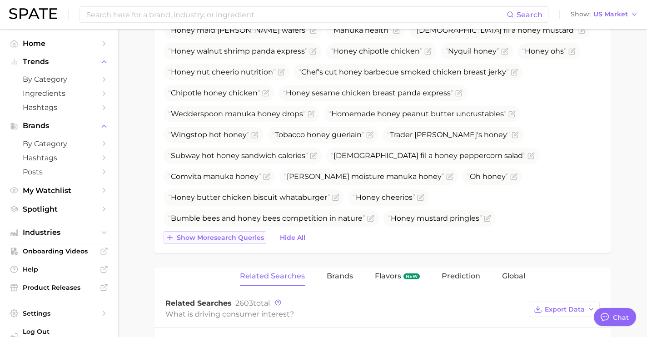
click at [197, 235] on span "Show more search queries" at bounding box center [220, 238] width 87 height 8
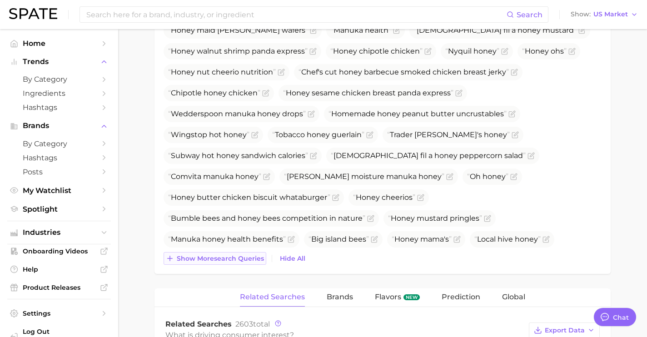
click at [234, 256] on span "Show more search queries" at bounding box center [220, 259] width 87 height 8
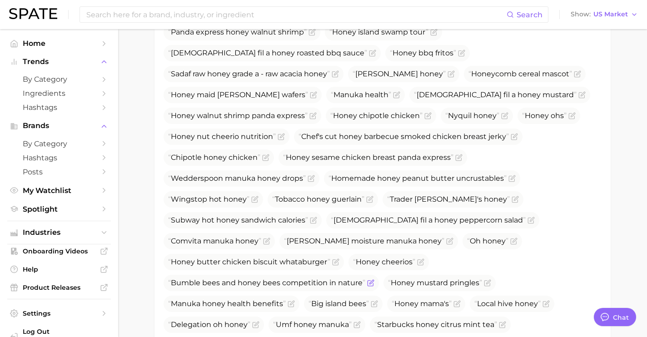
scroll to position [656, 0]
drag, startPoint x: 258, startPoint y: 201, endPoint x: 173, endPoint y: 201, distance: 85.8
click at [173, 237] on span "Comvita manuka honey" at bounding box center [214, 241] width 93 height 9
copy span "Comvita manuka honey"
drag, startPoint x: 398, startPoint y: 200, endPoint x: 273, endPoint y: 200, distance: 124.9
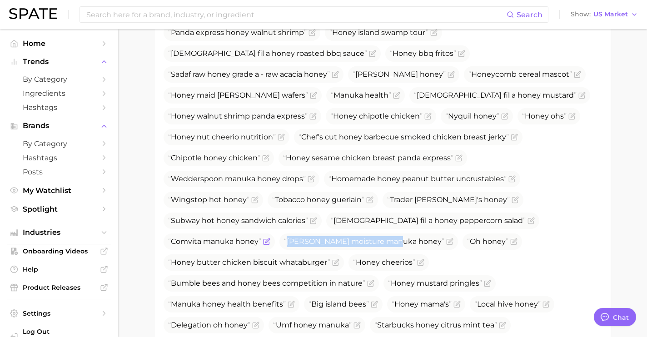
click at [273, 200] on ul "Honey Manuka honeu Makuna honey Royal honey Manuka honey Bee honey Honeycomb Ho…" at bounding box center [382, 64] width 438 height 622
copy span "[PERSON_NAME] moisture manuka honey"
click at [446, 238] on icon "Flag as miscategorized or irrelevant" at bounding box center [449, 241] width 7 height 7
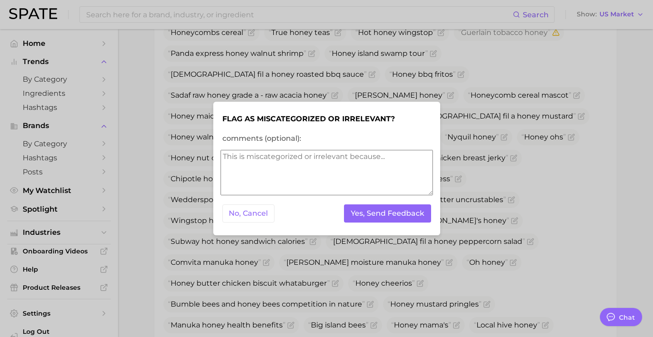
click at [329, 184] on textarea "comments (optional):" at bounding box center [327, 172] width 213 height 45
type textarea "hair care"
click at [376, 220] on button "Yes, Send Feedback" at bounding box center [387, 213] width 87 height 19
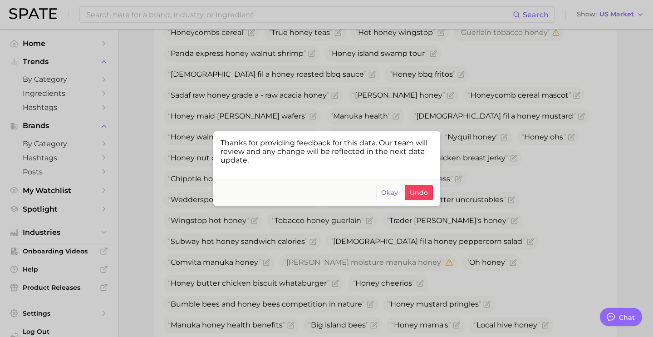
click at [541, 127] on div at bounding box center [326, 168] width 653 height 337
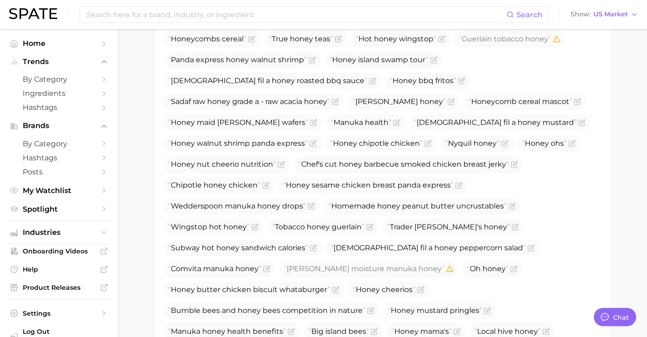
scroll to position [622, 0]
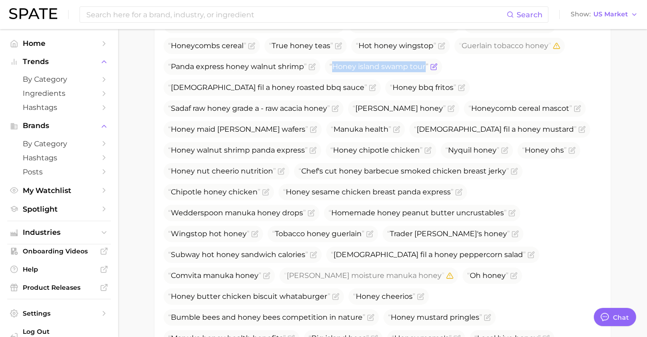
drag, startPoint x: 540, startPoint y: 46, endPoint x: 442, endPoint y: 49, distance: 98.1
click at [442, 59] on span "Honey island swamp tour" at bounding box center [383, 67] width 117 height 16
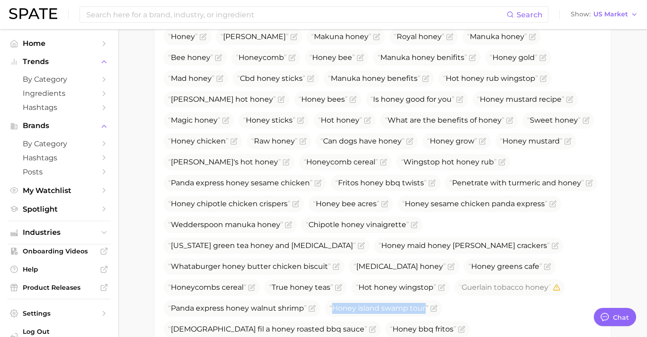
scroll to position [381, 0]
click at [442, 300] on span "Honey island swamp tour" at bounding box center [383, 308] width 117 height 16
click at [437, 304] on icon "Flag as miscategorized or irrelevant" at bounding box center [433, 307] width 7 height 7
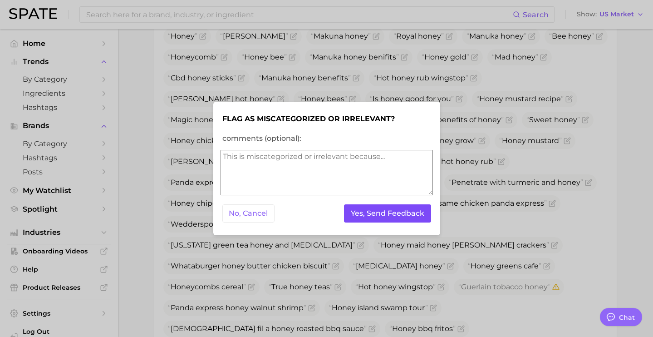
click at [392, 211] on button "Yes, Send Feedback" at bounding box center [387, 213] width 87 height 19
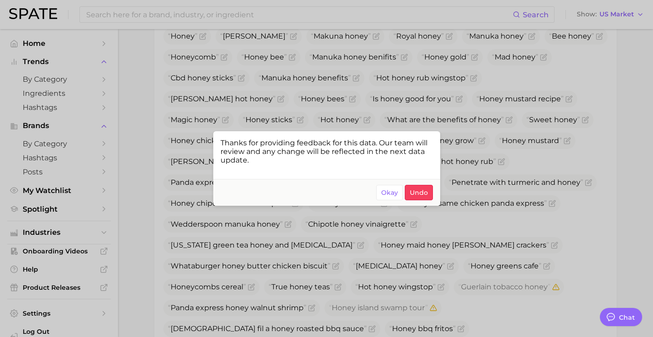
click at [556, 164] on div at bounding box center [326, 168] width 653 height 337
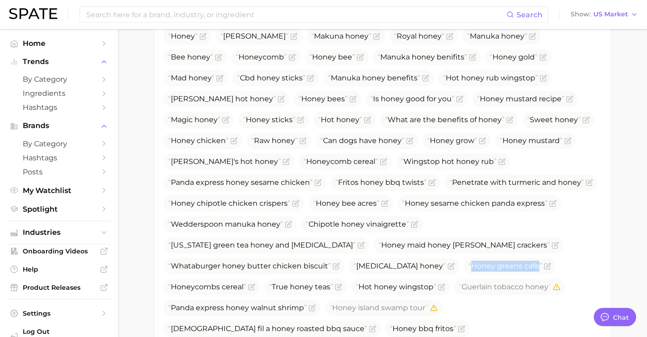
drag, startPoint x: 239, startPoint y: 264, endPoint x: 158, endPoint y: 264, distance: 80.4
click at [158, 264] on div "Top Search Queries for honeys by Volume high to low View As Text Export Data Ho…" at bounding box center [382, 319] width 456 height 631
click at [546, 267] on icon "Flag as miscategorized or irrelevant" at bounding box center [548, 265] width 4 height 4
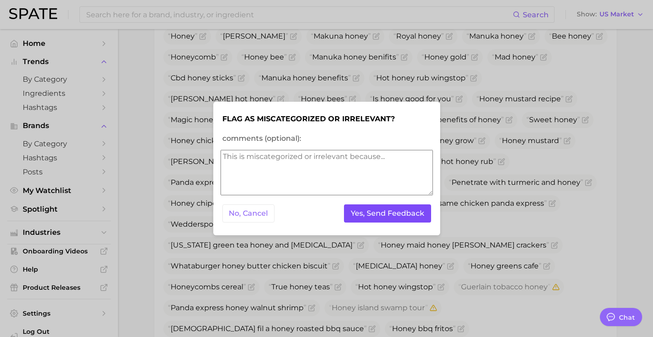
click at [360, 211] on button "Yes, Send Feedback" at bounding box center [387, 213] width 87 height 19
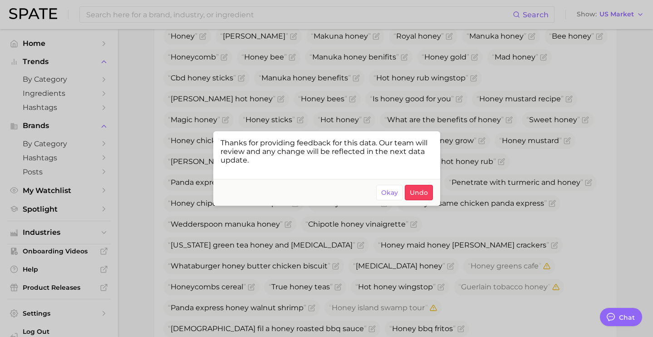
click at [324, 70] on div at bounding box center [326, 168] width 653 height 337
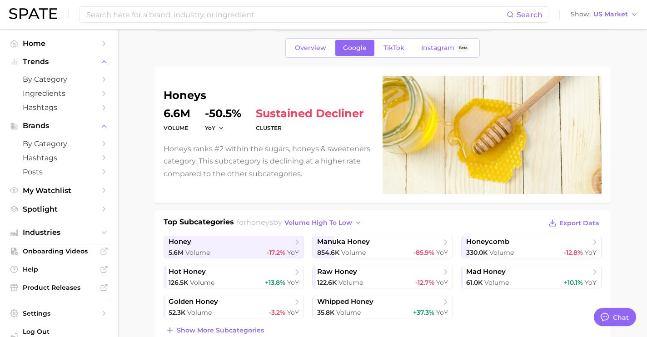
scroll to position [48, 0]
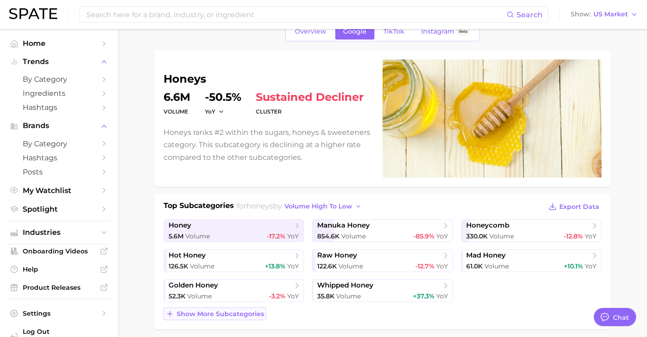
click at [221, 309] on button "Show more subcategories" at bounding box center [214, 313] width 103 height 13
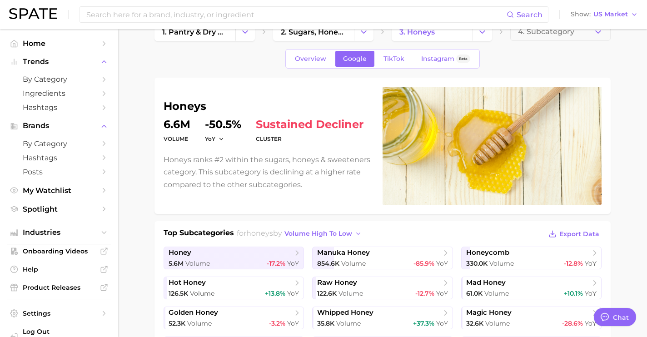
scroll to position [0, 0]
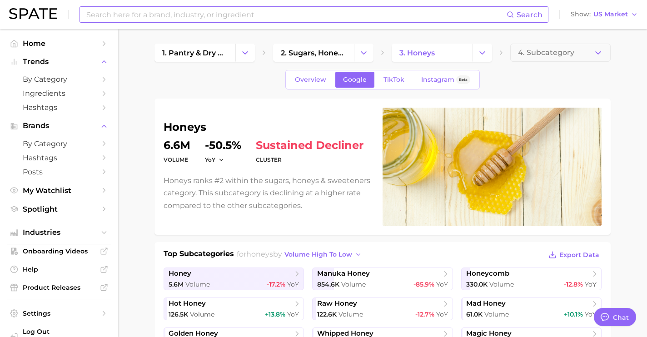
click at [224, 16] on input at bounding box center [295, 14] width 421 height 15
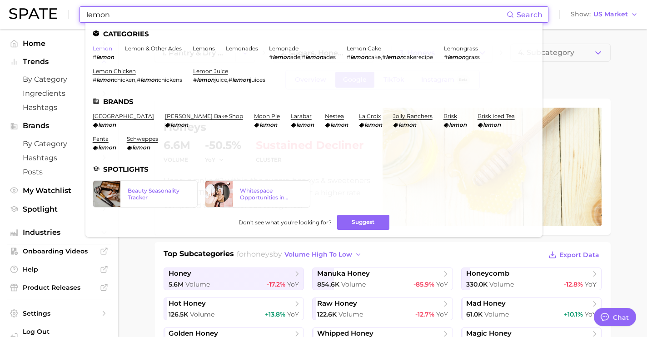
type input "lemon"
click at [98, 51] on link "lemon" at bounding box center [103, 48] width 20 height 7
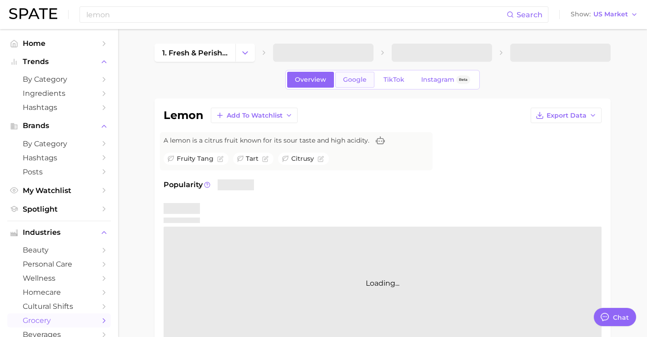
click at [361, 80] on span "Google" at bounding box center [355, 80] width 24 height 8
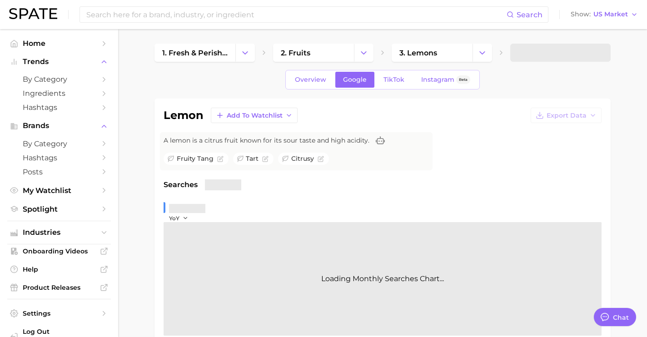
scroll to position [195, 0]
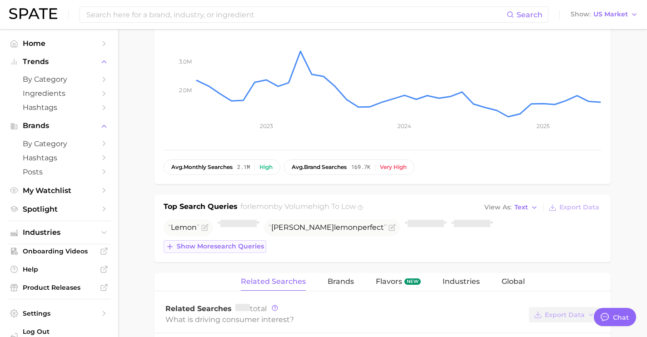
click at [250, 250] on button "Show more search queries" at bounding box center [214, 246] width 103 height 13
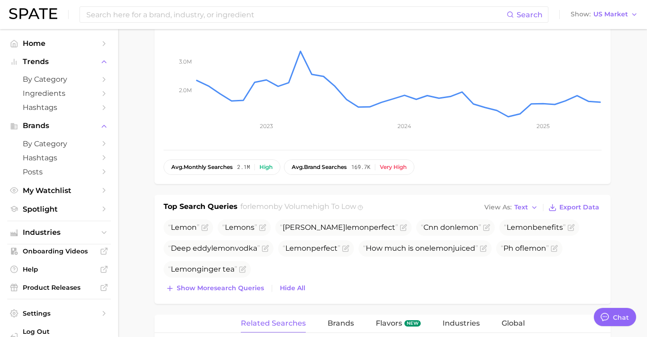
click at [235, 267] on span "[PERSON_NAME] tea" at bounding box center [202, 269] width 69 height 9
click at [240, 290] on span "Show more search queries" at bounding box center [220, 288] width 87 height 8
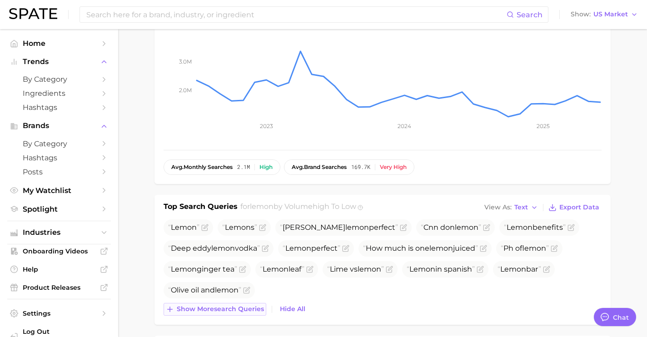
click at [229, 312] on span "Show more search queries" at bounding box center [220, 309] width 87 height 8
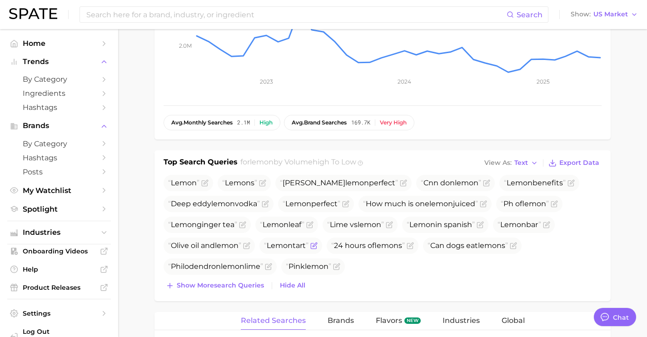
scroll to position [260, 0]
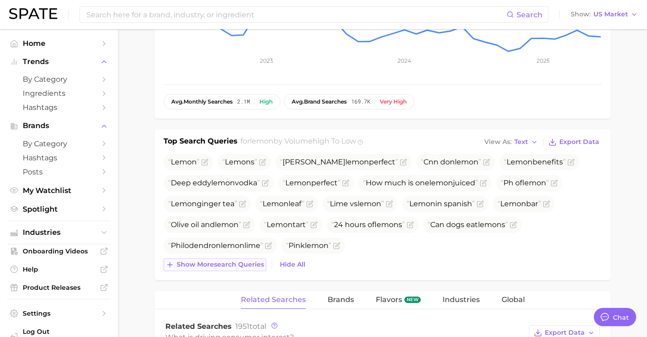
click at [227, 268] on button "Show more search queries" at bounding box center [214, 264] width 103 height 13
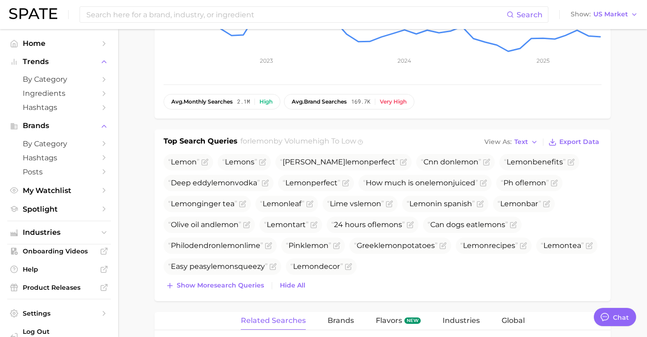
click at [226, 278] on div "Lemon Lemon s [PERSON_NAME] lemon perfect Cnn [PERSON_NAME] Lemon benefits Deep…" at bounding box center [382, 223] width 438 height 138
click at [232, 287] on span "Show more search queries" at bounding box center [220, 286] width 87 height 8
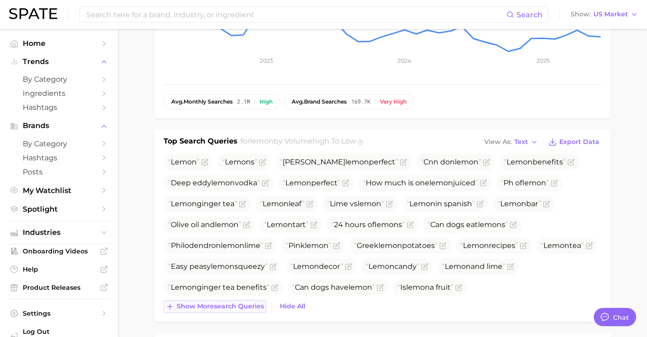
click at [254, 312] on button "Show more search queries" at bounding box center [214, 306] width 103 height 13
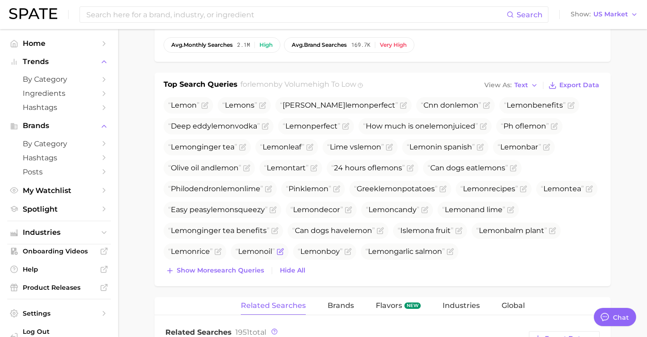
scroll to position [319, 0]
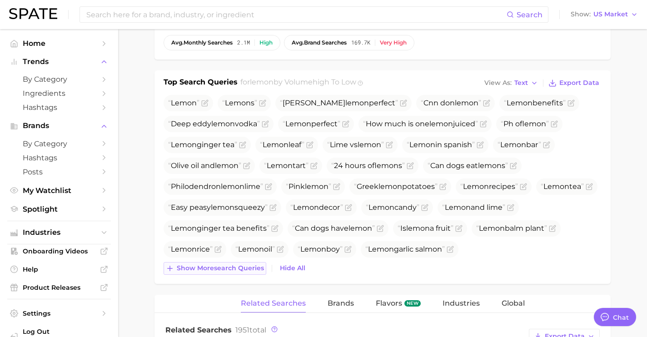
click at [225, 271] on span "Show more search queries" at bounding box center [220, 268] width 87 height 8
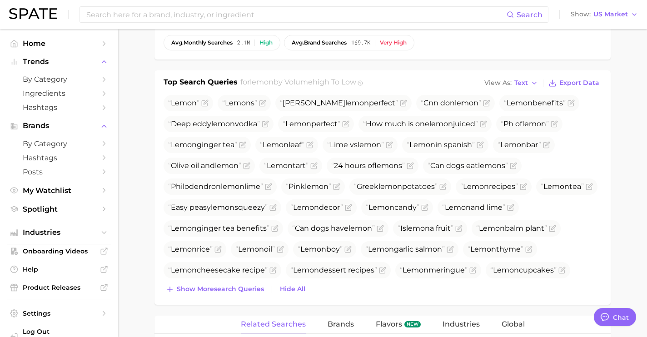
click at [233, 302] on div "Top Search Queries for lemon by Volume high to low View As Text Export Data Lem…" at bounding box center [382, 187] width 456 height 234
click at [227, 284] on button "Show more search queries" at bounding box center [214, 289] width 103 height 13
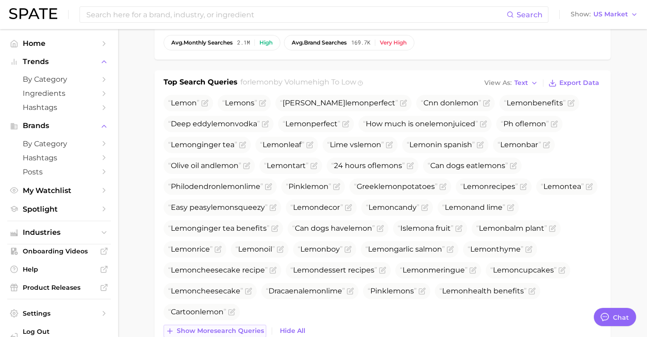
click at [239, 325] on button "Show more search queries" at bounding box center [214, 331] width 103 height 13
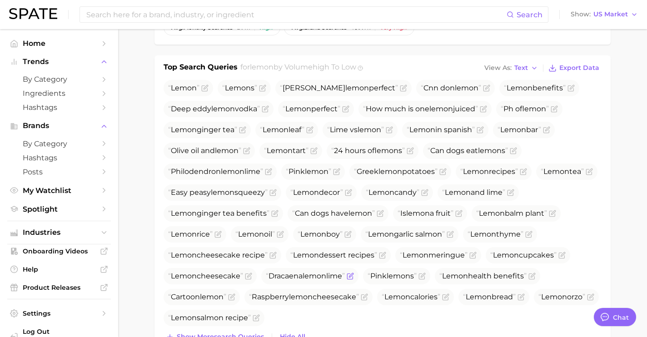
scroll to position [379, 0]
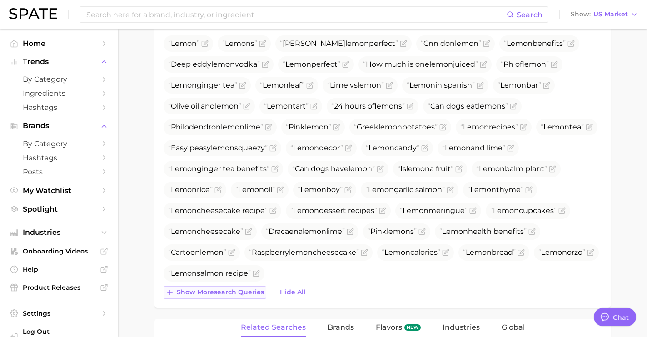
click at [240, 292] on span "Show more search queries" at bounding box center [220, 292] width 87 height 8
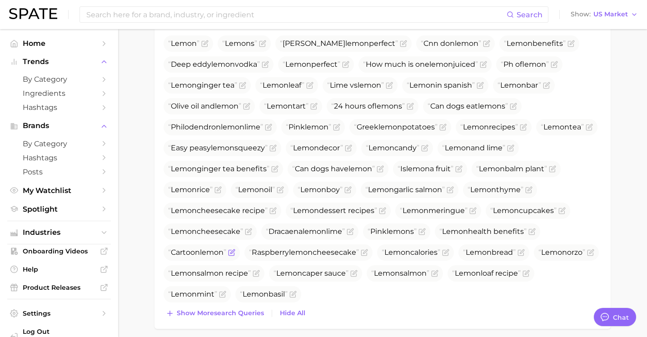
click at [234, 249] on icon "Flag as miscategorized or irrelevant" at bounding box center [231, 252] width 7 height 7
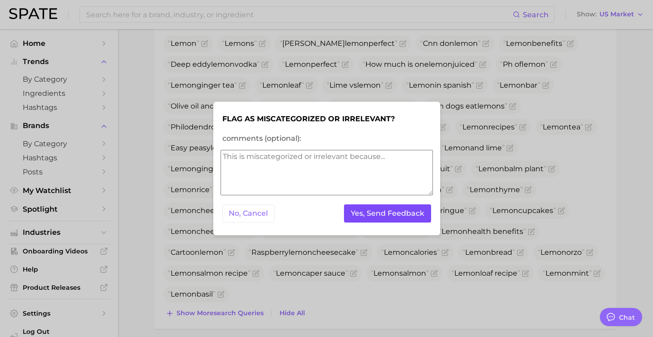
click at [382, 215] on button "Yes, Send Feedback" at bounding box center [387, 213] width 87 height 19
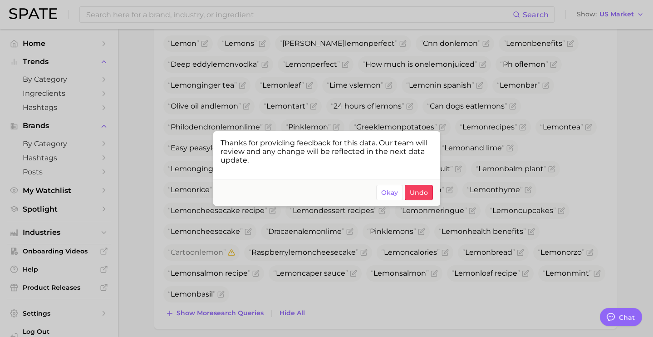
click at [378, 282] on div at bounding box center [326, 168] width 653 height 337
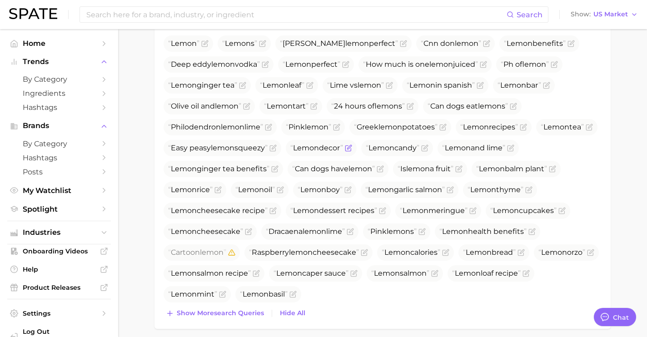
click at [351, 148] on icon "Flag as miscategorized or irrelevant" at bounding box center [349, 147] width 4 height 4
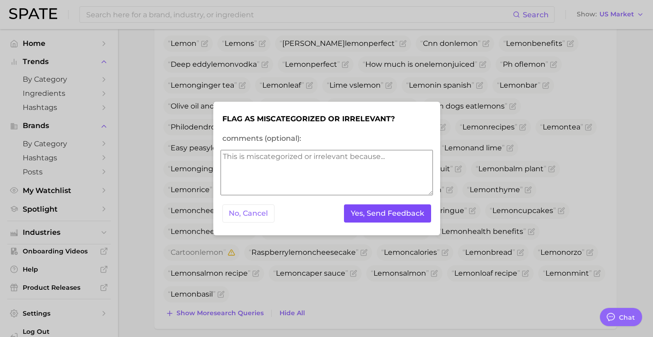
click at [384, 212] on button "Yes, Send Feedback" at bounding box center [387, 213] width 87 height 19
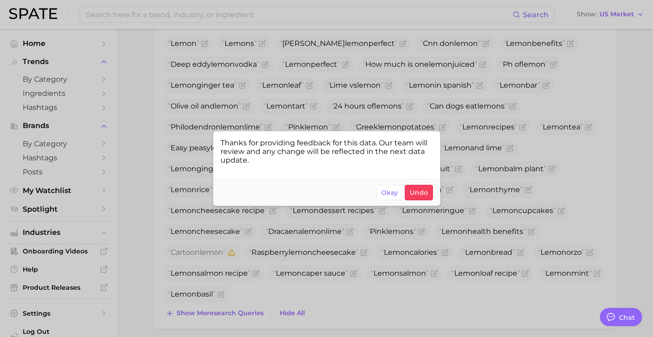
click at [376, 255] on div at bounding box center [326, 168] width 653 height 337
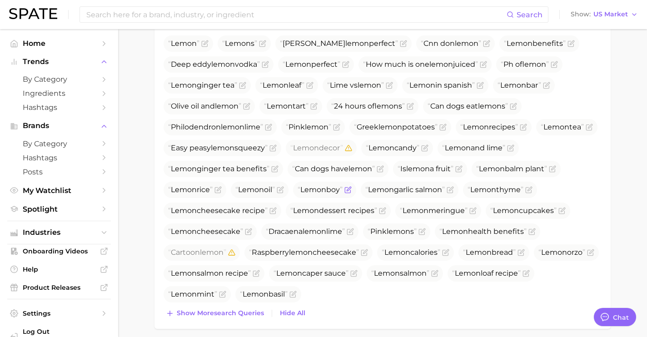
click at [351, 189] on icon "Flag as miscategorized or irrelevant" at bounding box center [347, 189] width 7 height 7
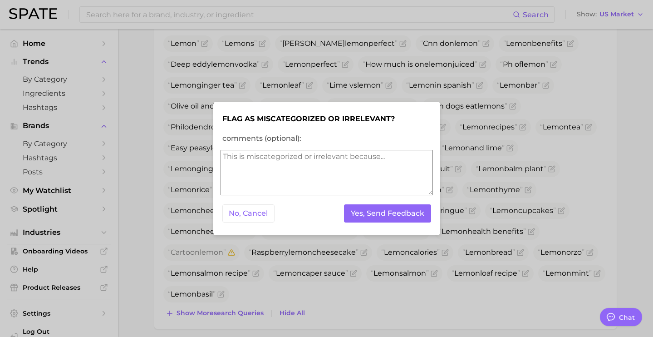
click at [299, 178] on textarea "comments (optional):" at bounding box center [327, 172] width 213 height 45
type textarea "song"
click at [396, 220] on button "Yes, Send Feedback" at bounding box center [387, 213] width 87 height 19
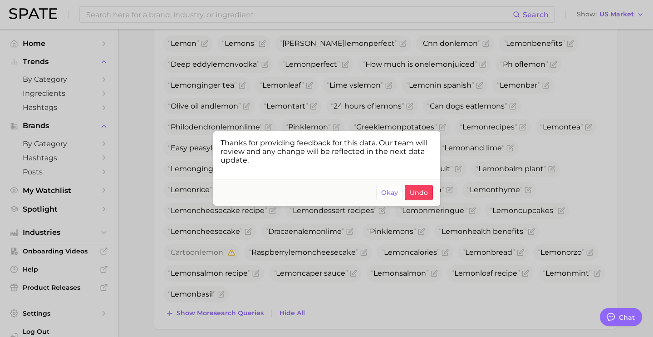
click at [545, 104] on div at bounding box center [326, 168] width 653 height 337
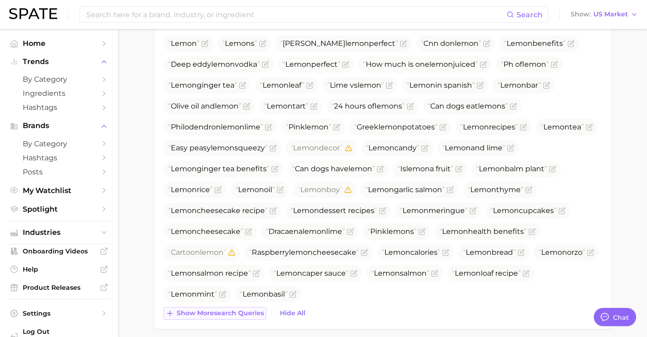
click at [238, 313] on span "Show more search queries" at bounding box center [220, 313] width 87 height 8
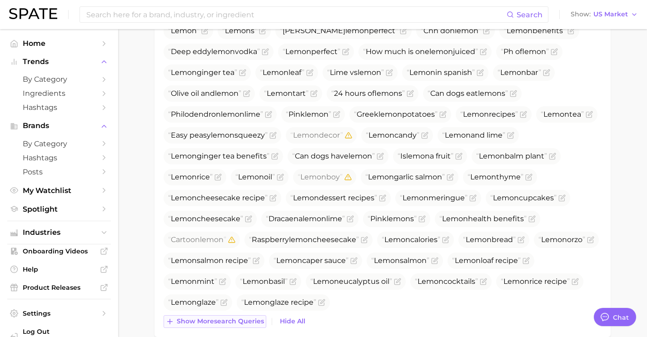
scroll to position [392, 0]
click at [248, 323] on span "Show more search queries" at bounding box center [220, 321] width 87 height 8
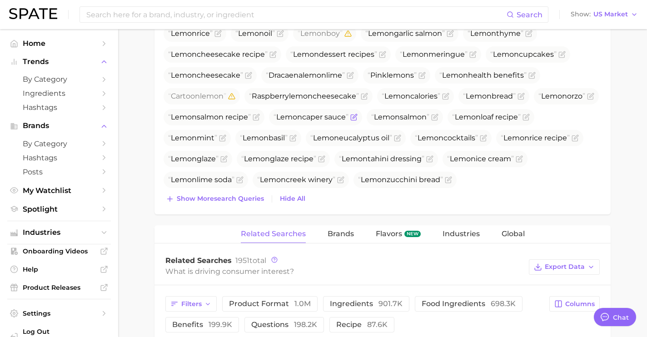
scroll to position [0, 0]
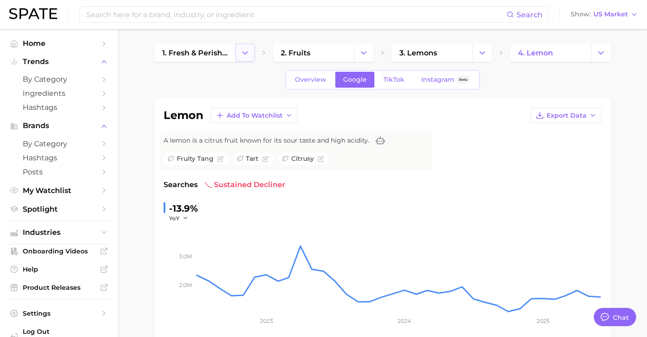
click at [247, 58] on button "Change Category" at bounding box center [245, 53] width 20 height 18
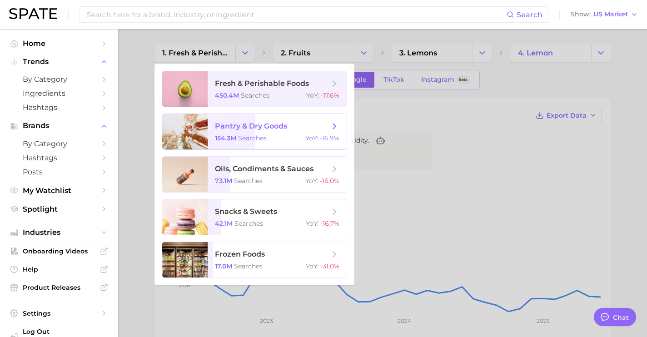
click at [254, 130] on span "pantry & dry goods" at bounding box center [251, 126] width 72 height 9
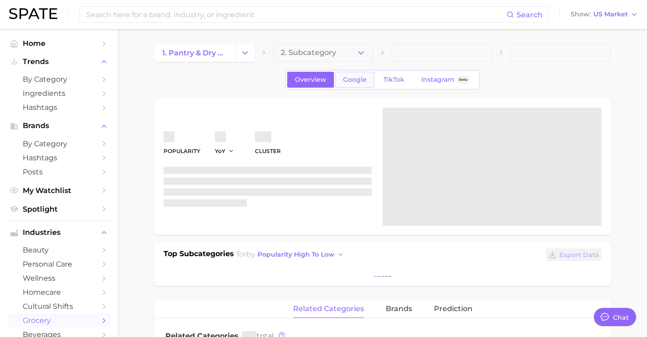
click at [361, 81] on span "Google" at bounding box center [355, 80] width 24 height 8
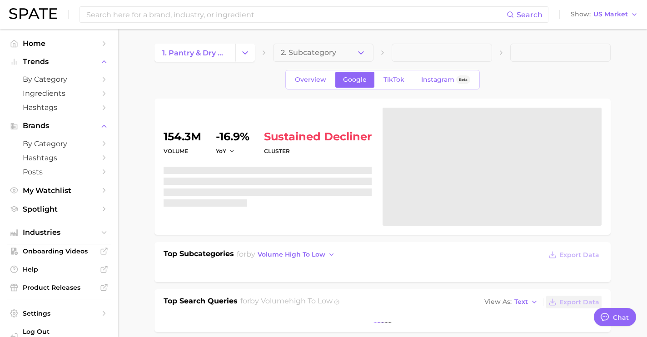
scroll to position [167, 0]
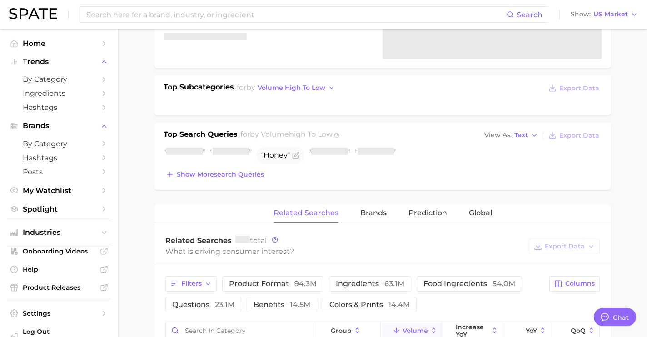
click at [255, 180] on button "Show more search queries" at bounding box center [214, 174] width 103 height 13
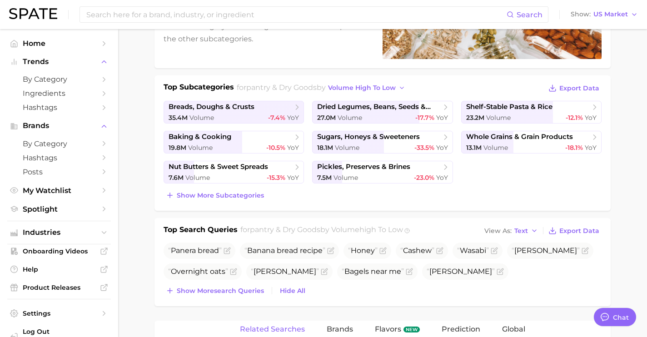
scroll to position [164, 0]
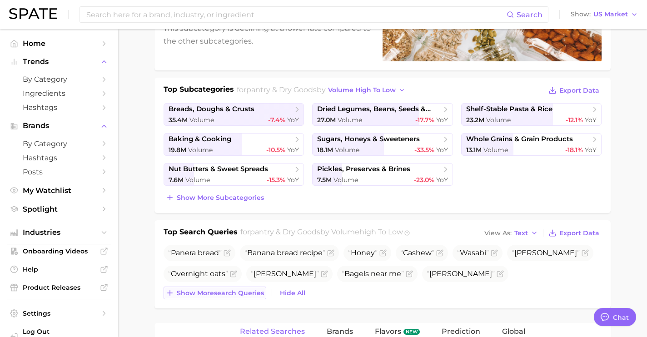
click at [257, 287] on button "Show more search queries" at bounding box center [214, 293] width 103 height 13
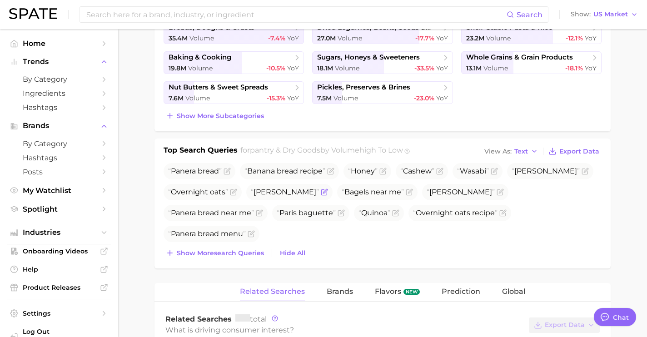
scroll to position [282, 0]
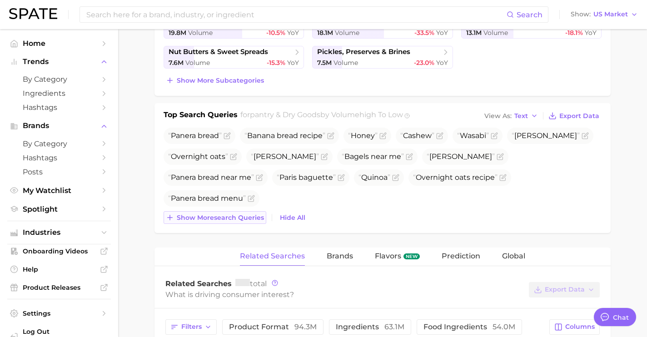
click at [237, 220] on span "Show more search queries" at bounding box center [220, 218] width 87 height 8
click at [248, 223] on button "Show more search queries" at bounding box center [214, 217] width 103 height 13
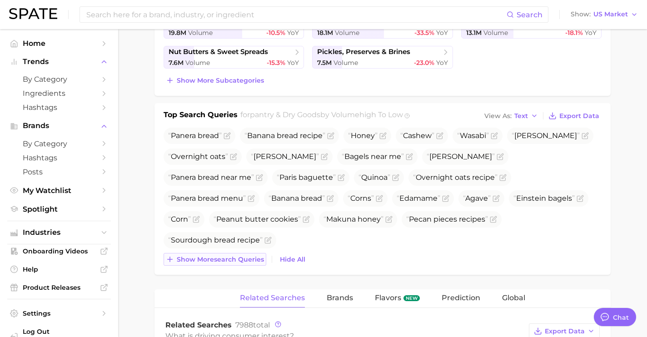
click at [247, 261] on span "Show more search queries" at bounding box center [220, 260] width 87 height 8
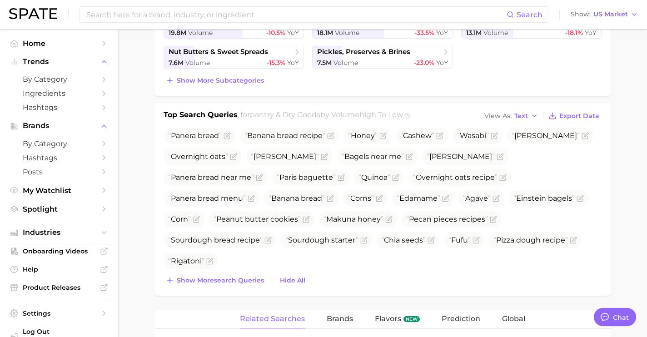
click at [250, 294] on div "Top Search Queries for pantry & dry goods by Volume high to low View As Text Ex…" at bounding box center [382, 199] width 456 height 193
click at [248, 283] on span "Show more search queries" at bounding box center [220, 281] width 87 height 8
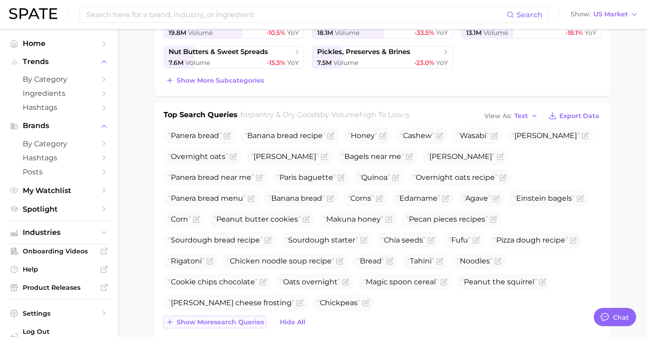
click at [250, 319] on span "Show more search queries" at bounding box center [220, 322] width 87 height 8
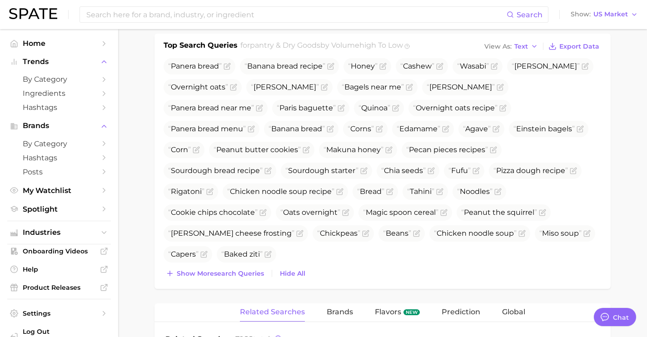
scroll to position [391, 0]
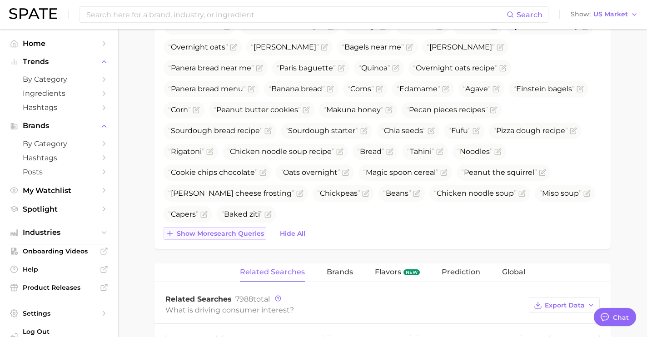
click at [243, 237] on span "Show more search queries" at bounding box center [220, 234] width 87 height 8
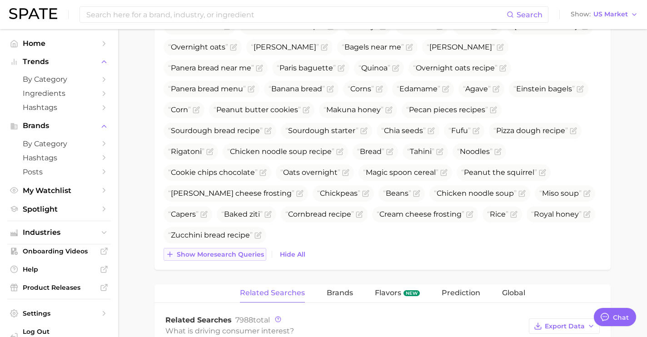
click at [242, 258] on button "Show more search queries" at bounding box center [214, 254] width 103 height 13
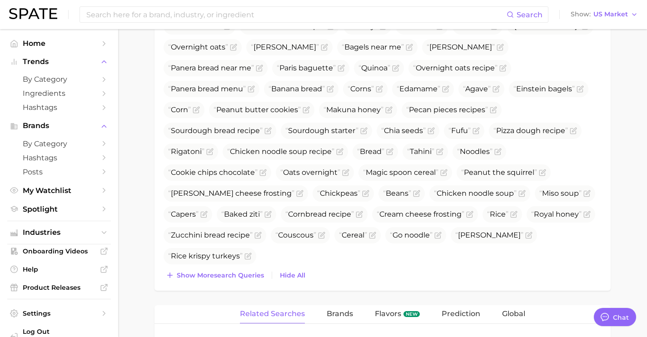
click at [246, 284] on div "Top Search Queries for pantry & dry goods by Volume high to low View As Text Ex…" at bounding box center [382, 142] width 456 height 297
click at [236, 278] on span "Show more search queries" at bounding box center [220, 276] width 87 height 8
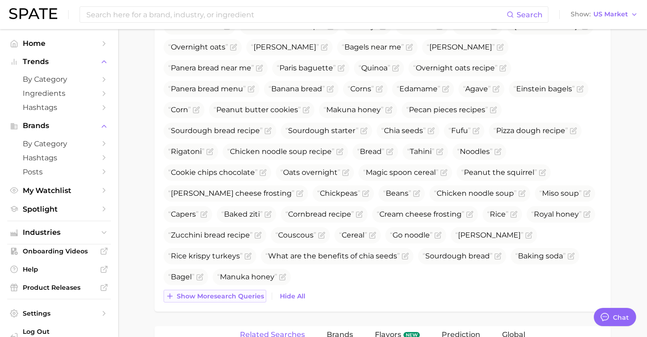
click at [241, 297] on span "Show more search queries" at bounding box center [220, 296] width 87 height 8
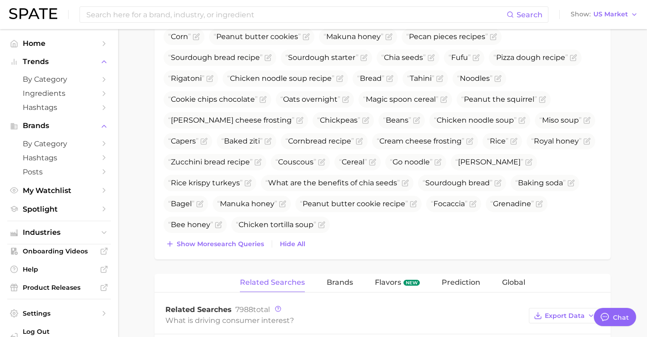
scroll to position [470, 0]
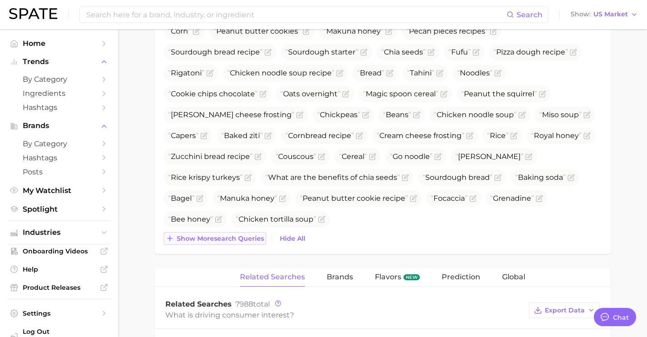
click at [223, 243] on button "Show more search queries" at bounding box center [214, 238] width 103 height 13
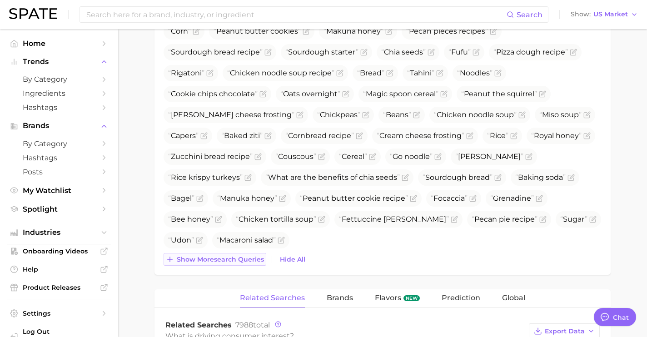
click at [230, 260] on span "Show more search queries" at bounding box center [220, 260] width 87 height 8
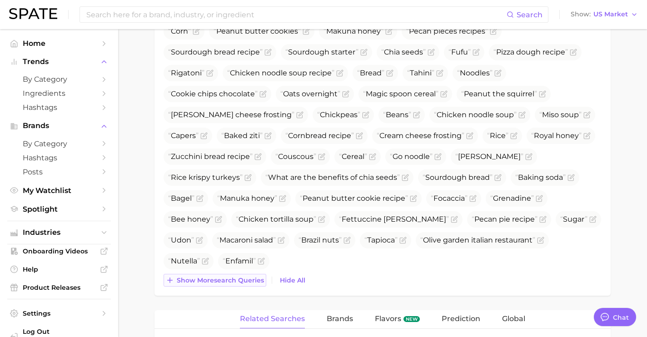
click at [238, 279] on span "Show more search queries" at bounding box center [220, 281] width 87 height 8
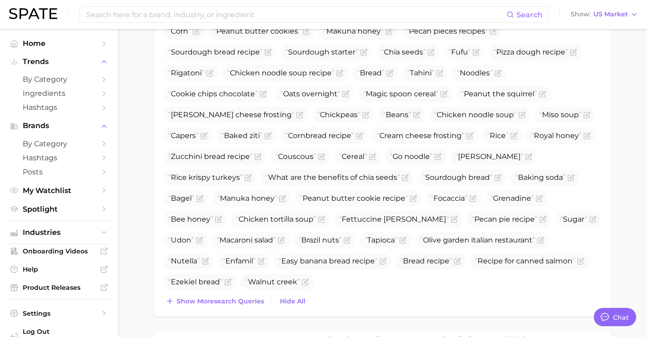
click at [235, 293] on div "Panera bread Banana bread recipe Honey Cashew Wasabi Manuka honeu Overnight oat…" at bounding box center [382, 124] width 438 height 368
click at [234, 298] on span "Show more search queries" at bounding box center [220, 301] width 87 height 8
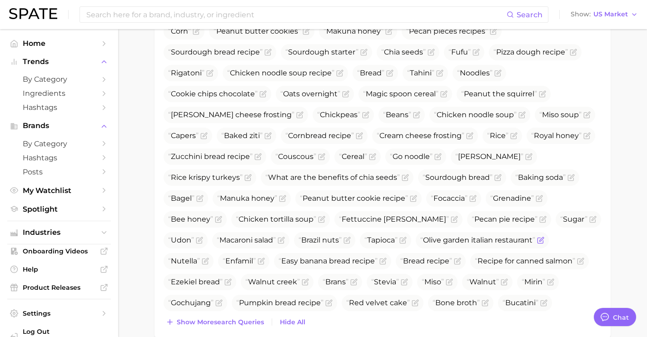
click at [544, 242] on icon "Flag as miscategorized or irrelevant" at bounding box center [540, 240] width 7 height 7
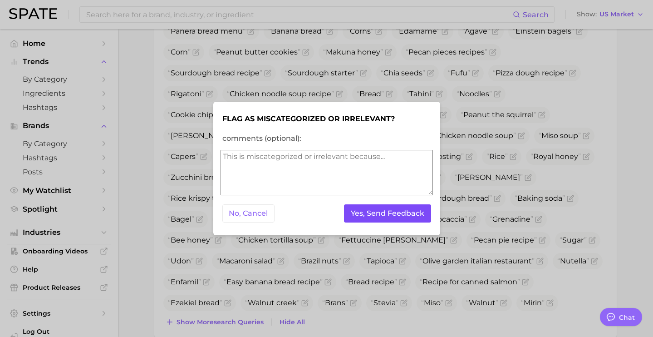
click at [404, 218] on button "Yes, Send Feedback" at bounding box center [387, 213] width 87 height 19
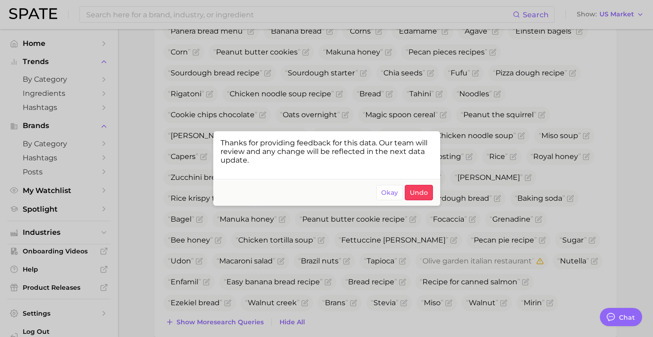
click at [269, 295] on div at bounding box center [326, 168] width 653 height 337
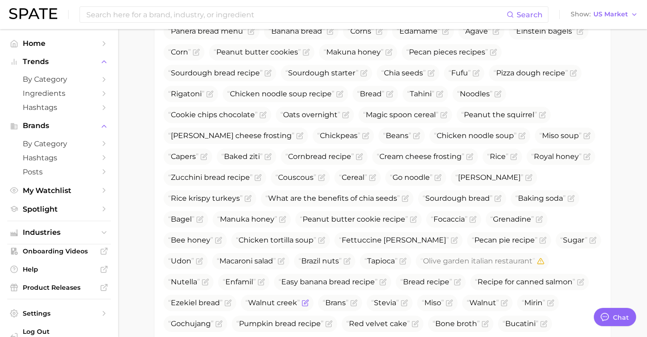
scroll to position [522, 0]
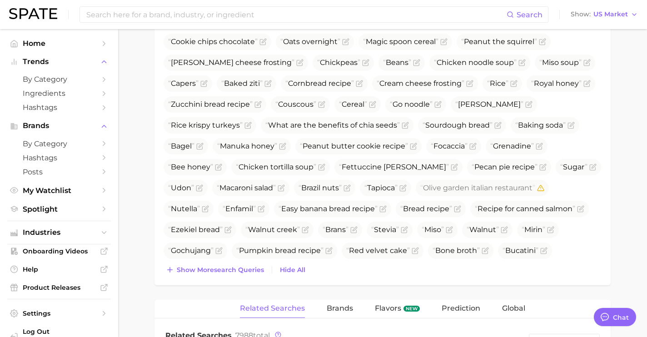
click at [238, 276] on div "Top Search Queries for pantry & dry goods by Volume high to low View As Text Ex…" at bounding box center [382, 74] width 456 height 422
click at [238, 267] on span "Show more search queries" at bounding box center [220, 270] width 87 height 8
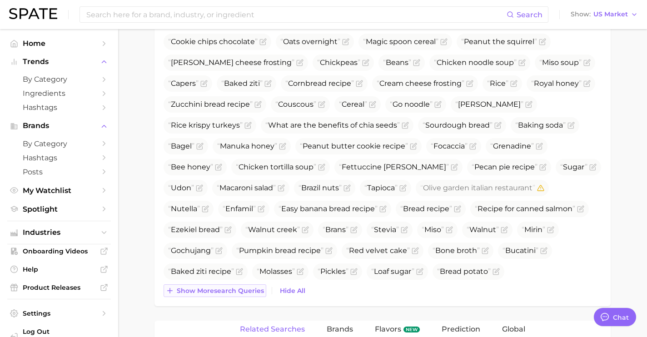
click at [242, 288] on span "Show more search queries" at bounding box center [220, 291] width 87 height 8
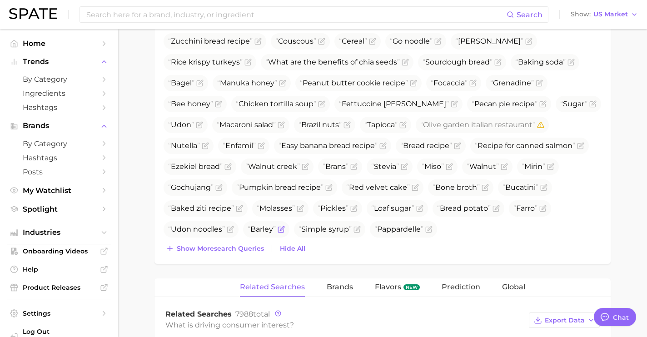
scroll to position [585, 0]
click at [239, 248] on span "Show more search queries" at bounding box center [220, 248] width 87 height 8
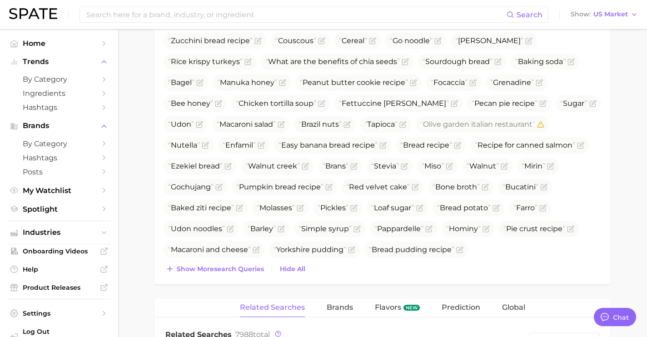
click at [245, 269] on span "Show more search queries" at bounding box center [220, 269] width 87 height 8
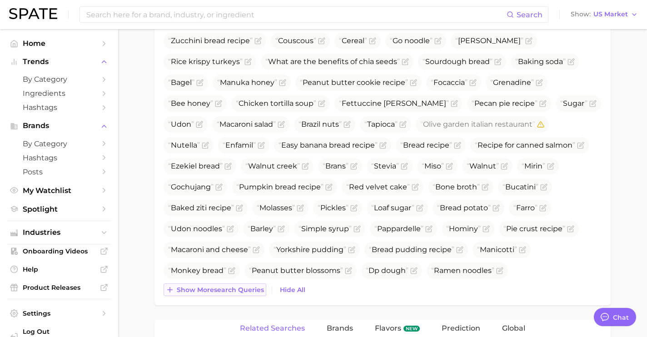
click at [244, 291] on span "Show more search queries" at bounding box center [220, 290] width 87 height 8
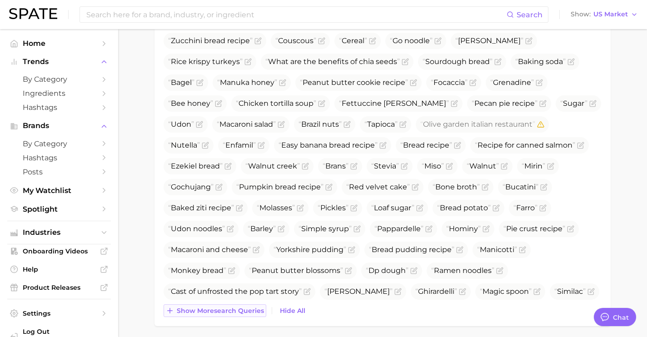
click at [250, 309] on span "Show more search queries" at bounding box center [220, 311] width 87 height 8
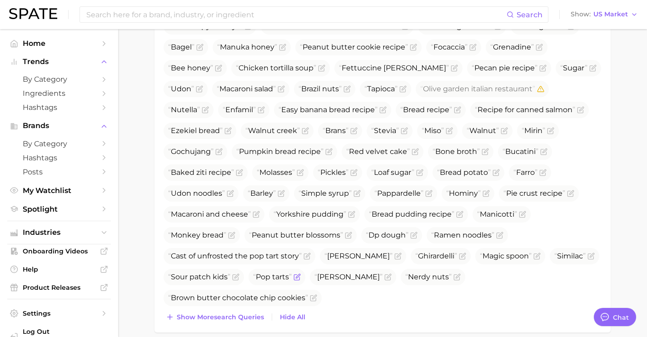
scroll to position [629, 0]
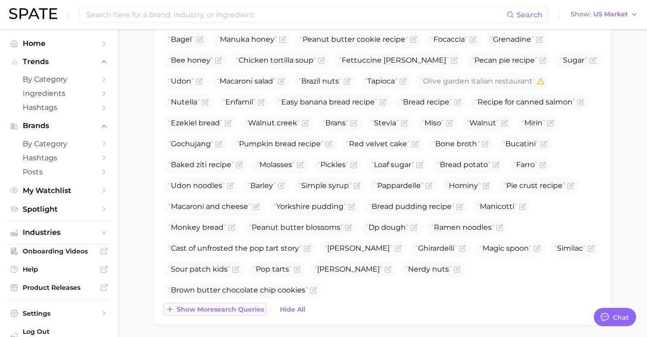
click at [239, 303] on button "Show more search queries" at bounding box center [214, 309] width 103 height 13
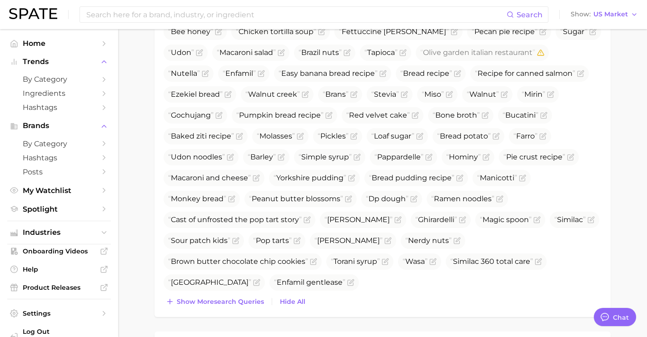
scroll to position [672, 0]
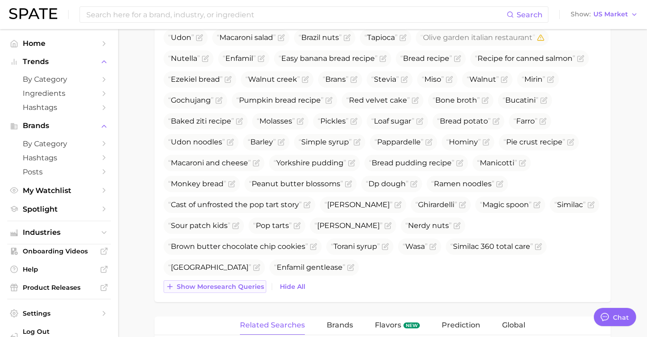
click at [232, 287] on span "Show more search queries" at bounding box center [220, 287] width 87 height 8
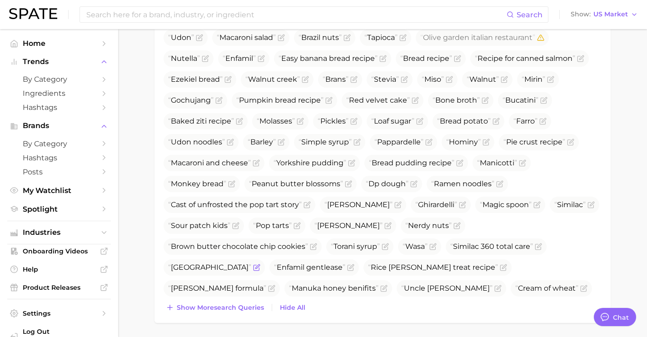
click at [255, 267] on icon "Flag as miscategorized or irrelevant" at bounding box center [257, 266] width 4 height 4
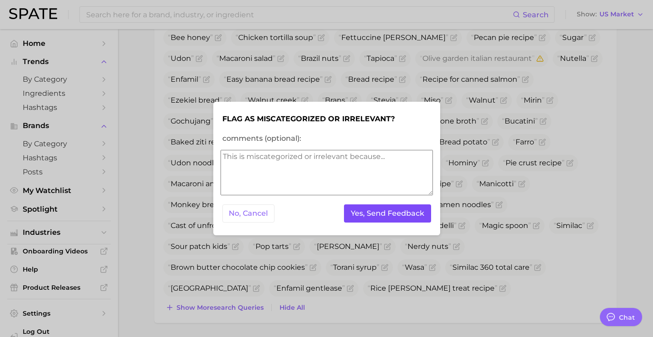
click at [412, 215] on button "Yes, Send Feedback" at bounding box center [387, 213] width 87 height 19
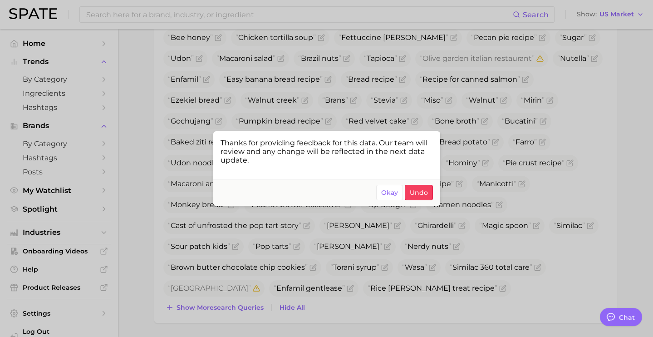
click at [372, 259] on div at bounding box center [326, 168] width 653 height 337
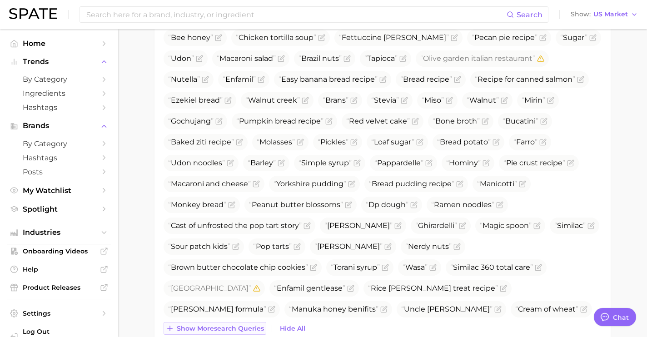
click at [255, 324] on button "Show more search queries" at bounding box center [214, 328] width 103 height 13
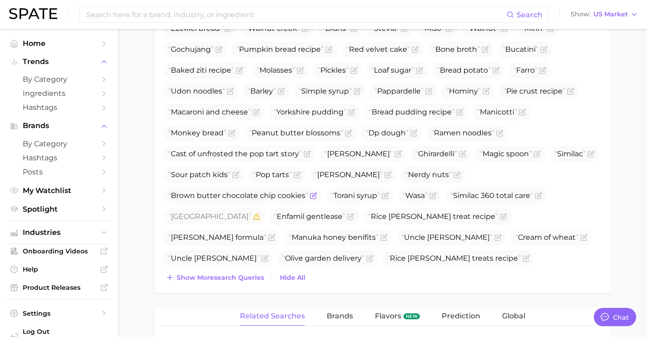
scroll to position [766, 0]
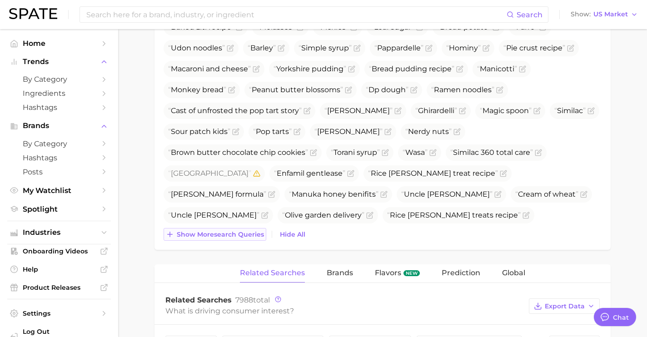
click at [251, 228] on button "Show more search queries" at bounding box center [214, 234] width 103 height 13
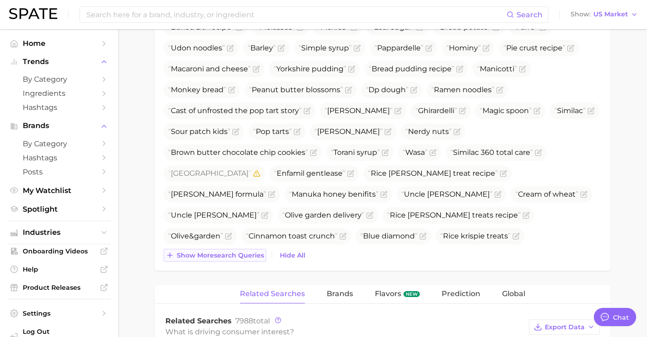
click at [252, 260] on button "Show more search queries" at bounding box center [214, 255] width 103 height 13
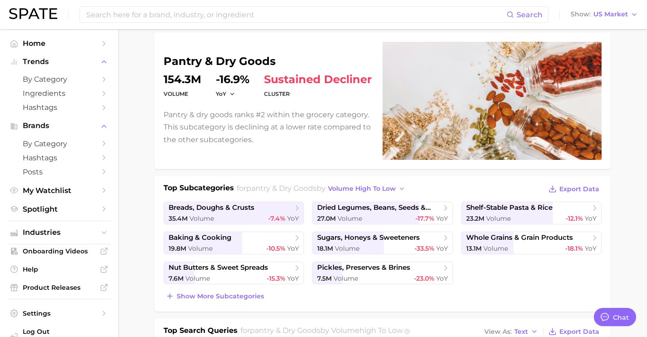
scroll to position [0, 0]
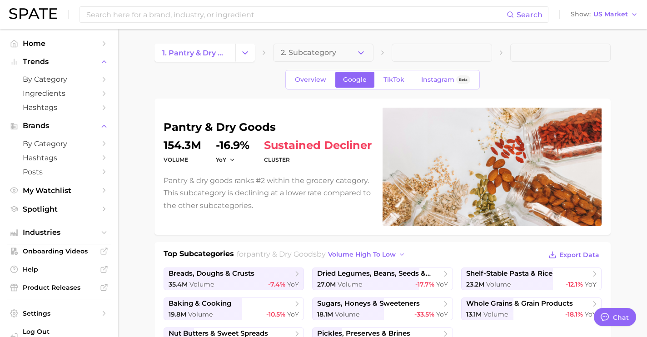
click at [252, 53] on button "Change Category" at bounding box center [245, 53] width 20 height 18
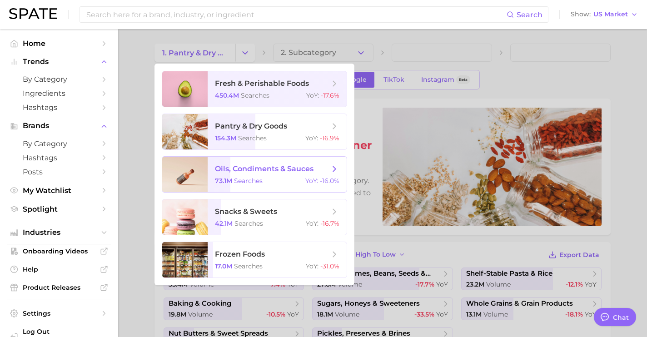
click at [237, 175] on span "oils, condiments & sauces 73.1m searches YoY : -16.0%" at bounding box center [277, 174] width 139 height 35
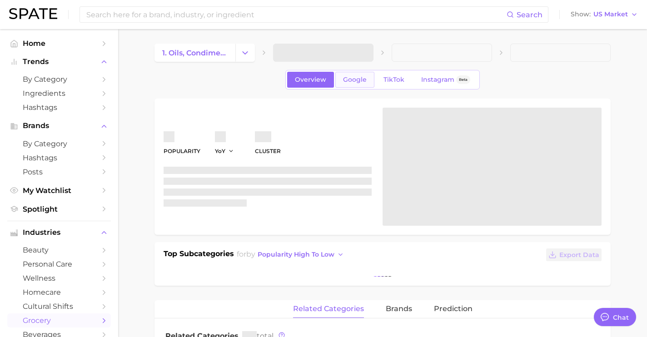
click at [355, 86] on link "Google" at bounding box center [354, 80] width 39 height 16
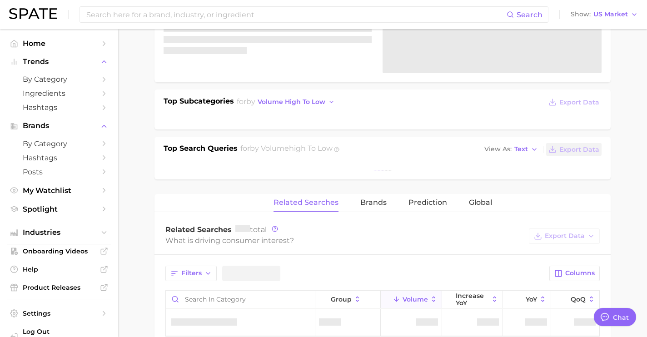
scroll to position [166, 0]
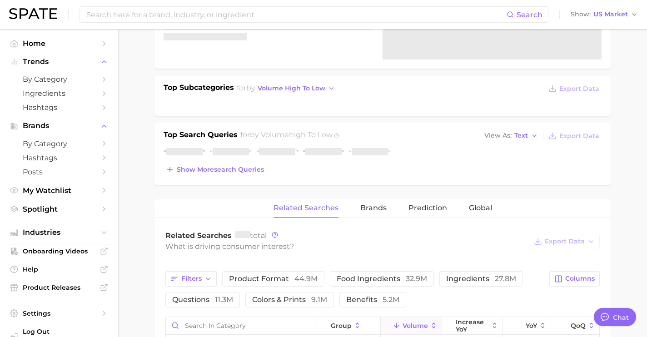
click at [223, 171] on div "volume 73.1m YoY -16.0% cluster sustained decliner Top Subcategories for by vol…" at bounding box center [382, 58] width 456 height 252
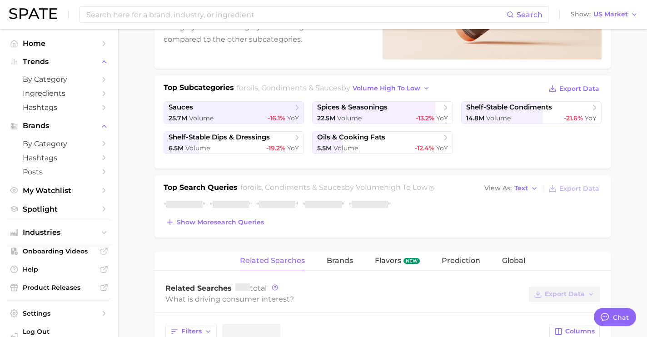
scroll to position [164, 0]
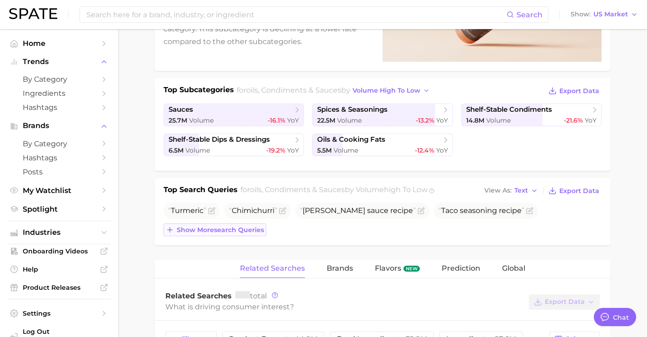
click at [225, 223] on button "Show more search queries" at bounding box center [214, 229] width 103 height 13
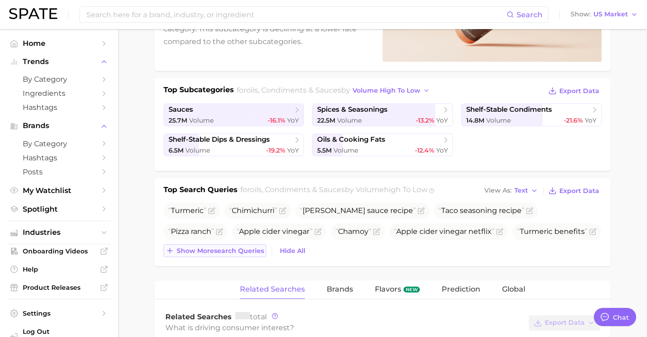
click at [235, 256] on button "Show more search queries" at bounding box center [214, 250] width 103 height 13
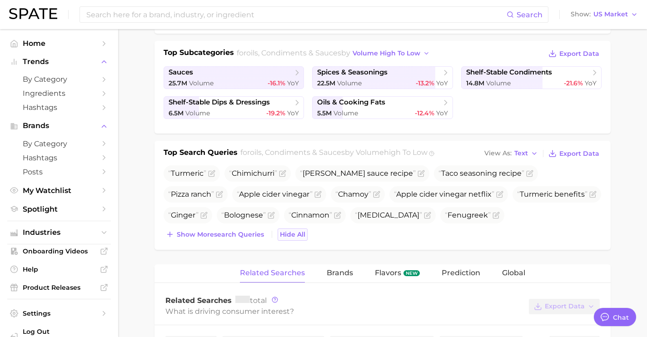
scroll to position [210, 0]
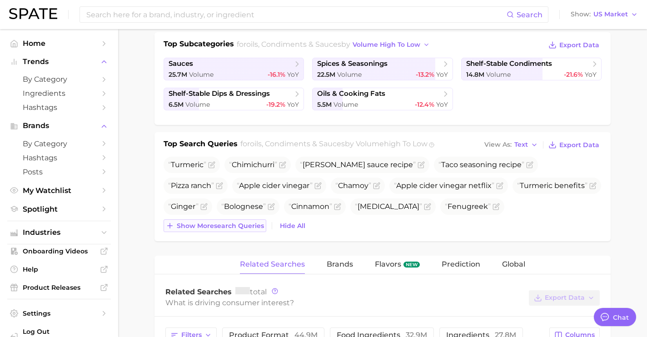
click at [235, 228] on span "Show more search queries" at bounding box center [220, 226] width 87 height 8
click at [233, 241] on div "Top Search Queries for oils, condiments & sauces by Volume high to low View As …" at bounding box center [382, 186] width 456 height 109
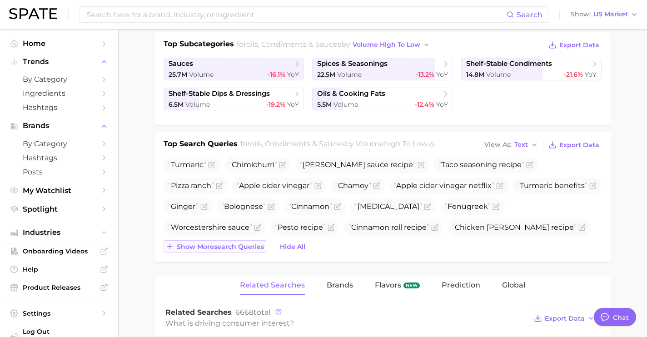
click at [237, 247] on span "Show more search queries" at bounding box center [220, 247] width 87 height 8
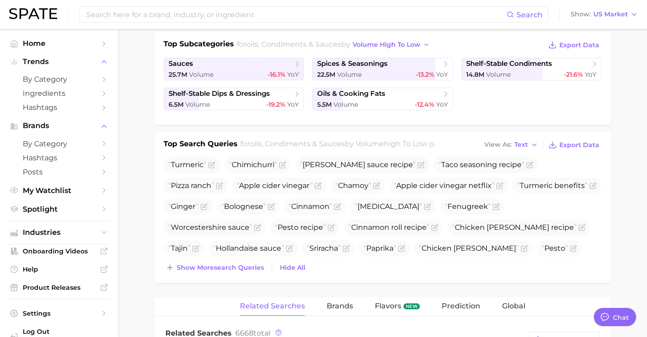
drag, startPoint x: 238, startPoint y: 273, endPoint x: 238, endPoint y: 291, distance: 17.7
click at [238, 273] on div "Top Search Queries for oils, condiments & sauces by Volume high to low View As …" at bounding box center [382, 207] width 456 height 151
click at [240, 264] on span "Show more search queries" at bounding box center [220, 268] width 87 height 8
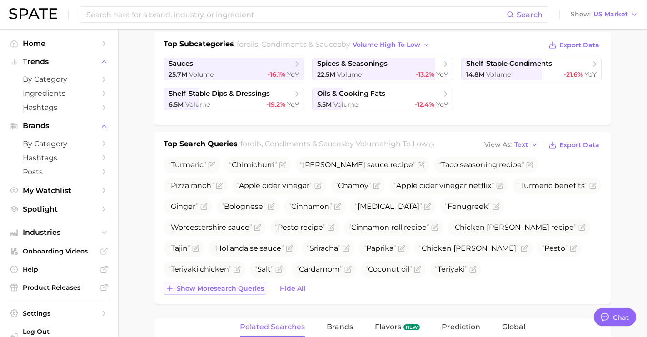
click at [237, 287] on span "Show more search queries" at bounding box center [220, 289] width 87 height 8
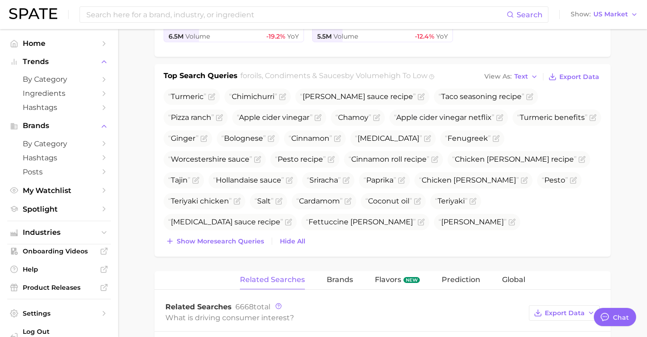
scroll to position [278, 0]
click at [237, 243] on span "Show more search queries" at bounding box center [220, 242] width 87 height 8
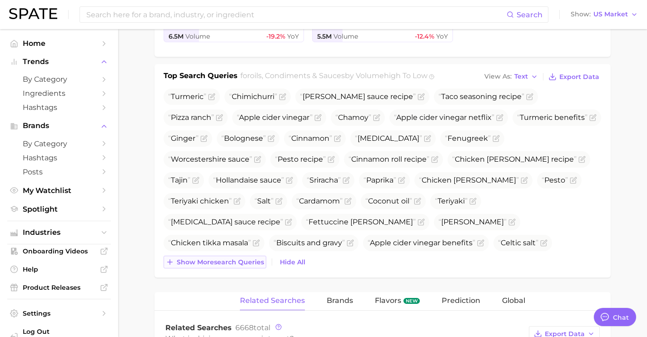
click at [233, 262] on span "Show more search queries" at bounding box center [220, 262] width 87 height 8
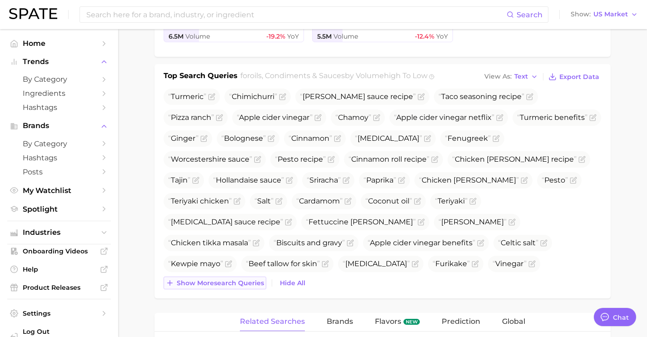
click at [233, 283] on span "Show more search queries" at bounding box center [220, 283] width 87 height 8
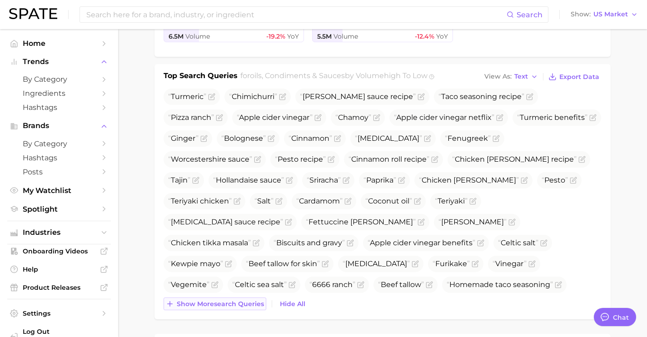
click at [242, 308] on button "Show more search queries" at bounding box center [214, 303] width 103 height 13
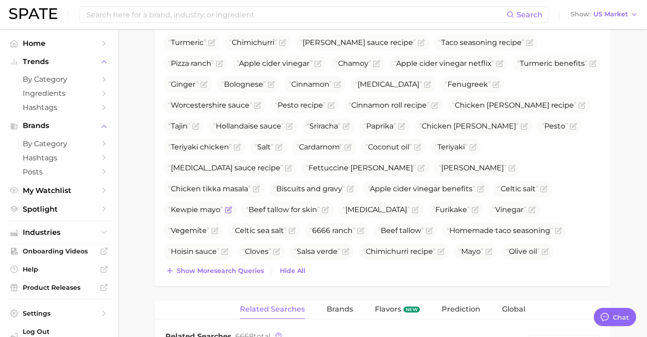
scroll to position [376, 0]
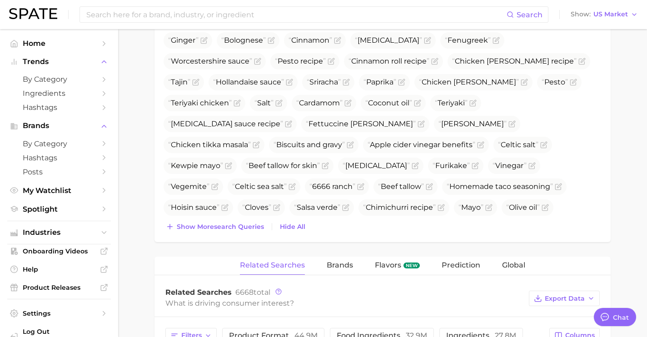
click at [270, 226] on div "Show more search queries Hide All" at bounding box center [382, 226] width 438 height 13
click at [264, 233] on div "Top Search Queries for oils, condiments & sauces by Volume high to low View As …" at bounding box center [382, 104] width 456 height 276
click at [248, 231] on button "Show more search queries" at bounding box center [214, 226] width 103 height 13
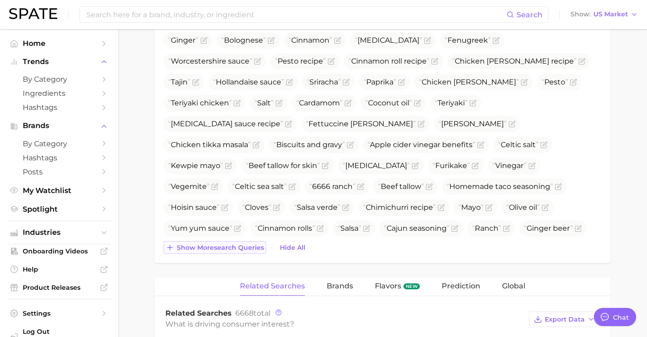
click at [246, 244] on span "Show more search queries" at bounding box center [220, 248] width 87 height 8
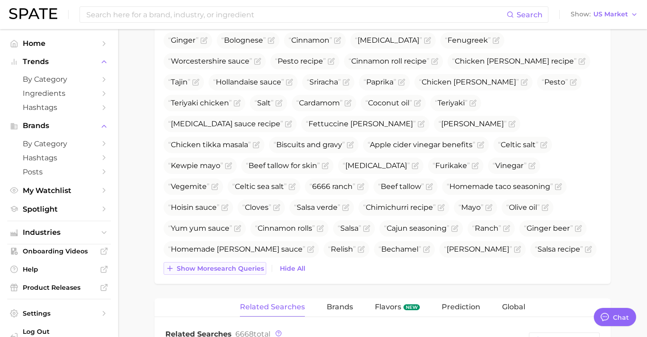
drag, startPoint x: 245, startPoint y: 260, endPoint x: 247, endPoint y: 271, distance: 11.0
click at [245, 260] on div "Turmeric Chimichurri [PERSON_NAME] sauce recipe Taco seasoning recipe Pizza ran…" at bounding box center [382, 132] width 438 height 284
click at [248, 271] on span "Show more search queries" at bounding box center [220, 269] width 87 height 8
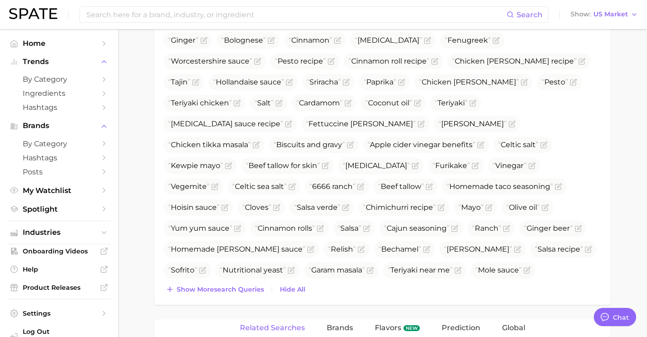
click at [254, 298] on div "Top Search Queries for oils, condiments & sauces by Volume high to low View As …" at bounding box center [382, 135] width 456 height 339
click at [254, 287] on span "Show more search queries" at bounding box center [220, 290] width 87 height 8
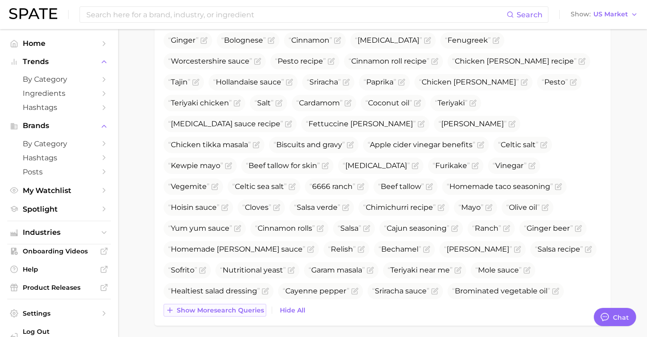
click at [254, 312] on span "Show more search queries" at bounding box center [220, 311] width 87 height 8
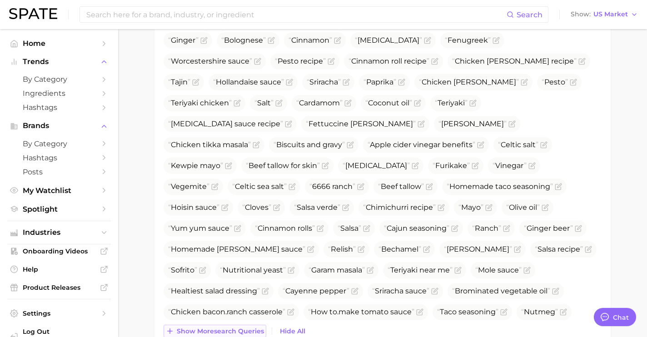
click at [252, 330] on span "Show more search queries" at bounding box center [220, 331] width 87 height 8
click at [328, 163] on icon "Flag as miscategorized or irrelevant" at bounding box center [326, 165] width 4 height 4
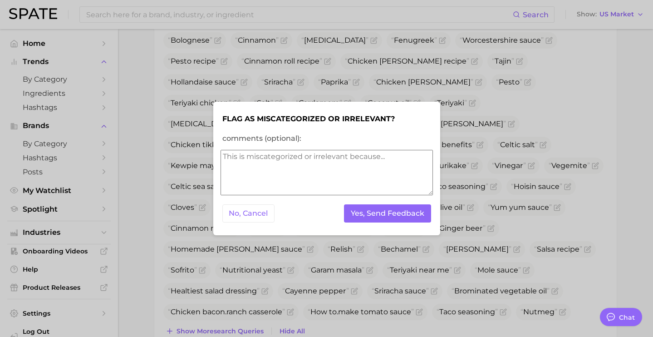
click at [358, 180] on textarea "comments (optional):" at bounding box center [327, 172] width 213 height 45
type textarea "remove?"
click at [400, 220] on button "Yes, Send Feedback" at bounding box center [387, 213] width 87 height 19
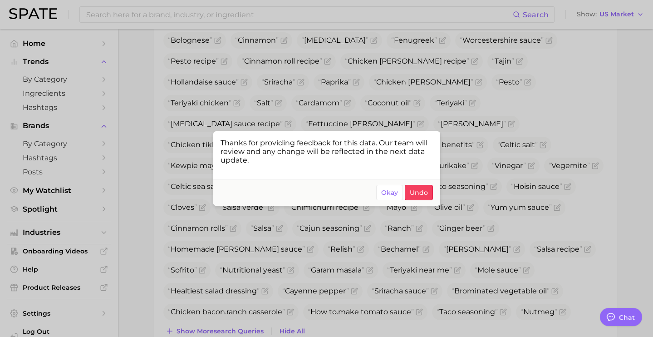
click at [533, 203] on div at bounding box center [326, 168] width 653 height 337
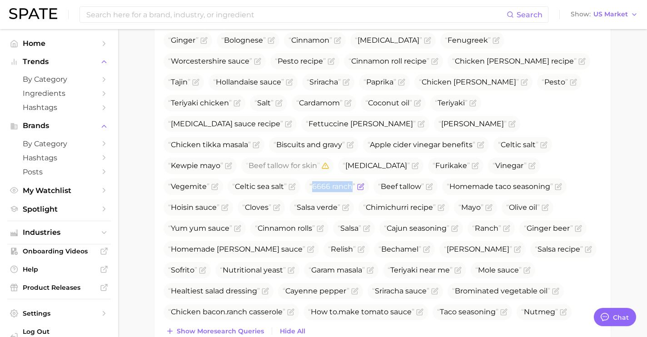
drag, startPoint x: 350, startPoint y: 166, endPoint x: 312, endPoint y: 167, distance: 38.2
click at [312, 182] on span "6666 ranch" at bounding box center [332, 186] width 46 height 9
click at [244, 330] on span "Show more search queries" at bounding box center [220, 331] width 87 height 8
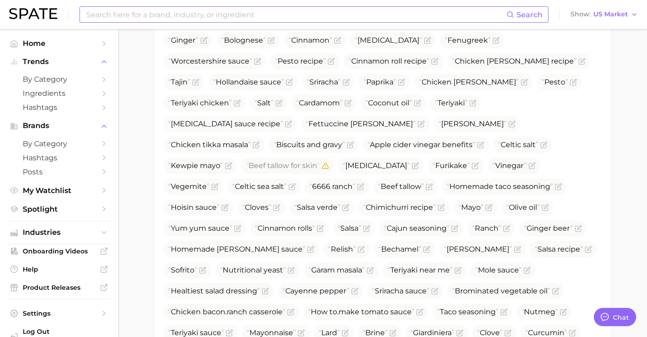
click at [226, 14] on input at bounding box center [295, 14] width 421 height 15
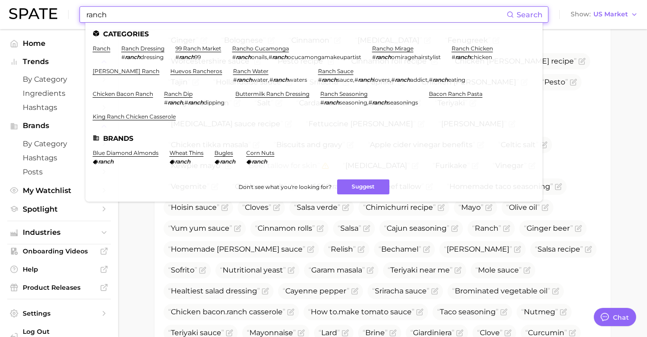
type input "ranch"
click at [628, 188] on main "1. oils, condiments & sauces 2. Subcategory Overview Google TikTok Instagram Be…" at bounding box center [382, 272] width 529 height 1239
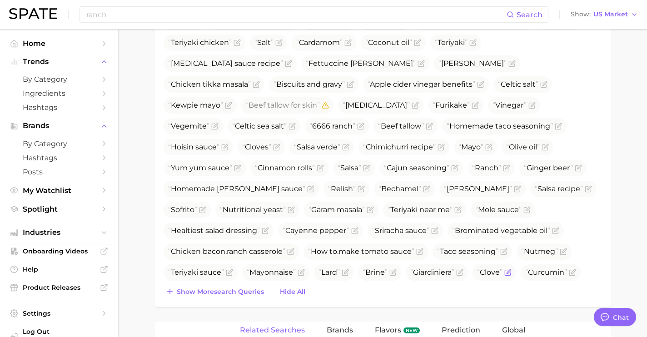
scroll to position [437, 0]
click at [231, 286] on button "Show more search queries" at bounding box center [214, 291] width 103 height 13
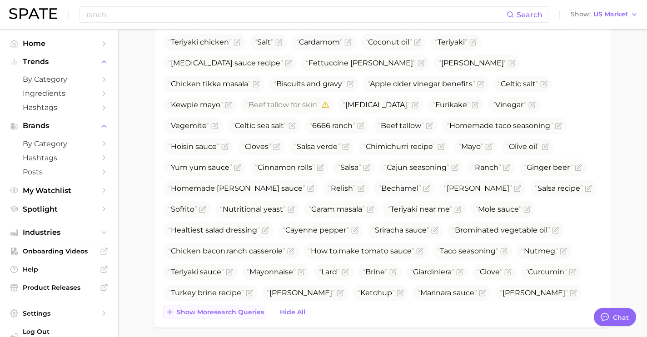
click at [237, 315] on span "Show more search queries" at bounding box center [220, 312] width 87 height 8
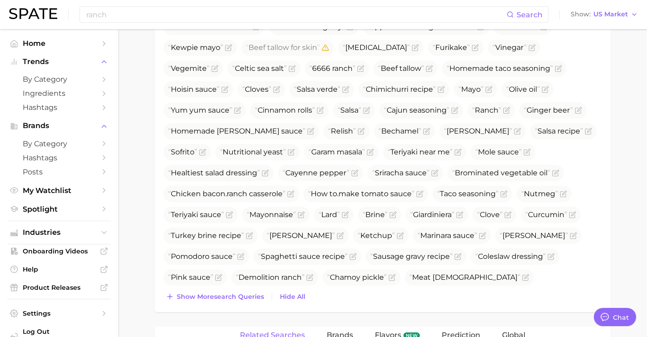
scroll to position [497, 0]
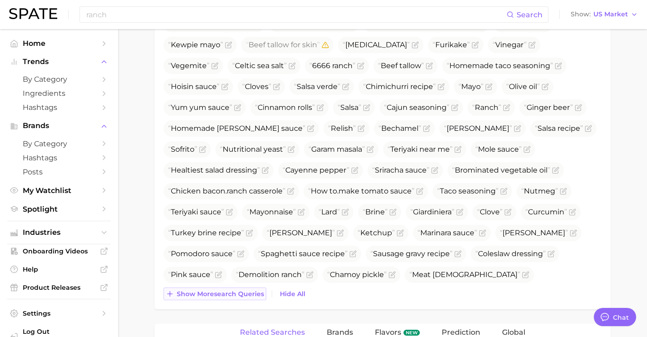
click at [221, 290] on span "Show more search queries" at bounding box center [220, 294] width 87 height 8
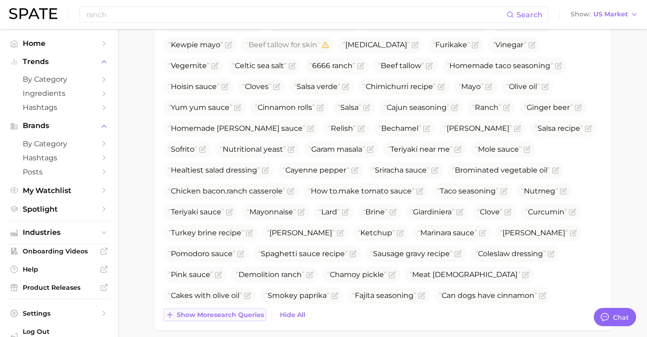
click at [224, 309] on button "Show more search queries" at bounding box center [214, 314] width 103 height 13
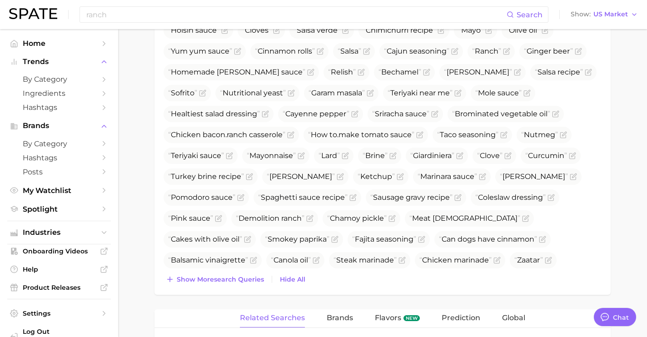
scroll to position [558, 0]
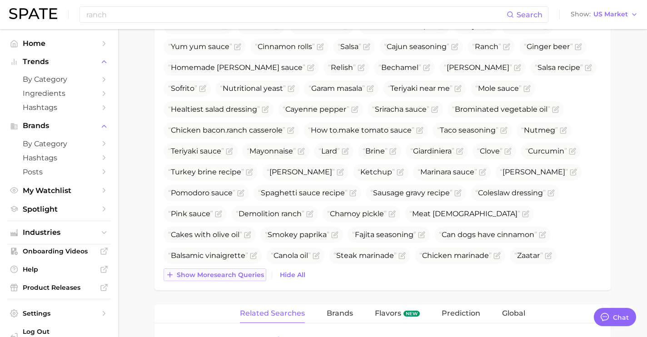
click at [234, 277] on span "Show more search queries" at bounding box center [220, 275] width 87 height 8
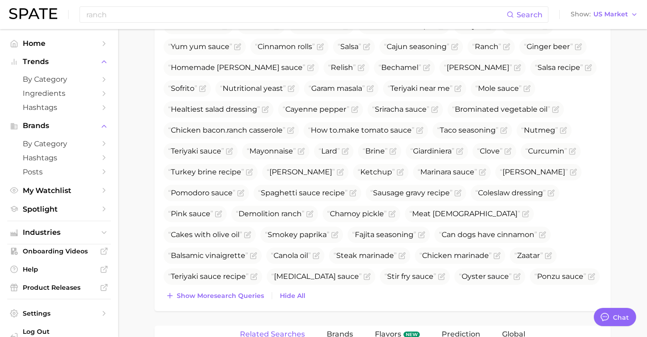
click at [236, 297] on span "Show more search queries" at bounding box center [220, 296] width 87 height 8
click at [240, 298] on span "Show more search queries" at bounding box center [220, 296] width 87 height 8
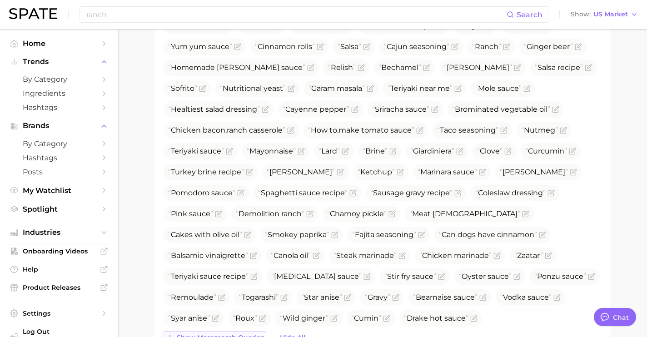
click at [239, 334] on span "Show more search queries" at bounding box center [220, 338] width 87 height 8
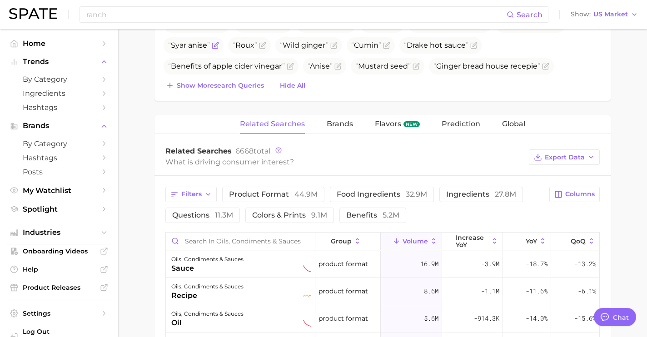
scroll to position [833, 0]
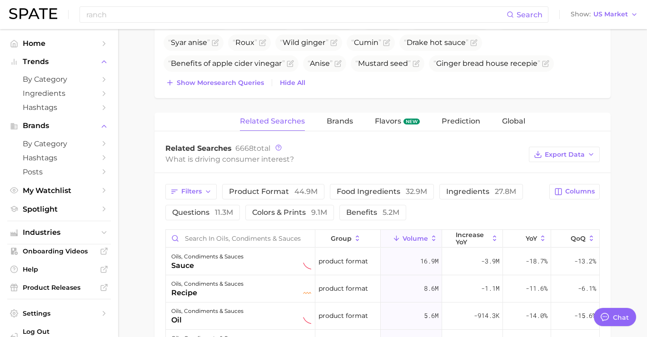
click at [241, 81] on span "Show more search queries" at bounding box center [220, 83] width 87 height 8
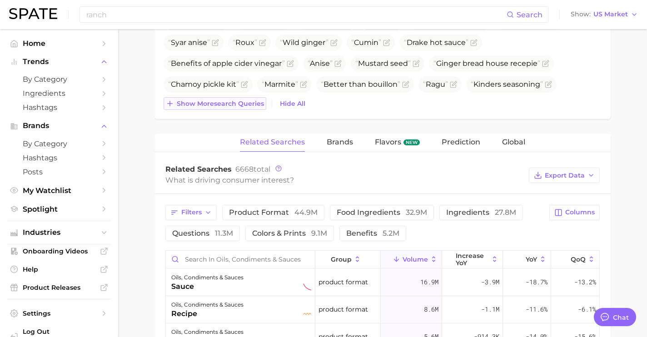
click at [243, 102] on span "Show more search queries" at bounding box center [220, 104] width 87 height 8
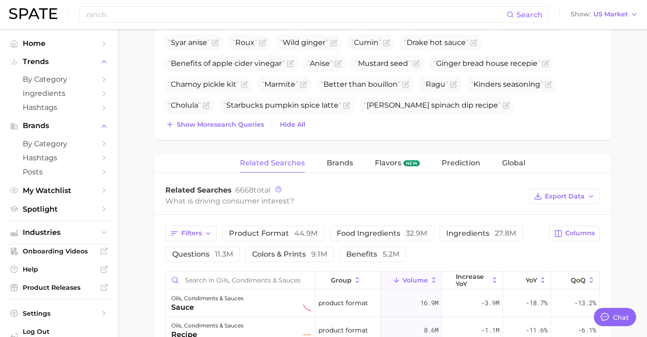
drag, startPoint x: 239, startPoint y: 127, endPoint x: 238, endPoint y: 134, distance: 7.4
click at [239, 127] on span "Show more search queries" at bounding box center [220, 125] width 87 height 8
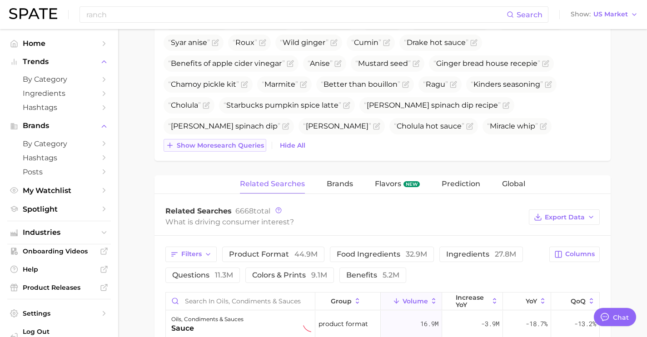
click at [237, 140] on button "Show more search queries" at bounding box center [214, 145] width 103 height 13
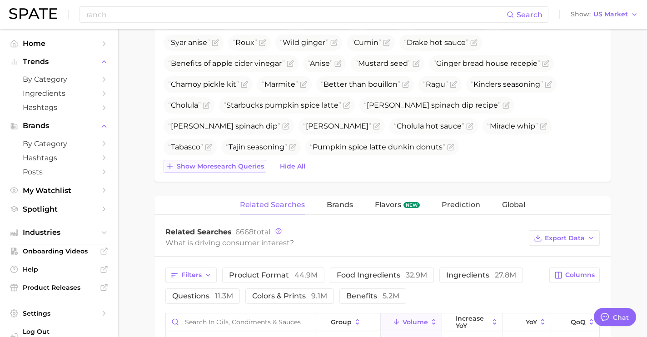
click at [237, 163] on span "Show more search queries" at bounding box center [220, 167] width 87 height 8
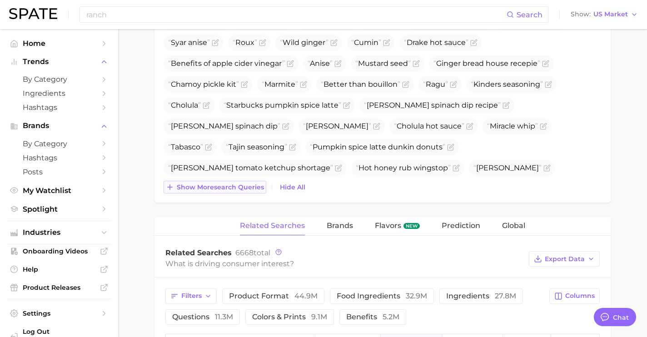
click at [238, 187] on span "Show more search queries" at bounding box center [220, 187] width 87 height 8
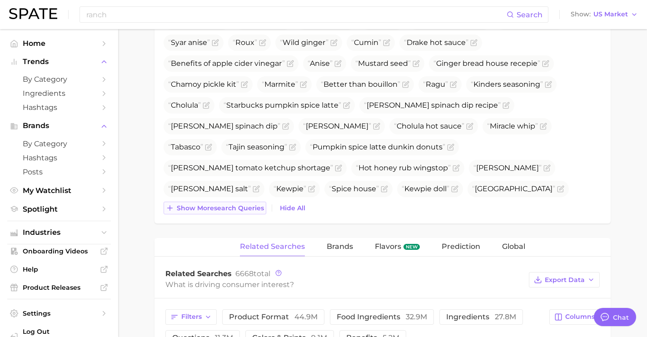
click at [238, 208] on span "Show more search queries" at bounding box center [220, 208] width 87 height 8
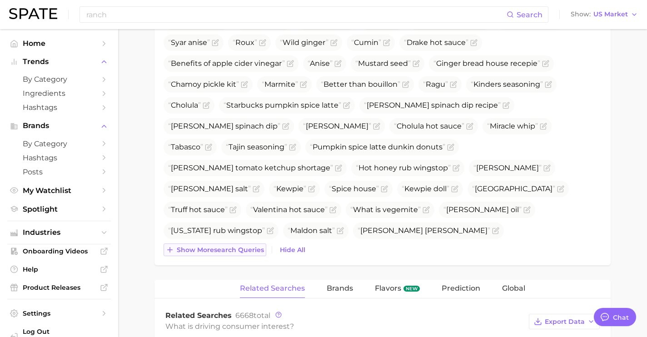
click at [243, 250] on span "Show more search queries" at bounding box center [220, 250] width 87 height 8
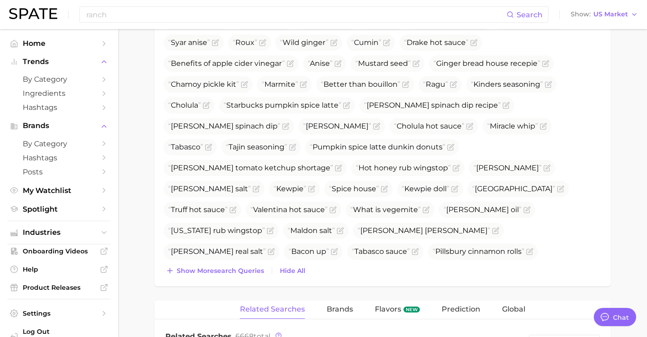
click at [242, 270] on span "Show more search queries" at bounding box center [220, 271] width 87 height 8
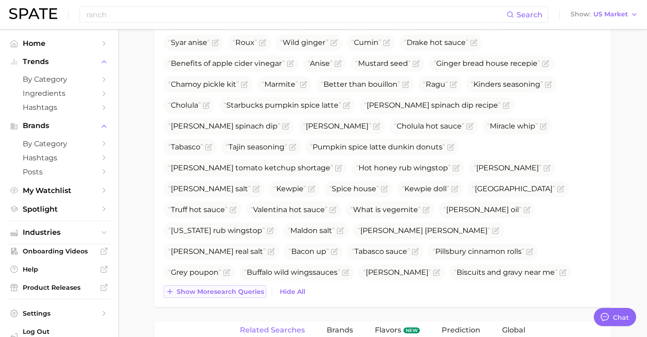
click at [241, 292] on span "Show more search queries" at bounding box center [220, 292] width 87 height 8
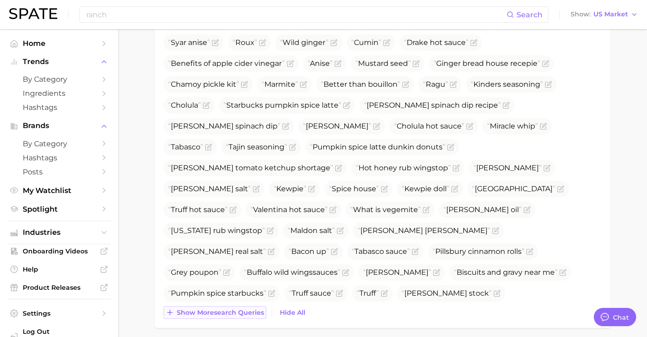
click at [243, 310] on span "Show more search queries" at bounding box center [220, 313] width 87 height 8
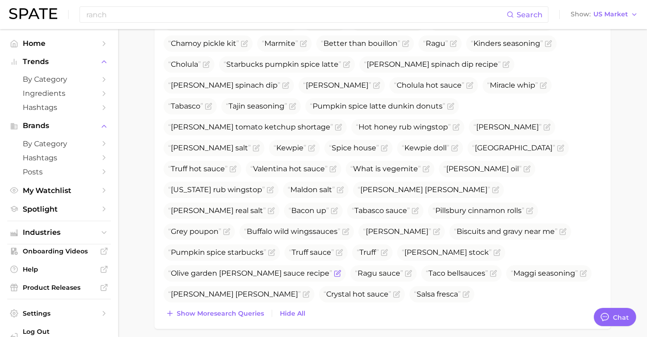
scroll to position [893, 0]
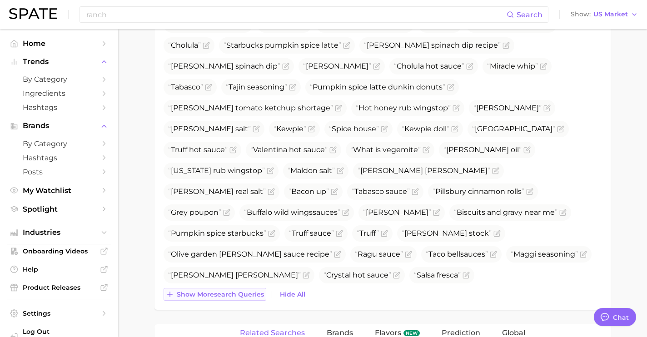
click at [252, 291] on span "Show more search queries" at bounding box center [220, 295] width 87 height 8
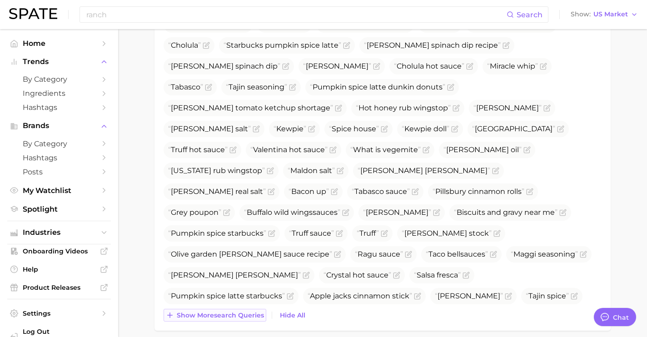
click at [250, 316] on span "Show more search queries" at bounding box center [220, 316] width 87 height 8
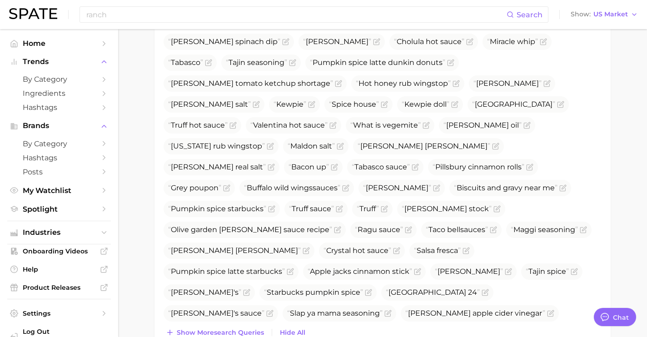
scroll to position [1045, 0]
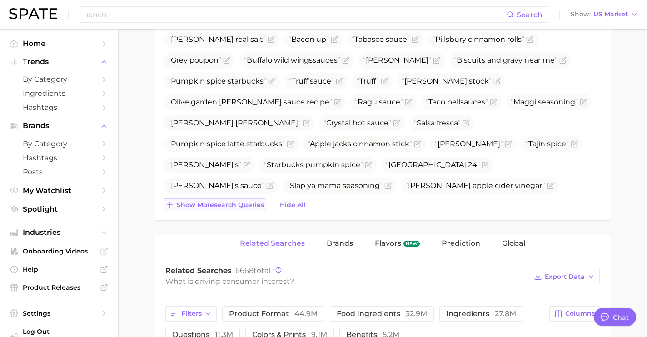
click at [240, 201] on span "Show more search queries" at bounding box center [220, 205] width 87 height 8
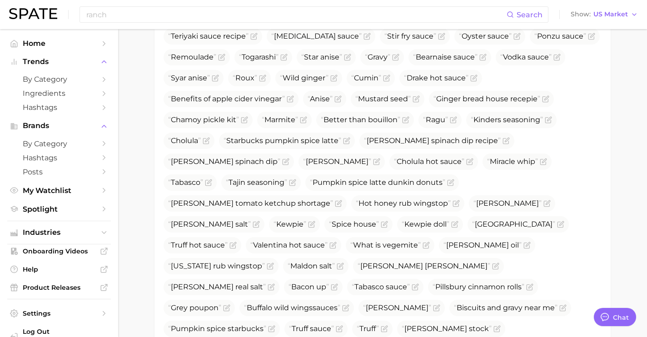
scroll to position [796, 0]
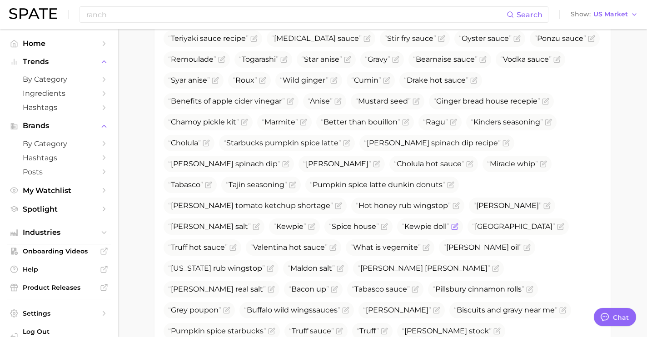
click at [453, 223] on icon "Flag as miscategorized or irrelevant" at bounding box center [455, 225] width 4 height 4
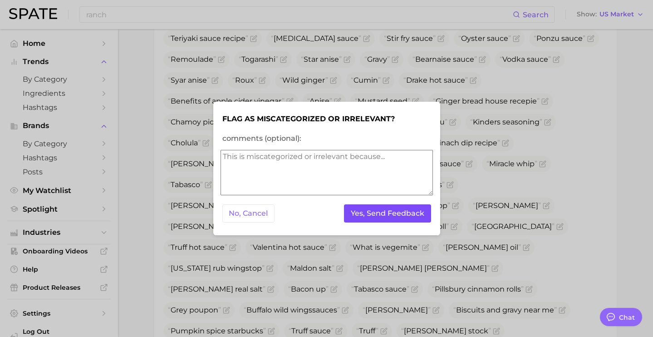
click at [359, 208] on button "Yes, Send Feedback" at bounding box center [387, 213] width 87 height 19
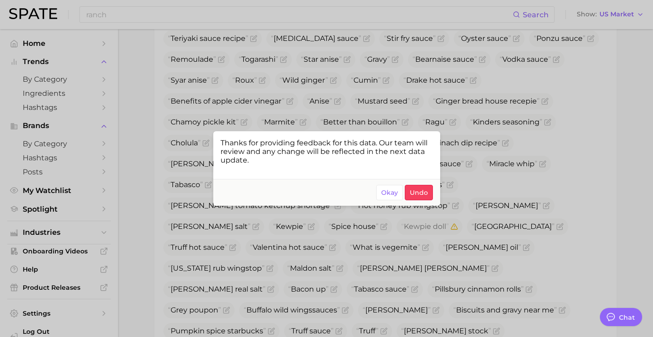
click at [392, 104] on div at bounding box center [326, 168] width 653 height 337
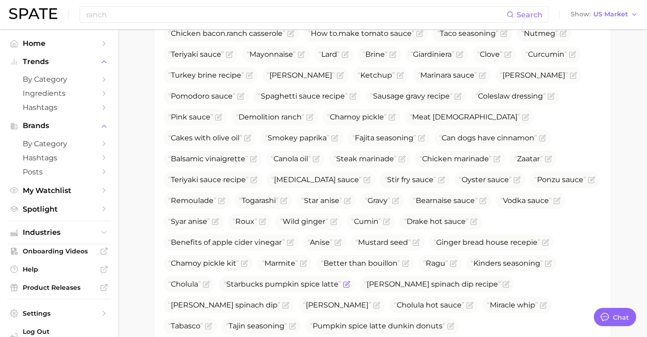
scroll to position [645, 0]
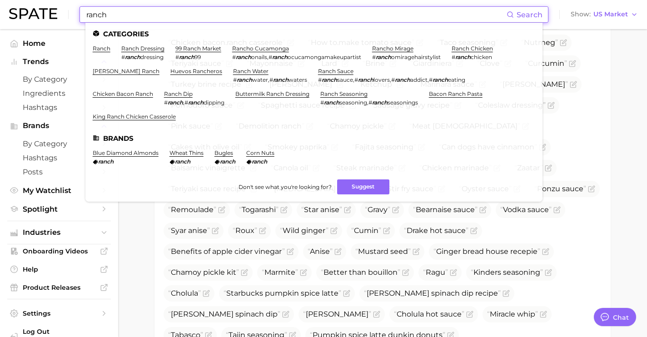
click at [178, 12] on input "ranch" at bounding box center [295, 14] width 421 height 15
click at [106, 47] on link "ranch" at bounding box center [102, 48] width 18 height 7
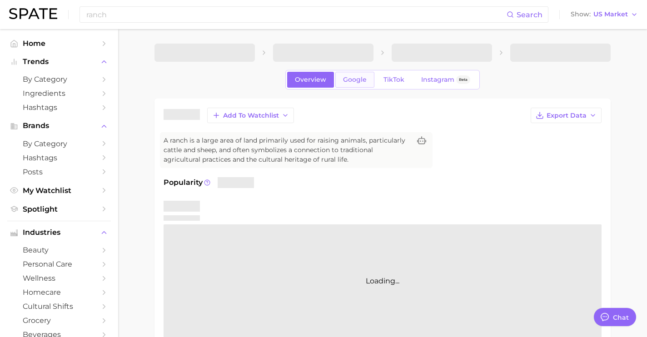
click at [352, 79] on span "Google" at bounding box center [355, 80] width 24 height 8
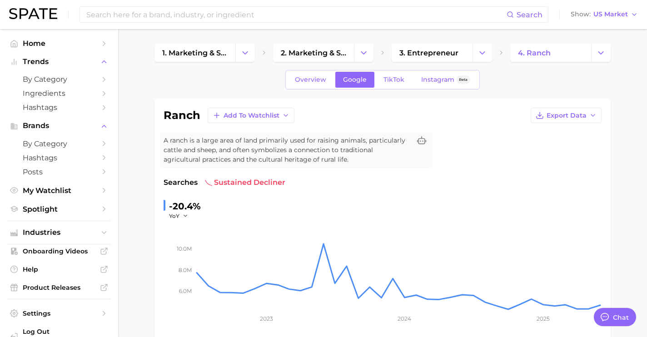
type input "ranch"
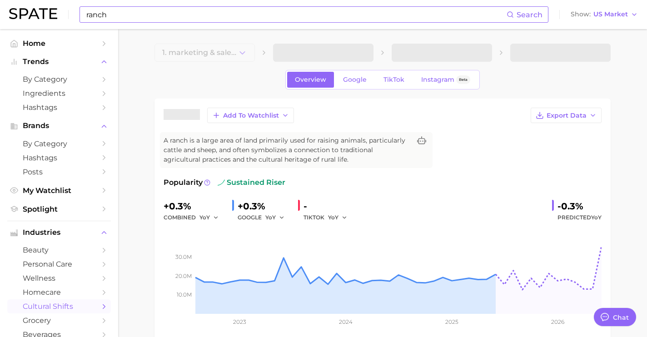
click at [134, 18] on input "ranch" at bounding box center [295, 14] width 421 height 15
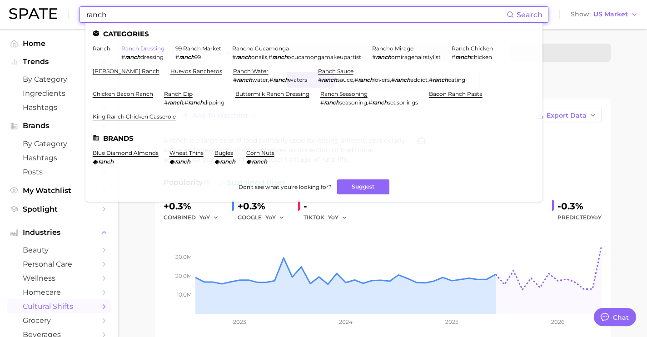
click at [150, 47] on link "ranch dressing" at bounding box center [142, 48] width 43 height 7
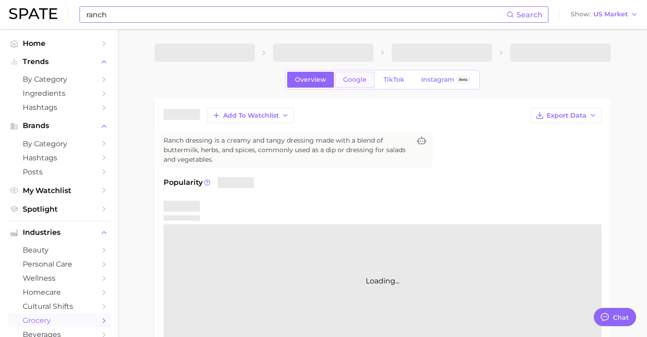
click at [366, 84] on link "Google" at bounding box center [354, 80] width 39 height 16
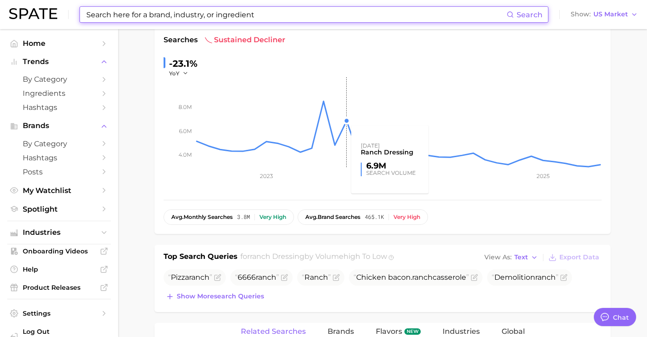
scroll to position [168, 0]
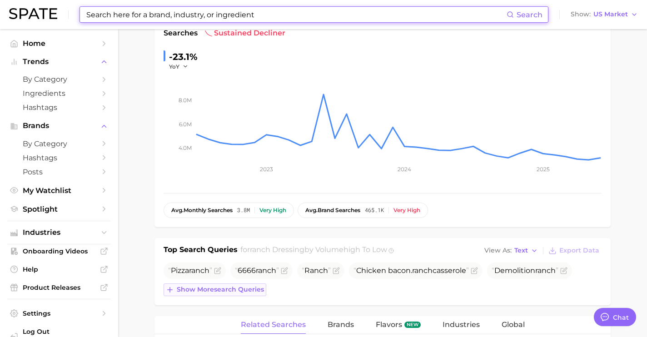
click at [234, 292] on span "Show more search queries" at bounding box center [220, 290] width 87 height 8
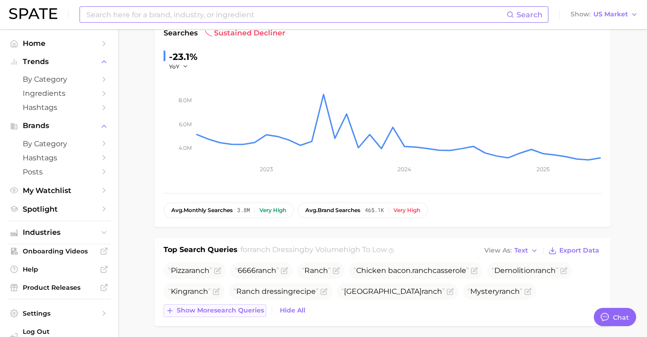
click at [240, 307] on span "Show more search queries" at bounding box center [220, 311] width 87 height 8
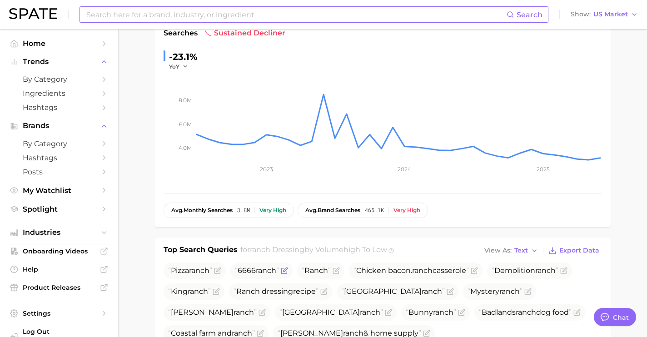
click at [288, 272] on icon "Flag as miscategorized or irrelevant" at bounding box center [284, 270] width 7 height 7
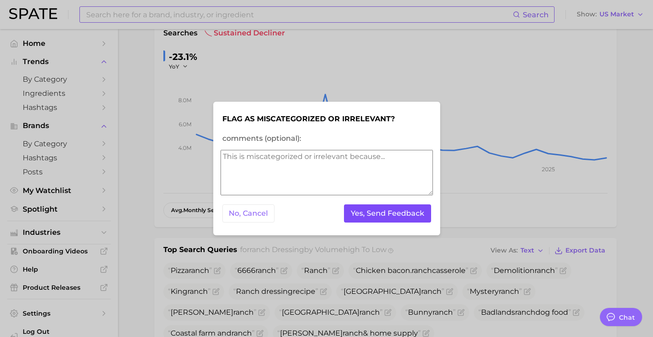
click at [371, 214] on button "Yes, Send Feedback" at bounding box center [387, 213] width 87 height 19
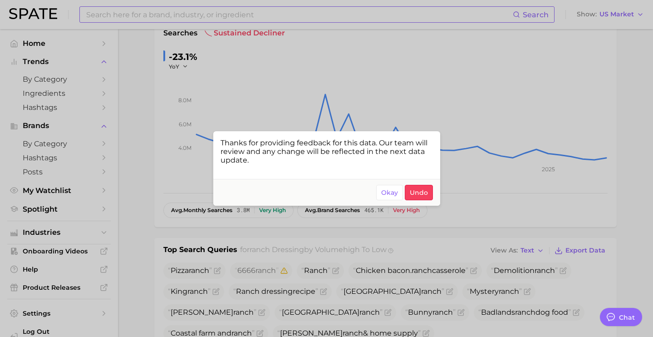
click at [471, 207] on div at bounding box center [326, 168] width 653 height 337
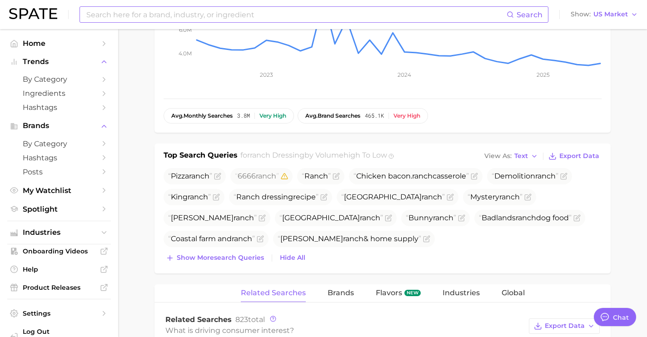
scroll to position [303, 0]
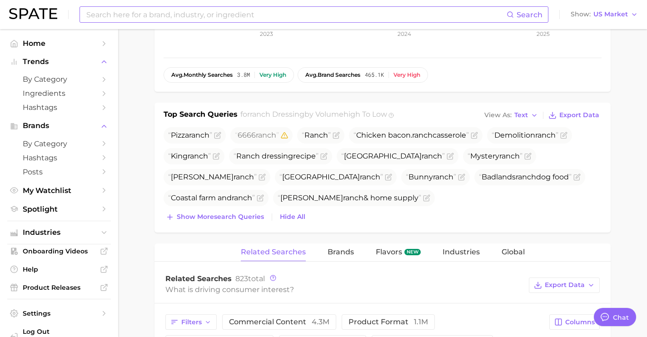
click at [216, 210] on div "Pizza ranch 6666 ranch Ranch Chicken bacon. ranch casserole Demolition ranch [G…" at bounding box center [382, 175] width 438 height 96
click at [216, 219] on span "Show more search queries" at bounding box center [220, 217] width 87 height 8
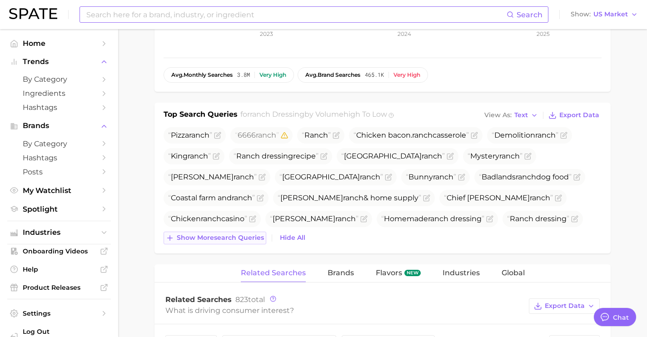
click at [218, 235] on span "Show more search queries" at bounding box center [220, 238] width 87 height 8
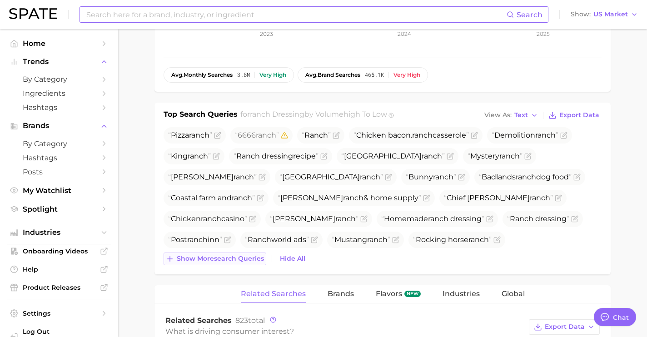
click at [238, 260] on span "Show more search queries" at bounding box center [220, 259] width 87 height 8
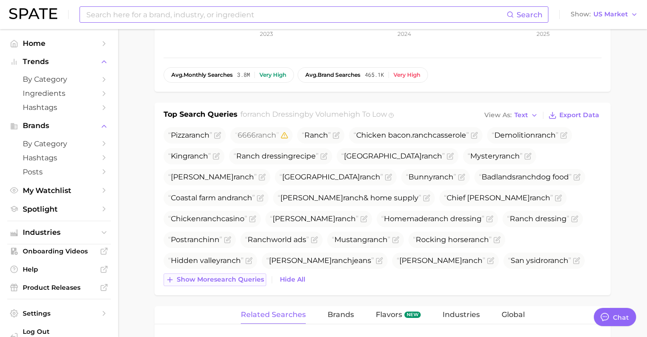
click at [238, 285] on button "Show more search queries" at bounding box center [214, 279] width 103 height 13
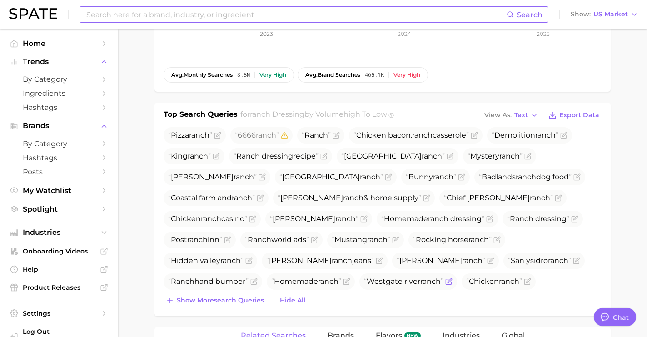
click at [359, 276] on span "[GEOGRAPHIC_DATA]" at bounding box center [408, 281] width 98 height 16
click at [238, 299] on span "Show more search queries" at bounding box center [220, 301] width 87 height 8
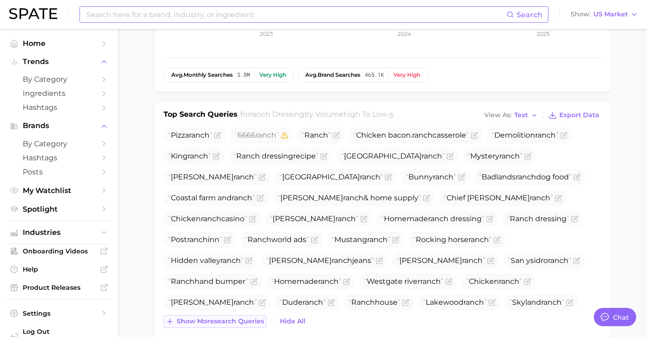
click at [239, 314] on div "Pizza ranch 6666 ranch Ranch Chicken bacon. ranch casserole Demolition ranch [G…" at bounding box center [382, 227] width 438 height 201
click at [249, 318] on span "Show more search queries" at bounding box center [220, 321] width 87 height 8
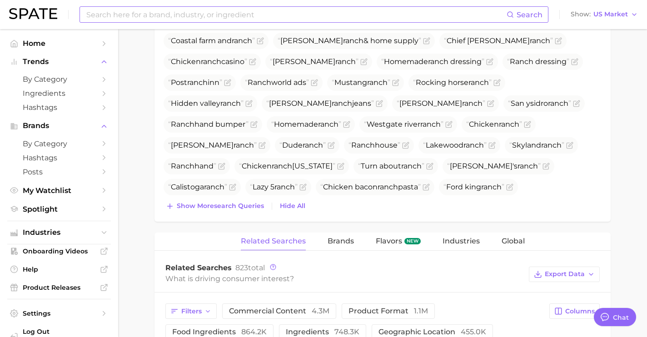
scroll to position [465, 0]
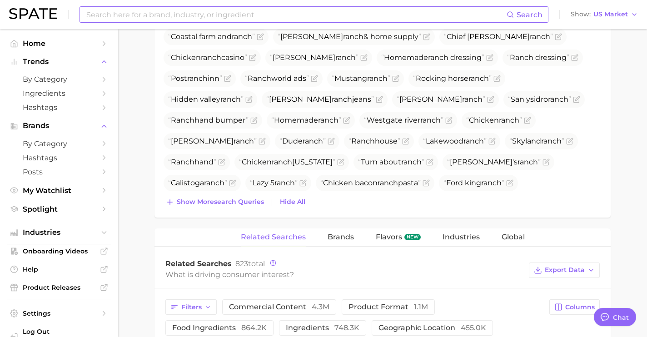
click at [232, 193] on div "Pizza ranch 6666 ranch Ranch Chicken bacon. ranch casserole Demolition ranch [G…" at bounding box center [382, 87] width 438 height 243
click at [232, 202] on span "Show more search queries" at bounding box center [220, 202] width 87 height 8
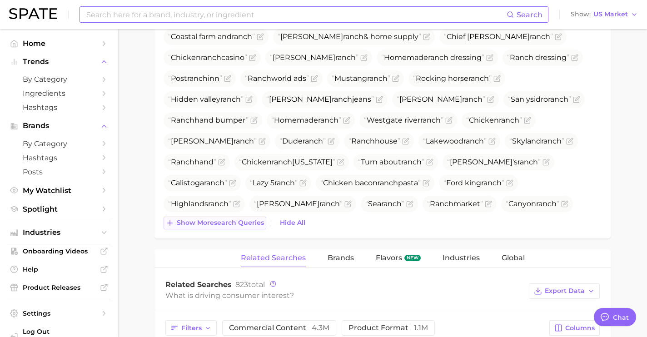
click at [228, 219] on span "Show more search queries" at bounding box center [220, 223] width 87 height 8
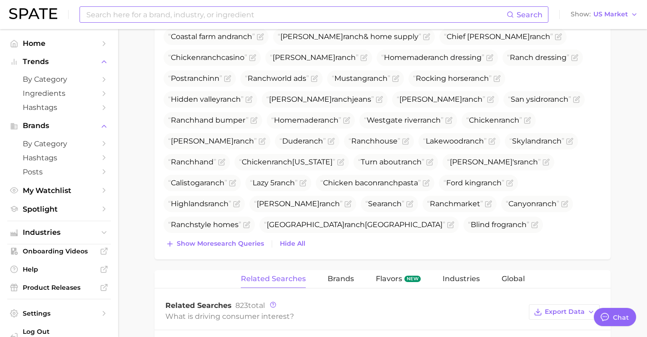
click at [231, 233] on div "Pizza ranch 6666 ranch Ranch Chicken bacon. ranch casserole Demolition ranch [G…" at bounding box center [382, 108] width 438 height 284
click at [234, 244] on span "Show more search queries" at bounding box center [220, 244] width 87 height 8
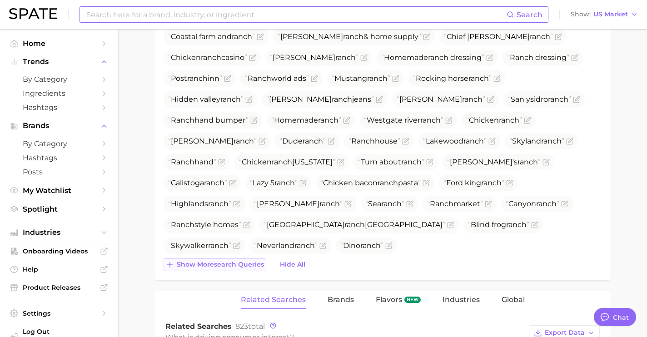
click at [237, 269] on button "Show more search queries" at bounding box center [214, 264] width 103 height 13
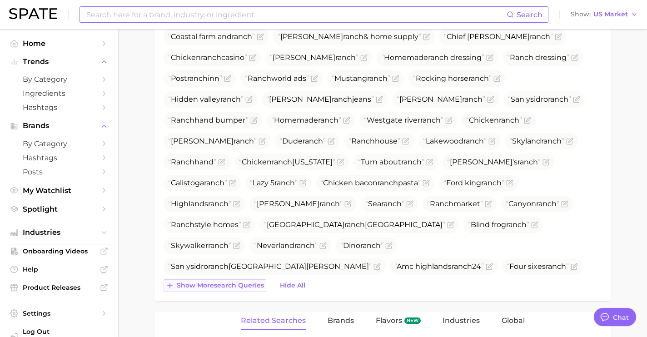
click at [220, 288] on span "Show more search queries" at bounding box center [220, 286] width 87 height 8
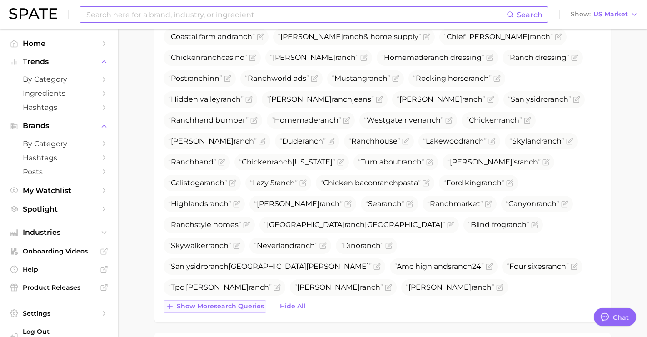
click at [228, 308] on span "Show more search queries" at bounding box center [220, 306] width 87 height 8
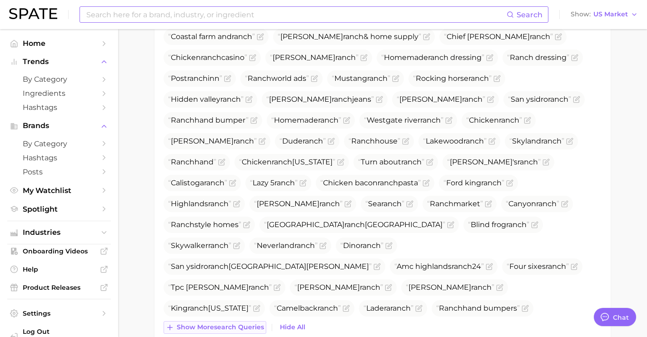
click at [227, 325] on span "Show more search queries" at bounding box center [220, 327] width 87 height 8
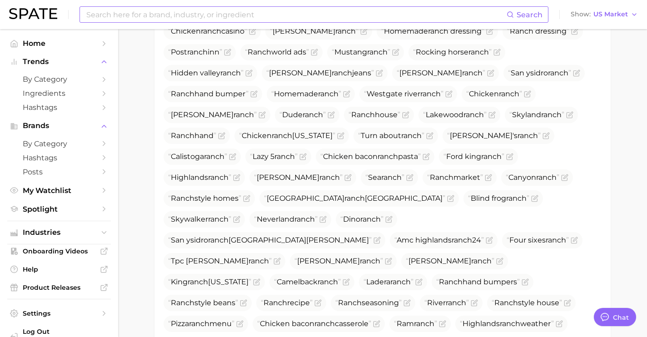
scroll to position [590, 0]
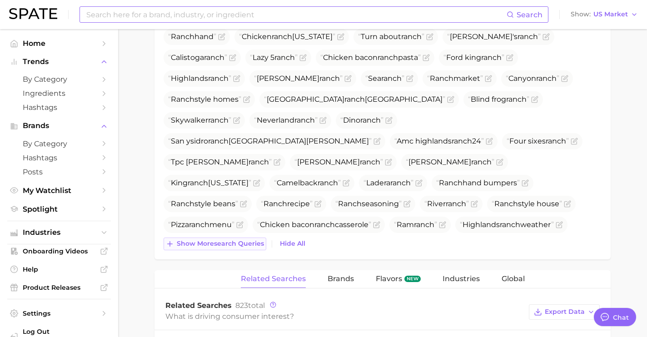
click at [226, 239] on button "Show more search queries" at bounding box center [214, 244] width 103 height 13
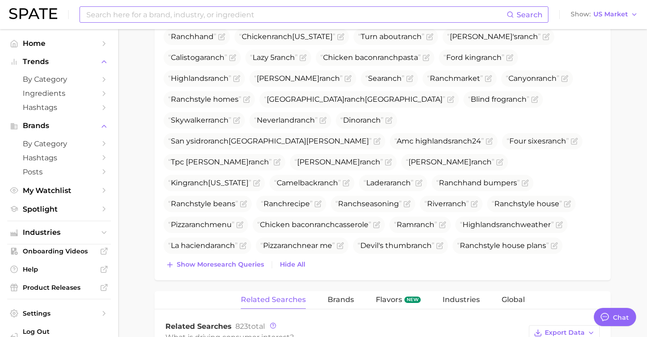
click at [225, 254] on div "Pizza ranch 6666 ranch Ranch Chicken bacon. ranch casserole Demolition ranch [G…" at bounding box center [382, 56] width 438 height 431
click at [225, 262] on span "Show more search queries" at bounding box center [220, 265] width 87 height 8
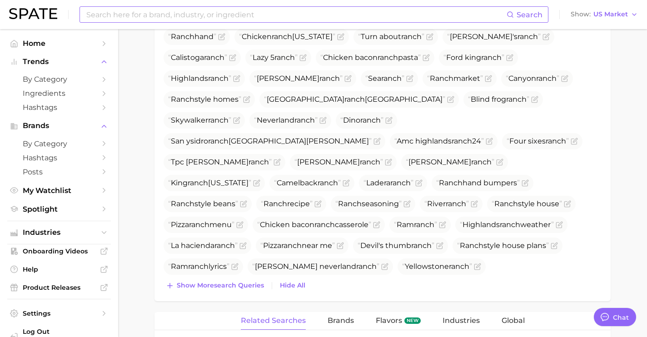
click at [223, 282] on span "Show more search queries" at bounding box center [220, 286] width 87 height 8
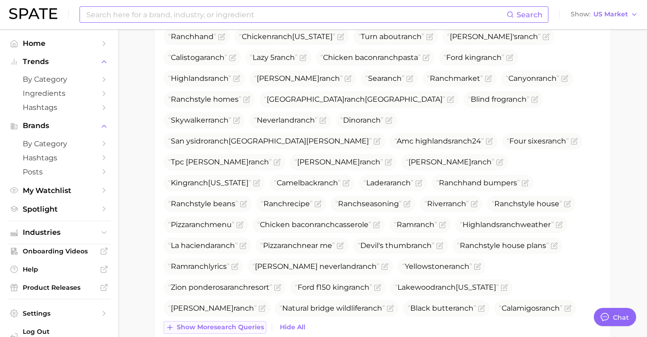
click at [231, 324] on span "Show more search queries" at bounding box center [220, 327] width 87 height 8
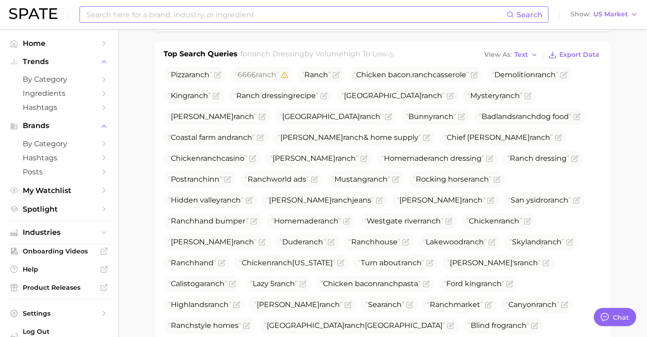
scroll to position [363, 0]
drag, startPoint x: 564, startPoint y: 75, endPoint x: 503, endPoint y: 76, distance: 60.9
click at [503, 76] on span "Demolition ranch" at bounding box center [524, 75] width 67 height 9
click at [567, 76] on icon "Flag as miscategorized or irrelevant" at bounding box center [563, 75] width 7 height 7
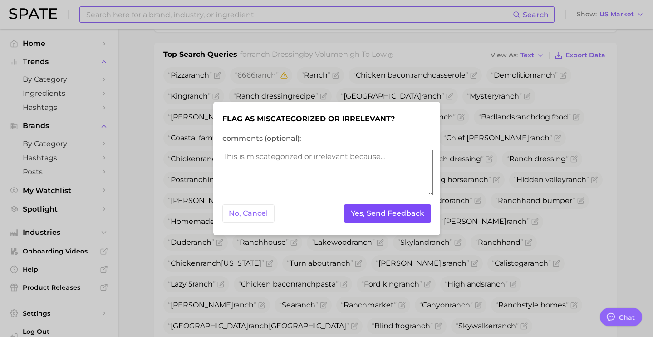
click at [394, 217] on button "Yes, Send Feedback" at bounding box center [387, 213] width 87 height 19
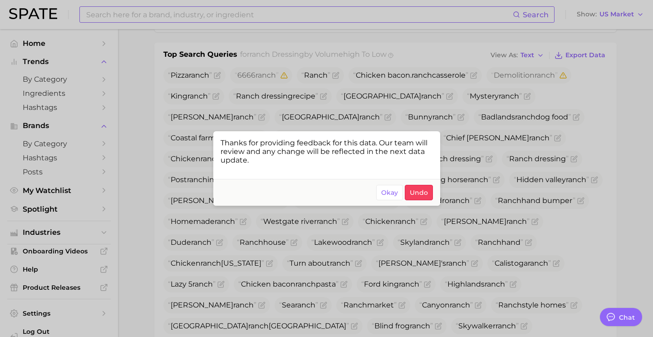
click at [563, 119] on div at bounding box center [326, 168] width 653 height 337
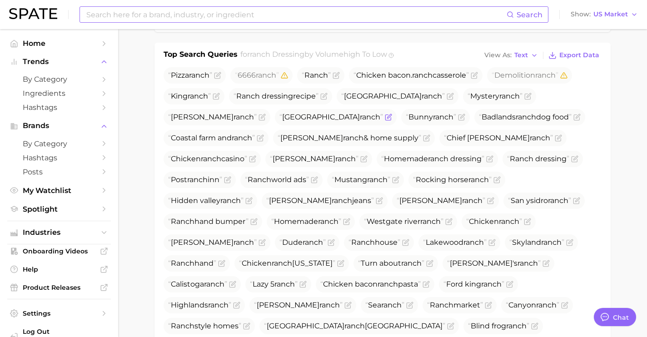
drag, startPoint x: 244, startPoint y: 117, endPoint x: 171, endPoint y: 118, distance: 72.7
click at [279, 118] on span "[GEOGRAPHIC_DATA]" at bounding box center [331, 117] width 104 height 9
drag, startPoint x: 171, startPoint y: 118, endPoint x: 248, endPoint y: 117, distance: 77.2
click at [275, 117] on span "[GEOGRAPHIC_DATA]" at bounding box center [336, 117] width 122 height 16
click at [385, 118] on icon "Flag as miscategorized or irrelevant" at bounding box center [388, 117] width 7 height 7
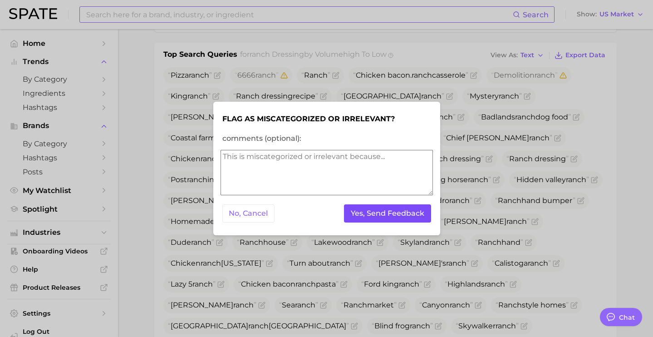
click at [367, 205] on button "Yes, Send Feedback" at bounding box center [387, 213] width 87 height 19
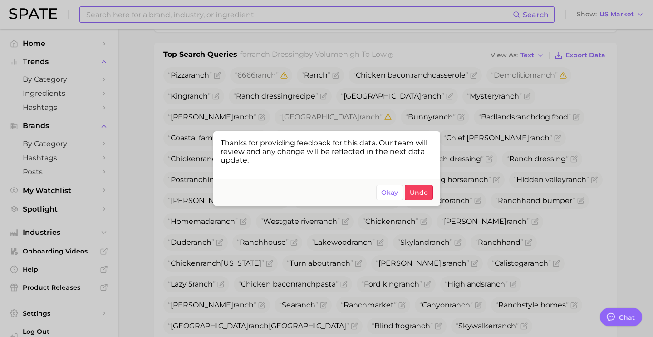
click at [525, 162] on div at bounding box center [326, 168] width 653 height 337
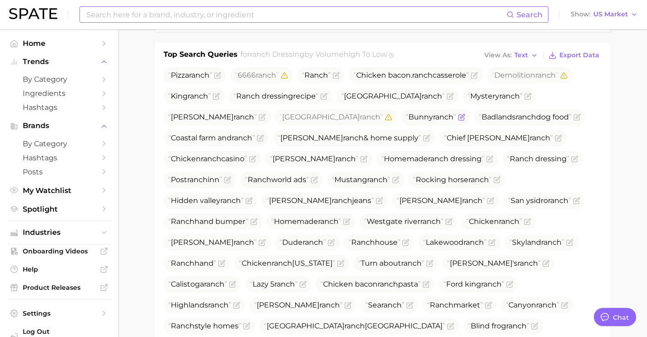
click at [458, 119] on icon "Flag as miscategorized or irrelevant" at bounding box center [461, 117] width 7 height 7
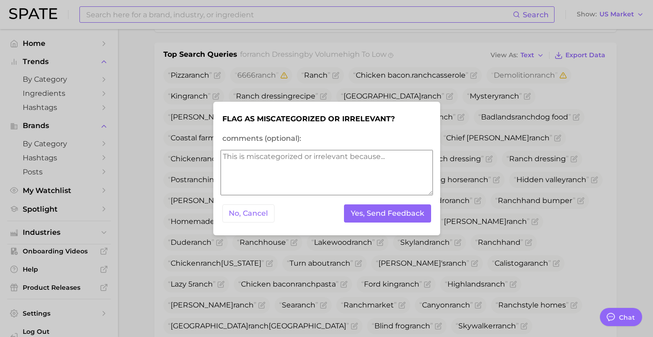
click at [323, 182] on textarea "comments (optional):" at bounding box center [327, 172] width 213 height 45
drag, startPoint x: 411, startPoint y: 156, endPoint x: 427, endPoint y: 158, distance: 16.4
click at [427, 158] on textarea "creates lots of farm ranch searches, should we keep kws as "ranch dressing"" at bounding box center [327, 172] width 213 height 45
click at [420, 173] on textarea "creates lots of farm ranch searches, should we keep the base kw as "ranch dress…" at bounding box center [327, 172] width 213 height 45
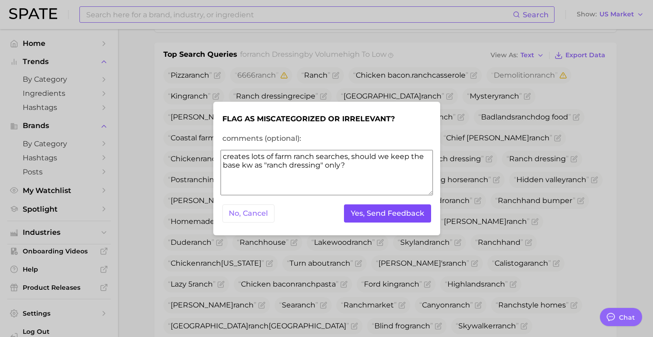
type textarea "creates lots of farm ranch searches, should we keep the base kw as "ranch dress…"
click at [384, 216] on button "Yes, Send Feedback" at bounding box center [387, 213] width 87 height 19
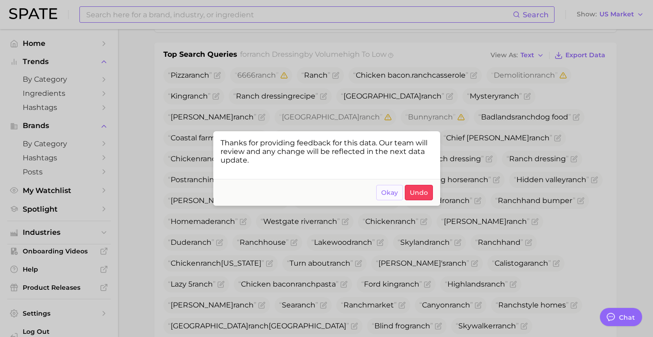
click at [381, 196] on button "Okay" at bounding box center [389, 192] width 27 height 15
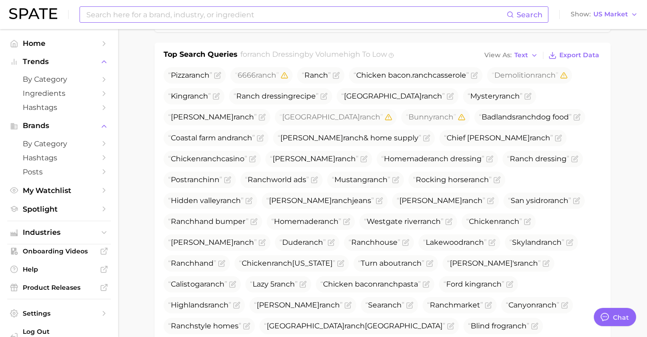
type textarea "x"
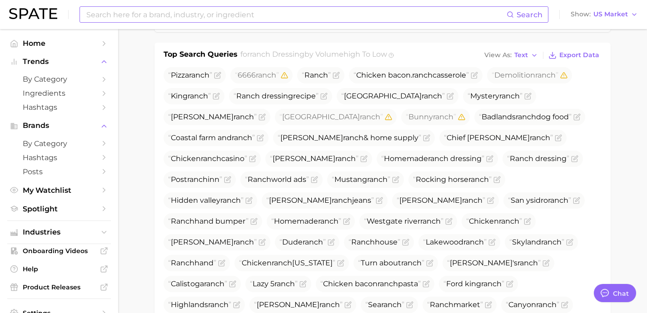
click at [200, 22] on input at bounding box center [295, 14] width 421 height 15
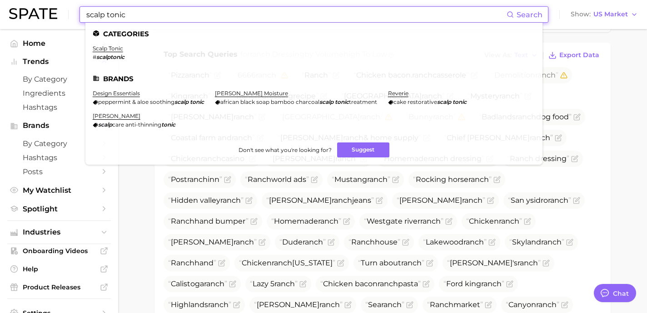
type input "scalp tonic"
type textarea "x"
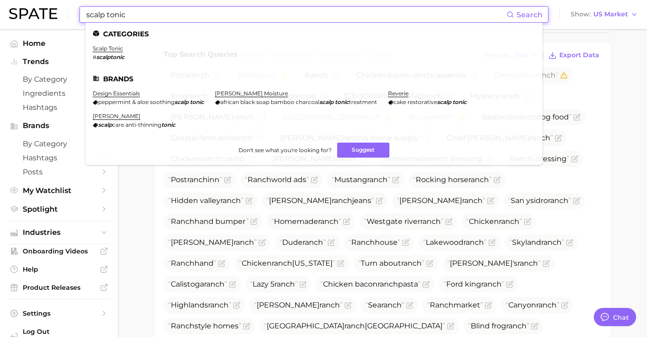
click at [159, 204] on div "Top Search Queries for ranch dressing by Volume high to low View As Text Export…" at bounding box center [382, 317] width 456 height 548
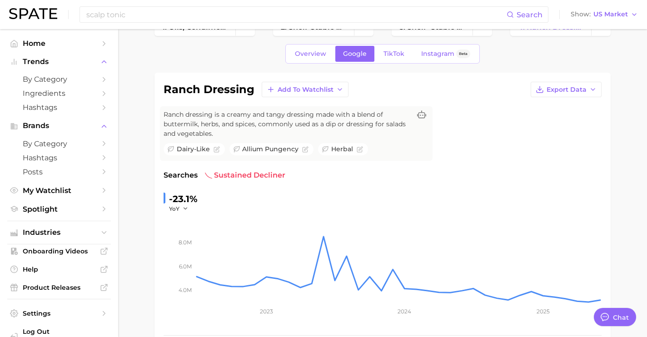
scroll to position [0, 0]
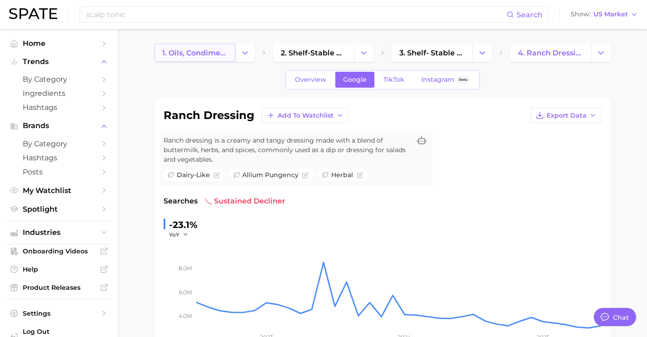
click at [213, 59] on link "1. oils, condiments & sauces" at bounding box center [194, 53] width 81 height 18
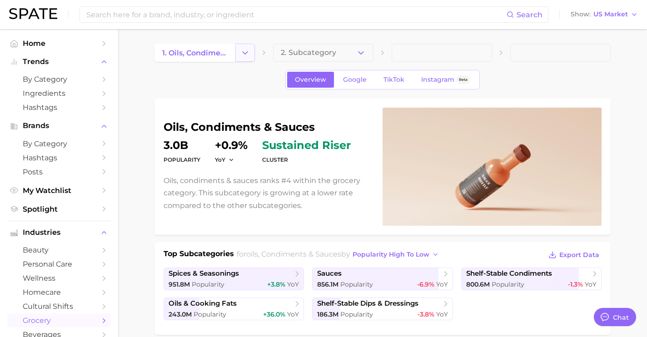
click at [245, 54] on icon "Change Category" at bounding box center [245, 53] width 10 height 10
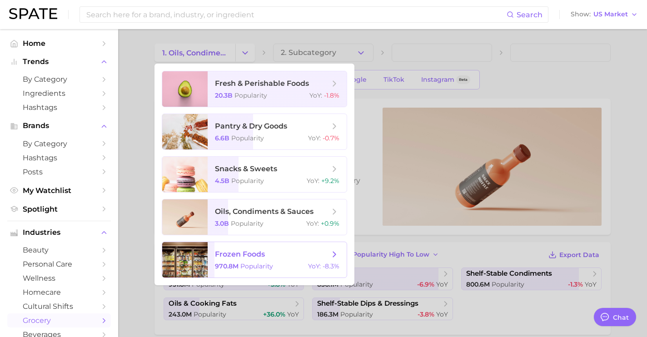
click at [231, 259] on span "frozen foods" at bounding box center [272, 254] width 114 height 10
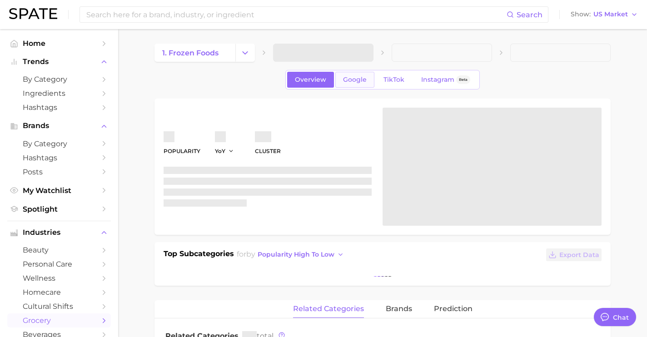
click at [358, 84] on link "Google" at bounding box center [354, 80] width 39 height 16
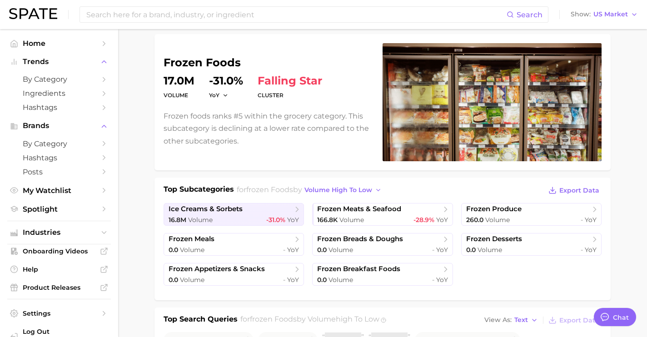
scroll to position [151, 0]
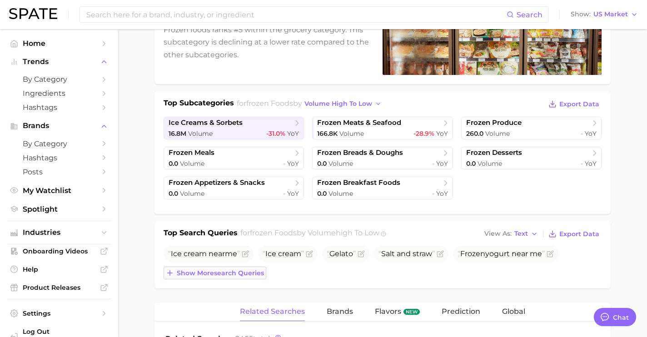
click at [248, 270] on span "Show more search queries" at bounding box center [220, 273] width 87 height 8
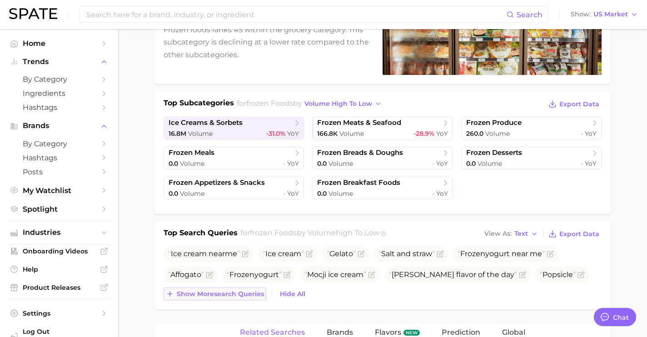
click at [244, 287] on button "Show more search queries" at bounding box center [214, 293] width 103 height 13
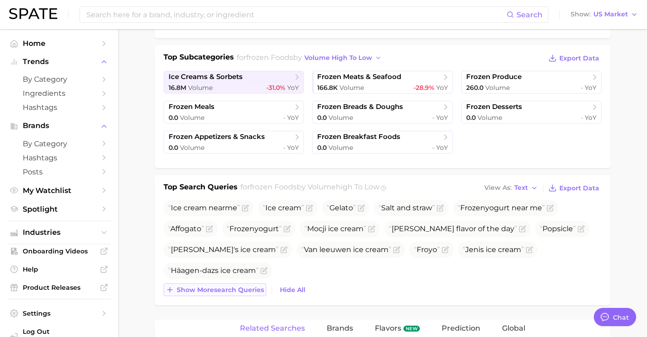
click at [244, 287] on span "Show more search queries" at bounding box center [220, 290] width 87 height 8
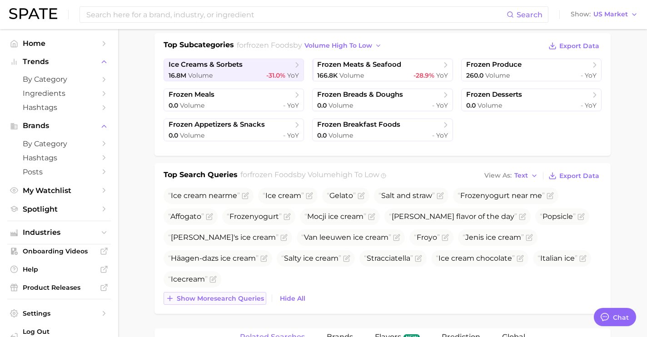
scroll to position [213, 0]
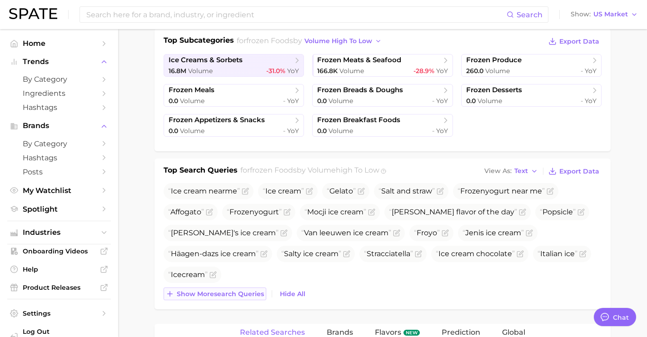
click at [244, 291] on span "Show more search queries" at bounding box center [220, 294] width 87 height 8
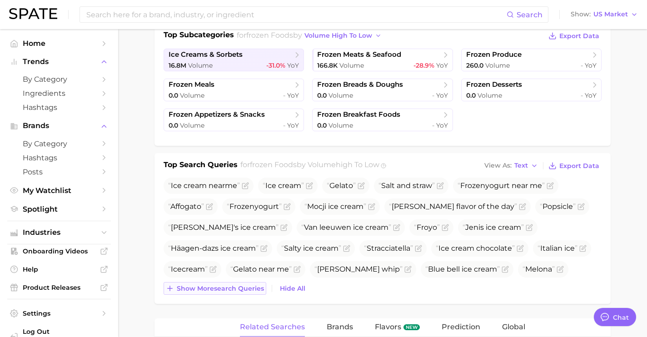
scroll to position [219, 0]
click at [244, 291] on span "Show more search queries" at bounding box center [220, 288] width 87 height 8
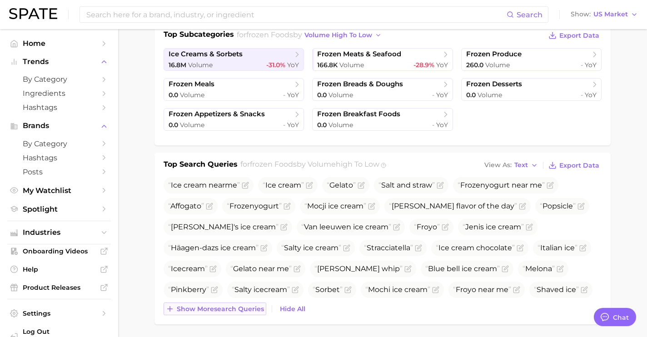
click at [242, 305] on span "Show more search queries" at bounding box center [220, 309] width 87 height 8
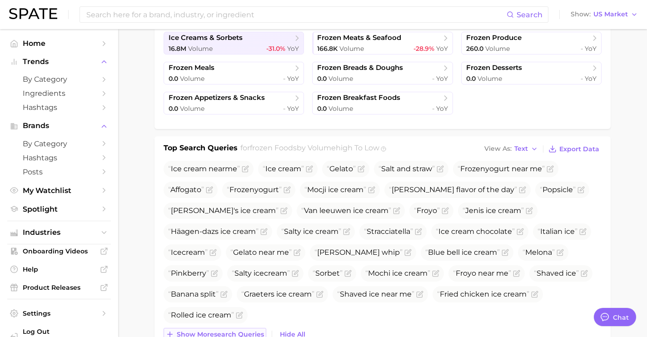
scroll to position [238, 0]
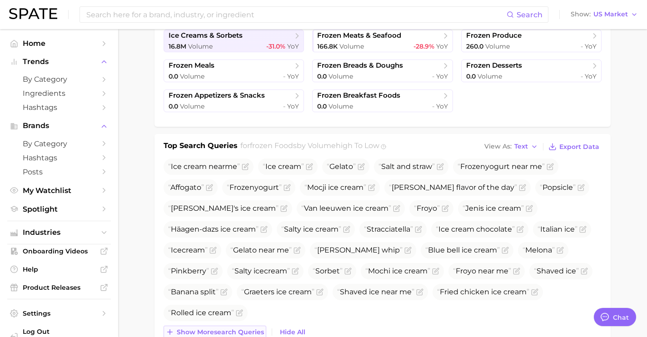
click at [240, 326] on button "Show more search queries" at bounding box center [214, 332] width 103 height 13
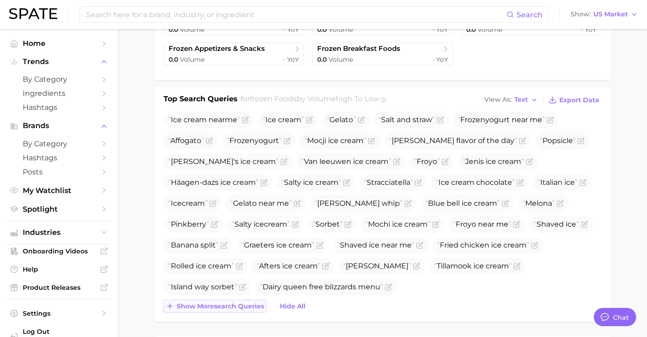
scroll to position [286, 0]
click at [238, 307] on span "Show more search queries" at bounding box center [220, 306] width 87 height 8
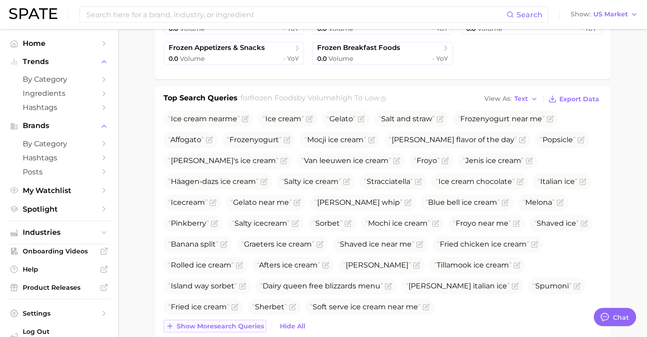
click at [238, 322] on span "Show more search queries" at bounding box center [220, 326] width 87 height 8
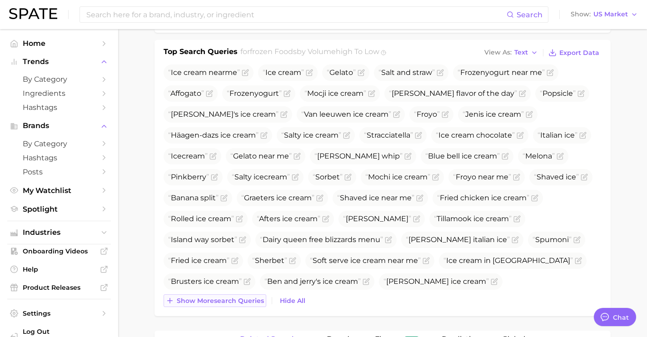
scroll to position [335, 0]
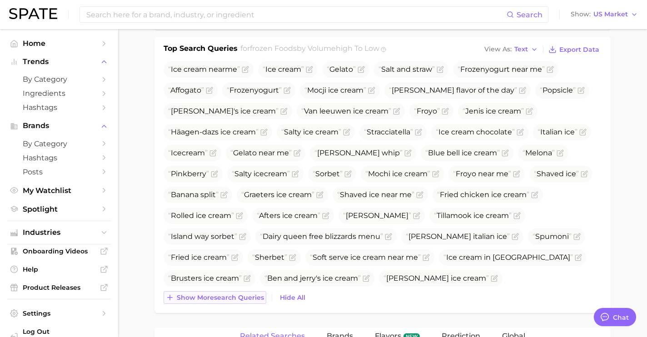
click at [239, 302] on button "Show more search queries" at bounding box center [214, 297] width 103 height 13
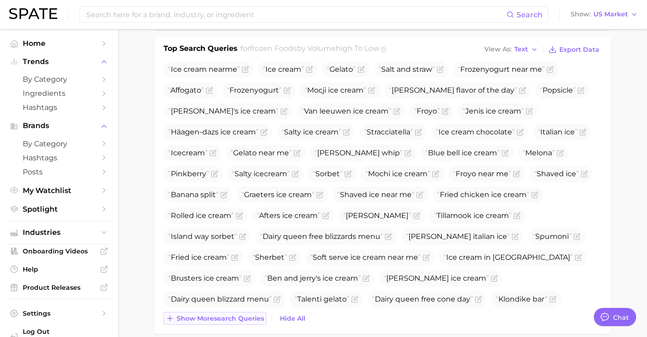
click at [241, 317] on span "Show more search queries" at bounding box center [220, 319] width 87 height 8
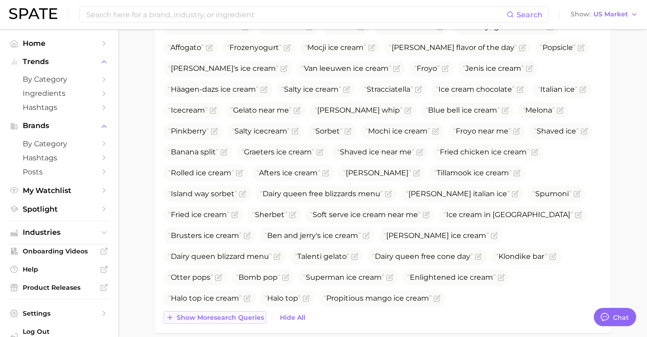
scroll to position [384, 0]
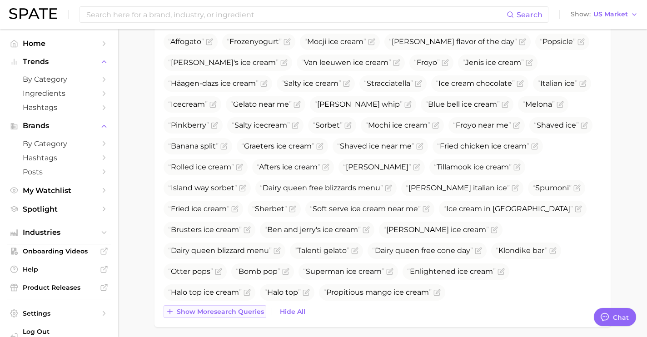
click at [241, 310] on span "Show more search queries" at bounding box center [220, 312] width 87 height 8
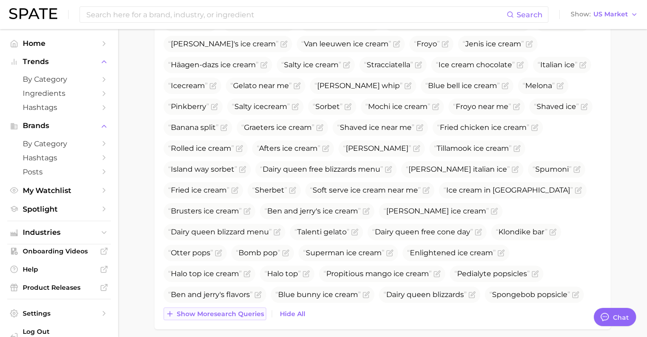
click at [241, 310] on span "Show more search queries" at bounding box center [220, 314] width 87 height 8
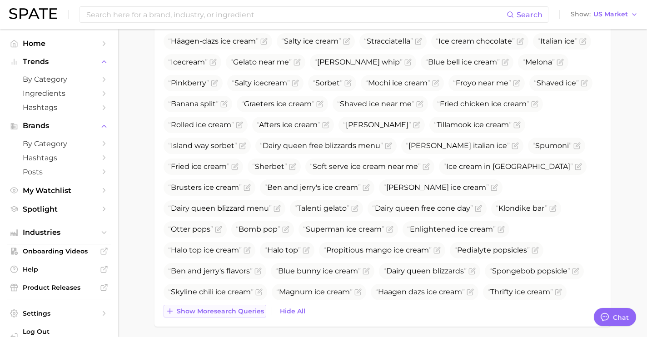
click at [241, 310] on span "Show more search queries" at bounding box center [220, 311] width 87 height 8
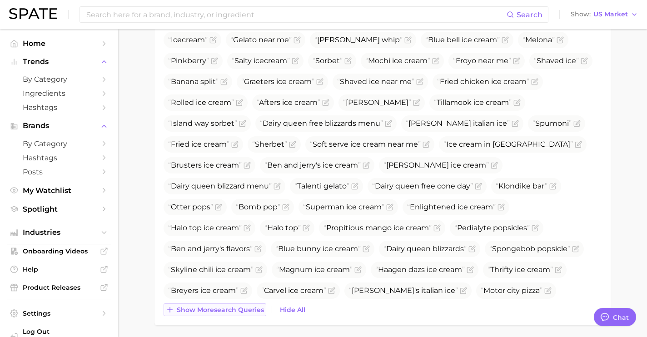
click at [241, 310] on span "Show more search queries" at bounding box center [220, 310] width 87 height 8
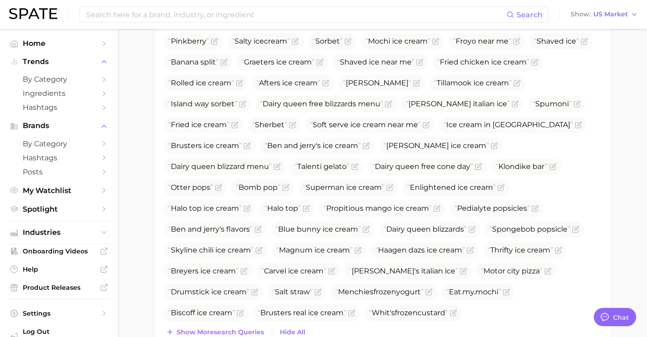
scroll to position [492, 0]
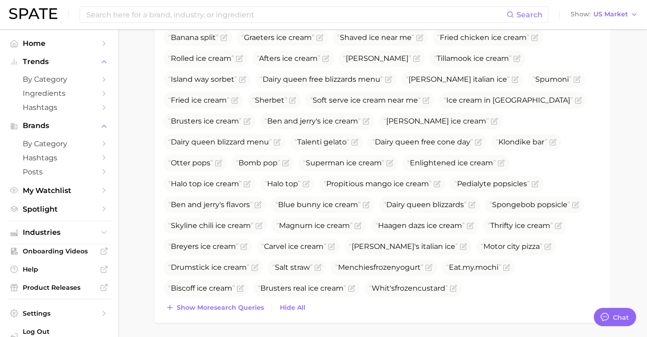
click at [241, 304] on span "Show more search queries" at bounding box center [220, 308] width 87 height 8
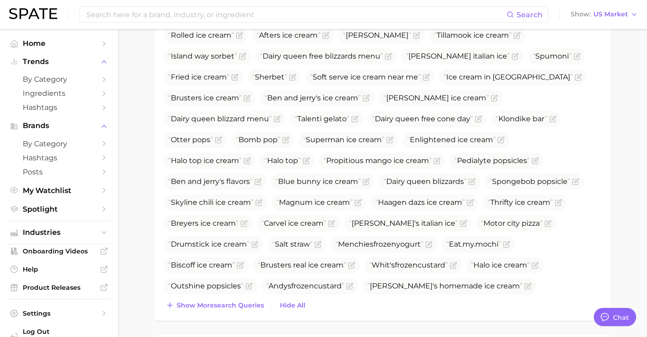
click at [241, 303] on span "Show more search queries" at bounding box center [220, 306] width 87 height 8
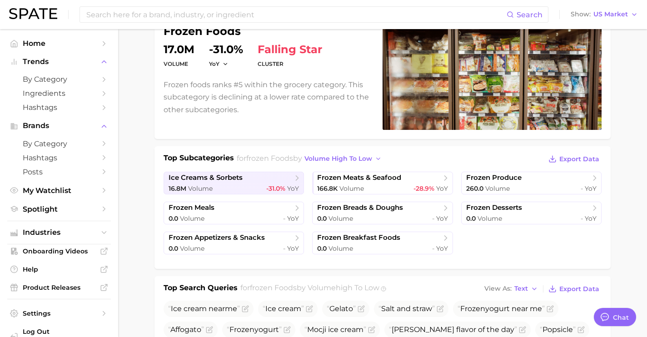
scroll to position [0, 0]
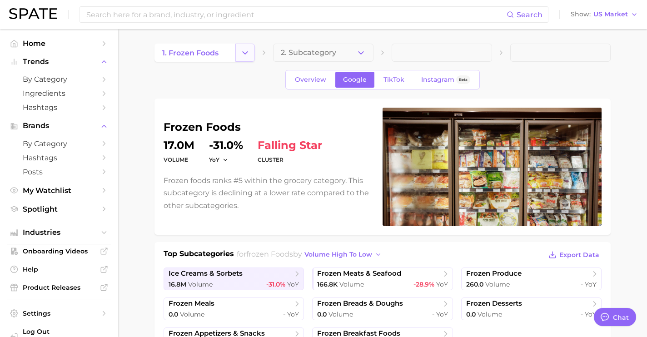
click at [242, 58] on button "Change Category" at bounding box center [245, 53] width 20 height 18
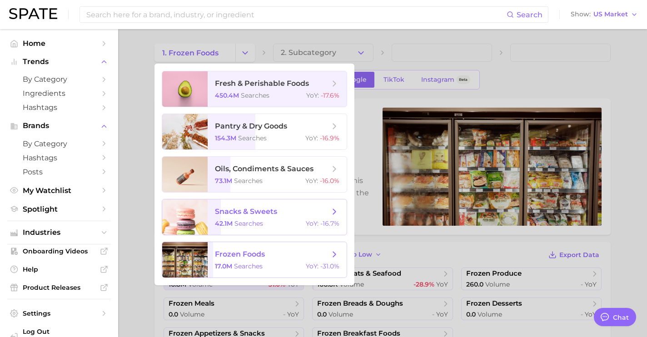
click at [245, 224] on span "searches" at bounding box center [248, 223] width 29 height 8
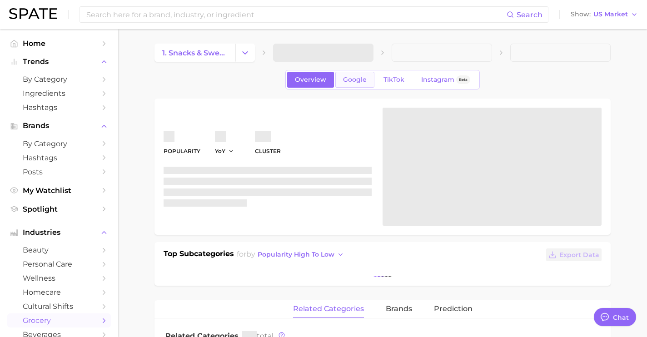
click at [366, 74] on link "Google" at bounding box center [354, 80] width 39 height 16
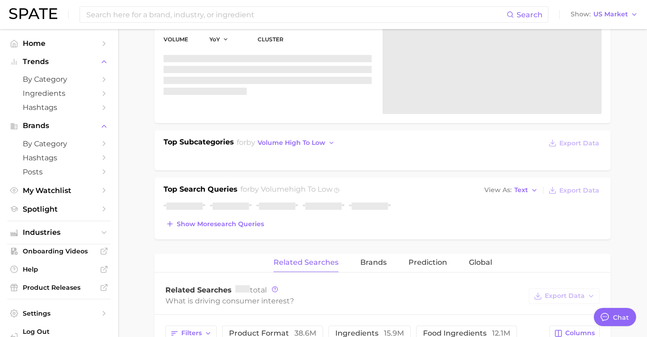
scroll to position [113, 0]
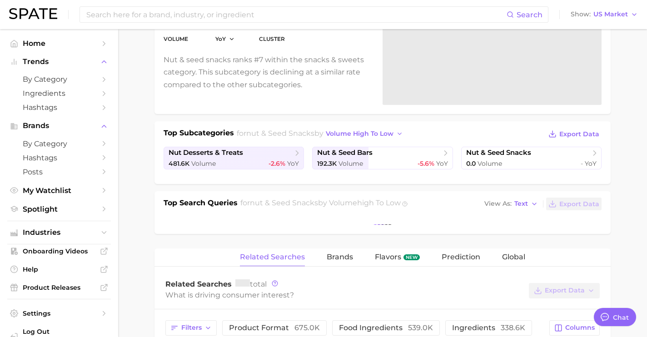
scroll to position [123, 0]
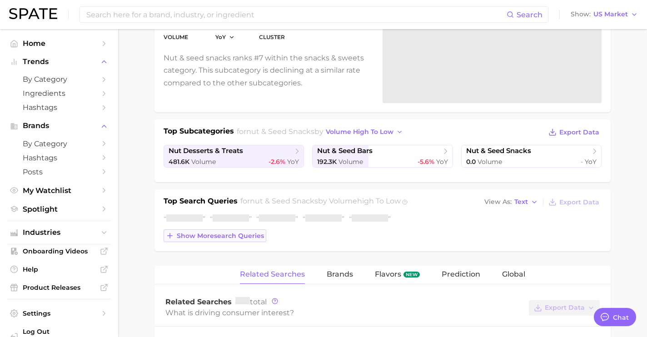
click at [235, 237] on span "Show more search queries" at bounding box center [220, 236] width 87 height 8
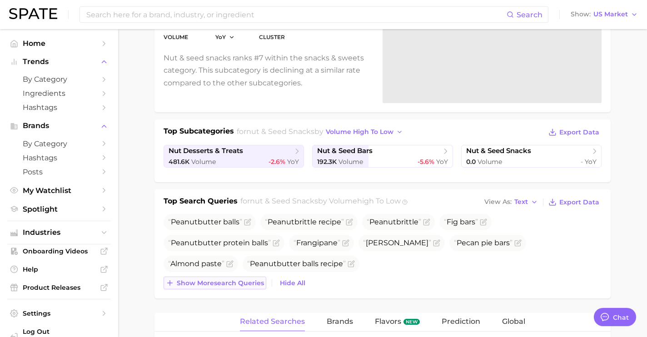
click at [237, 279] on span "Show more search queries" at bounding box center [220, 283] width 87 height 8
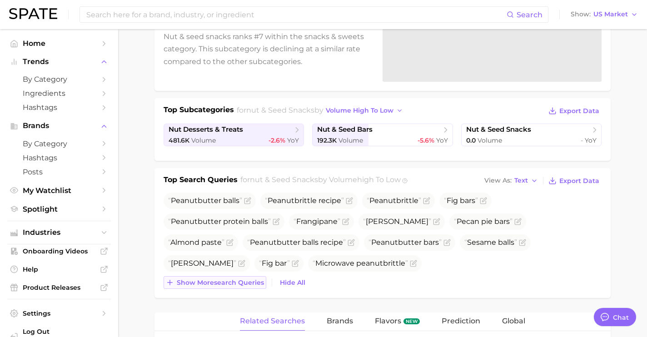
click at [237, 286] on span "Show more search queries" at bounding box center [220, 283] width 87 height 8
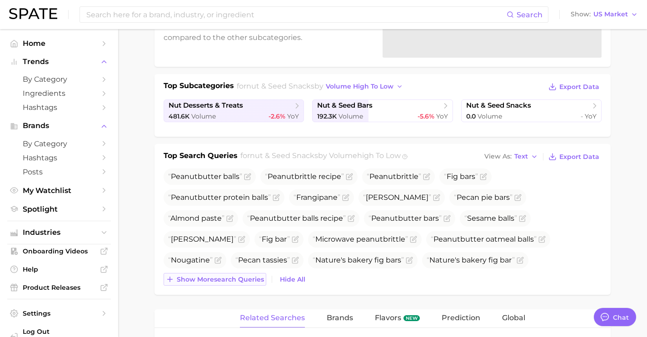
click at [237, 286] on div "Top Search Queries for nut & seed snacks by Volume high to low View As Text Exp…" at bounding box center [382, 219] width 456 height 151
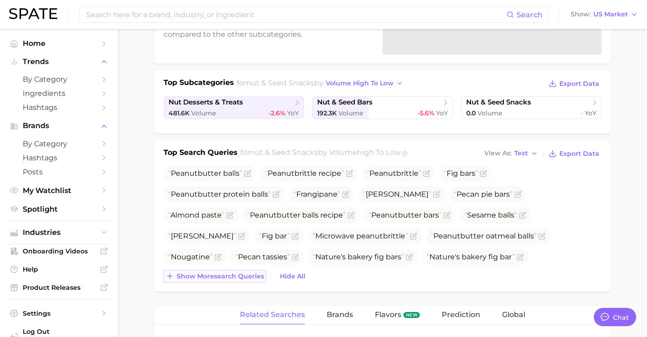
scroll to position [173, 0]
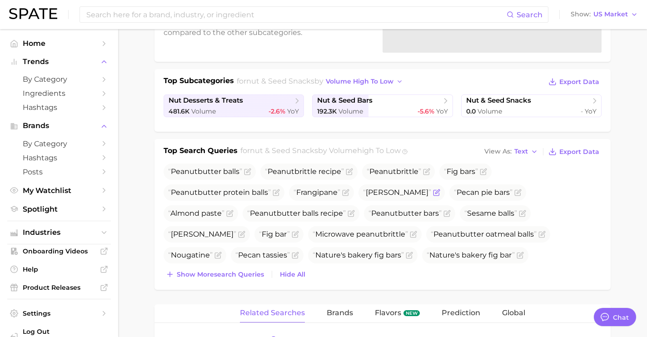
click at [436, 193] on icon "Flag as miscategorized or irrelevant" at bounding box center [435, 192] width 5 height 5
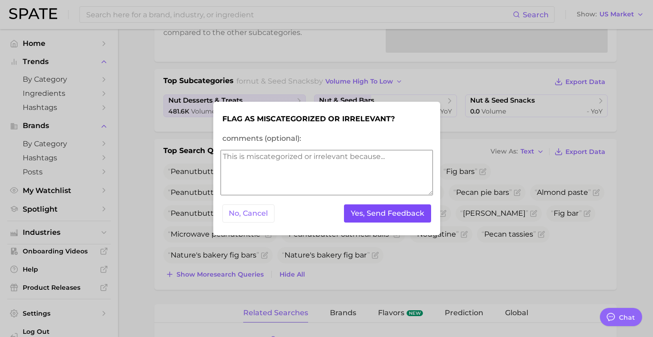
click at [408, 211] on button "Yes, Send Feedback" at bounding box center [387, 213] width 87 height 19
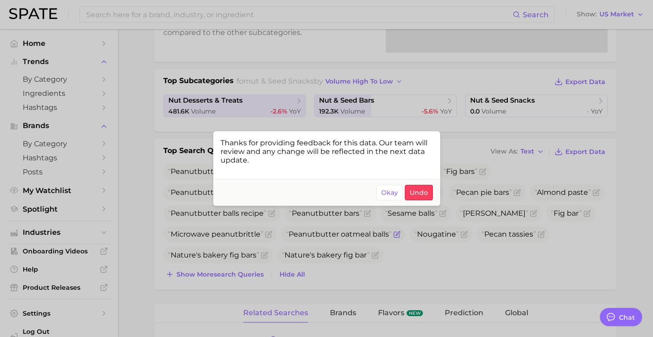
click at [337, 232] on div at bounding box center [326, 168] width 653 height 337
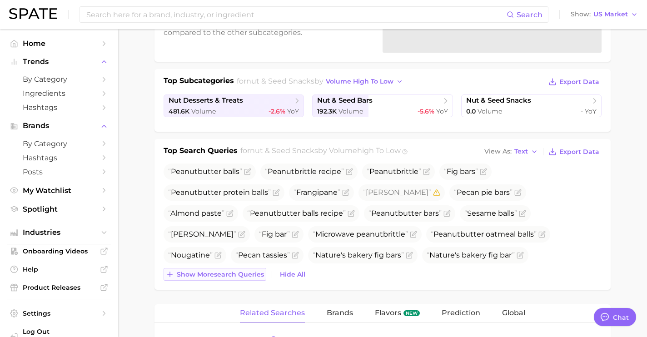
click at [250, 269] on button "Show more search queries" at bounding box center [214, 274] width 103 height 13
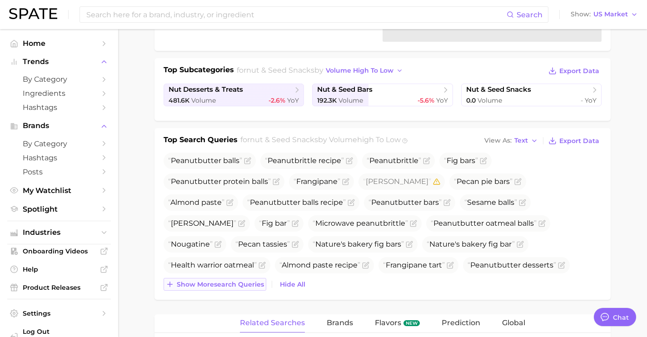
click at [245, 278] on button "Show more search queries" at bounding box center [214, 284] width 103 height 13
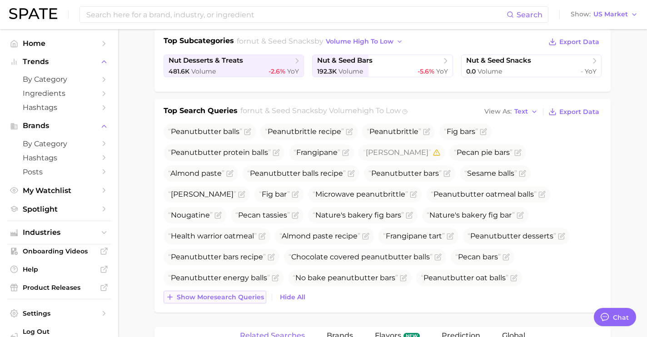
scroll to position [214, 0]
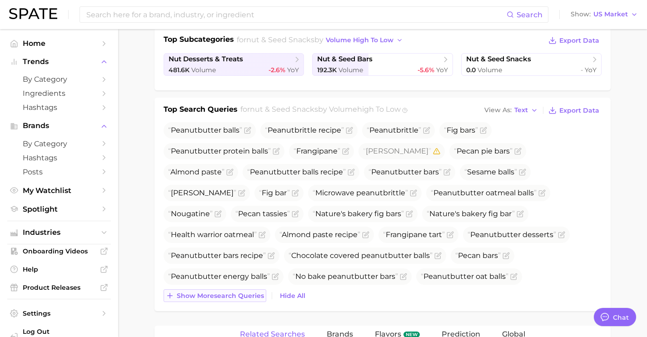
click at [244, 292] on span "Show more search queries" at bounding box center [220, 296] width 87 height 8
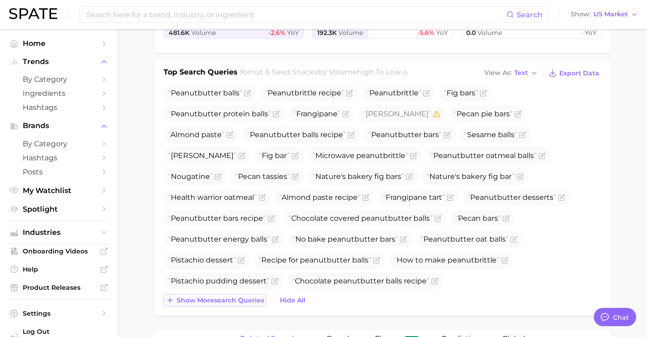
click at [244, 297] on span "Show more search queries" at bounding box center [220, 301] width 87 height 8
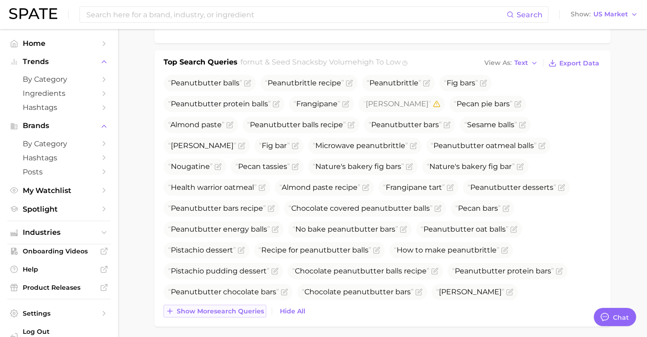
scroll to position [271, 0]
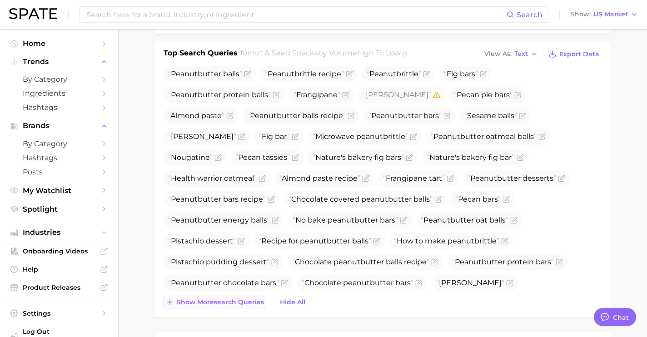
click at [244, 305] on span "Show more search queries" at bounding box center [220, 302] width 87 height 8
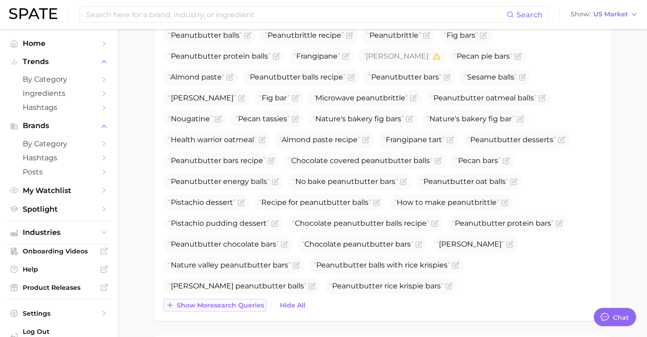
scroll to position [312, 0]
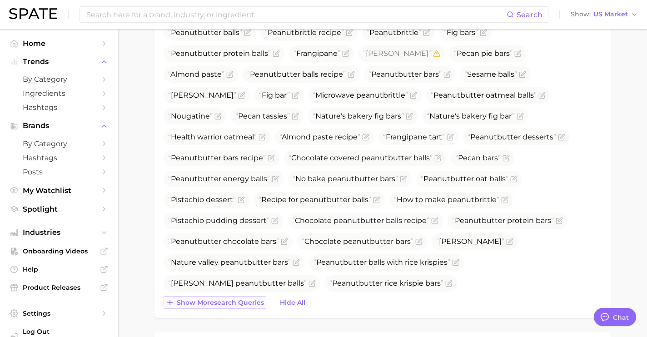
click at [244, 305] on span "Show more search queries" at bounding box center [220, 303] width 87 height 8
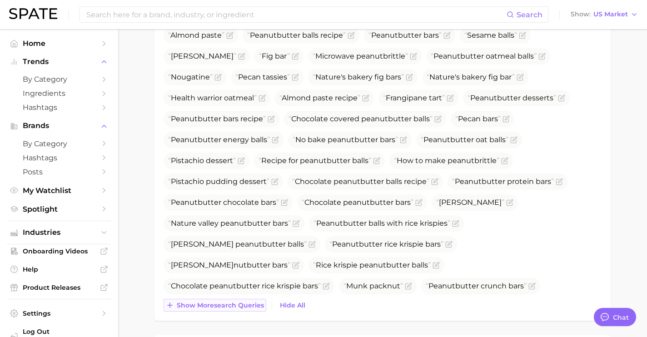
click at [244, 305] on span "Show more search queries" at bounding box center [220, 306] width 87 height 8
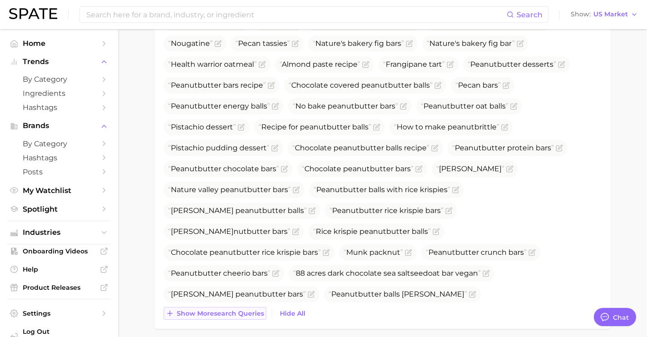
scroll to position [388, 0]
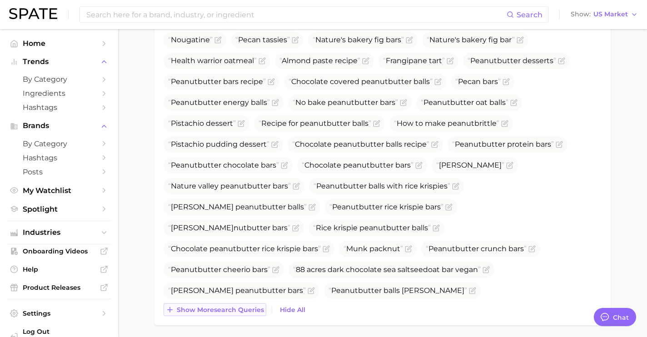
click at [244, 305] on button "Show more search queries" at bounding box center [214, 309] width 103 height 13
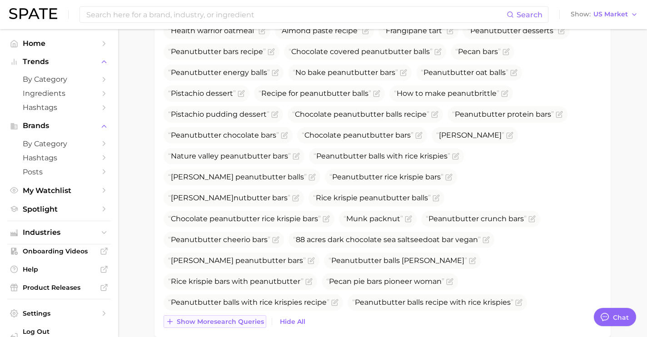
scroll to position [424, 0]
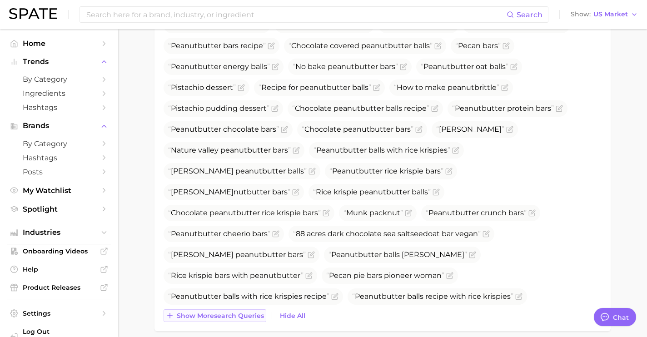
click at [244, 305] on div "Pea nut butter balls Pea nut brittle recipe Pea nut brittle Fig bars Pea nut bu…" at bounding box center [382, 117] width 438 height 410
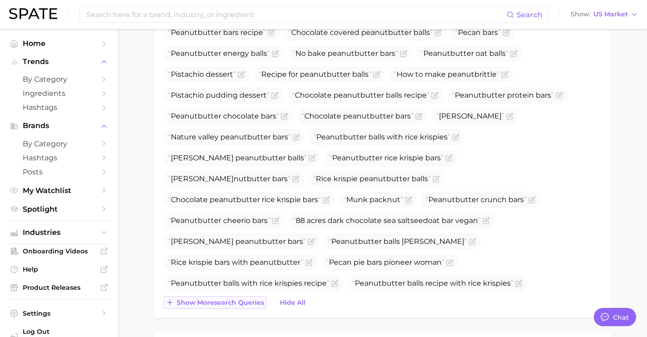
scroll to position [440, 0]
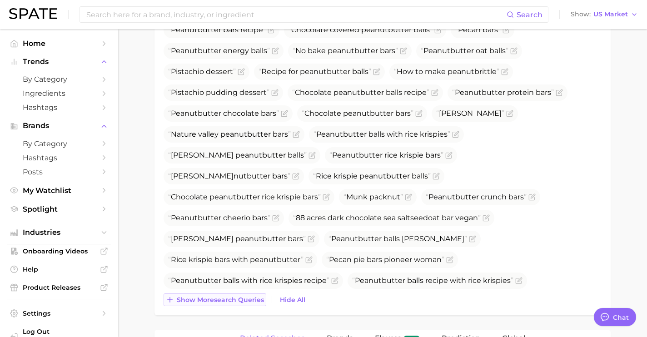
click at [244, 305] on button "Show more search queries" at bounding box center [214, 299] width 103 height 13
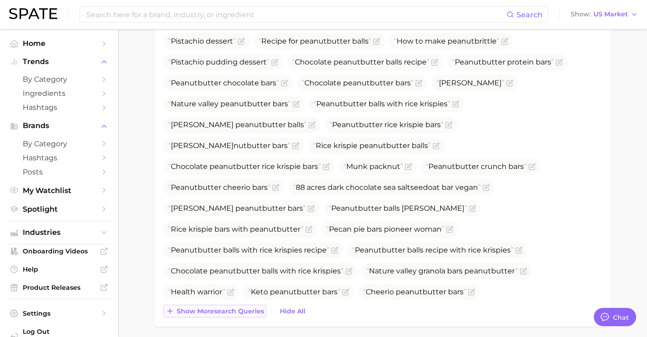
click at [244, 305] on button "Show more search queries" at bounding box center [214, 311] width 103 height 13
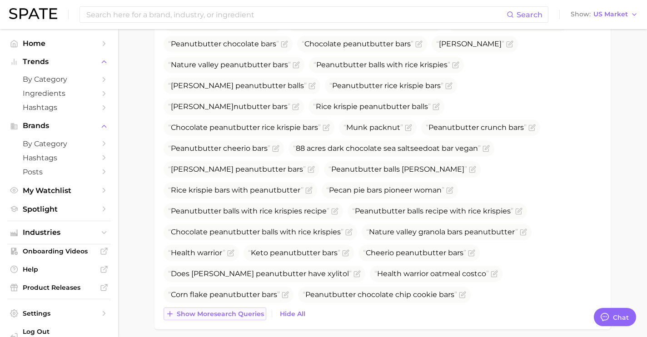
scroll to position [510, 0]
click at [244, 305] on div "Pea nut butter balls Pea nut brittle recipe Pea nut brittle Fig bars Pea nut bu…" at bounding box center [382, 72] width 438 height 493
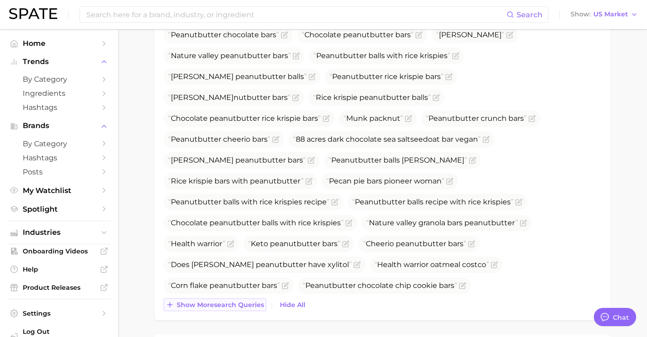
click at [244, 305] on span "Show more search queries" at bounding box center [220, 305] width 87 height 8
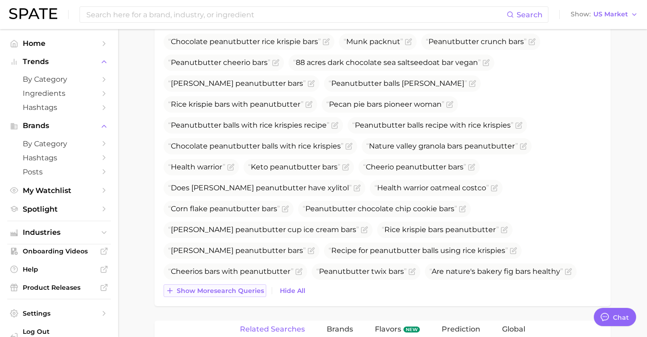
scroll to position [596, 0]
click at [244, 296] on div "Show more search queries Hide All" at bounding box center [382, 290] width 438 height 13
click at [243, 291] on span "Show more search queries" at bounding box center [220, 291] width 87 height 8
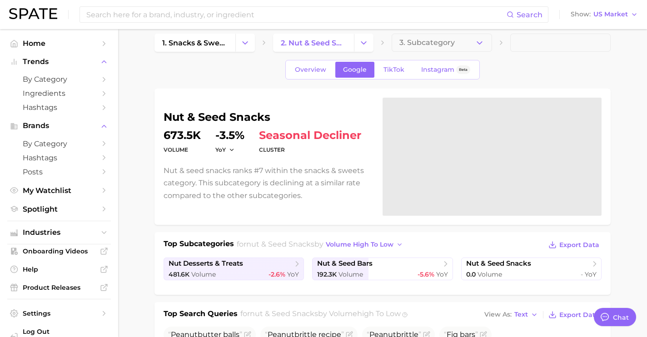
scroll to position [0, 0]
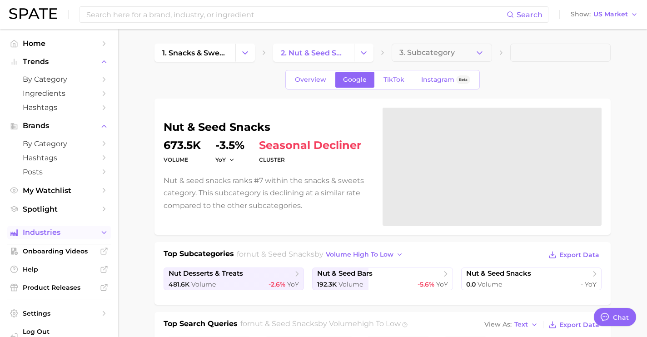
click at [87, 231] on span "Industries" at bounding box center [59, 232] width 73 height 8
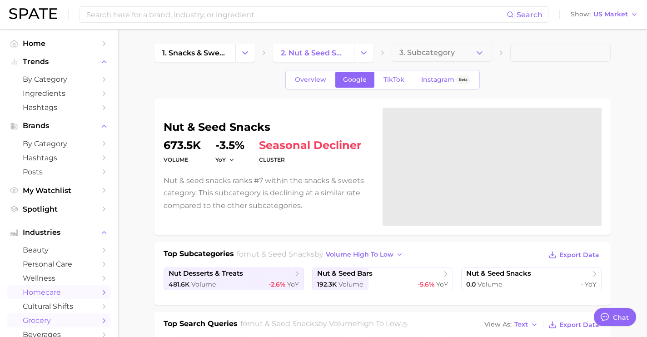
scroll to position [61, 0]
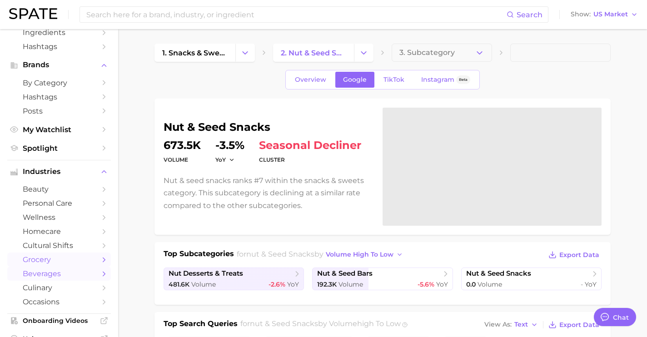
click at [77, 278] on span "beverages" at bounding box center [59, 273] width 73 height 9
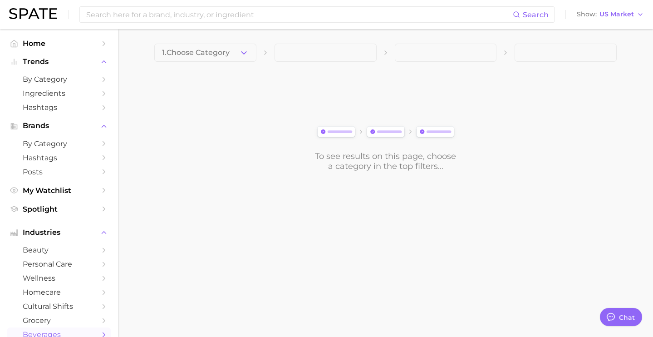
click at [239, 50] on icon "button" at bounding box center [244, 53] width 10 height 10
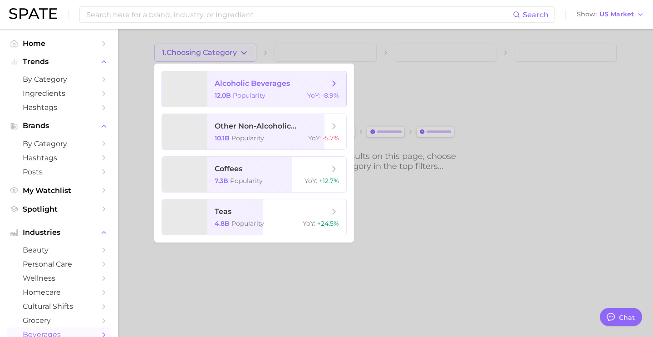
click at [243, 76] on span "alcoholic beverages 12.0b Popularity YoY : -8.9%" at bounding box center [277, 88] width 139 height 35
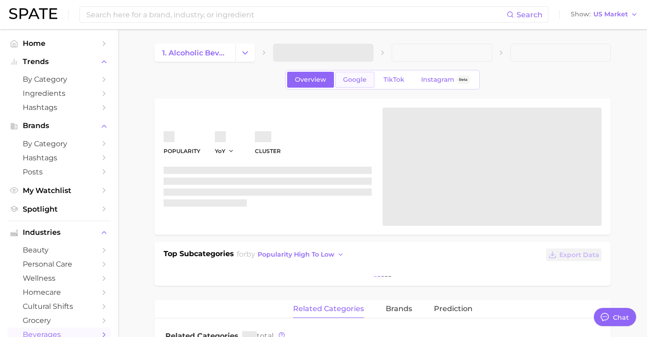
click at [347, 84] on link "Google" at bounding box center [354, 80] width 39 height 16
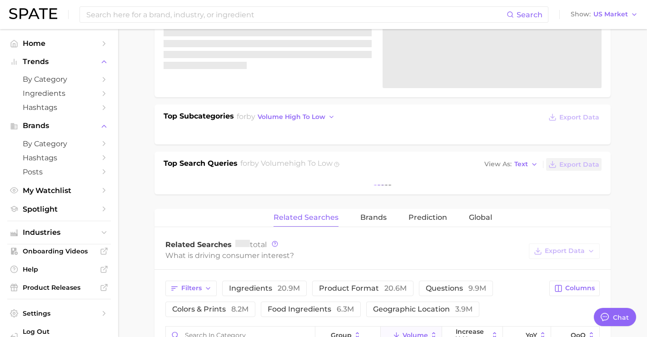
scroll to position [145, 0]
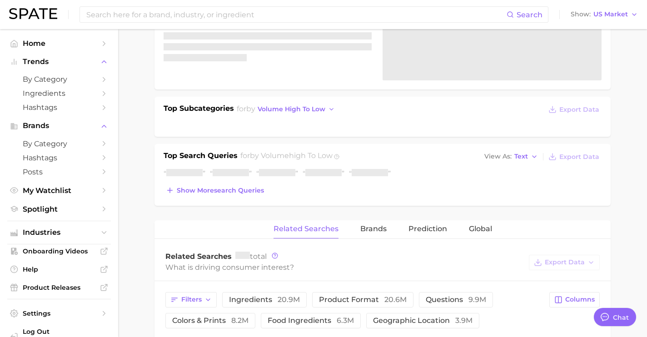
click at [239, 191] on div "Top Search Queries for by Volume high to low View As Text Export Data Show more…" at bounding box center [382, 175] width 456 height 62
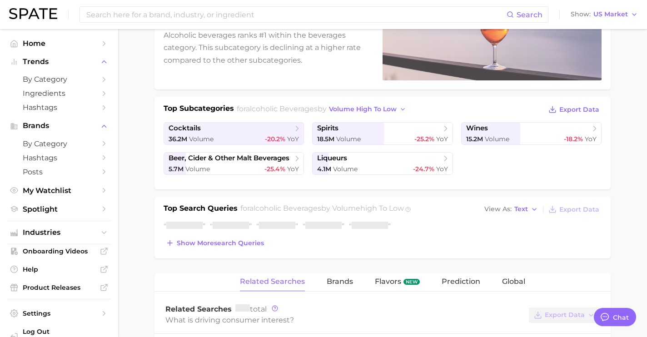
scroll to position [154, 0]
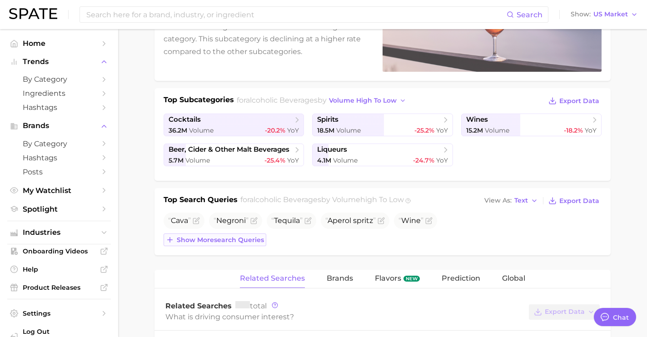
click at [240, 240] on span "Show more search queries" at bounding box center [220, 240] width 87 height 8
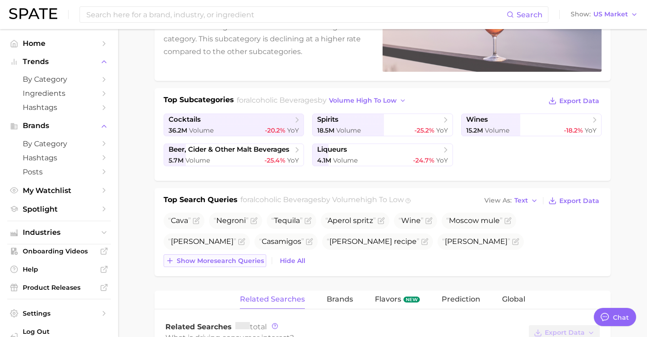
click at [242, 262] on span "Show more search queries" at bounding box center [220, 261] width 87 height 8
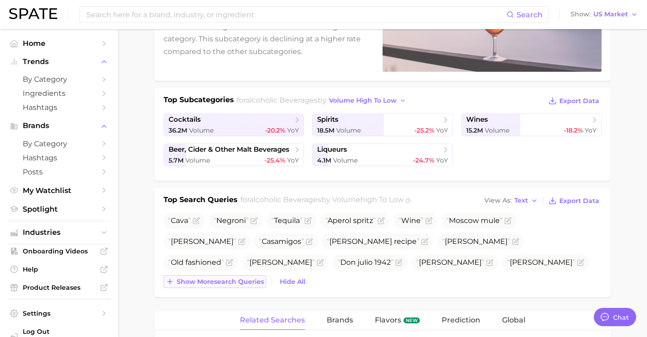
click at [238, 278] on span "Show more search queries" at bounding box center [220, 282] width 87 height 8
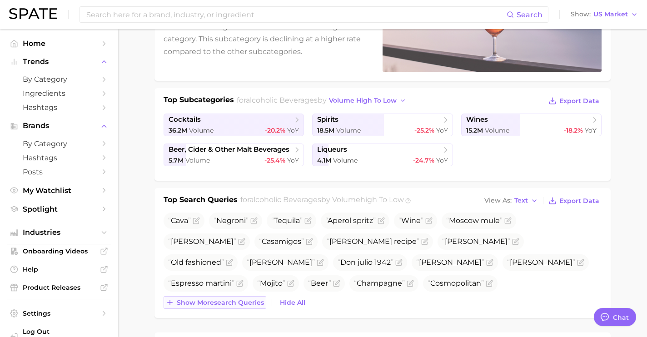
scroll to position [169, 0]
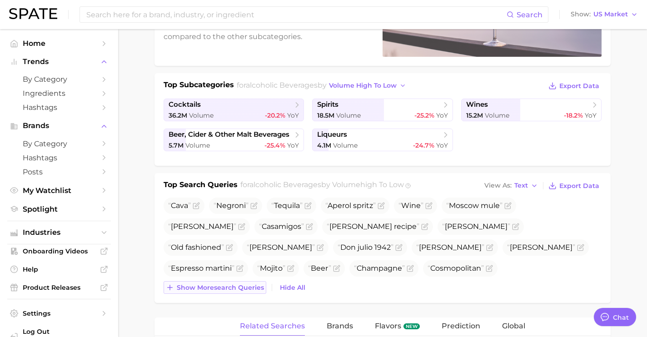
click at [237, 285] on span "Show more search queries" at bounding box center [220, 288] width 87 height 8
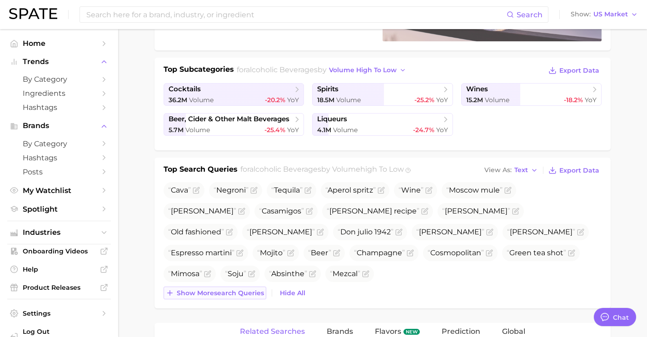
scroll to position [188, 0]
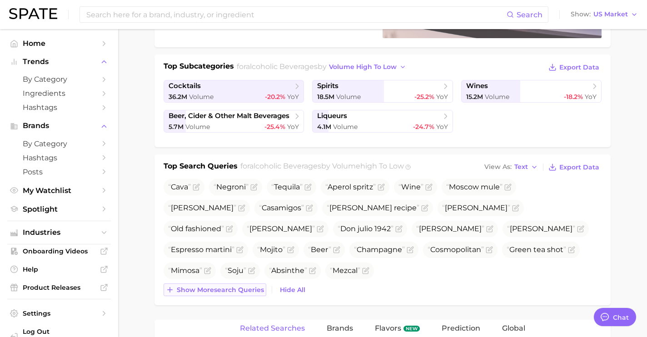
click at [237, 290] on span "Show more search queries" at bounding box center [220, 290] width 87 height 8
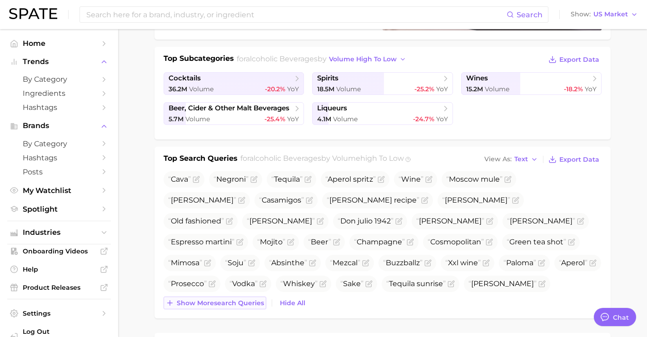
scroll to position [198, 0]
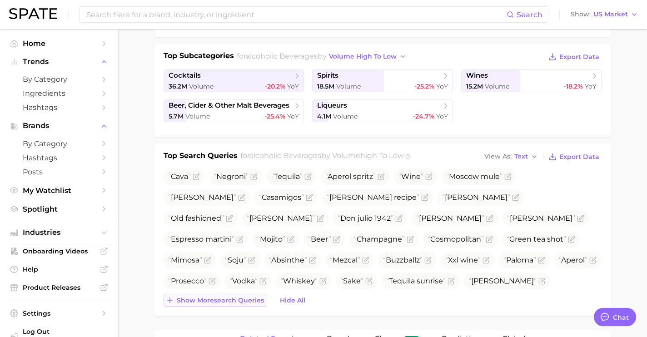
click at [237, 290] on div "Cava Negroni Tequila Aperol spritz Wine Moscow mule [PERSON_NAME] Casamigos [PE…" at bounding box center [382, 237] width 438 height 138
click at [237, 298] on span "Show more search queries" at bounding box center [220, 301] width 87 height 8
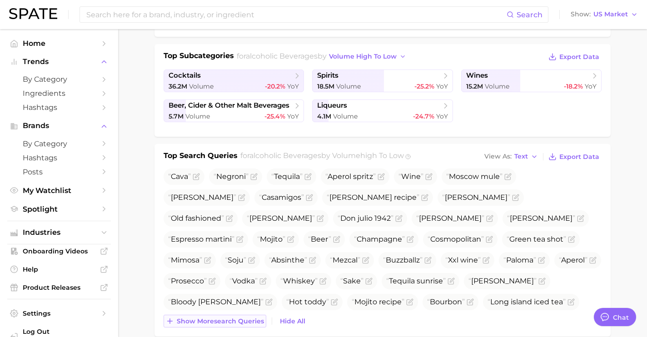
scroll to position [218, 0]
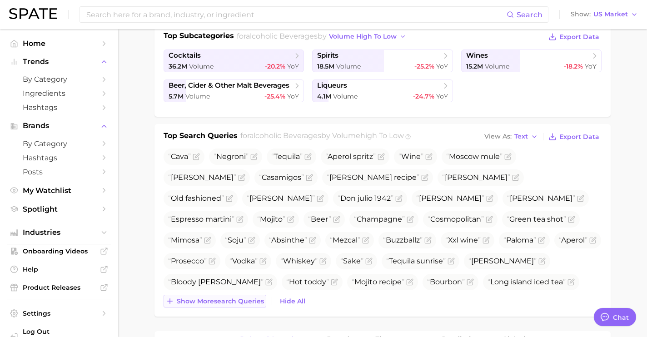
click at [237, 298] on span "Show more search queries" at bounding box center [220, 301] width 87 height 8
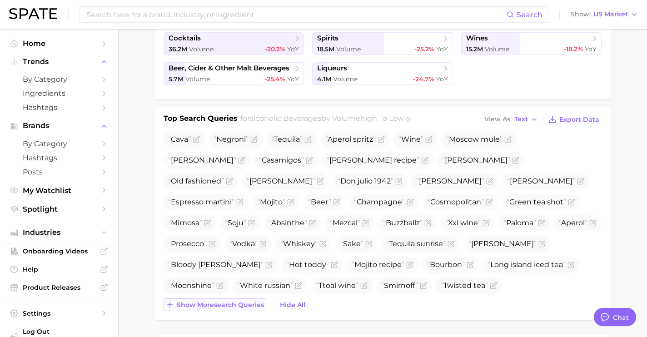
scroll to position [237, 0]
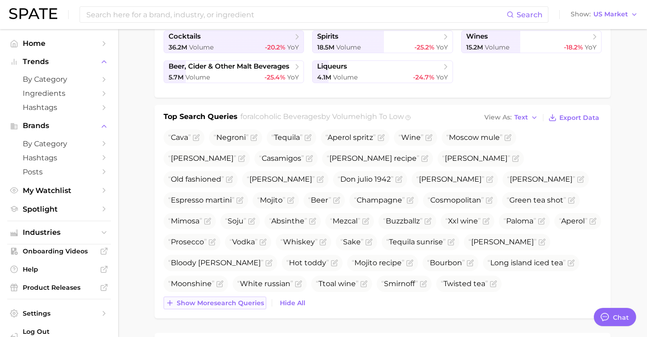
click at [237, 299] on span "Show more search queries" at bounding box center [220, 303] width 87 height 8
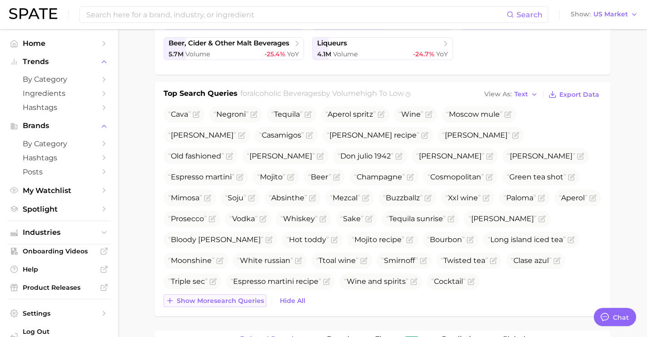
click at [237, 298] on span "Show more search queries" at bounding box center [220, 301] width 87 height 8
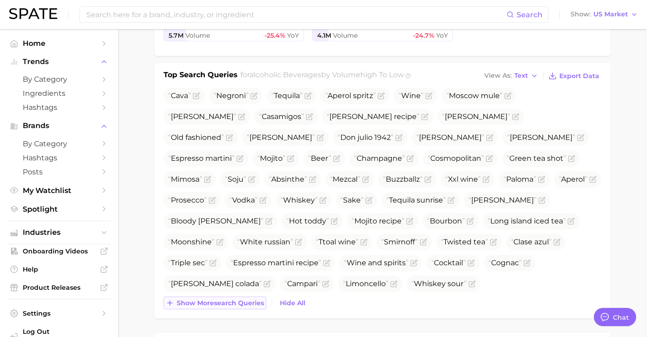
scroll to position [281, 0]
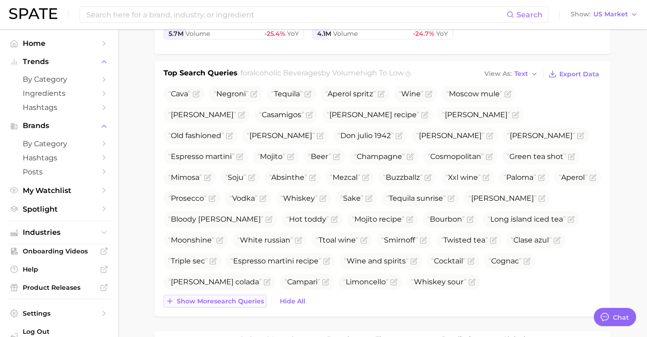
click at [237, 298] on span "Show more search queries" at bounding box center [220, 301] width 87 height 8
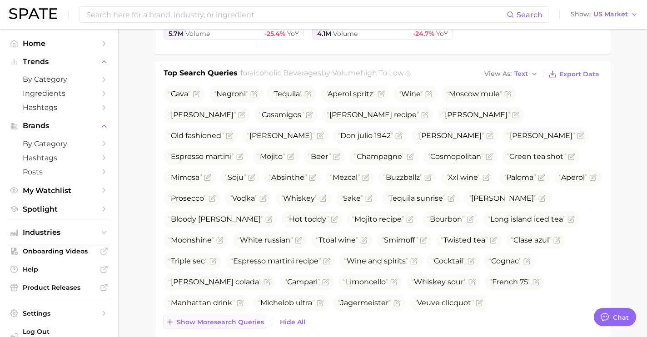
scroll to position [298, 0]
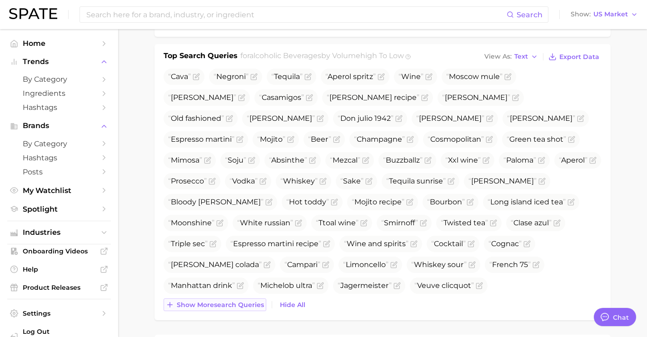
click at [237, 298] on button "Show more search queries" at bounding box center [214, 304] width 103 height 13
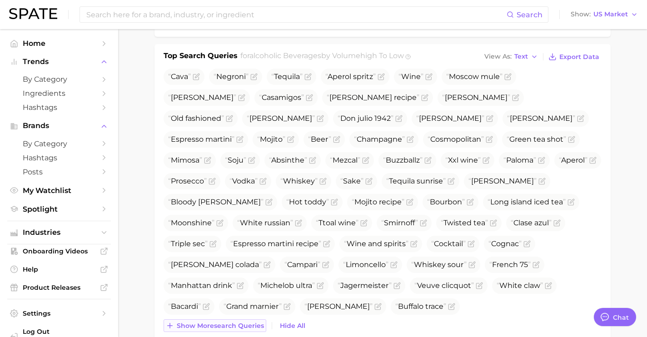
scroll to position [317, 0]
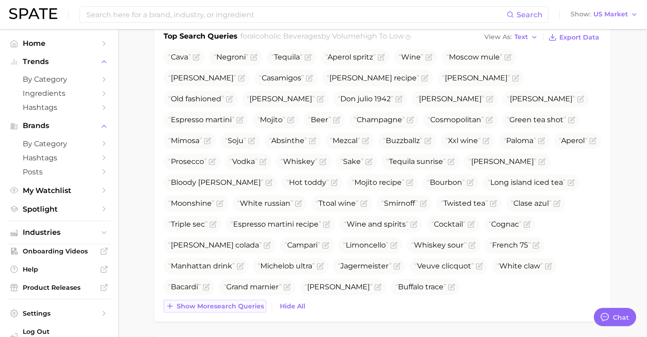
click at [237, 298] on div "Cava Negroni Tequila Aperol spritz Wine Moscow mule [PERSON_NAME] Casamigos [PE…" at bounding box center [382, 180] width 438 height 263
click at [237, 304] on span "Show more search queries" at bounding box center [220, 306] width 87 height 8
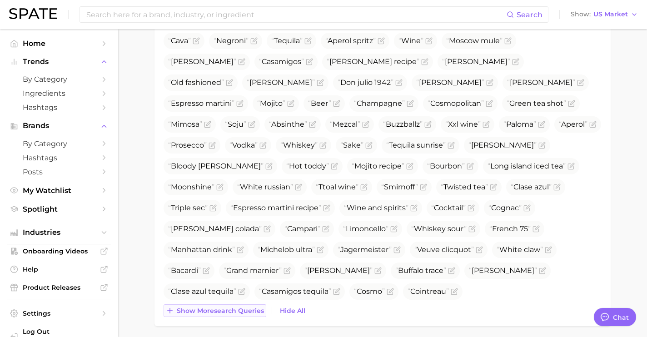
scroll to position [335, 0]
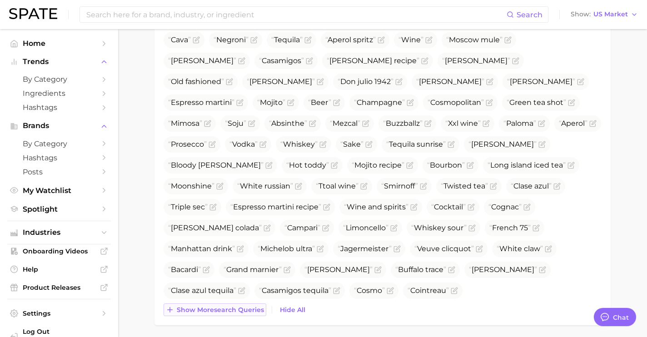
click at [237, 304] on button "Show more search queries" at bounding box center [214, 309] width 103 height 13
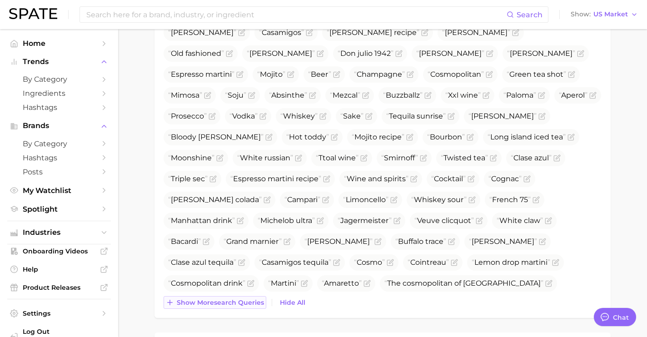
click at [237, 304] on span "Show more search queries" at bounding box center [220, 303] width 87 height 8
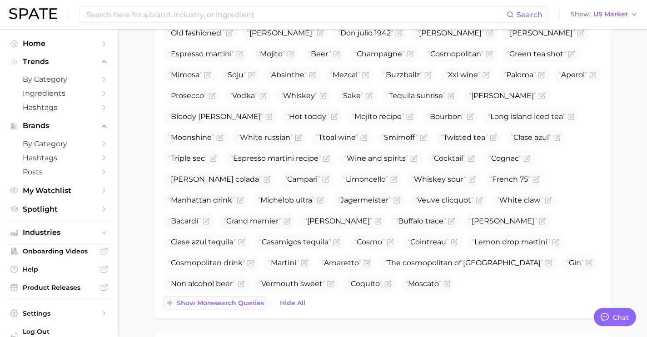
click at [237, 304] on span "Show more search queries" at bounding box center [220, 303] width 87 height 8
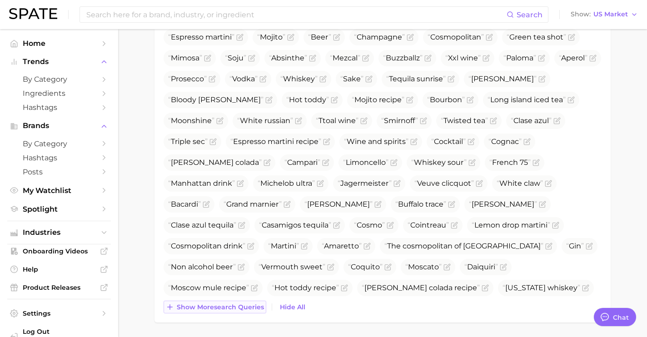
click at [237, 304] on span "Show more search queries" at bounding box center [220, 307] width 87 height 8
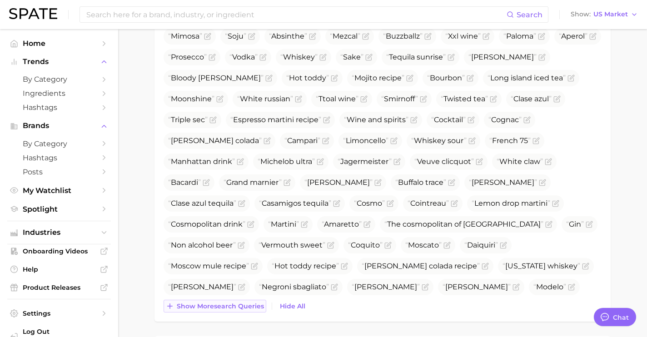
click at [237, 304] on span "Show more search queries" at bounding box center [220, 306] width 87 height 8
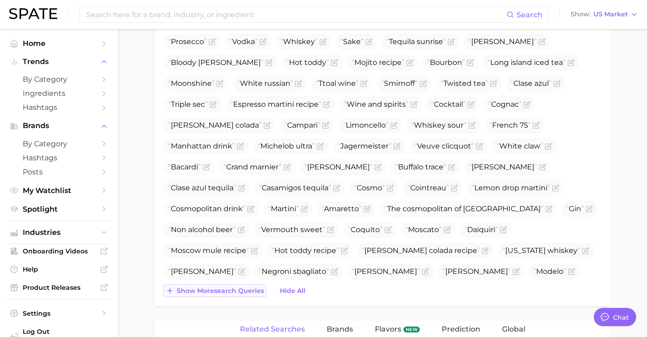
click at [236, 294] on span "Show more search queries" at bounding box center [220, 291] width 87 height 8
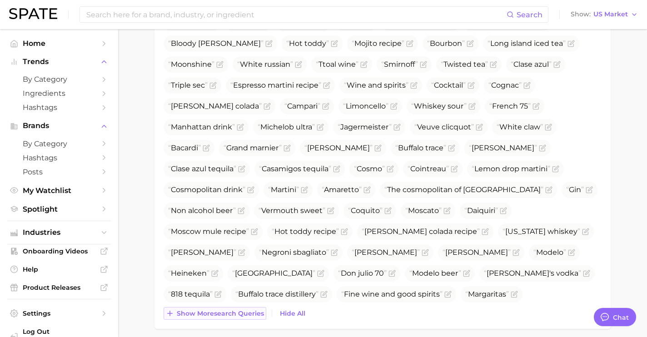
scroll to position [459, 0]
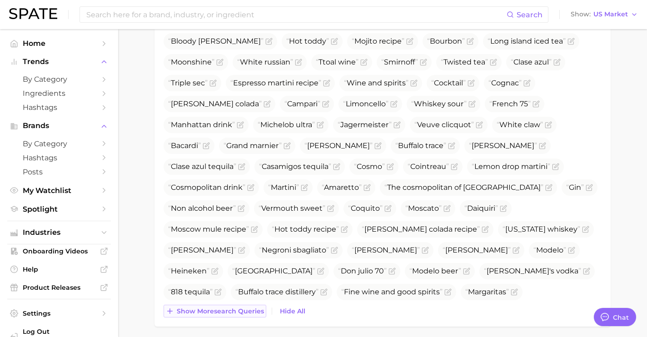
click at [236, 305] on span "Amaretto sour" at bounding box center [201, 313] width 76 height 16
click at [238, 305] on button "Show more search queries" at bounding box center [214, 311] width 103 height 13
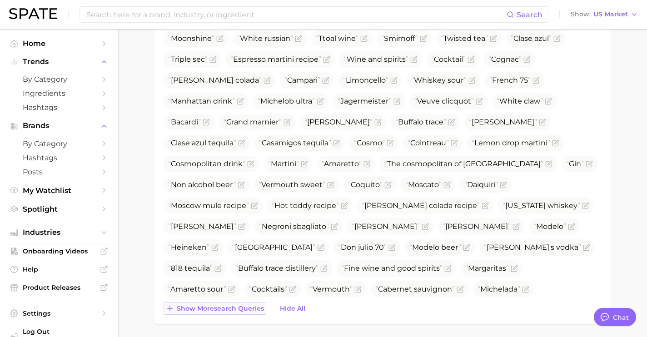
scroll to position [483, 0]
click at [238, 312] on button "Show more search queries" at bounding box center [214, 308] width 103 height 13
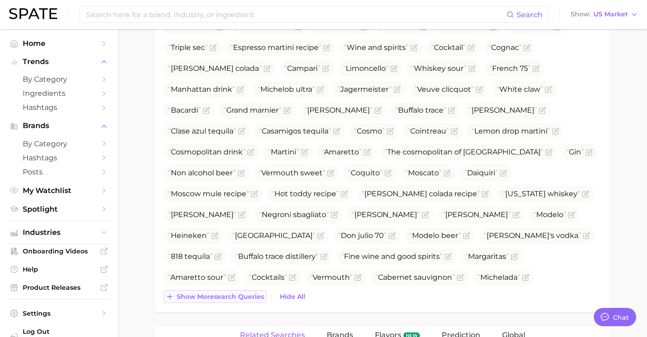
scroll to position [497, 0]
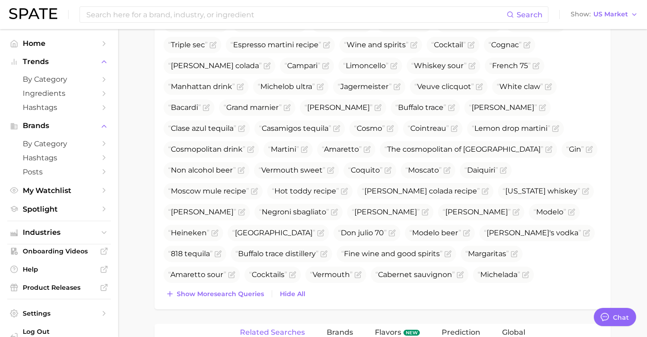
click at [238, 302] on div "Top Search Queries for alcoholic beverages by Volume high to low View As Text E…" at bounding box center [382, 77] width 456 height 464
click at [238, 299] on button "Show more search queries" at bounding box center [214, 293] width 103 height 13
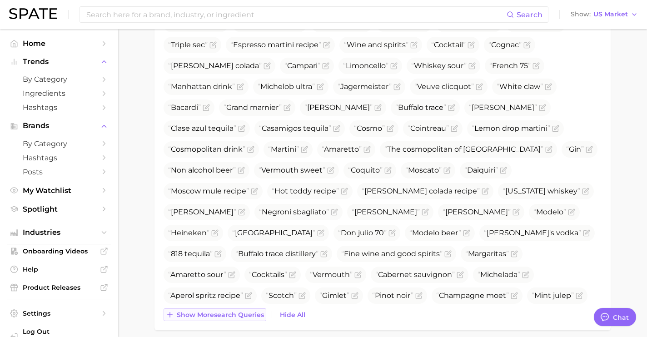
click at [240, 314] on span "Show more search queries" at bounding box center [220, 315] width 87 height 8
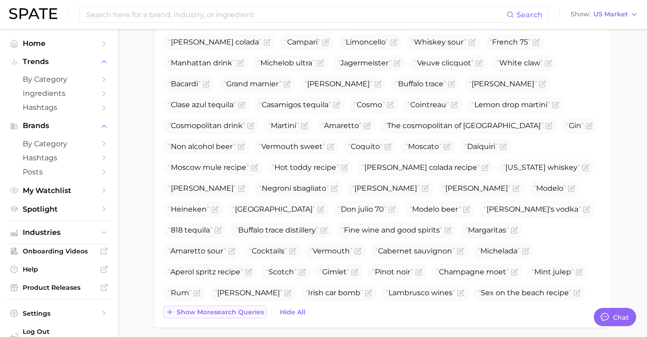
click at [240, 314] on span "Show more search queries" at bounding box center [220, 312] width 87 height 8
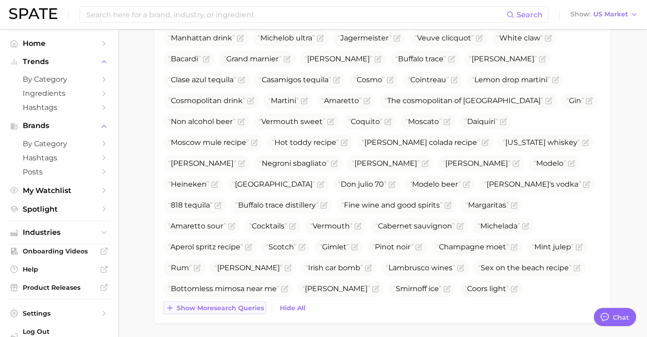
click at [240, 314] on button "Show more search queries" at bounding box center [214, 308] width 103 height 13
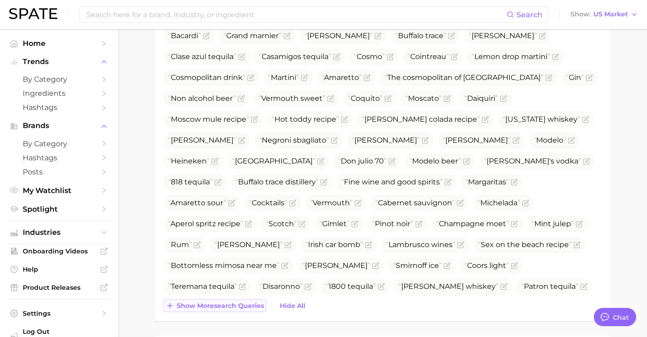
click at [240, 314] on div "Top Search Queries for alcoholic beverages by Volume high to low View As Text E…" at bounding box center [382, 47] width 456 height 548
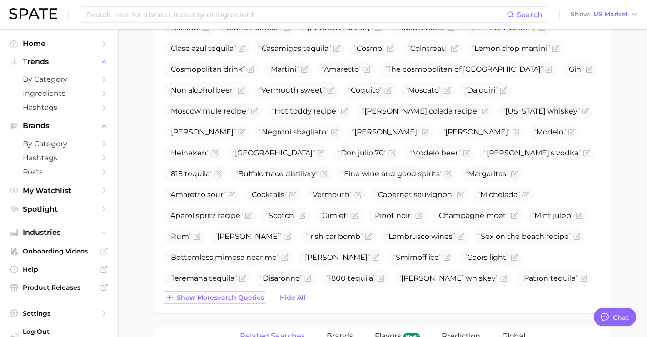
click at [239, 300] on span "Show more search queries" at bounding box center [220, 298] width 87 height 8
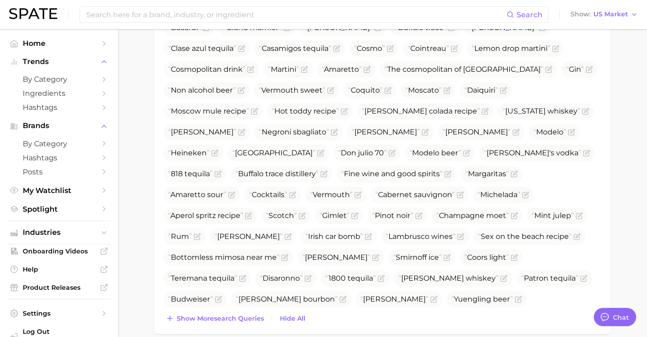
click at [239, 309] on div "Cava Negroni Tequila Aperol spritz Wine Moscow mule [PERSON_NAME] Casamigos [PE…" at bounding box center [382, 57] width 438 height 535
click at [240, 313] on button "Show more search queries" at bounding box center [214, 318] width 103 height 13
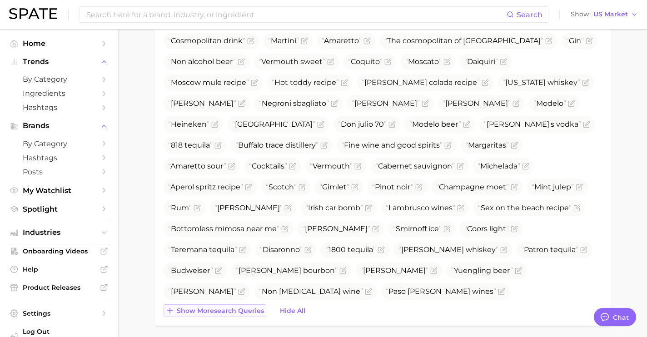
click at [240, 313] on span "Show more search queries" at bounding box center [220, 311] width 87 height 8
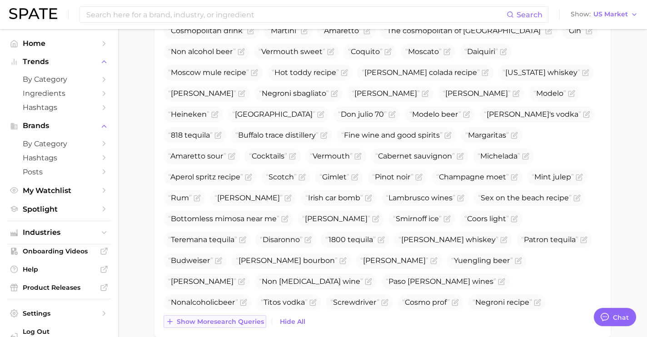
scroll to position [617, 0]
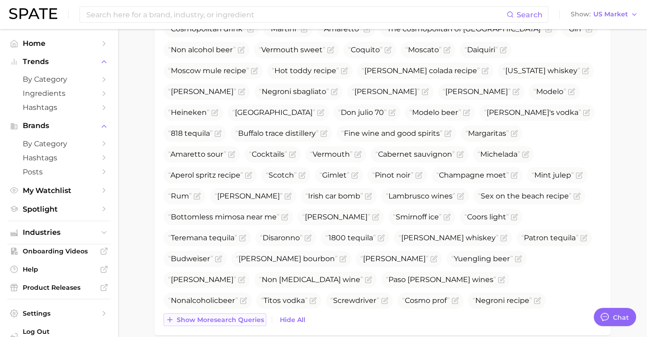
click at [240, 313] on button "Show more search queries" at bounding box center [214, 319] width 103 height 13
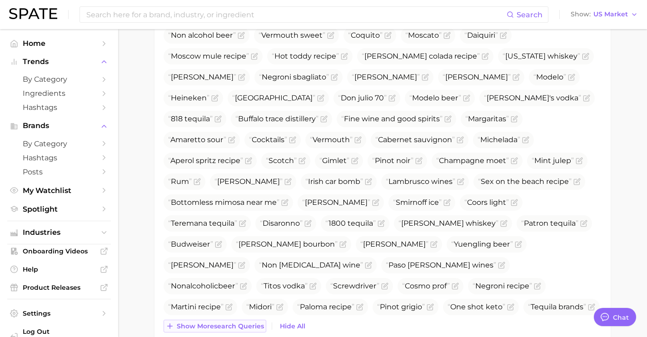
scroll to position [636, 0]
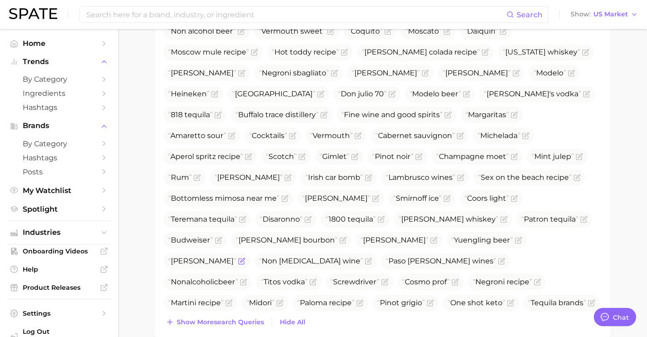
click at [236, 257] on span "[PERSON_NAME]" at bounding box center [202, 261] width 68 height 9
drag, startPoint x: 465, startPoint y: 220, endPoint x: 421, endPoint y: 219, distance: 43.2
click at [236, 257] on span "[PERSON_NAME]" at bounding box center [202, 261] width 68 height 9
click at [245, 257] on icon "Flag as miscategorized or irrelevant" at bounding box center [241, 260] width 7 height 7
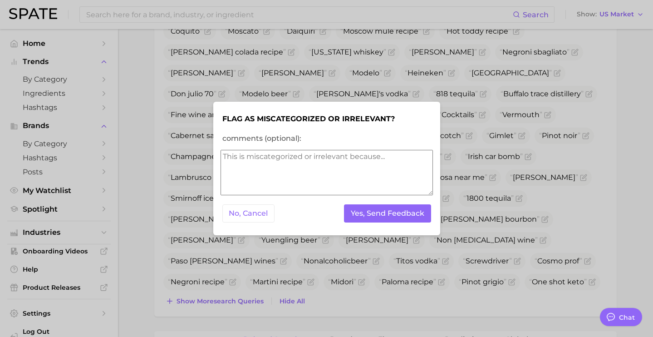
click at [416, 203] on div "No, Cancel Yes, Send Feedback" at bounding box center [327, 214] width 213 height 22
click at [364, 213] on button "Yes, Send Feedback" at bounding box center [387, 213] width 87 height 19
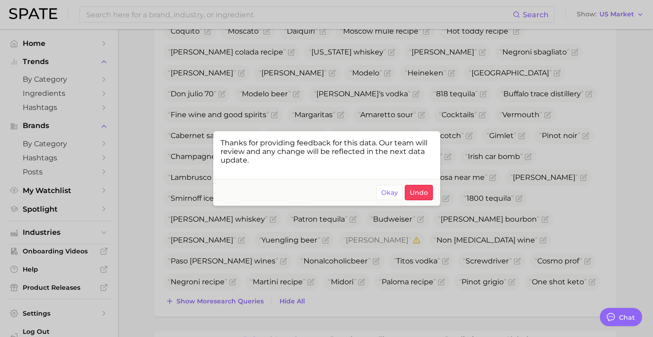
click at [275, 268] on div at bounding box center [326, 168] width 653 height 337
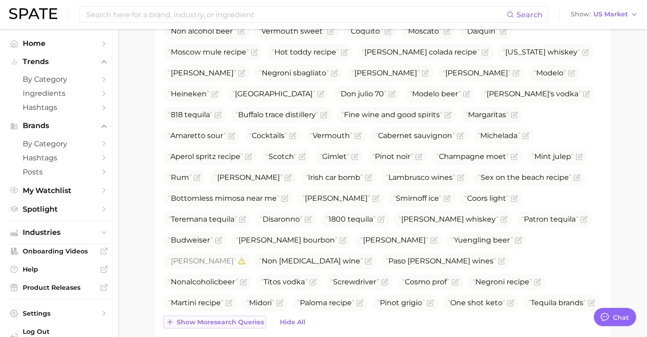
click at [250, 317] on button "Show more search queries" at bounding box center [214, 322] width 103 height 13
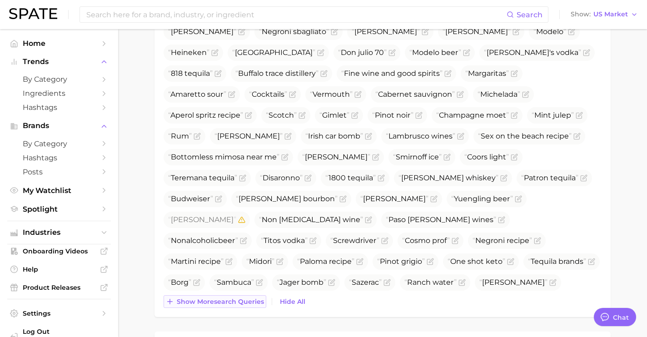
scroll to position [678, 0]
click at [251, 300] on span "Show more search queries" at bounding box center [220, 301] width 87 height 8
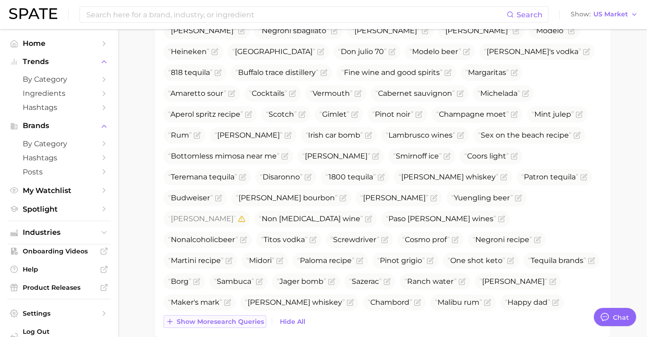
click at [250, 318] on span "Show more search queries" at bounding box center [220, 322] width 87 height 8
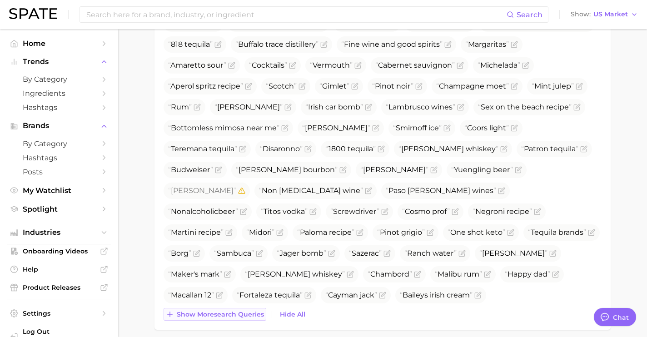
scroll to position [709, 0]
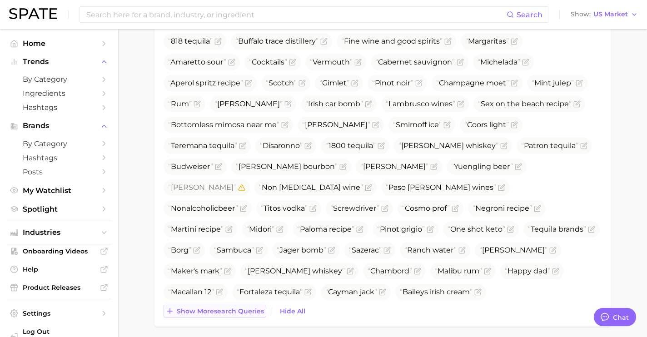
click at [250, 312] on span "Show more search queries" at bounding box center [220, 311] width 87 height 8
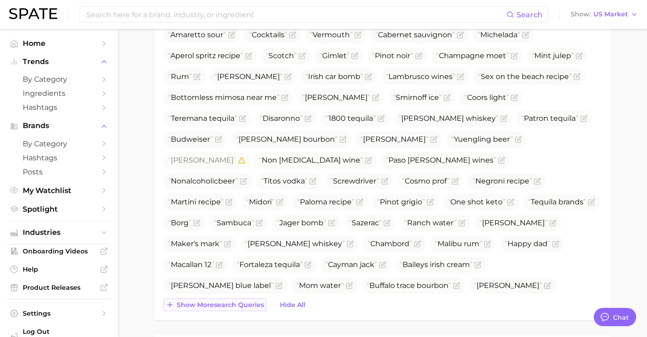
scroll to position [738, 0]
click at [250, 306] on span "Show more search queries" at bounding box center [220, 304] width 87 height 8
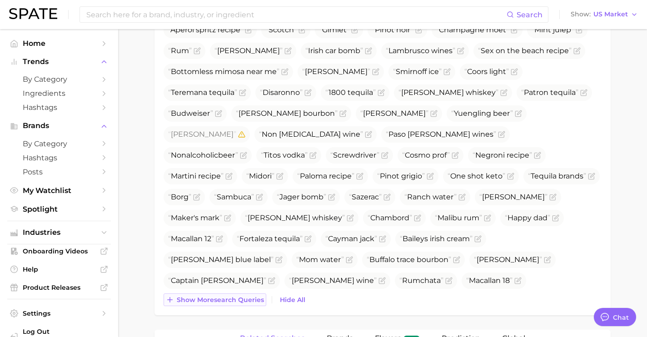
click at [250, 306] on button "Show more search queries" at bounding box center [214, 299] width 103 height 13
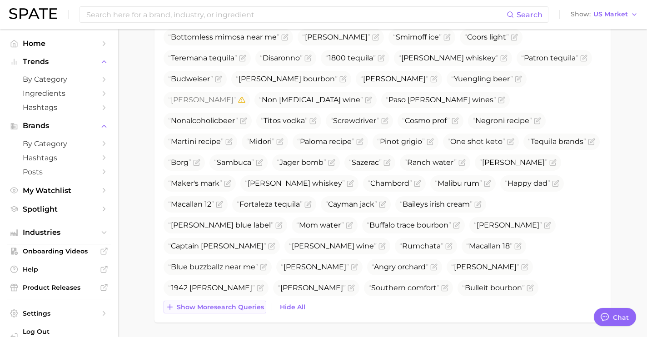
click at [250, 306] on span "Show more search queries" at bounding box center [220, 307] width 87 height 8
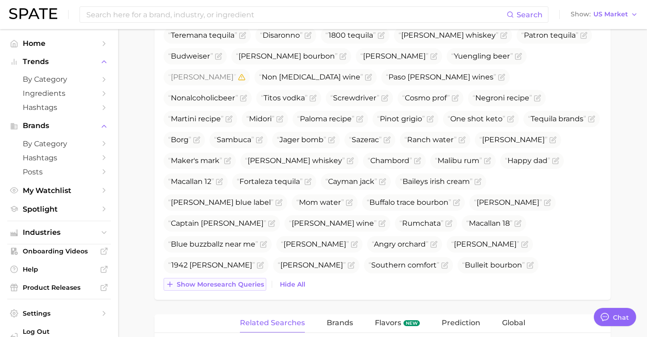
scroll to position [820, 0]
click at [249, 285] on span "Show more search queries" at bounding box center [220, 284] width 87 height 8
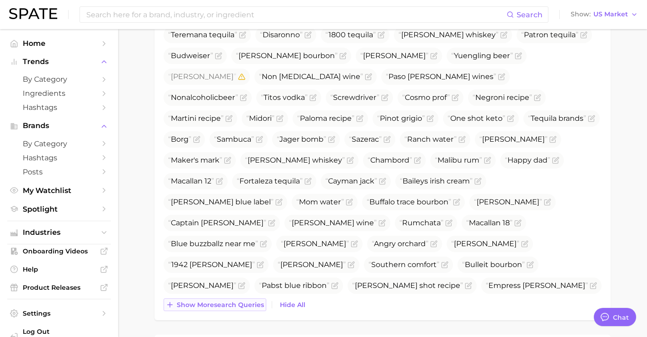
click at [251, 299] on button "Show more search queries" at bounding box center [214, 304] width 103 height 13
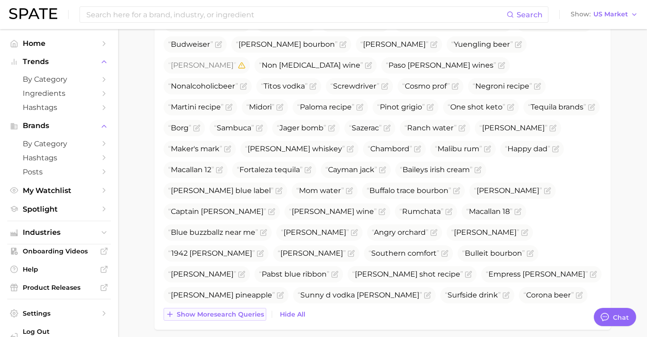
scroll to position [840, 0]
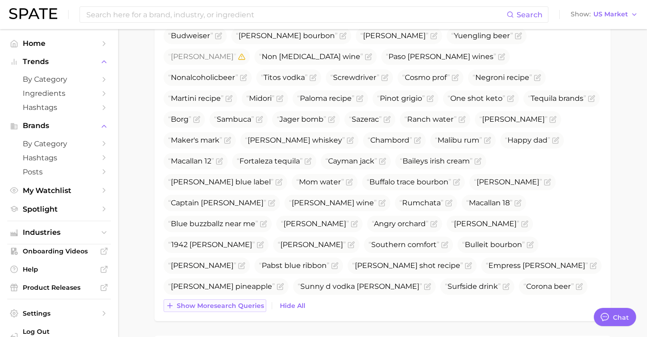
click at [251, 302] on span "Show more search queries" at bounding box center [220, 306] width 87 height 8
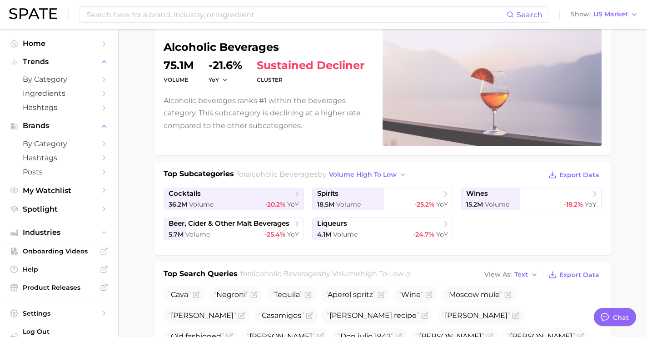
scroll to position [0, 0]
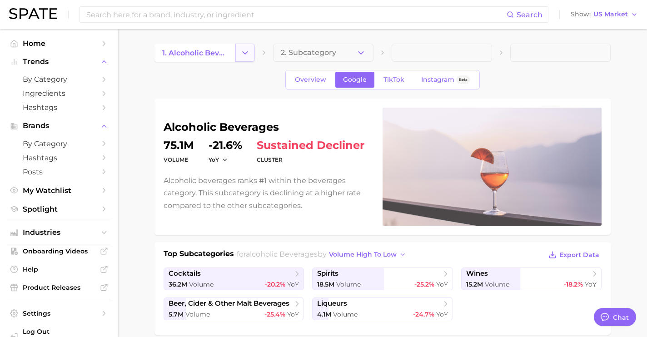
click at [246, 55] on icon "Change Category" at bounding box center [245, 53] width 10 height 10
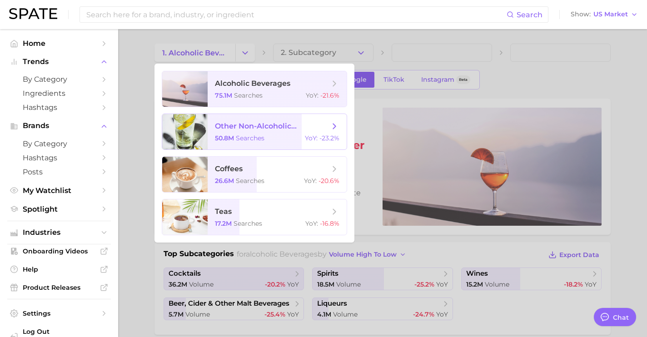
click at [251, 129] on span "other non-alcoholic beverages" at bounding box center [272, 126] width 114 height 9
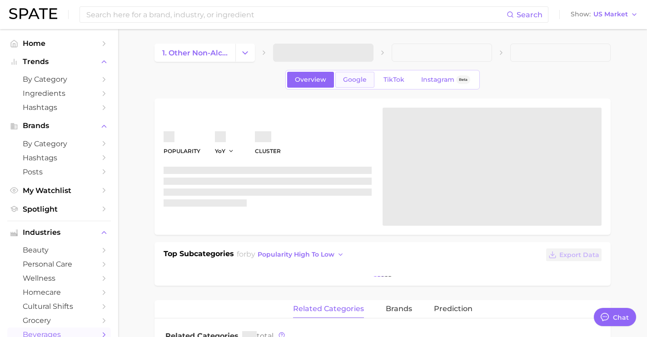
click at [361, 81] on span "Google" at bounding box center [355, 80] width 24 height 8
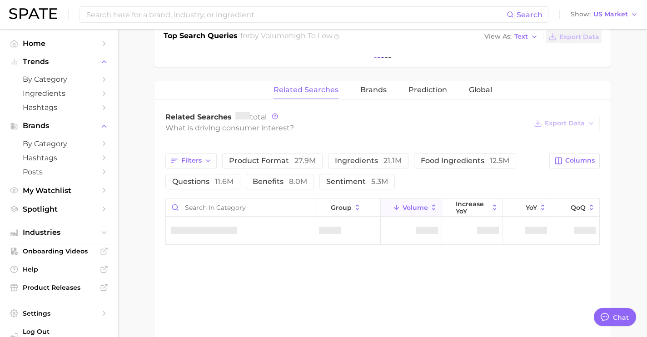
scroll to position [270, 0]
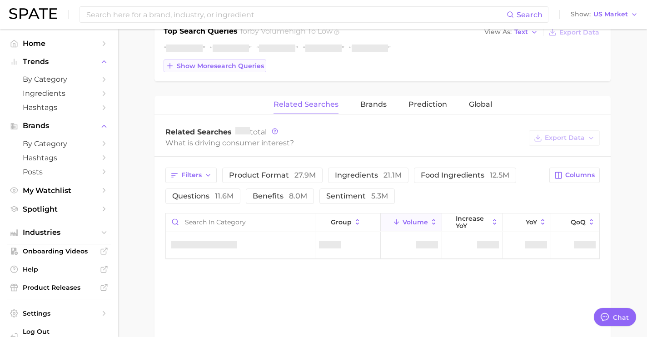
click at [236, 65] on span "Show more search queries" at bounding box center [220, 66] width 87 height 8
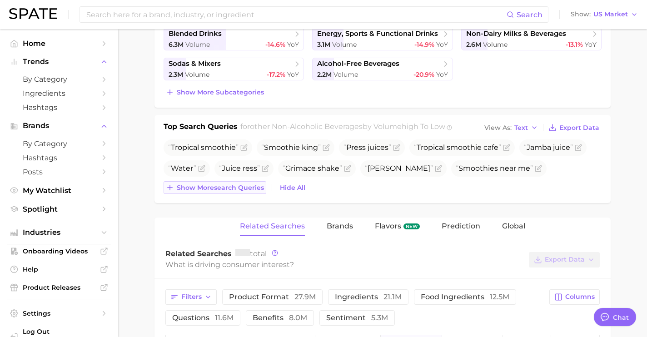
click at [237, 183] on button "Show more search queries" at bounding box center [214, 187] width 103 height 13
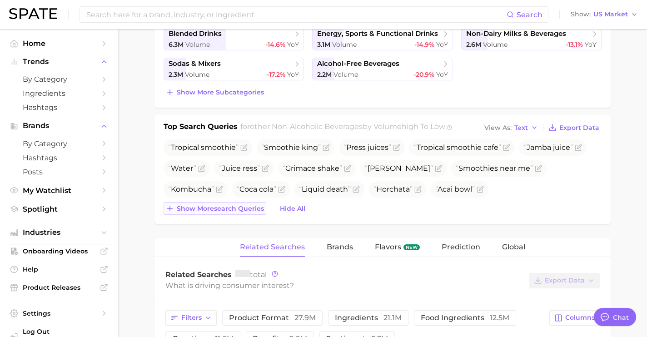
click at [242, 203] on button "Show more search queries" at bounding box center [214, 208] width 103 height 13
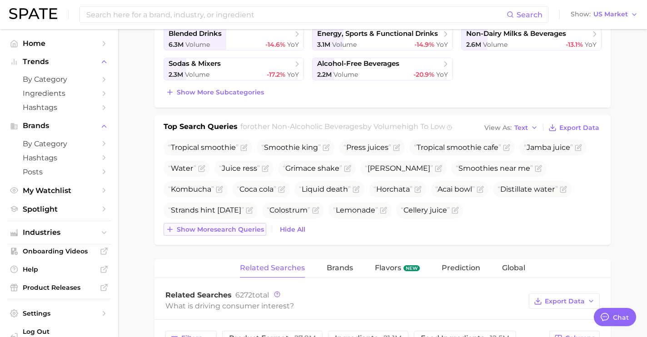
click at [243, 226] on span "Show more search queries" at bounding box center [220, 230] width 87 height 8
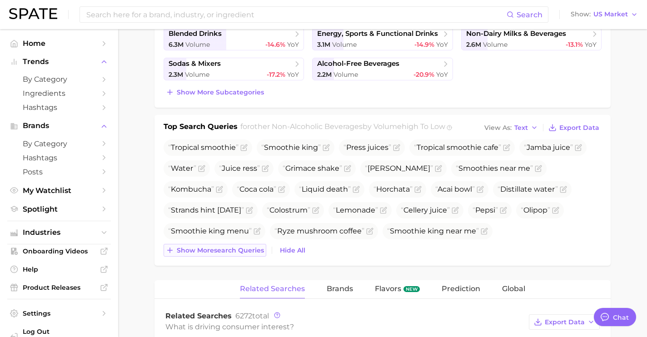
click at [242, 245] on button "Show more search queries" at bounding box center [214, 250] width 103 height 13
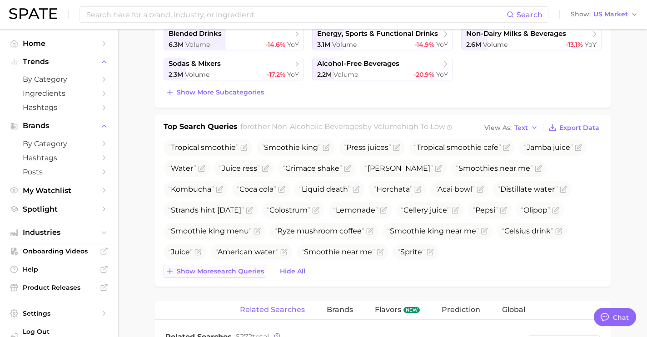
click at [241, 266] on button "Show more search queries" at bounding box center [214, 271] width 103 height 13
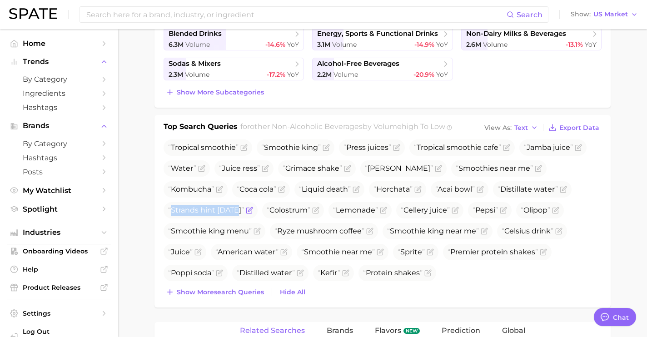
drag, startPoint x: 238, startPoint y: 213, endPoint x: 172, endPoint y: 212, distance: 65.9
click at [171, 212] on span "Strands hint [DATE]" at bounding box center [206, 210] width 76 height 9
click at [248, 208] on icon "Flag as miscategorized or irrelevant" at bounding box center [250, 209] width 4 height 4
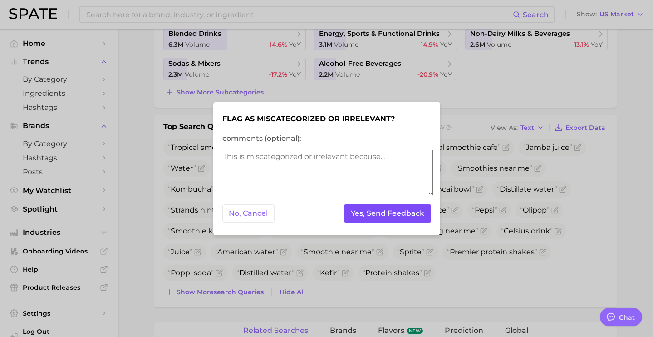
click at [375, 209] on button "Yes, Send Feedback" at bounding box center [387, 213] width 87 height 19
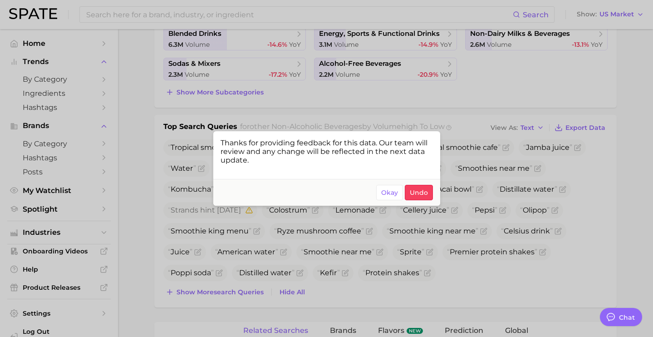
click at [234, 276] on div at bounding box center [326, 168] width 653 height 337
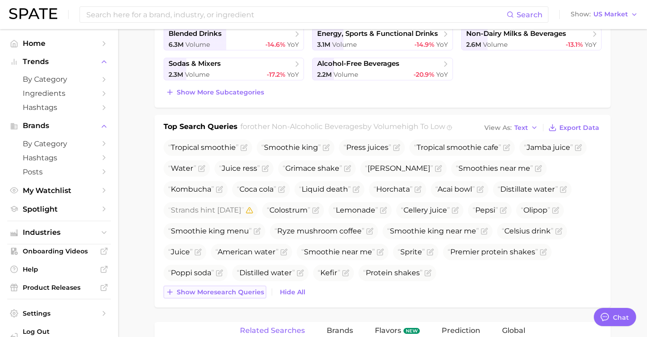
click at [230, 294] on span "Show more search queries" at bounding box center [220, 292] width 87 height 8
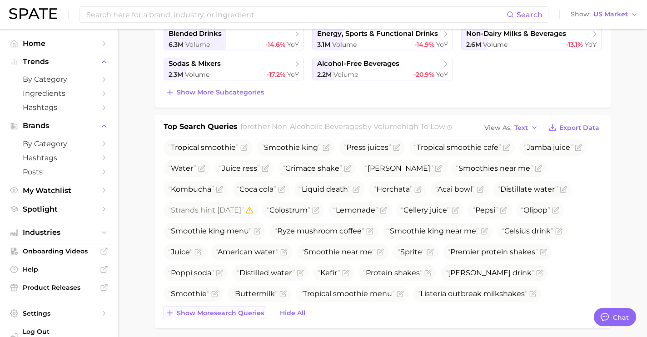
click at [232, 311] on span "Show more search queries" at bounding box center [220, 313] width 87 height 8
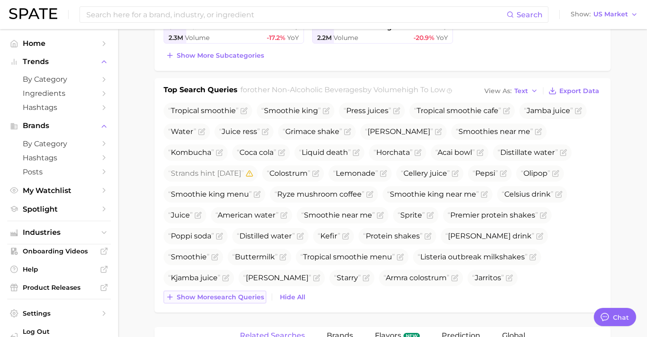
scroll to position [308, 0]
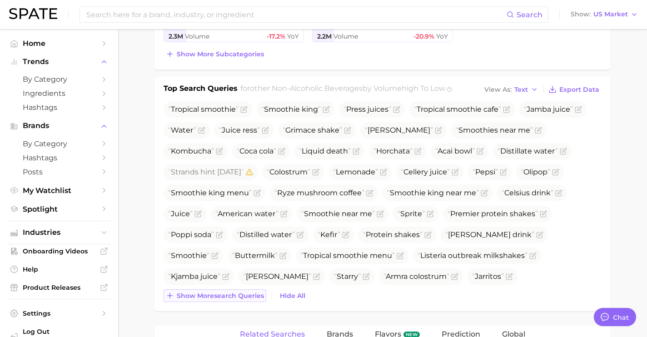
click at [232, 311] on div "other non-alcoholic beverages volume 50.8m YoY -23.2% cluster sustained decline…" at bounding box center [382, 291] width 456 height 1000
click at [234, 293] on span "Show more search queries" at bounding box center [220, 296] width 87 height 8
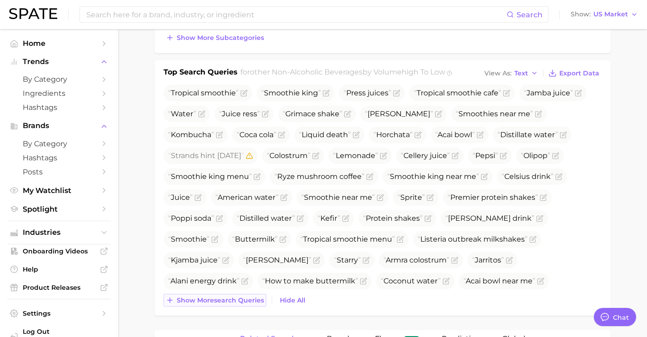
scroll to position [329, 0]
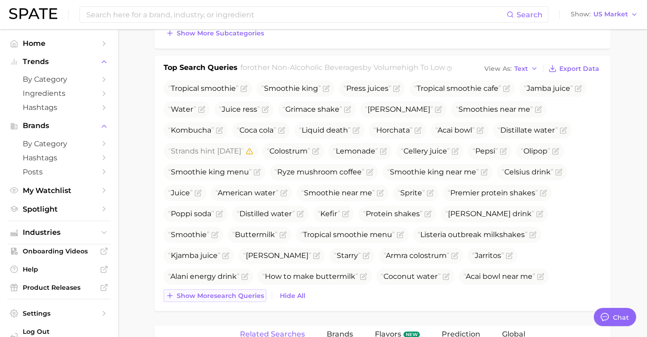
click at [234, 293] on span "Show more search queries" at bounding box center [220, 296] width 87 height 8
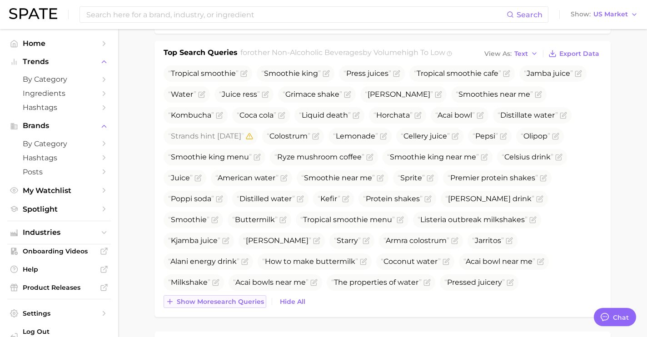
scroll to position [348, 0]
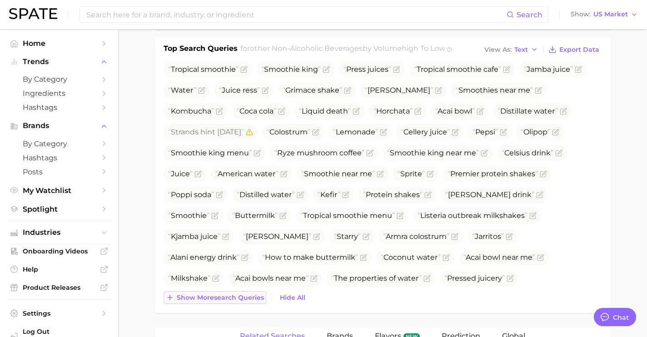
click at [234, 296] on span "Show more search queries" at bounding box center [220, 298] width 87 height 8
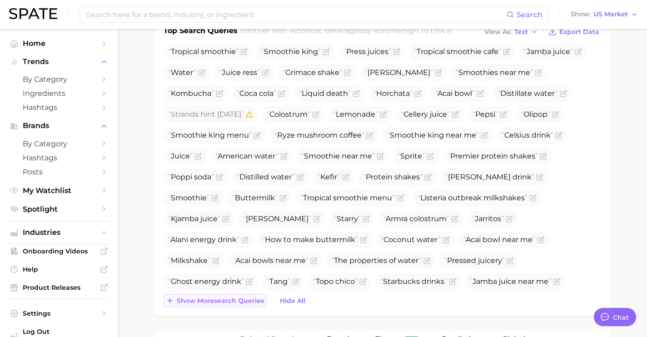
click at [234, 296] on button "Show more search queries" at bounding box center [214, 300] width 103 height 13
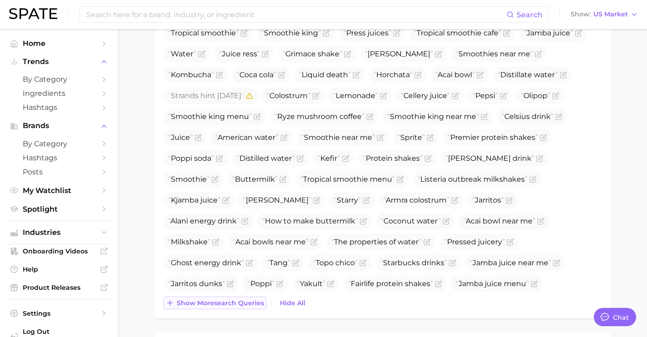
click at [234, 297] on button "Show more search queries" at bounding box center [214, 303] width 103 height 13
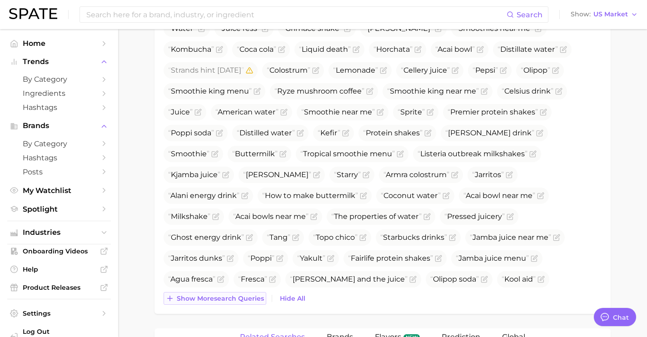
click at [234, 296] on span "Show more search queries" at bounding box center [220, 299] width 87 height 8
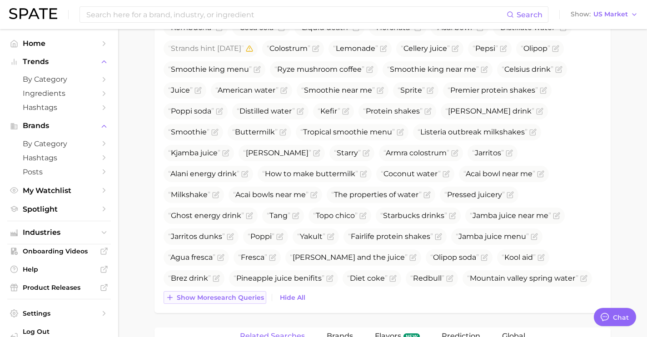
click at [234, 296] on span "Show more search queries" at bounding box center [220, 298] width 87 height 8
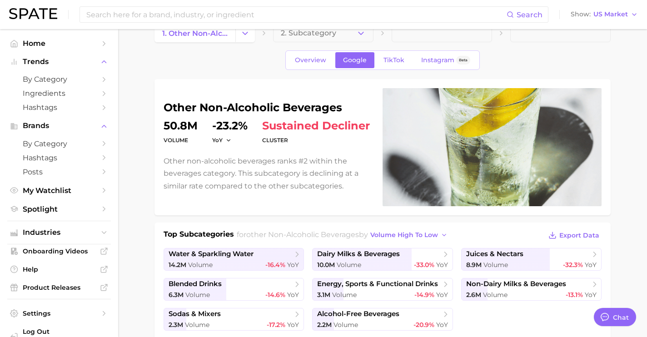
scroll to position [0, 0]
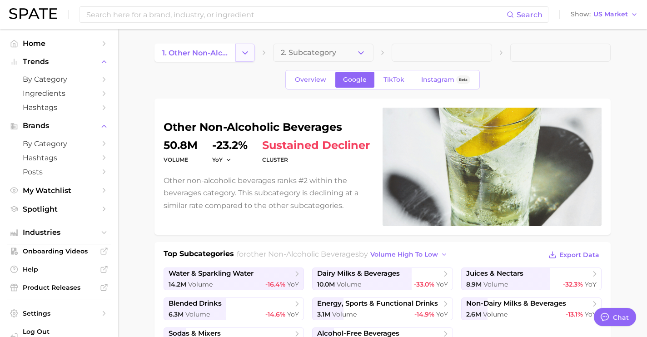
click at [251, 48] on button "Change Category" at bounding box center [245, 53] width 20 height 18
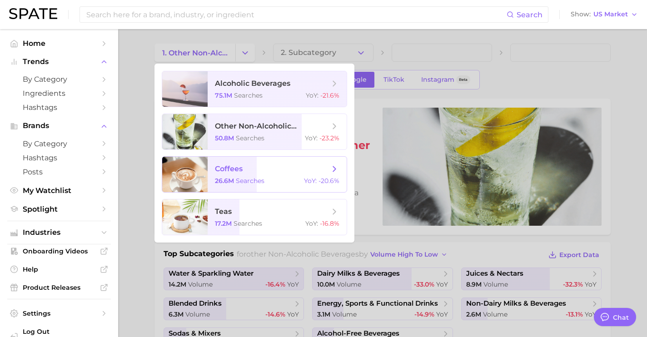
click at [256, 165] on span "coffees" at bounding box center [272, 169] width 114 height 10
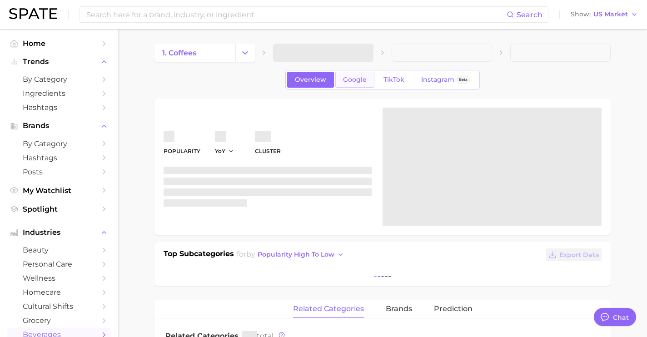
click at [345, 79] on span "Google" at bounding box center [355, 80] width 24 height 8
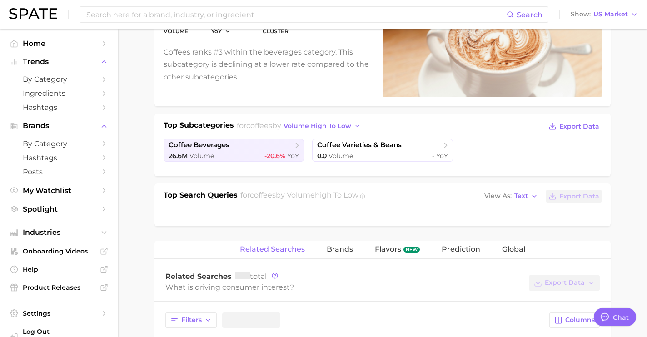
scroll to position [137, 0]
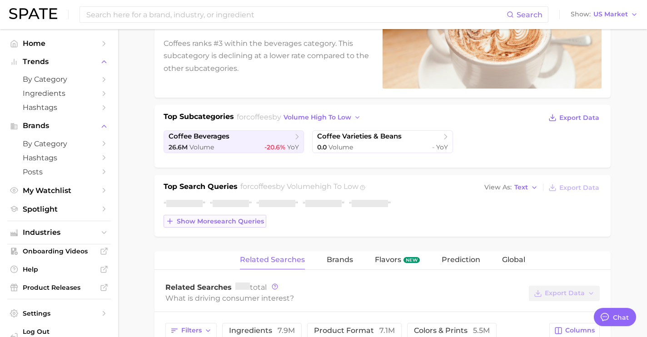
click at [242, 222] on span "Show more search queries" at bounding box center [220, 222] width 87 height 8
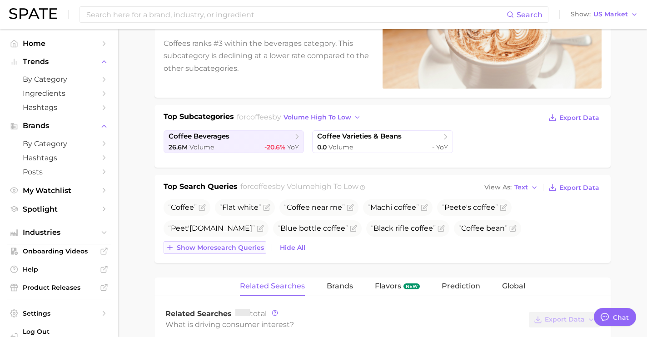
click at [240, 248] on span "Show more search queries" at bounding box center [220, 248] width 87 height 8
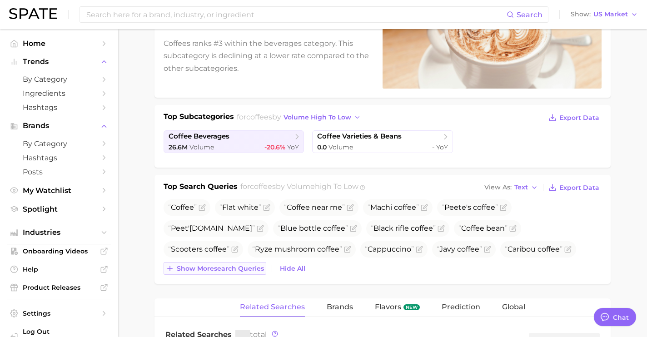
click at [243, 272] on span "Show more search queries" at bounding box center [220, 269] width 87 height 8
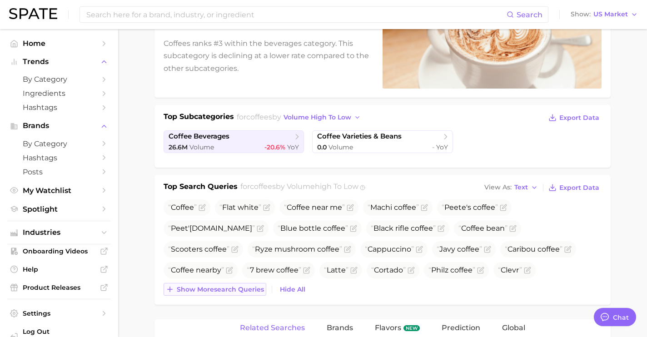
click at [242, 288] on span "Show more search queries" at bounding box center [220, 290] width 87 height 8
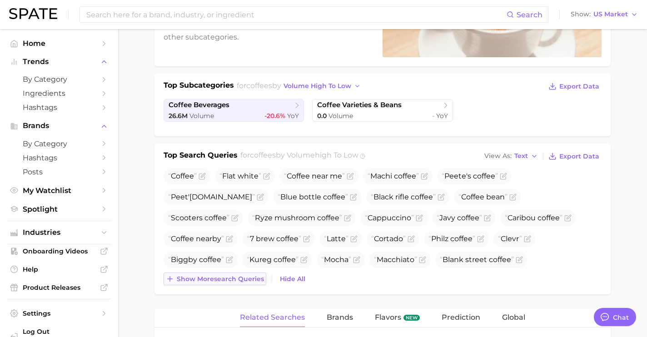
scroll to position [169, 0]
click at [242, 288] on div "Top Search Queries for coffees by Volume high to low View As Text Export Data C…" at bounding box center [382, 218] width 456 height 151
click at [242, 278] on span "Show more search queries" at bounding box center [220, 279] width 87 height 8
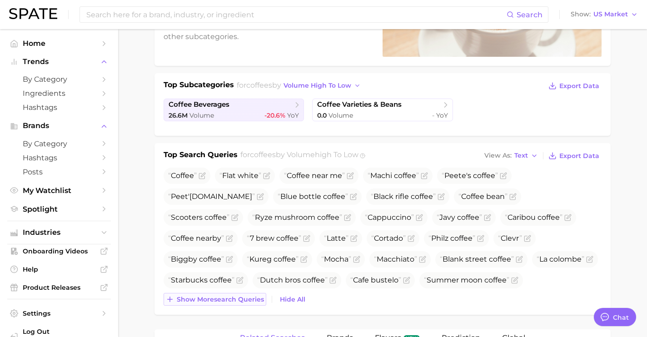
click at [243, 297] on span "Show more search queries" at bounding box center [220, 300] width 87 height 8
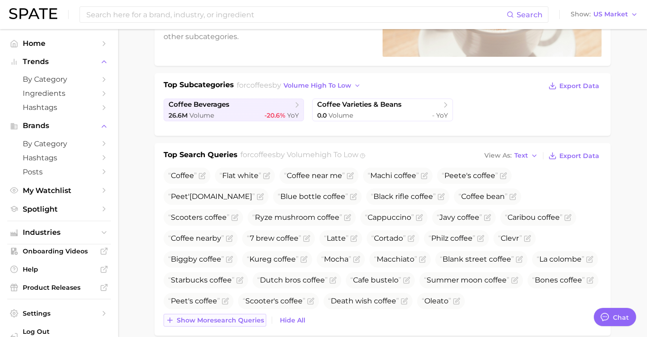
click at [243, 315] on button "Show more search queries" at bounding box center [214, 320] width 103 height 13
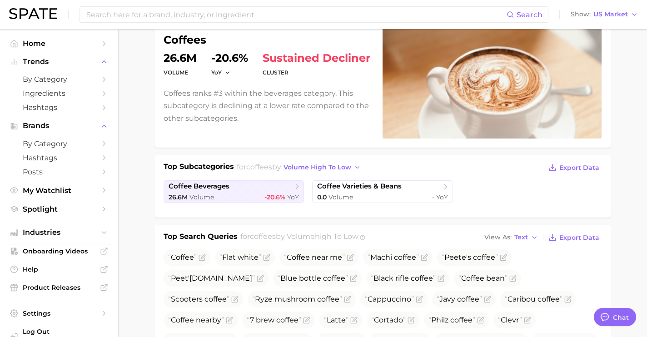
scroll to position [0, 0]
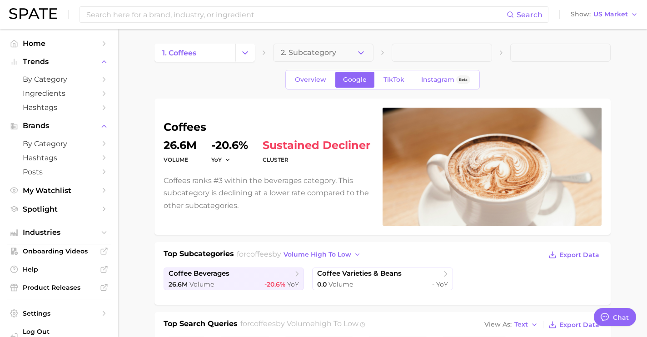
click at [243, 59] on button "Change Category" at bounding box center [245, 53] width 20 height 18
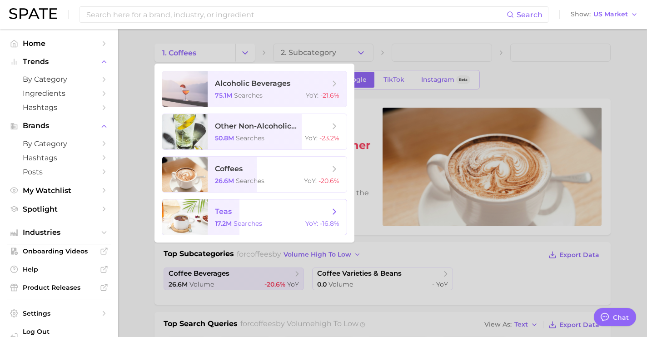
click at [250, 204] on span "teas 17.2m searches YoY : -16.8%" at bounding box center [277, 216] width 139 height 35
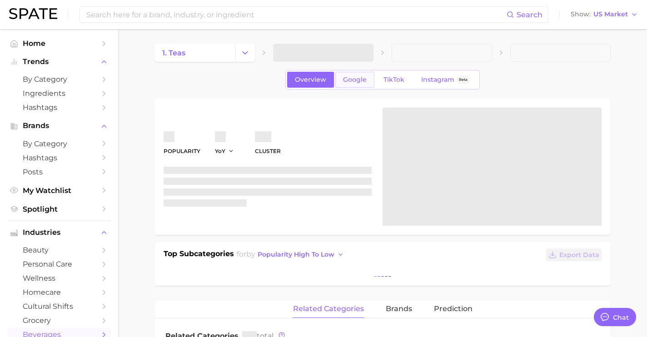
click at [351, 82] on span "Google" at bounding box center [355, 80] width 24 height 8
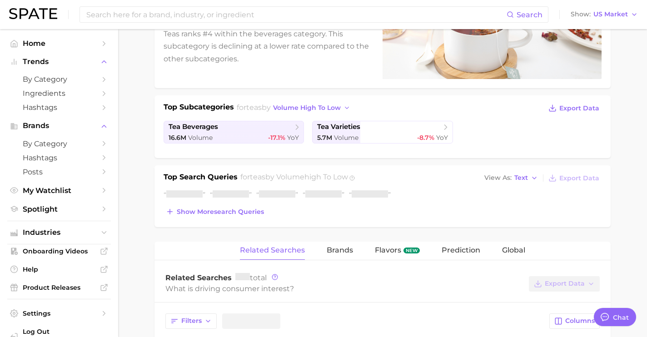
scroll to position [155, 0]
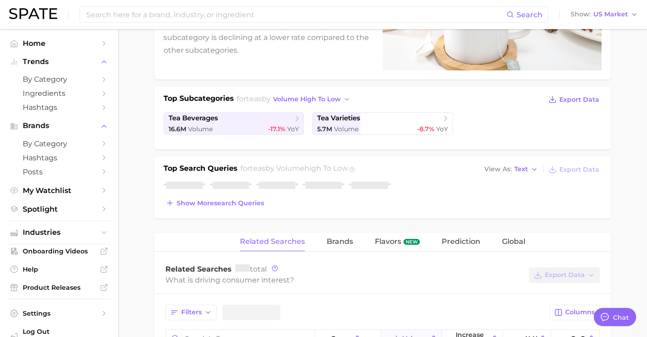
click at [260, 191] on li at bounding box center [277, 186] width 42 height 11
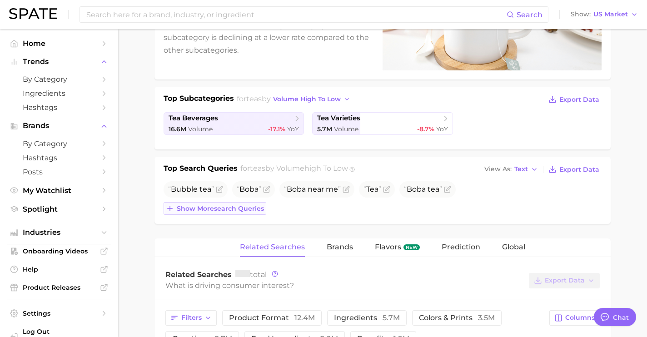
click at [255, 205] on span "Show more search queries" at bounding box center [220, 209] width 87 height 8
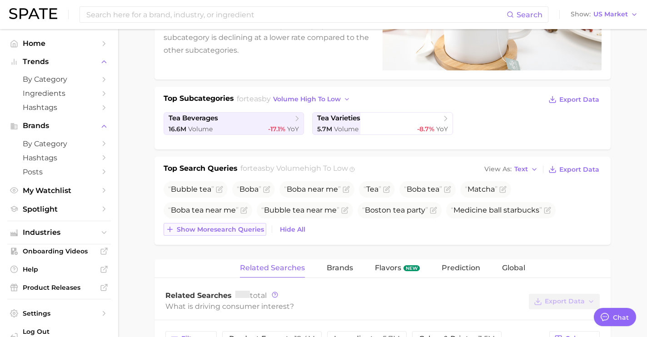
click at [254, 227] on span "Show more search queries" at bounding box center [220, 230] width 87 height 8
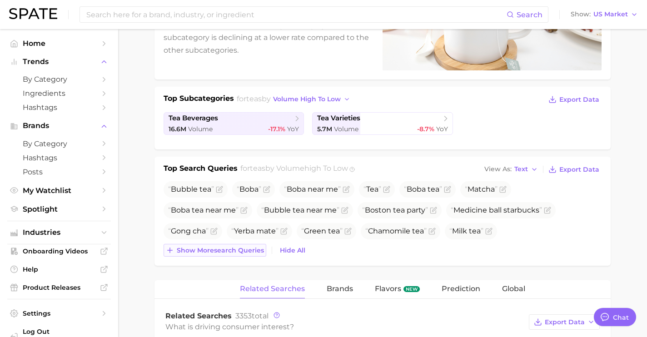
click at [252, 252] on span "Show more search queries" at bounding box center [220, 251] width 87 height 8
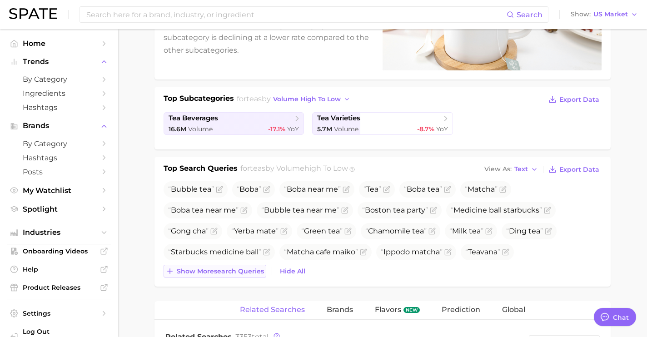
click at [247, 271] on span "Show more search queries" at bounding box center [220, 271] width 87 height 8
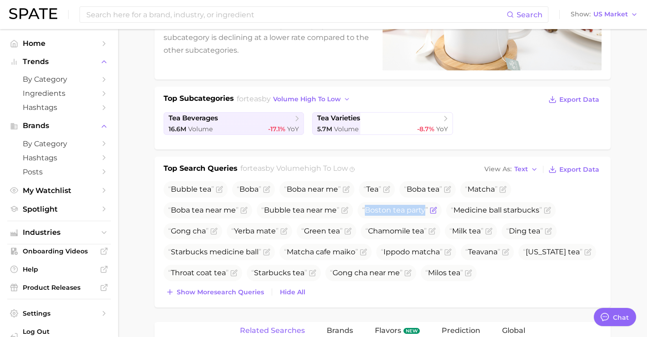
drag, startPoint x: 425, startPoint y: 211, endPoint x: 366, endPoint y: 211, distance: 59.5
click at [366, 211] on span "Boston tea party" at bounding box center [395, 210] width 66 height 9
click at [431, 207] on icon "Flag as miscategorized or irrelevant" at bounding box center [433, 210] width 7 height 7
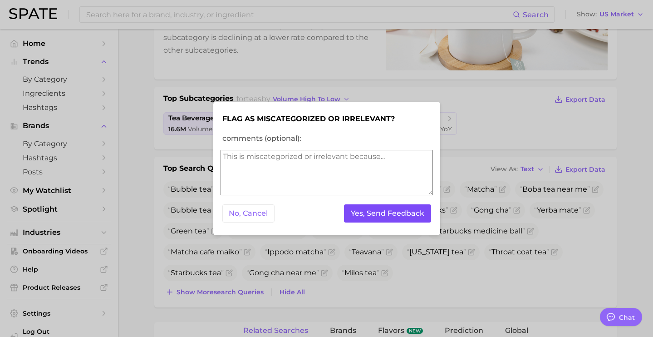
click at [407, 215] on button "Yes, Send Feedback" at bounding box center [387, 213] width 87 height 19
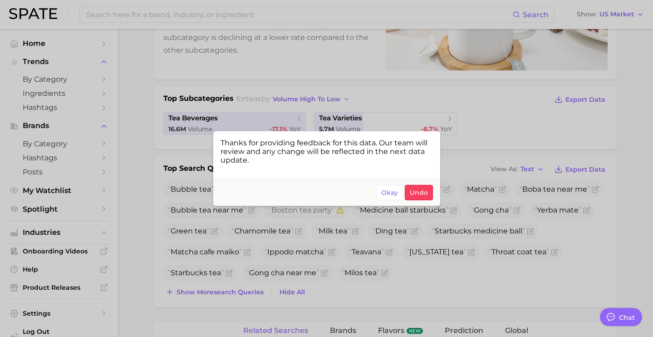
click at [351, 256] on div at bounding box center [326, 168] width 653 height 337
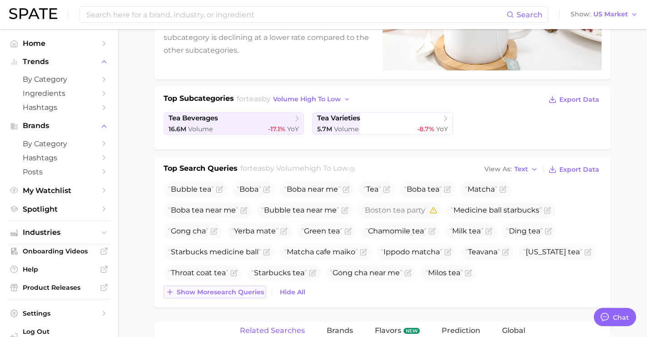
click at [240, 297] on button "Show more search queries" at bounding box center [214, 292] width 103 height 13
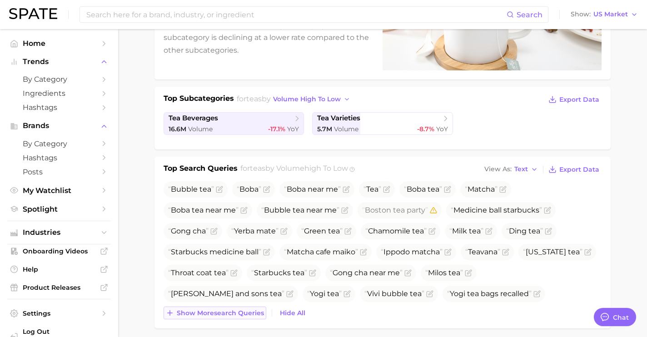
click at [238, 314] on span "Show more search queries" at bounding box center [220, 313] width 87 height 8
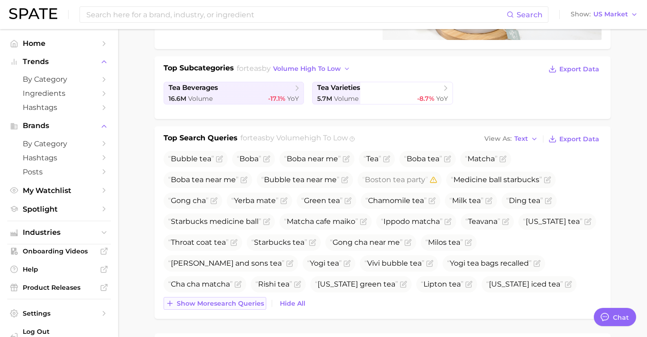
scroll to position [186, 0]
click at [238, 305] on span "Show more search queries" at bounding box center [220, 303] width 87 height 8
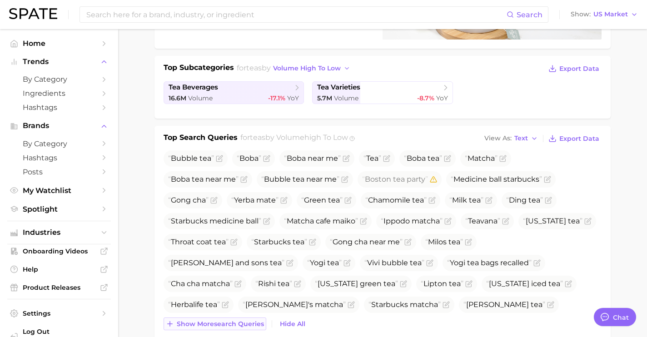
click at [239, 326] on span "Show more search queries" at bounding box center [220, 324] width 87 height 8
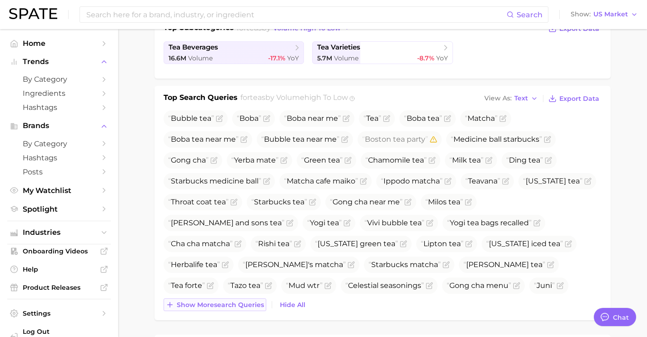
scroll to position [231, 0]
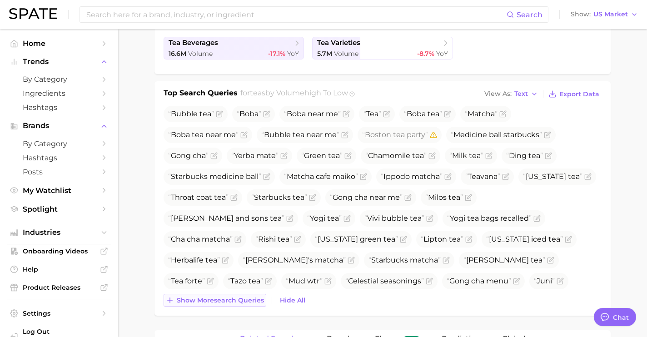
click at [238, 302] on span "Show more search queries" at bounding box center [220, 301] width 87 height 8
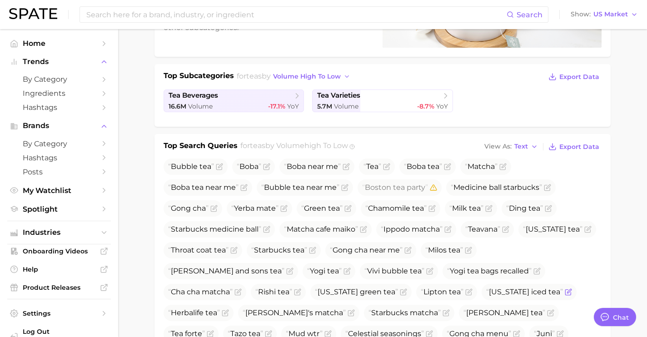
scroll to position [0, 0]
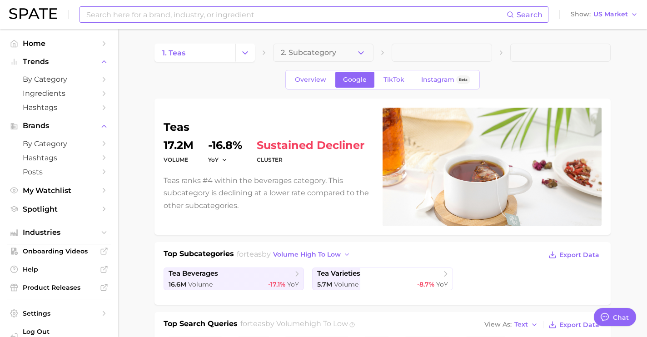
click at [202, 18] on input at bounding box center [295, 14] width 421 height 15
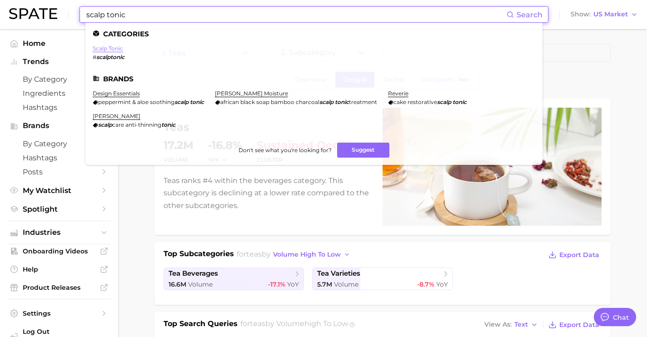
type input "scalp tonic"
click at [114, 48] on link "scalp tonic" at bounding box center [108, 48] width 30 height 7
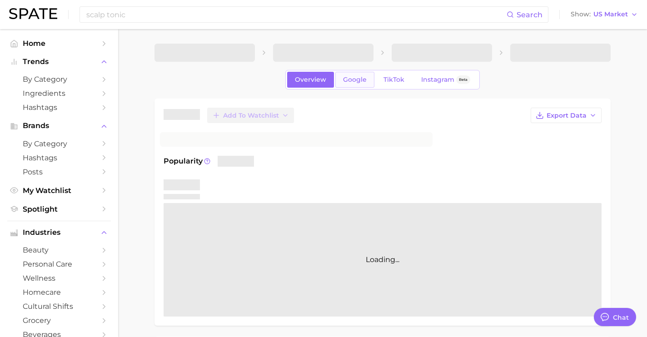
click at [343, 78] on span "Google" at bounding box center [355, 80] width 24 height 8
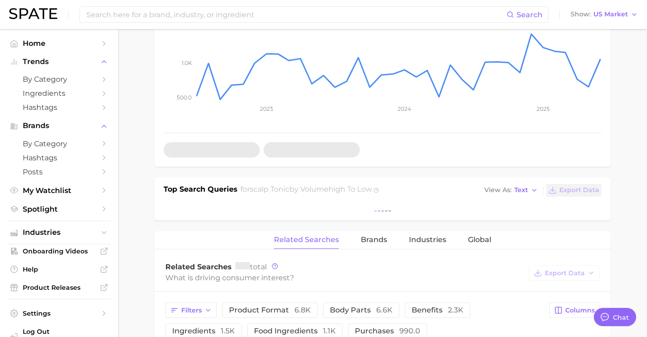
scroll to position [218, 0]
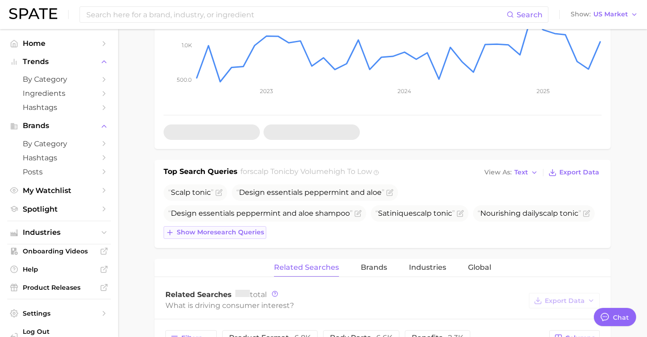
click at [246, 233] on span "Show more search queries" at bounding box center [220, 232] width 87 height 8
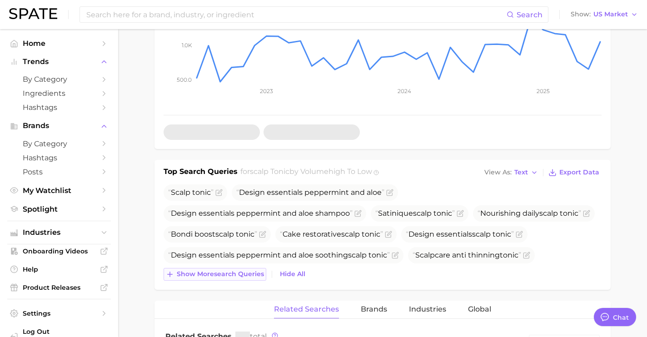
click at [245, 279] on button "Show more search queries" at bounding box center [214, 274] width 103 height 13
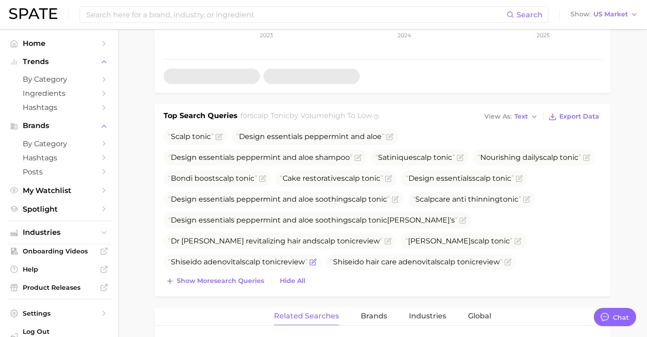
scroll to position [277, 0]
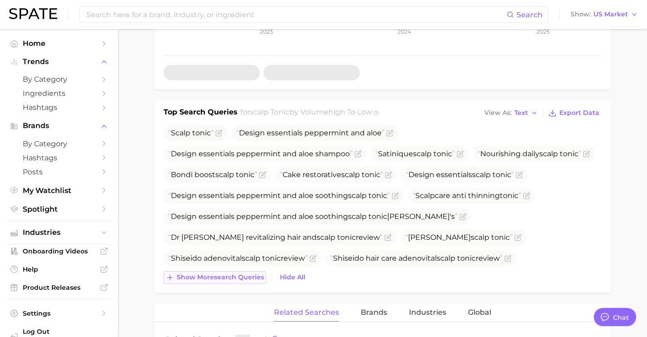
click at [249, 278] on span "Show more search queries" at bounding box center [220, 277] width 87 height 8
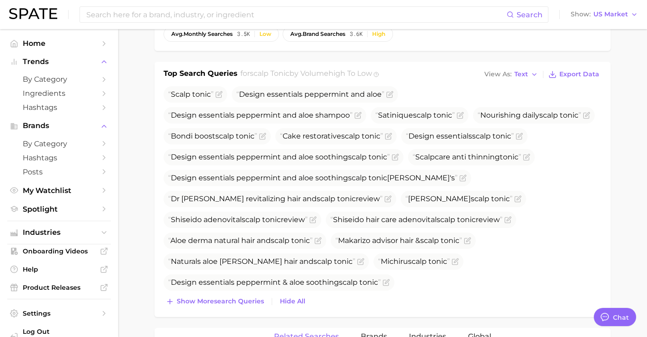
scroll to position [317, 0]
click at [252, 301] on span "Show more search queries" at bounding box center [220, 301] width 87 height 8
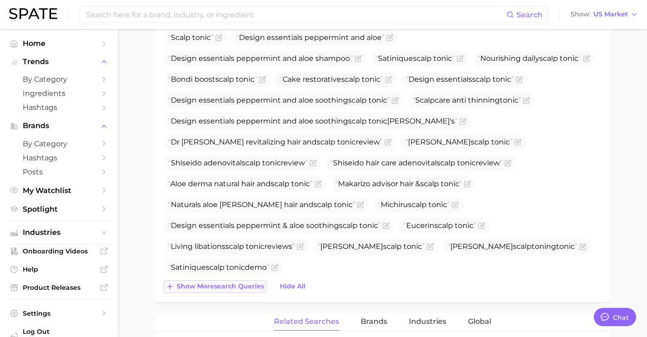
scroll to position [375, 0]
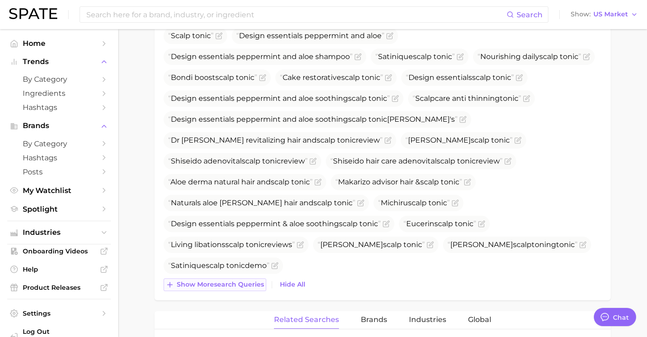
click at [250, 289] on button "Show more search queries" at bounding box center [214, 284] width 103 height 13
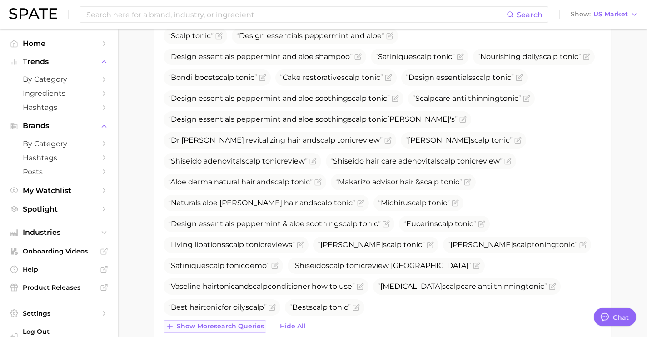
click at [250, 324] on span "Show more search queries" at bounding box center [220, 326] width 87 height 8
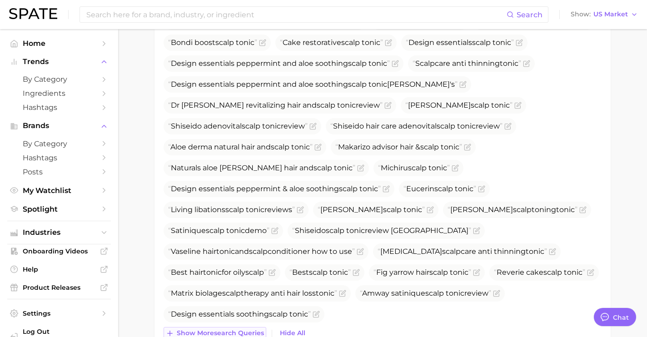
scroll to position [411, 0]
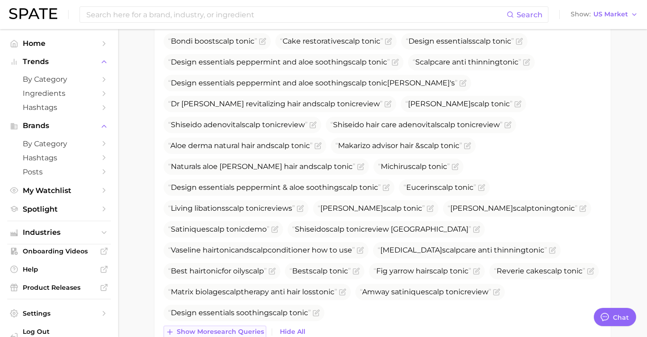
click at [251, 328] on span "Show more search queries" at bounding box center [220, 332] width 87 height 8
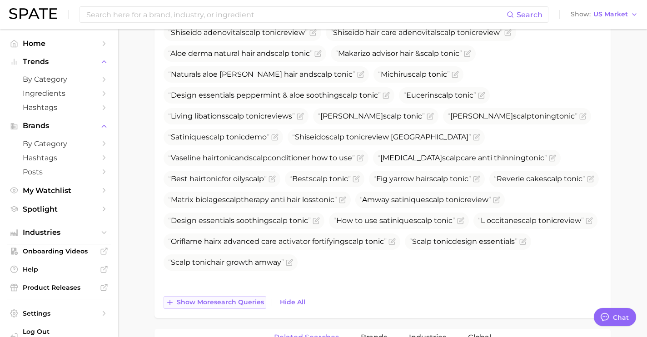
click at [249, 301] on span "Show more search queries" at bounding box center [220, 302] width 87 height 8
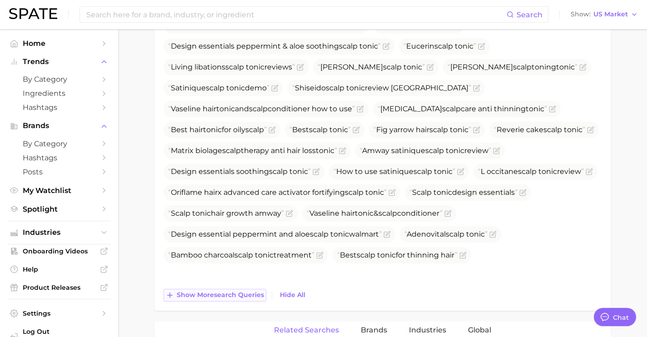
click at [249, 301] on button "Show more search queries" at bounding box center [214, 295] width 103 height 13
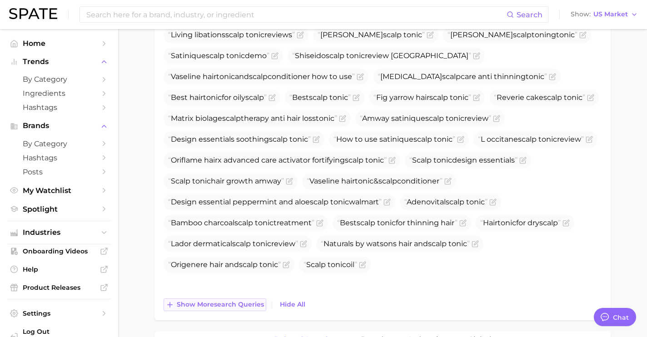
click at [249, 301] on span "Show more search queries" at bounding box center [220, 305] width 87 height 8
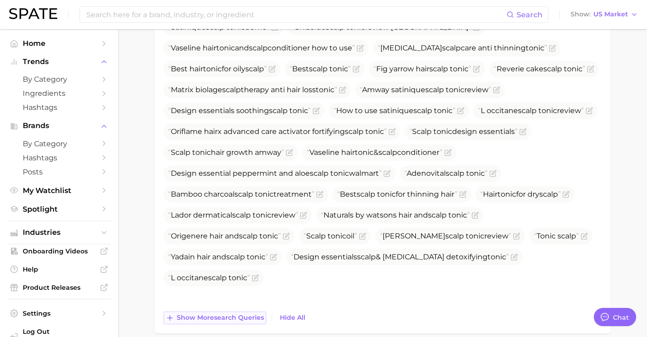
scroll to position [614, 0]
click at [246, 317] on span "Show more search queries" at bounding box center [220, 317] width 87 height 8
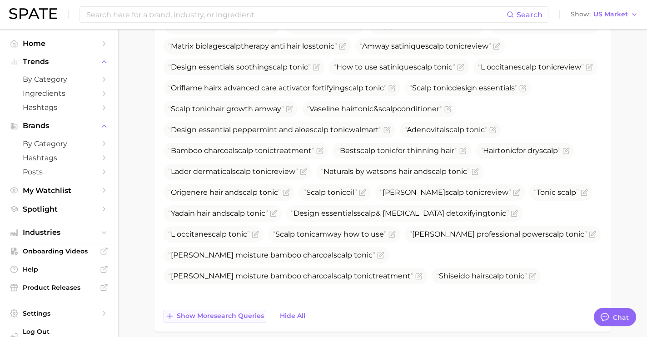
scroll to position [658, 0]
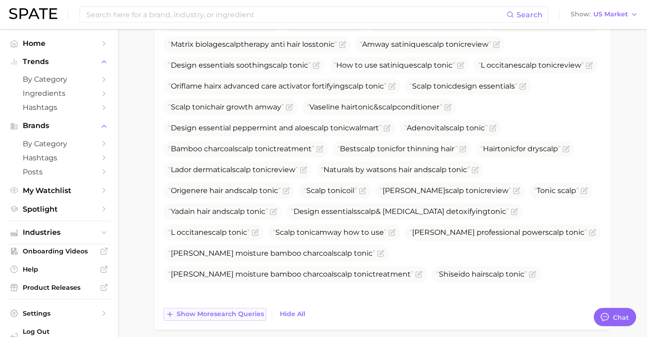
click at [246, 317] on span "Show more search queries" at bounding box center [220, 314] width 87 height 8
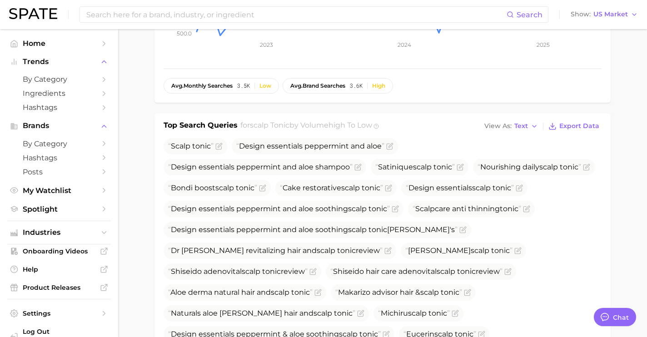
scroll to position [268, 0]
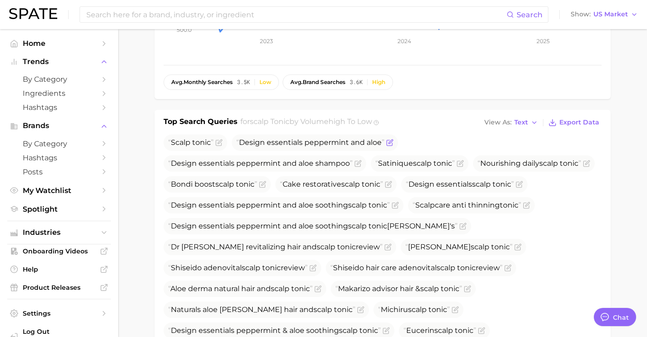
click at [391, 141] on icon "Flag as miscategorized or irrelevant" at bounding box center [389, 142] width 7 height 7
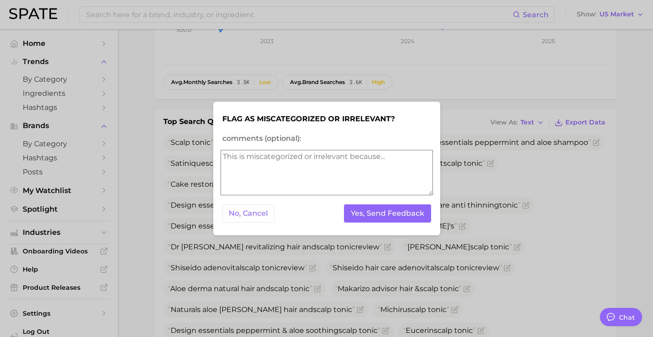
click at [355, 145] on form "Flag as miscategorized or irrelevant? comments (optional): No, Cancel Yes, Send…" at bounding box center [327, 168] width 213 height 119
click at [355, 164] on textarea "comments (optional):" at bounding box center [327, 172] width 213 height 45
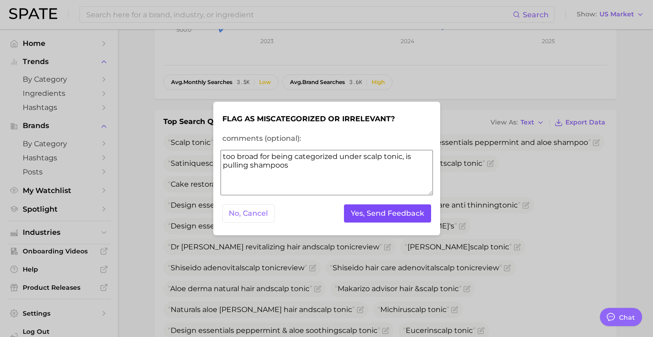
type textarea "too broad for being categorized under scalp tonic, is pulling shampoos"
click at [414, 210] on button "Yes, Send Feedback" at bounding box center [387, 213] width 87 height 19
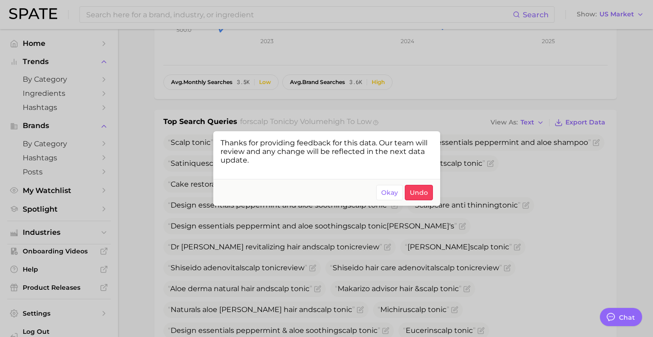
click at [384, 256] on div at bounding box center [326, 168] width 653 height 337
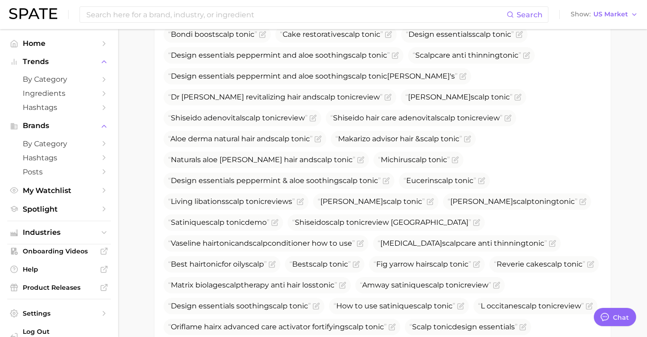
scroll to position [419, 0]
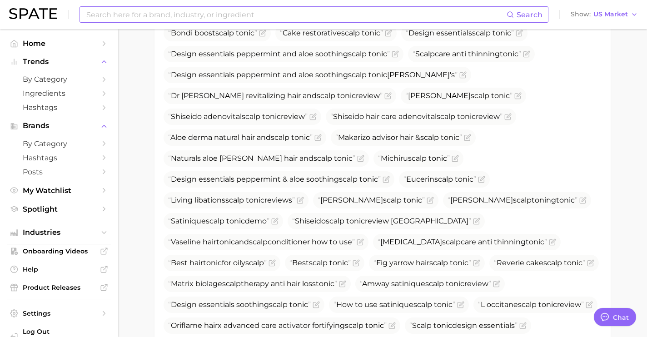
click at [220, 12] on input at bounding box center [295, 14] width 421 height 15
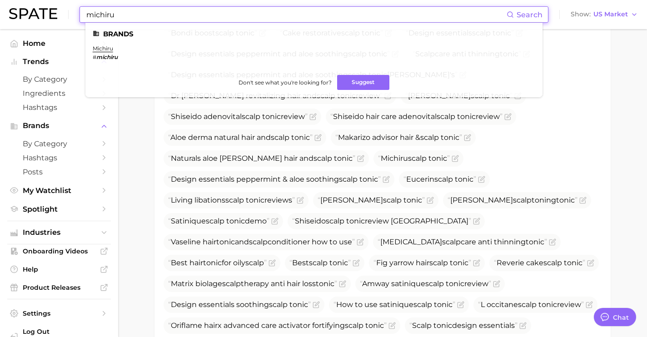
click at [141, 153] on main "1. hair 2. hair care products 3. scalp products 4. scalp tonic Overview Google …" at bounding box center [382, 288] width 529 height 1357
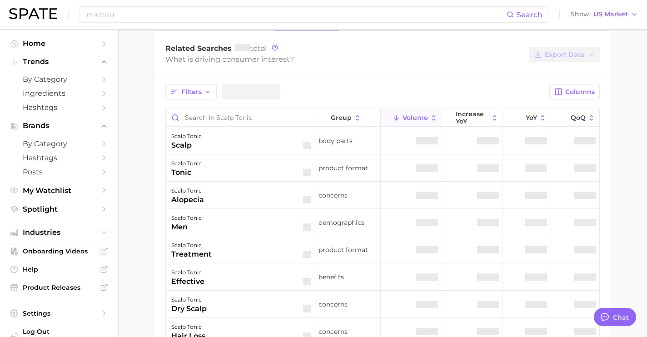
scroll to position [1061, 0]
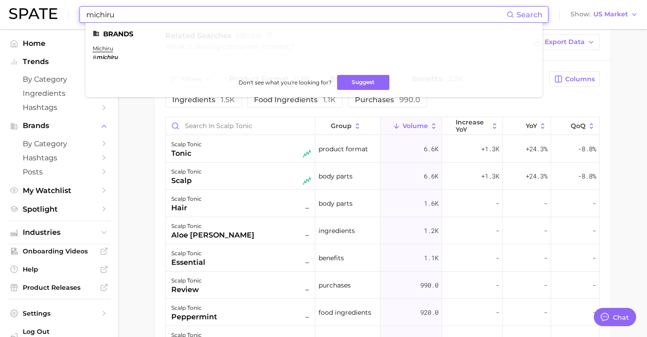
drag, startPoint x: 189, startPoint y: 14, endPoint x: 4, endPoint y: 6, distance: 185.4
click at [5, 10] on header "michiru Search Brands michiru # michiru Don't see what you're looking for? Sugg…" at bounding box center [323, 14] width 647 height 29
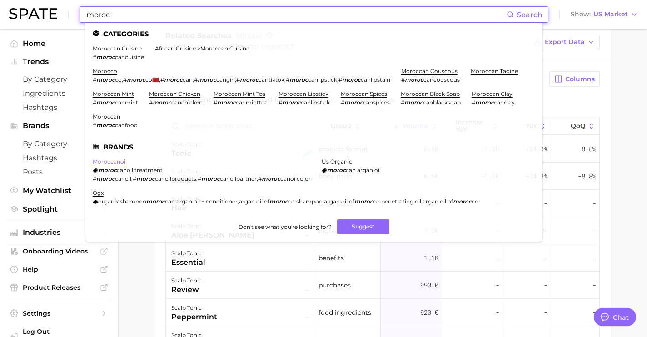
type input "moroc"
click at [105, 161] on link "moroccanoil" at bounding box center [110, 161] width 34 height 7
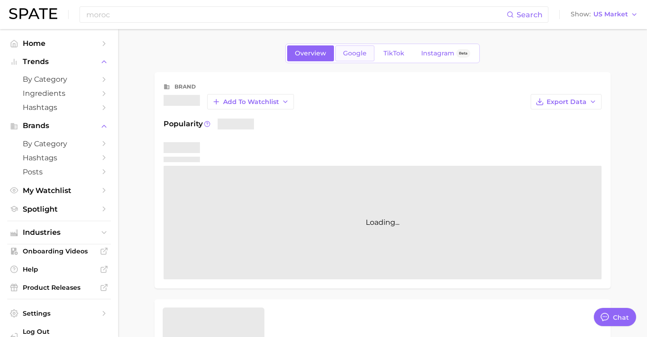
click at [361, 52] on span "Google" at bounding box center [355, 54] width 24 height 8
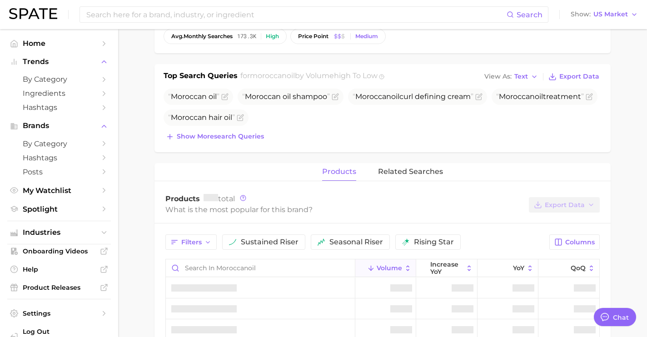
scroll to position [257, 0]
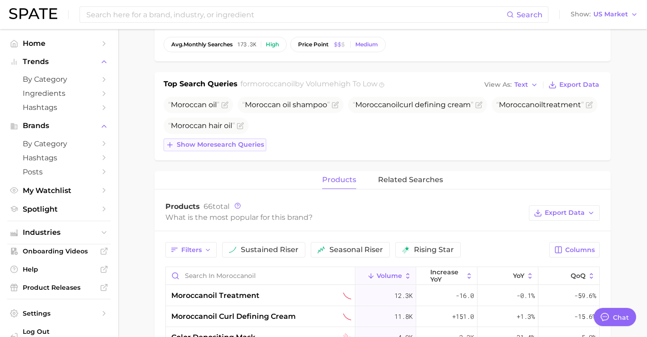
click at [248, 139] on button "Show more search queries" at bounding box center [214, 145] width 103 height 13
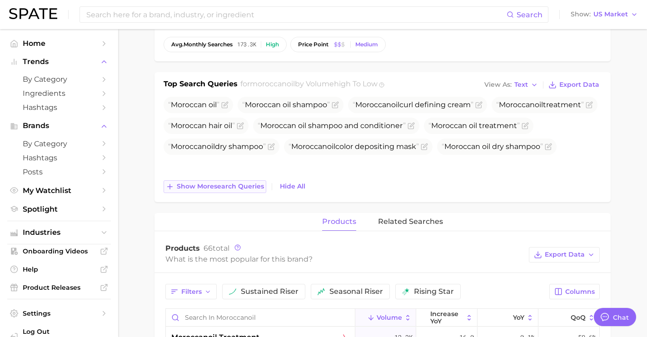
click at [243, 187] on span "Show more search queries" at bounding box center [220, 187] width 87 height 8
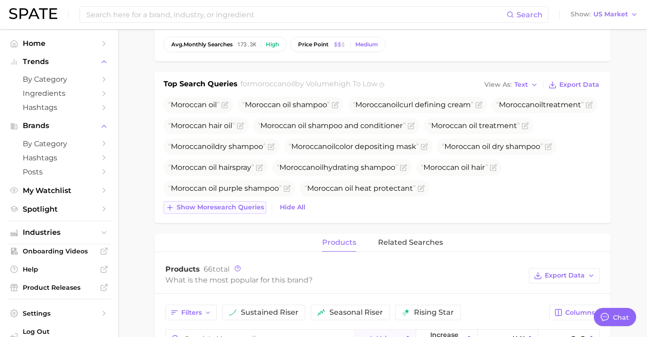
click at [240, 209] on span "Show more search queries" at bounding box center [220, 207] width 87 height 8
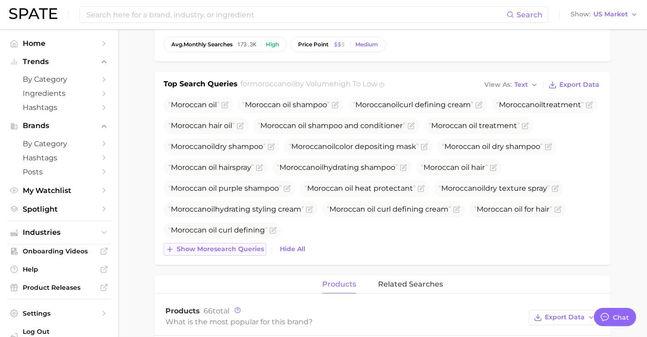
click at [244, 247] on span "Show more search queries" at bounding box center [220, 249] width 87 height 8
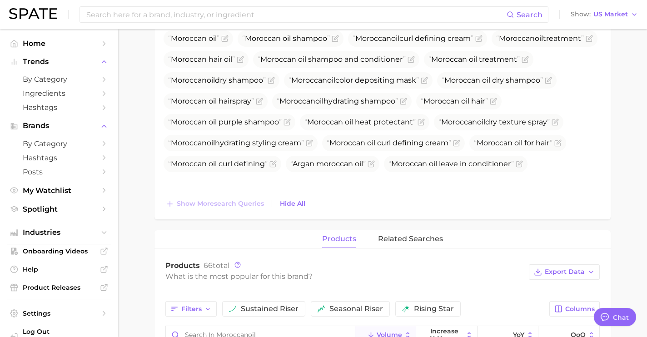
scroll to position [324, 0]
click at [370, 164] on icon "Flag as miscategorized or irrelevant" at bounding box center [372, 162] width 4 height 4
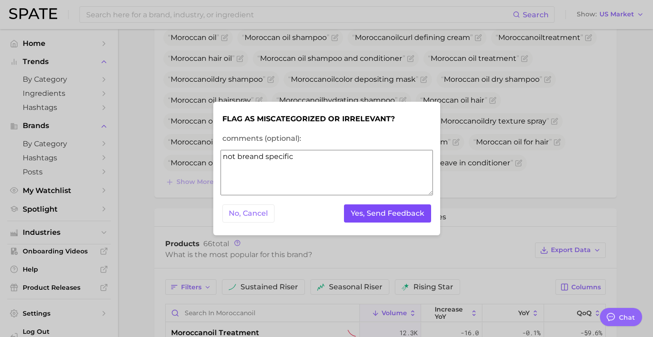
type textarea "not breand specific"
click at [394, 212] on button "Yes, Send Feedback" at bounding box center [387, 213] width 87 height 19
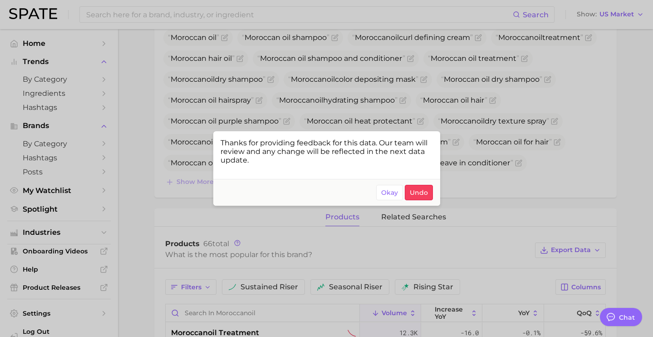
click at [477, 180] on div at bounding box center [326, 168] width 653 height 337
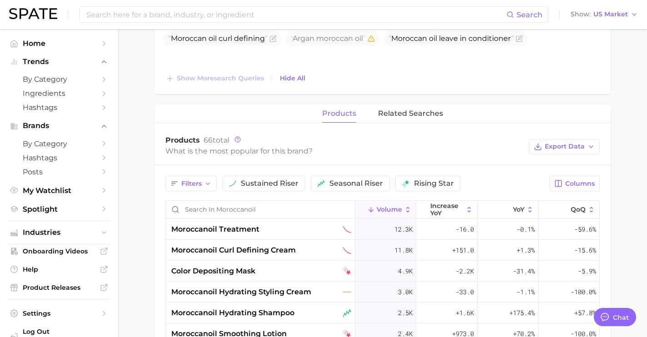
scroll to position [452, 0]
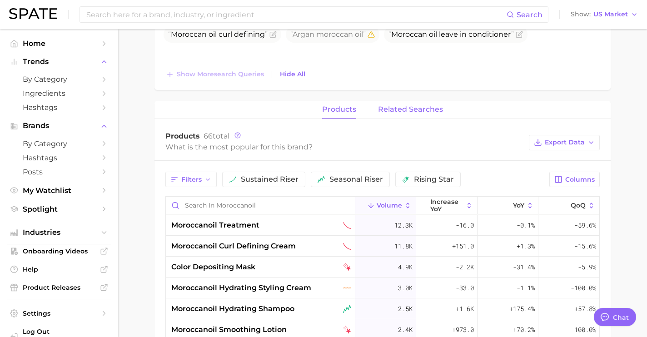
click at [416, 111] on span "related searches" at bounding box center [410, 109] width 65 height 8
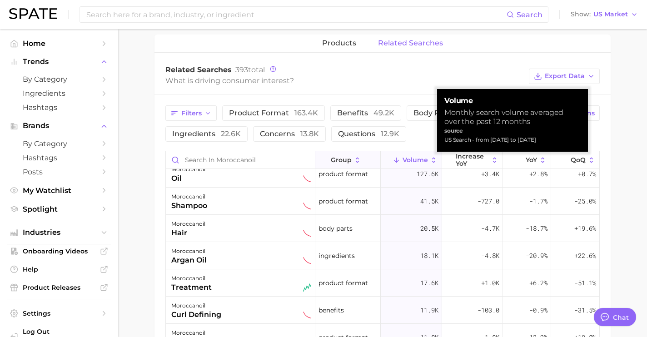
scroll to position [0, 0]
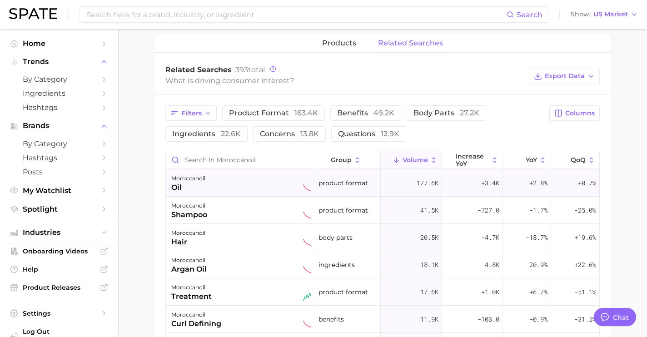
click at [226, 173] on div "moroccanoil oil" at bounding box center [241, 183] width 140 height 20
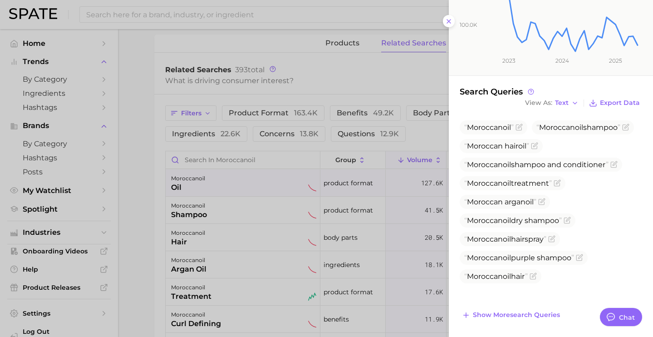
scroll to position [204, 0]
click at [426, 157] on div at bounding box center [326, 168] width 653 height 337
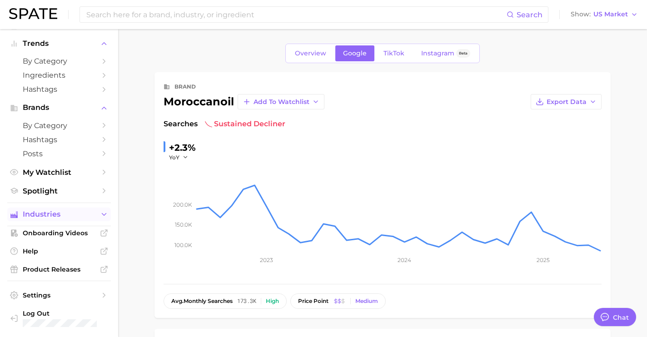
scroll to position [0, 0]
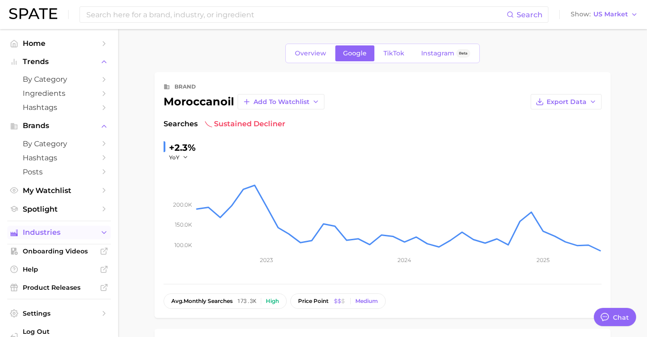
click at [74, 229] on button "Industries" at bounding box center [59, 233] width 104 height 14
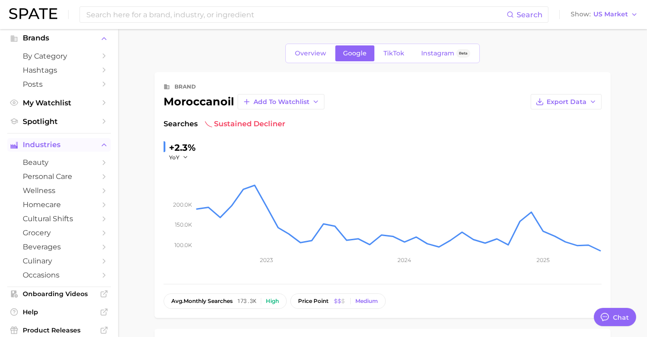
scroll to position [91, 0]
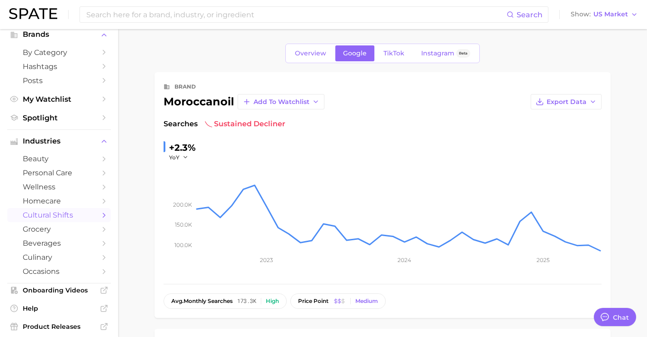
click at [72, 219] on span "cultural shifts" at bounding box center [59, 215] width 73 height 9
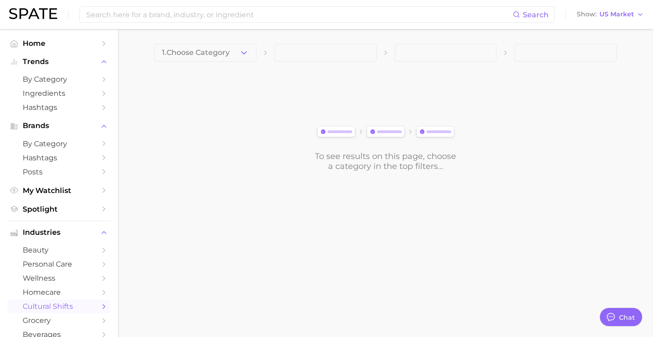
click at [245, 51] on icon "button" at bounding box center [244, 53] width 10 height 10
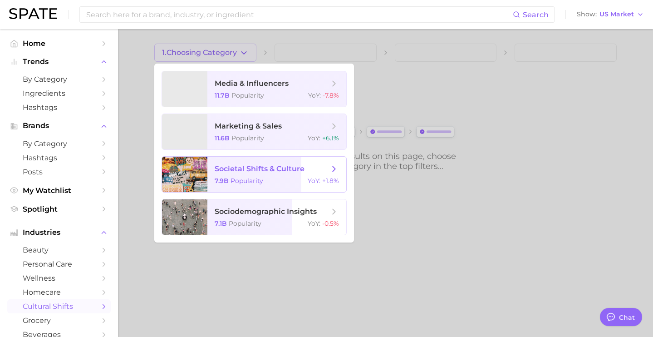
click at [272, 175] on span "societal shifts & culture 7.9b Popularity YoY : +1.8%" at bounding box center [277, 174] width 139 height 35
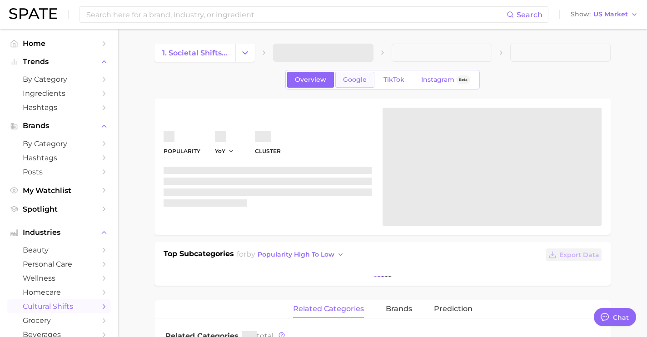
click at [358, 79] on span "Google" at bounding box center [355, 80] width 24 height 8
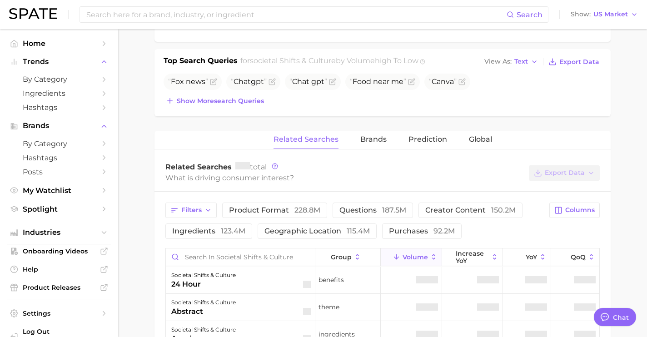
scroll to position [295, 0]
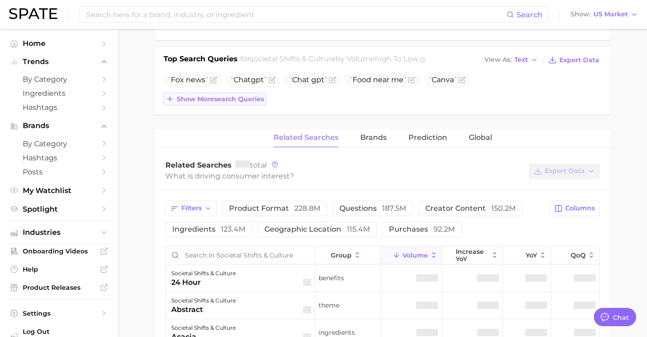
click at [248, 101] on span "Show more search queries" at bounding box center [220, 99] width 87 height 8
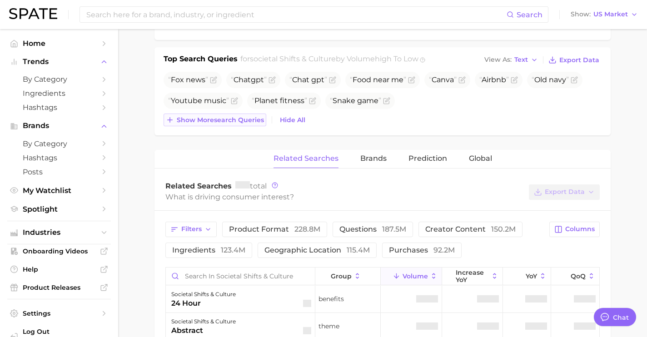
click at [253, 119] on span "Show more search queries" at bounding box center [220, 120] width 87 height 8
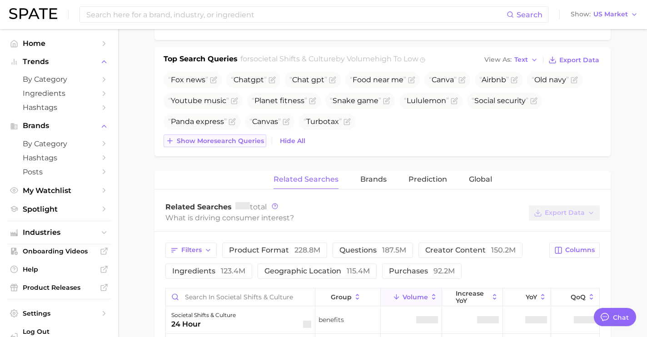
click at [256, 139] on span "Show more search queries" at bounding box center [220, 141] width 87 height 8
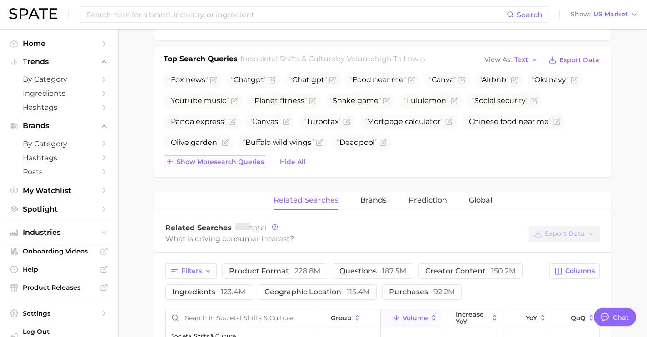
click at [249, 161] on span "Show more search queries" at bounding box center [220, 162] width 87 height 8
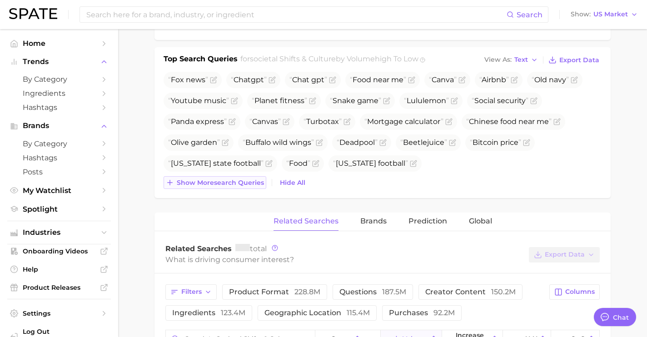
click at [250, 179] on span "Show more search queries" at bounding box center [220, 183] width 87 height 8
click at [250, 189] on div "Fox news Chatgpt Chat gpt Food near me Canva Airbnb Old navy Youtube music Plan…" at bounding box center [382, 130] width 438 height 117
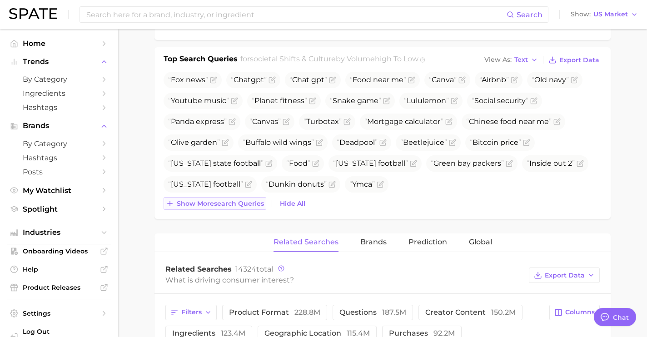
click at [249, 201] on span "Show more search queries" at bounding box center [220, 204] width 87 height 8
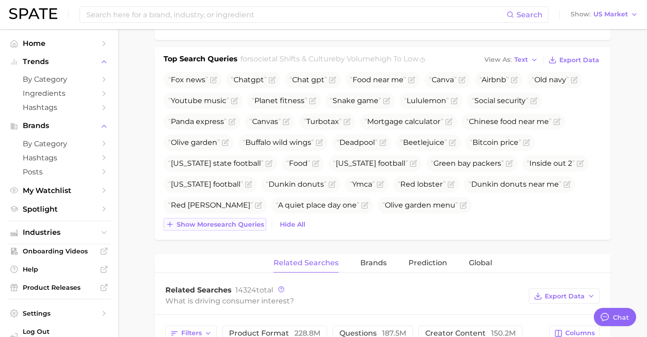
click at [248, 219] on button "Show more search queries" at bounding box center [214, 224] width 103 height 13
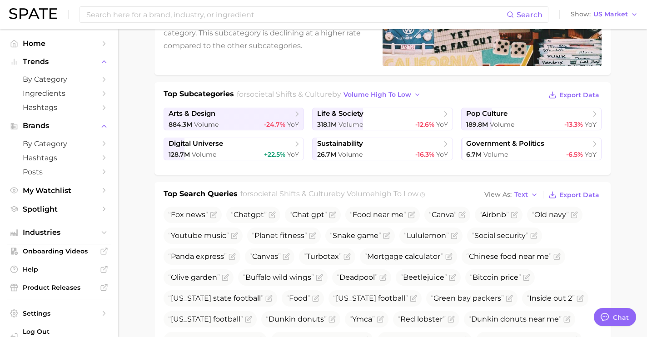
scroll to position [158, 0]
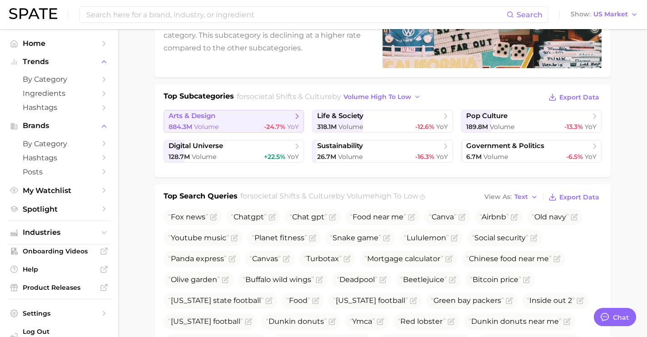
click at [267, 129] on span "-24.7%" at bounding box center [274, 127] width 21 height 8
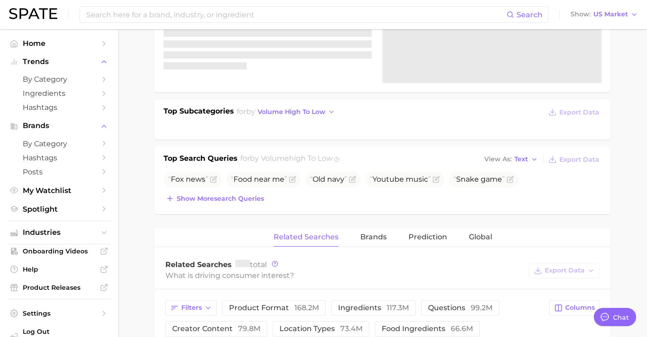
scroll to position [151, 0]
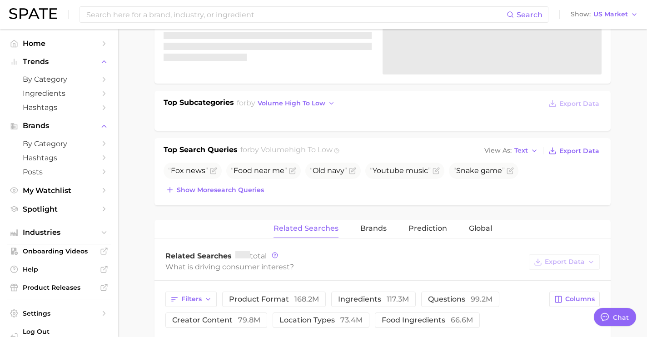
click at [247, 157] on h2 "for by Volume high to low" at bounding box center [286, 150] width 92 height 13
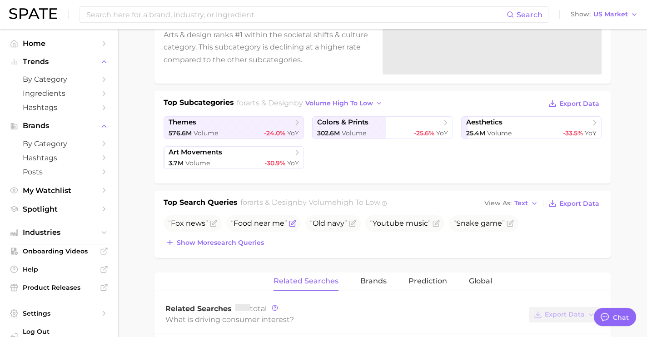
scroll to position [160, 0]
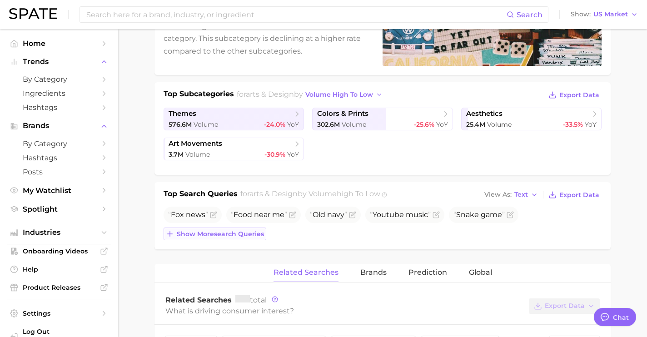
click at [250, 234] on span "Show more search queries" at bounding box center [220, 234] width 87 height 8
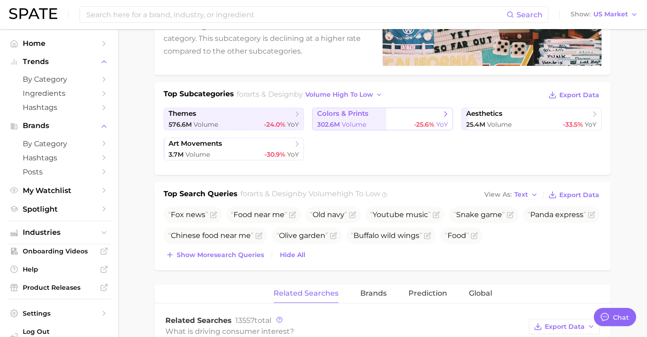
click at [366, 117] on span "colors & prints" at bounding box center [342, 113] width 51 height 9
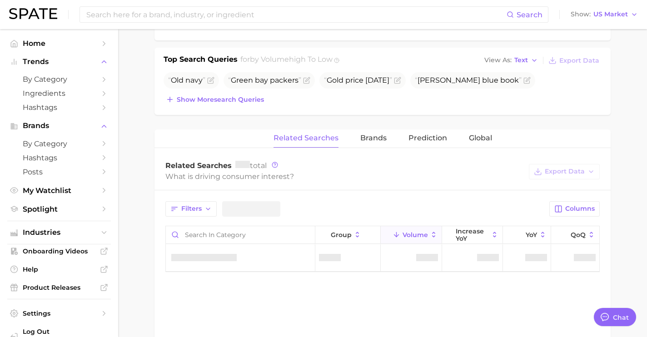
scroll to position [245, 0]
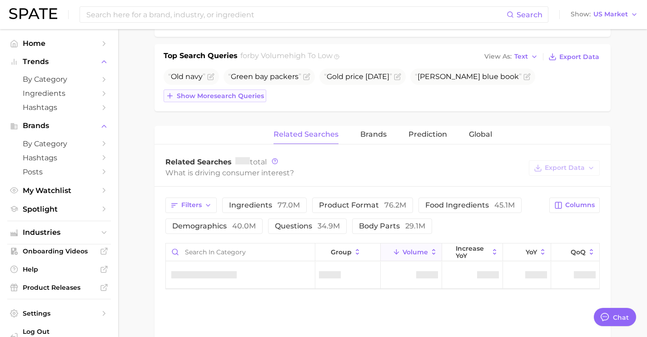
click at [247, 99] on button "Show more search queries" at bounding box center [214, 95] width 103 height 13
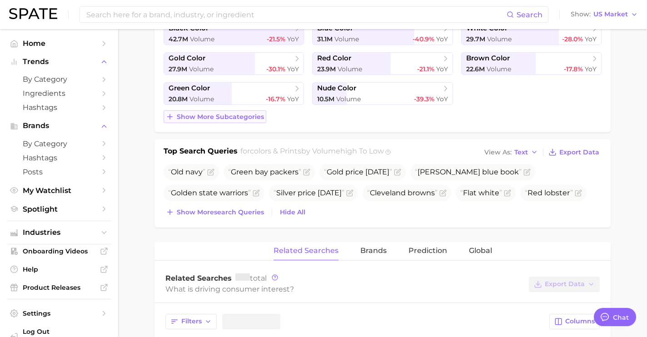
click at [250, 114] on span "Show more subcategories" at bounding box center [220, 117] width 87 height 8
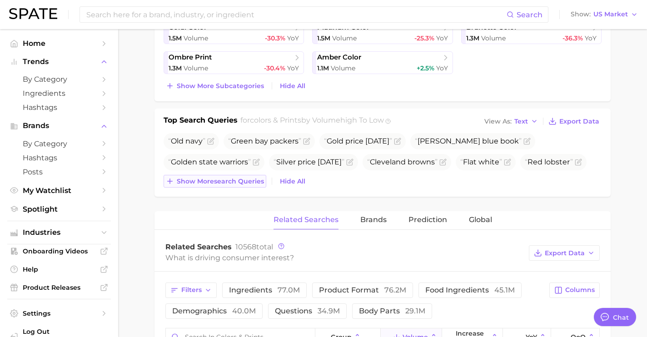
scroll to position [513, 0]
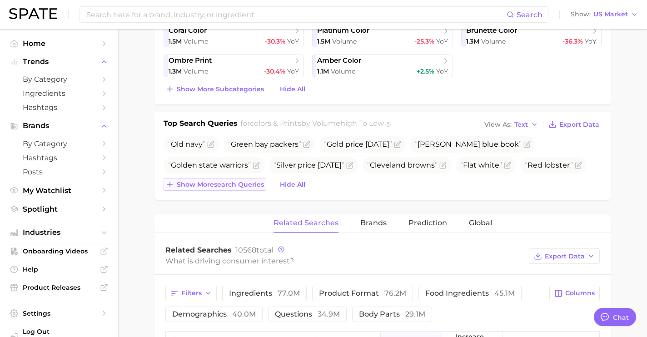
click at [228, 182] on span "Show more search queries" at bounding box center [220, 185] width 87 height 8
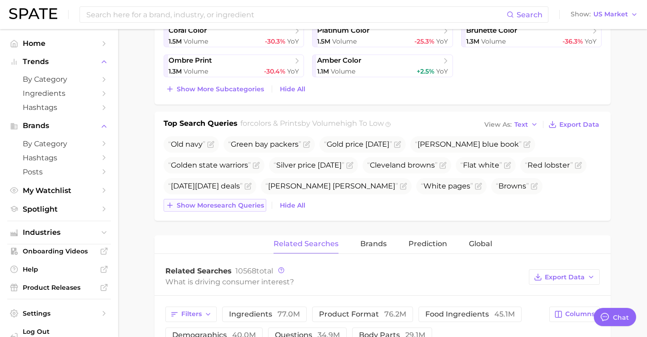
click at [233, 205] on span "Show more search queries" at bounding box center [220, 206] width 87 height 8
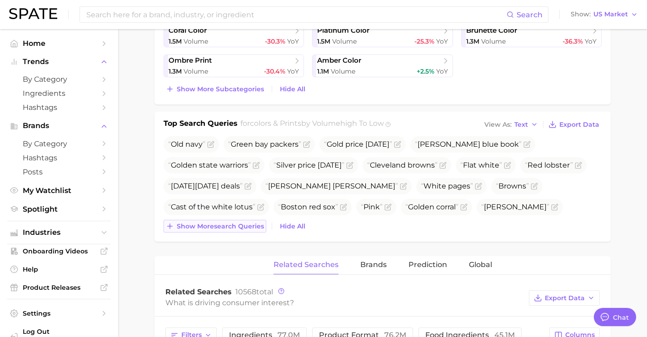
click at [240, 224] on span "Show more search queries" at bounding box center [220, 227] width 87 height 8
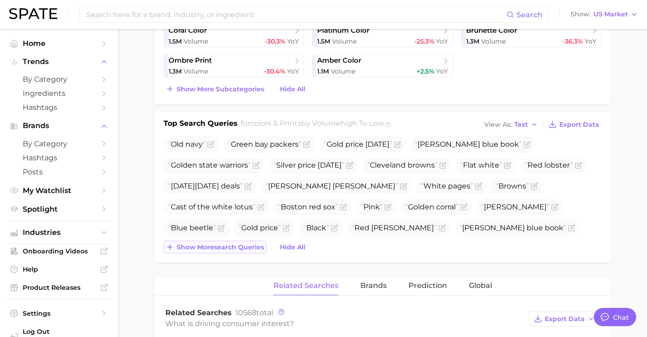
click at [246, 247] on span "Show more search queries" at bounding box center [220, 247] width 87 height 8
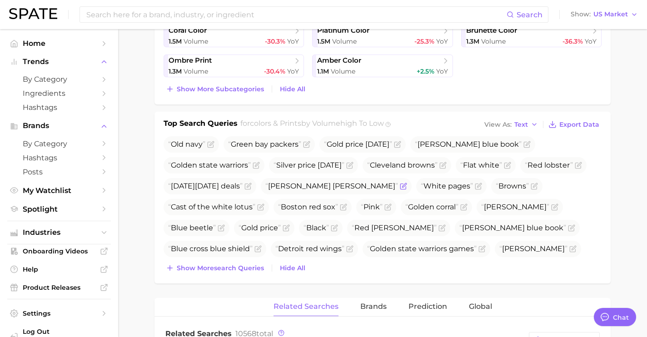
click at [402, 185] on icon "Flag as miscategorized or irrelevant" at bounding box center [404, 185] width 4 height 4
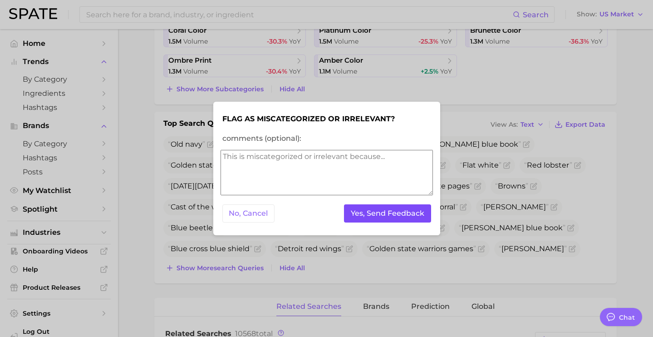
click at [360, 215] on button "Yes, Send Feedback" at bounding box center [387, 213] width 87 height 19
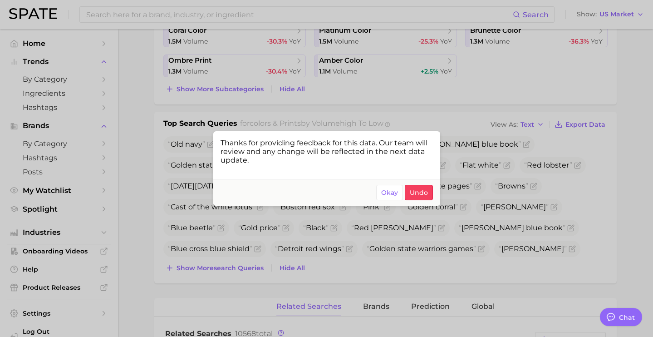
click at [435, 252] on div at bounding box center [326, 168] width 653 height 337
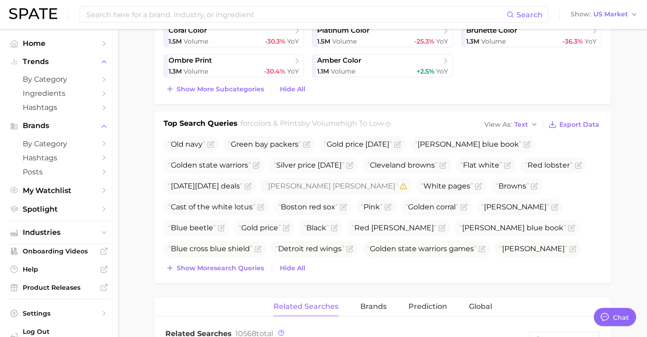
click at [250, 262] on span "[PERSON_NAME]" at bounding box center [206, 270] width 86 height 16
click at [245, 266] on icon "Flag as miscategorized or irrelevant" at bounding box center [241, 269] width 7 height 7
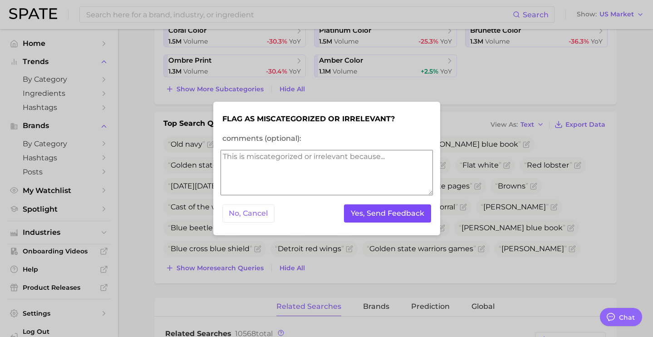
click at [426, 208] on button "Yes, Send Feedback" at bounding box center [387, 213] width 87 height 19
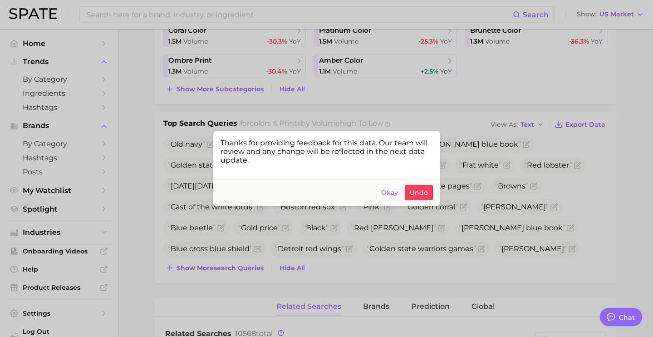
click at [360, 257] on div at bounding box center [326, 168] width 653 height 337
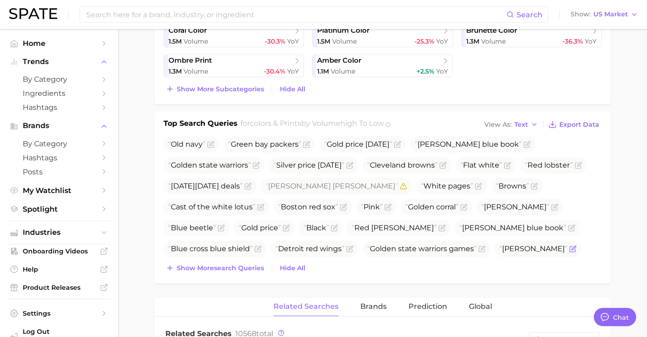
click at [569, 250] on icon "Flag as miscategorized or irrelevant" at bounding box center [572, 248] width 7 height 7
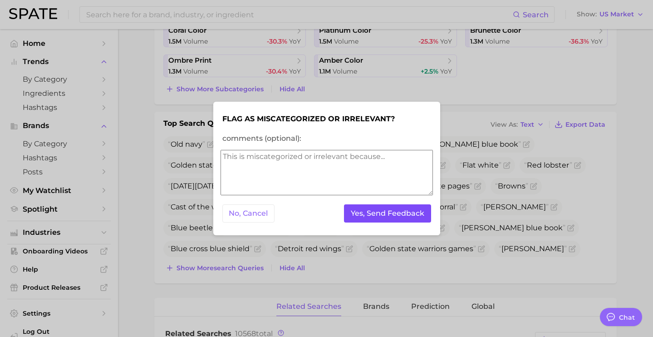
click at [379, 217] on button "Yes, Send Feedback" at bounding box center [387, 213] width 87 height 19
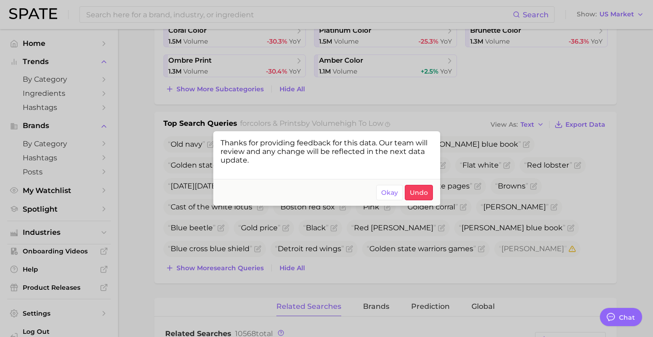
click at [556, 168] on div at bounding box center [326, 168] width 653 height 337
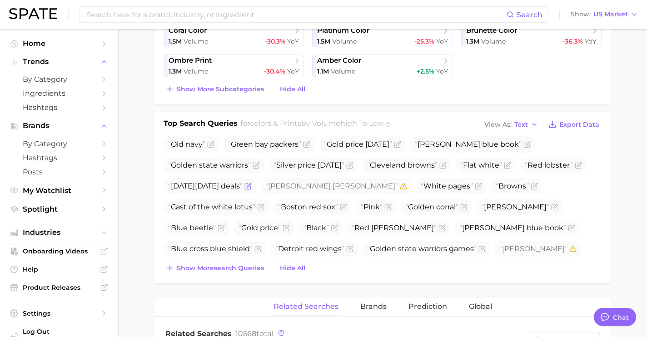
click at [252, 183] on icon "Flag as miscategorized or irrelevant" at bounding box center [247, 186] width 7 height 7
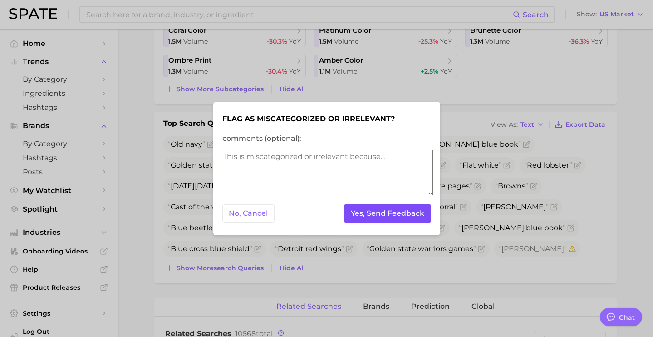
click at [415, 222] on button "Yes, Send Feedback" at bounding box center [387, 213] width 87 height 19
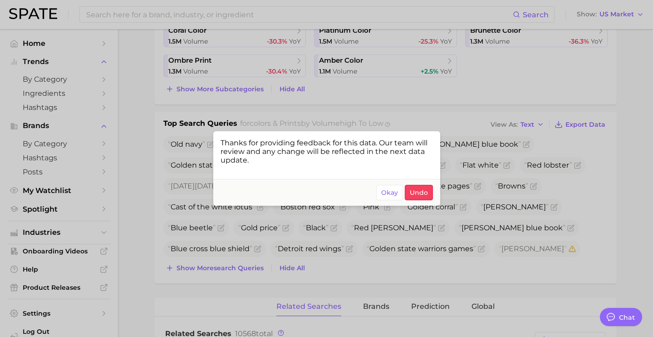
click at [217, 271] on div at bounding box center [326, 168] width 653 height 337
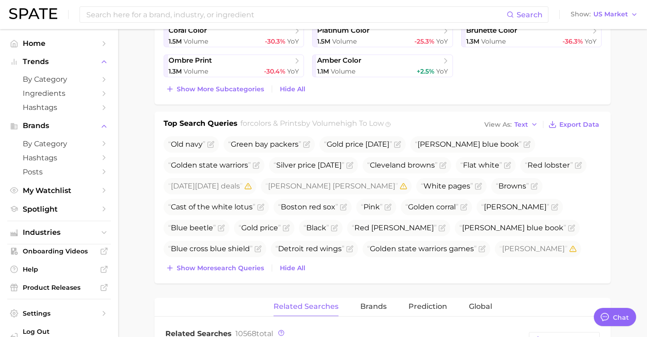
click at [217, 271] on span "Show more search queries" at bounding box center [220, 268] width 87 height 8
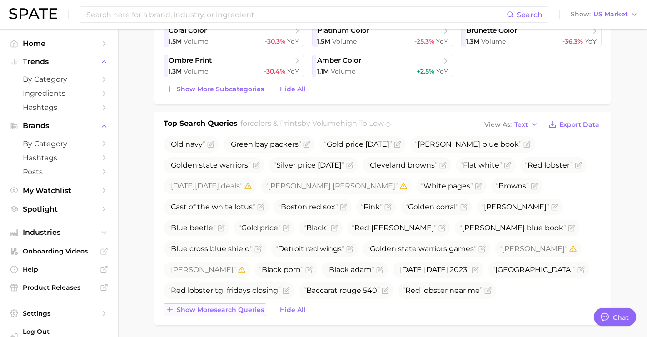
click at [225, 310] on span "Show more search queries" at bounding box center [220, 310] width 87 height 8
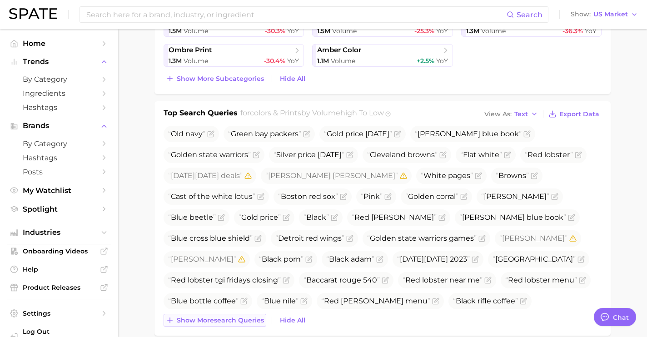
scroll to position [530, 0]
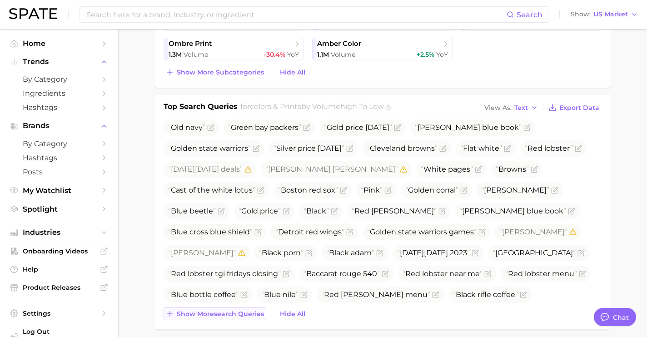
click at [225, 316] on span "Show more search queries" at bounding box center [220, 314] width 87 height 8
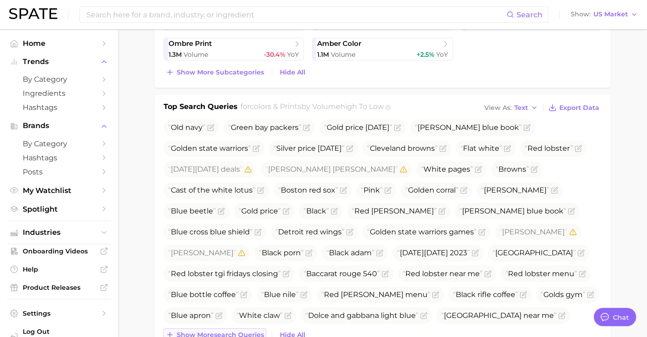
scroll to position [535, 0]
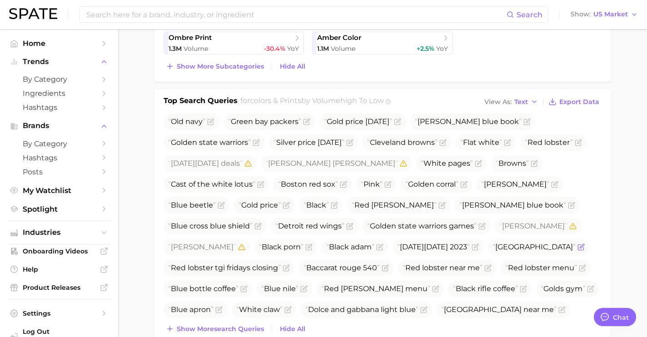
click at [577, 245] on icon "Flag as miscategorized or irrelevant" at bounding box center [580, 246] width 7 height 7
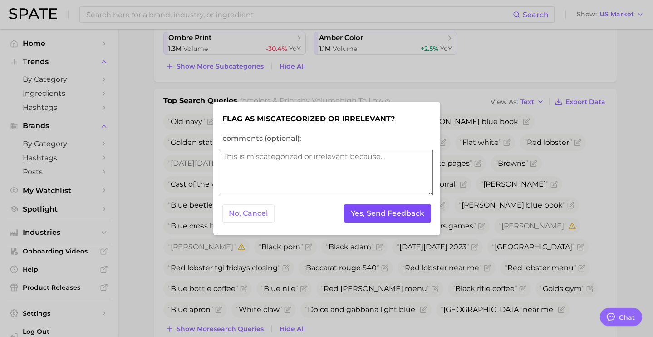
click at [373, 209] on button "Yes, Send Feedback" at bounding box center [387, 213] width 87 height 19
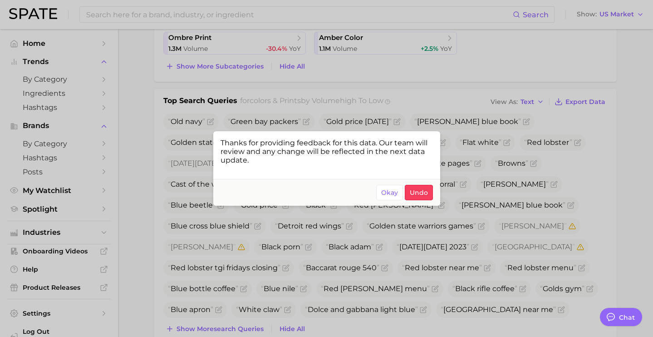
click at [246, 292] on div at bounding box center [326, 168] width 653 height 337
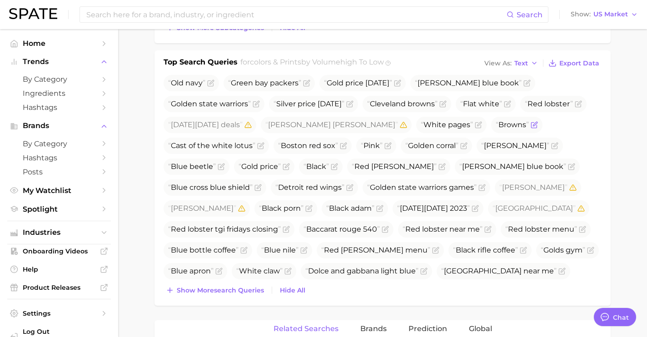
scroll to position [577, 0]
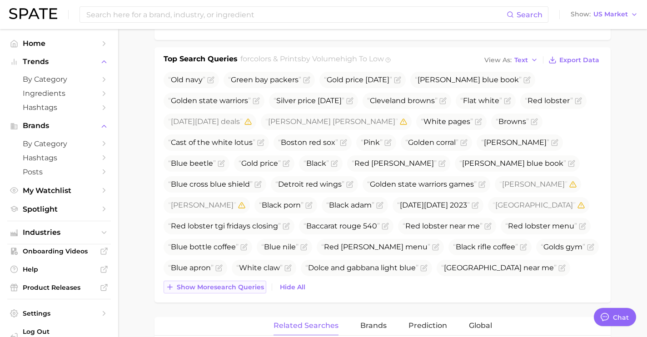
click at [223, 282] on button "Show more search queries" at bounding box center [214, 287] width 103 height 13
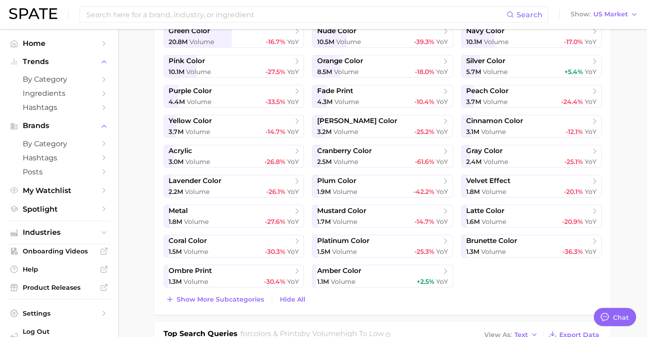
scroll to position [305, 0]
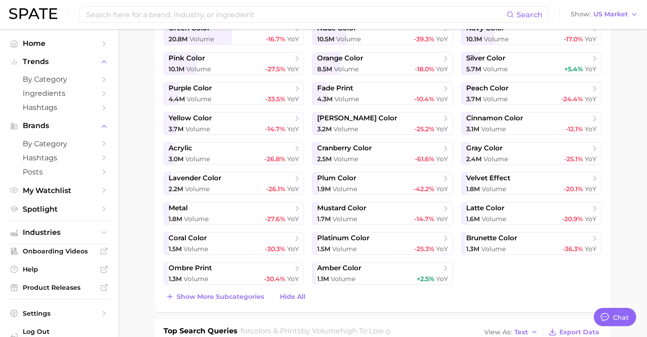
click at [224, 304] on div "Top Subcategories for colors & prints by volume high to low Export Data black c…" at bounding box center [382, 124] width 456 height 375
click at [223, 297] on span "Show more subcategories" at bounding box center [220, 297] width 87 height 8
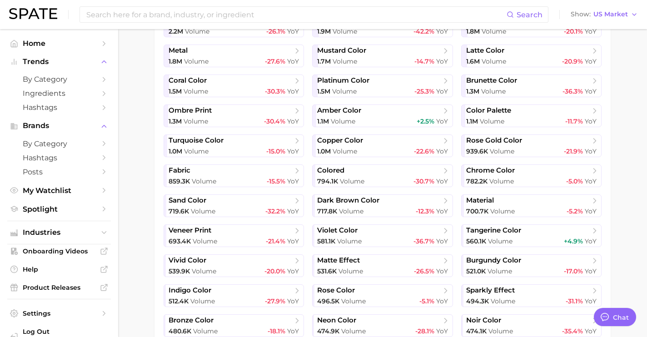
scroll to position [466, 0]
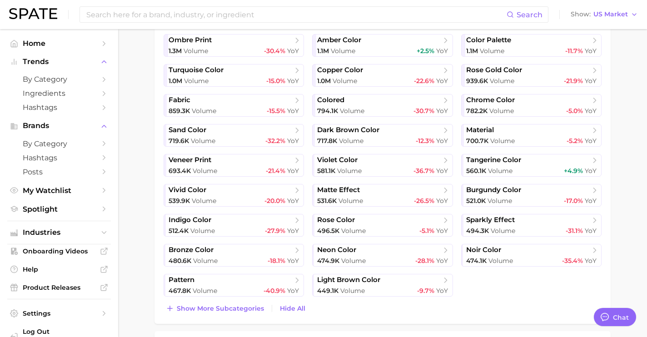
scroll to position [3414, 0]
click at [224, 309] on span "Show more subcategories" at bounding box center [220, 308] width 87 height 8
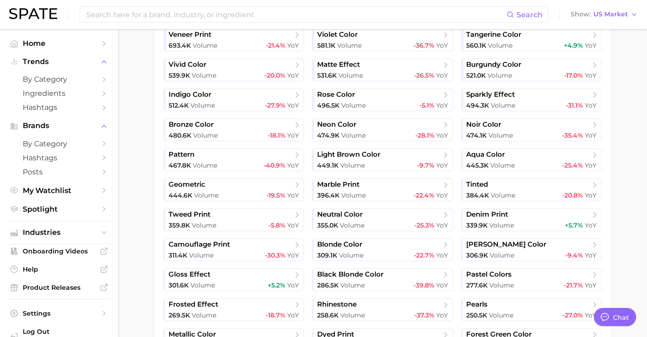
scroll to position [659, 0]
click at [525, 241] on span "[PERSON_NAME] color" at bounding box center [506, 244] width 80 height 9
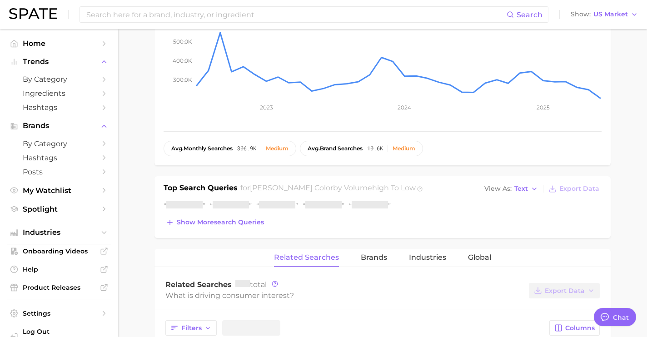
scroll to position [207, 0]
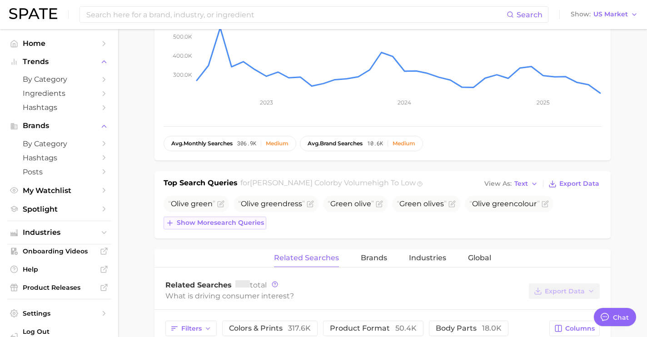
click at [250, 228] on button "Show more search queries" at bounding box center [214, 223] width 103 height 13
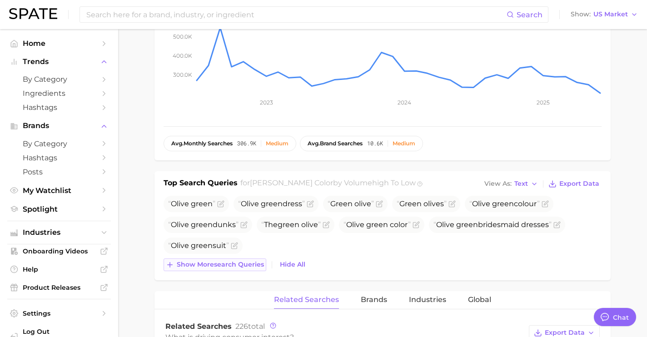
click at [251, 266] on span "Show more search queries" at bounding box center [220, 265] width 87 height 8
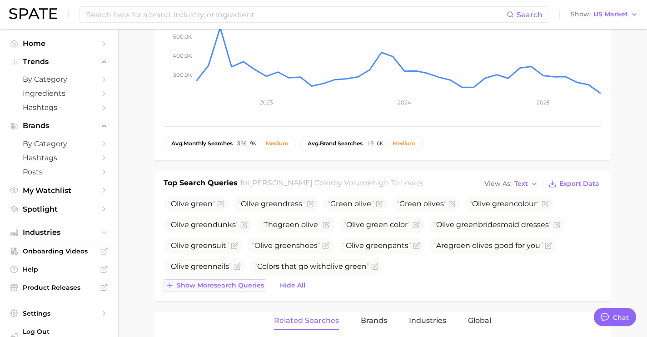
click at [252, 285] on span "Show more search queries" at bounding box center [220, 286] width 87 height 8
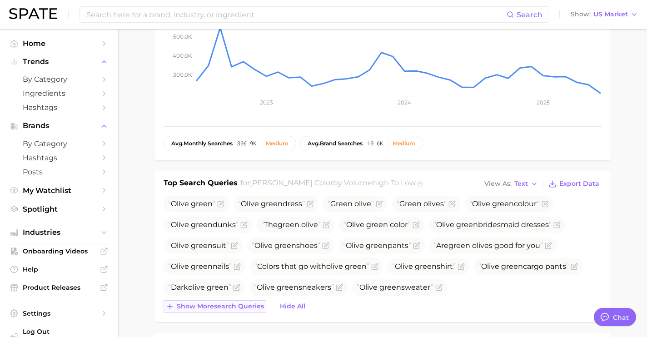
click at [252, 306] on span "Show more search queries" at bounding box center [220, 306] width 87 height 8
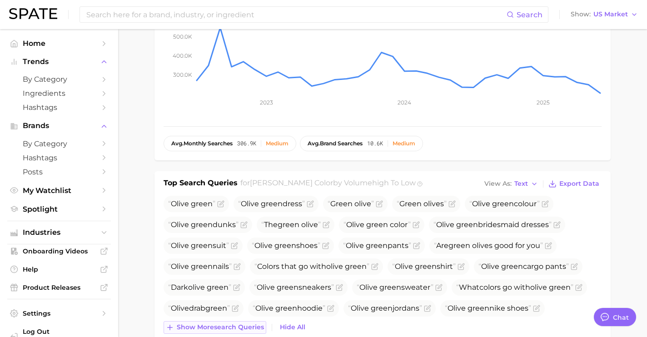
click at [249, 327] on span "Show more search queries" at bounding box center [220, 327] width 87 height 8
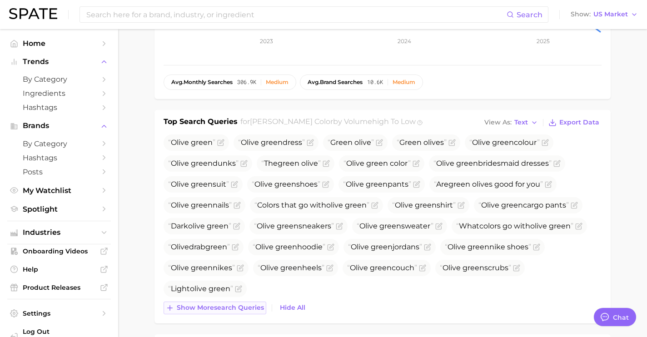
scroll to position [273, 0]
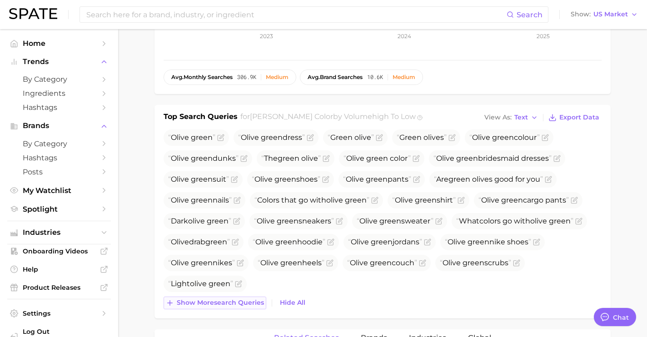
click at [244, 303] on span "Show more search queries" at bounding box center [220, 303] width 87 height 8
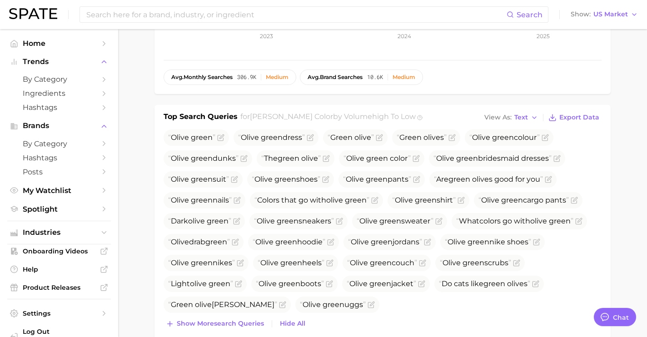
click at [169, 23] on div "Search Show US Market" at bounding box center [323, 14] width 629 height 29
click at [170, 17] on input at bounding box center [295, 14] width 421 height 15
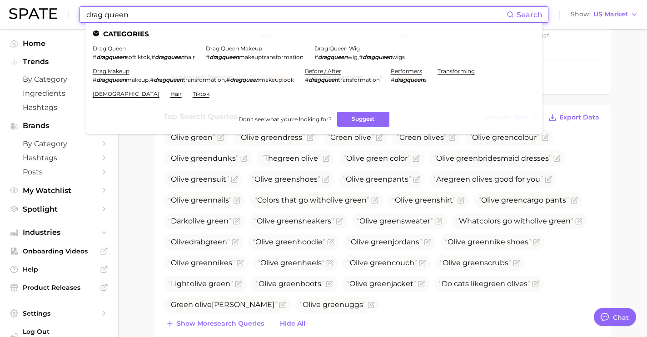
drag, startPoint x: 105, startPoint y: 13, endPoint x: 140, endPoint y: 12, distance: 35.4
click at [140, 13] on input "drag queen" at bounding box center [295, 14] width 421 height 15
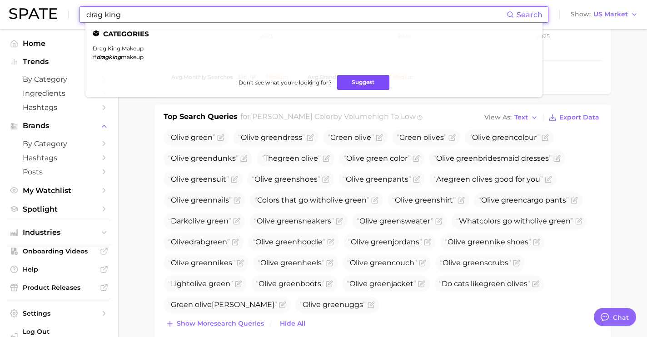
type input "drag king"
click at [361, 77] on button "Suggest" at bounding box center [363, 82] width 52 height 15
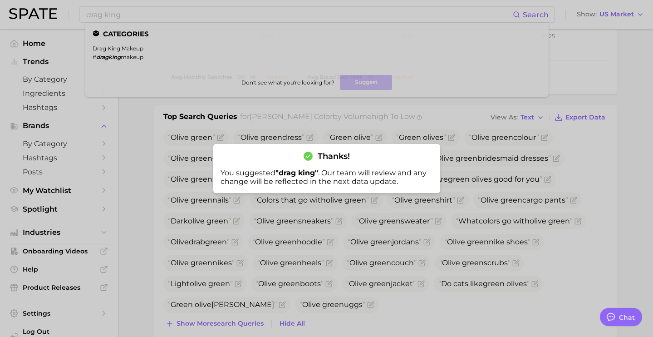
click at [119, 163] on div at bounding box center [326, 168] width 653 height 337
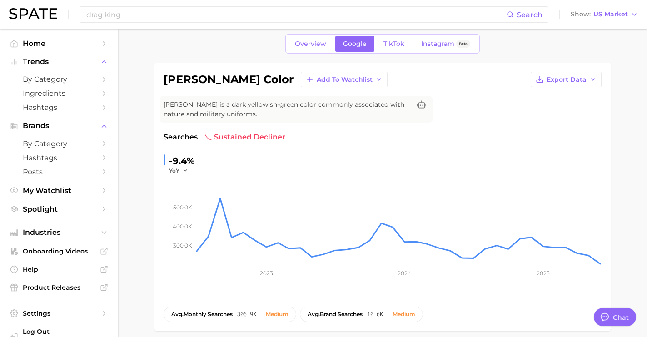
scroll to position [0, 0]
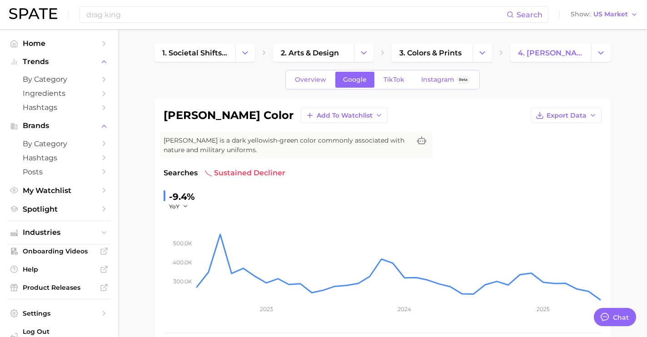
click at [35, 20] on link at bounding box center [33, 14] width 48 height 13
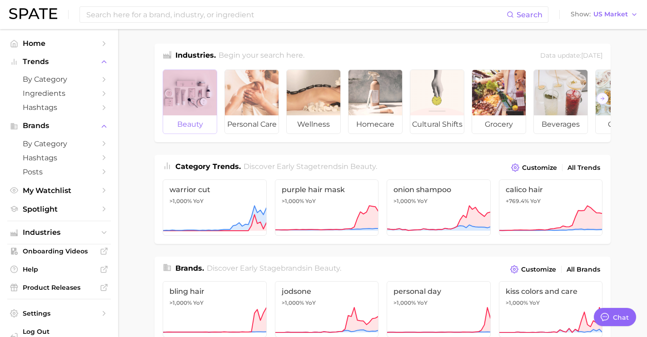
scroll to position [2, 0]
